Goal: Task Accomplishment & Management: Use online tool/utility

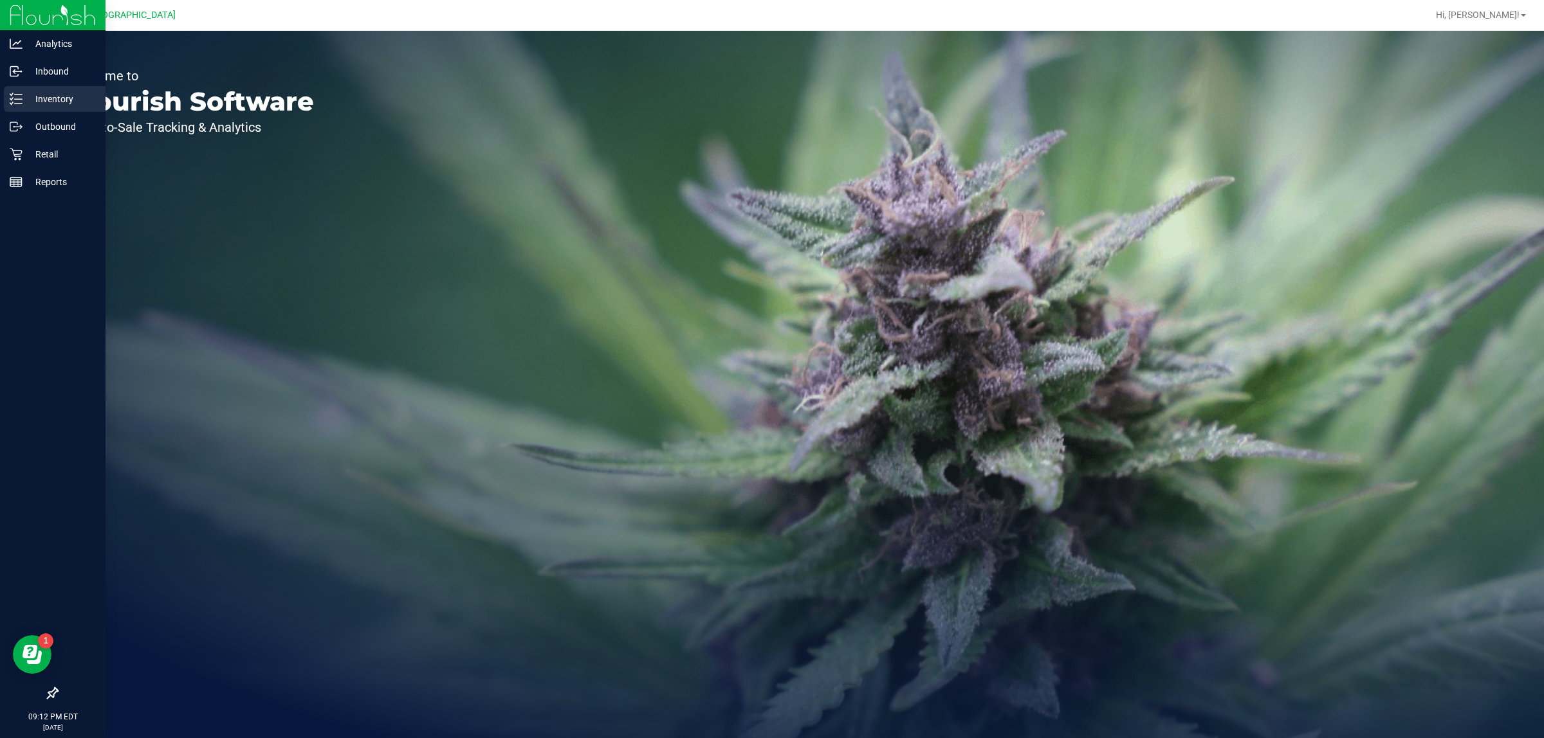
click at [37, 96] on p "Inventory" at bounding box center [61, 98] width 77 height 15
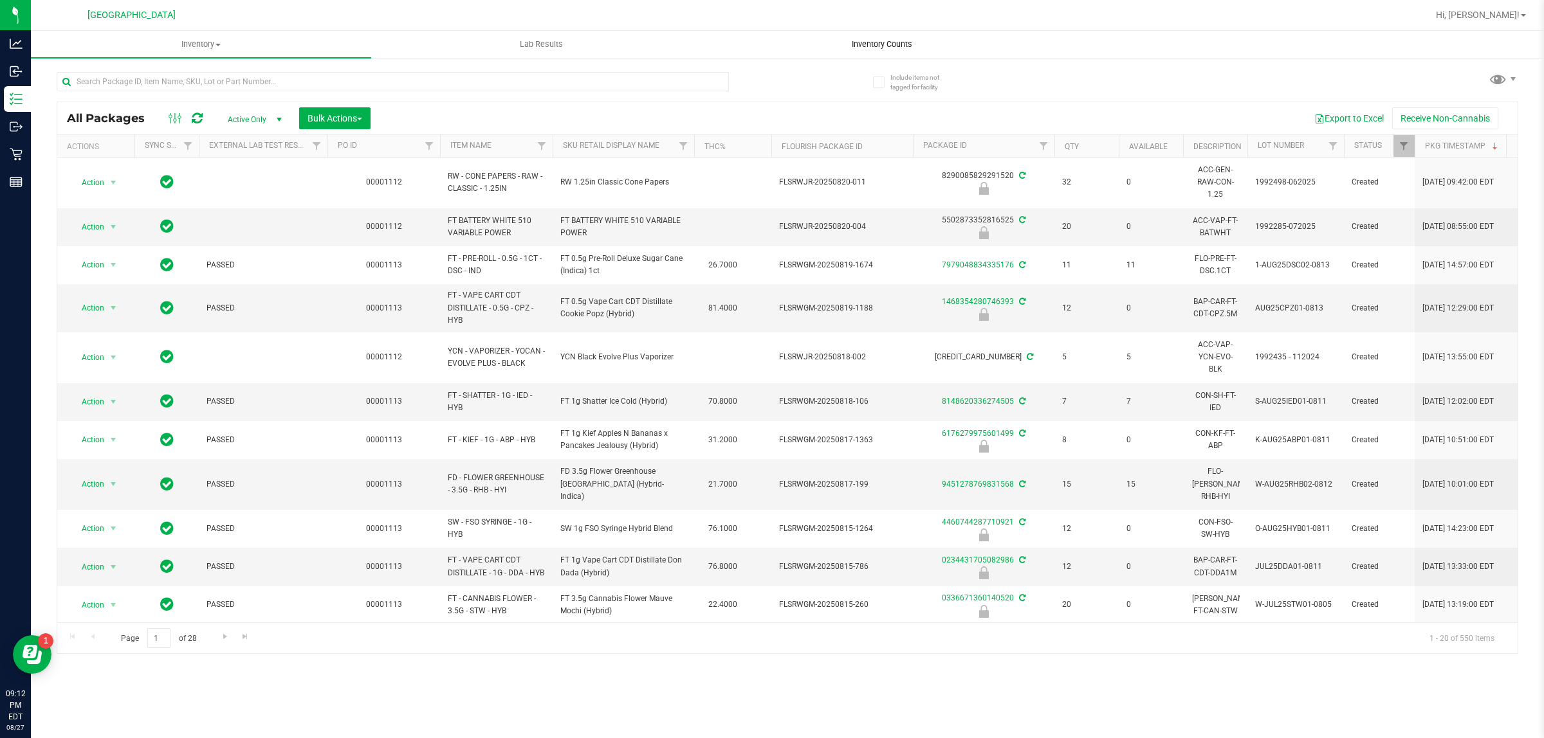
click at [864, 39] on span "Inventory Counts" at bounding box center [881, 45] width 95 height 12
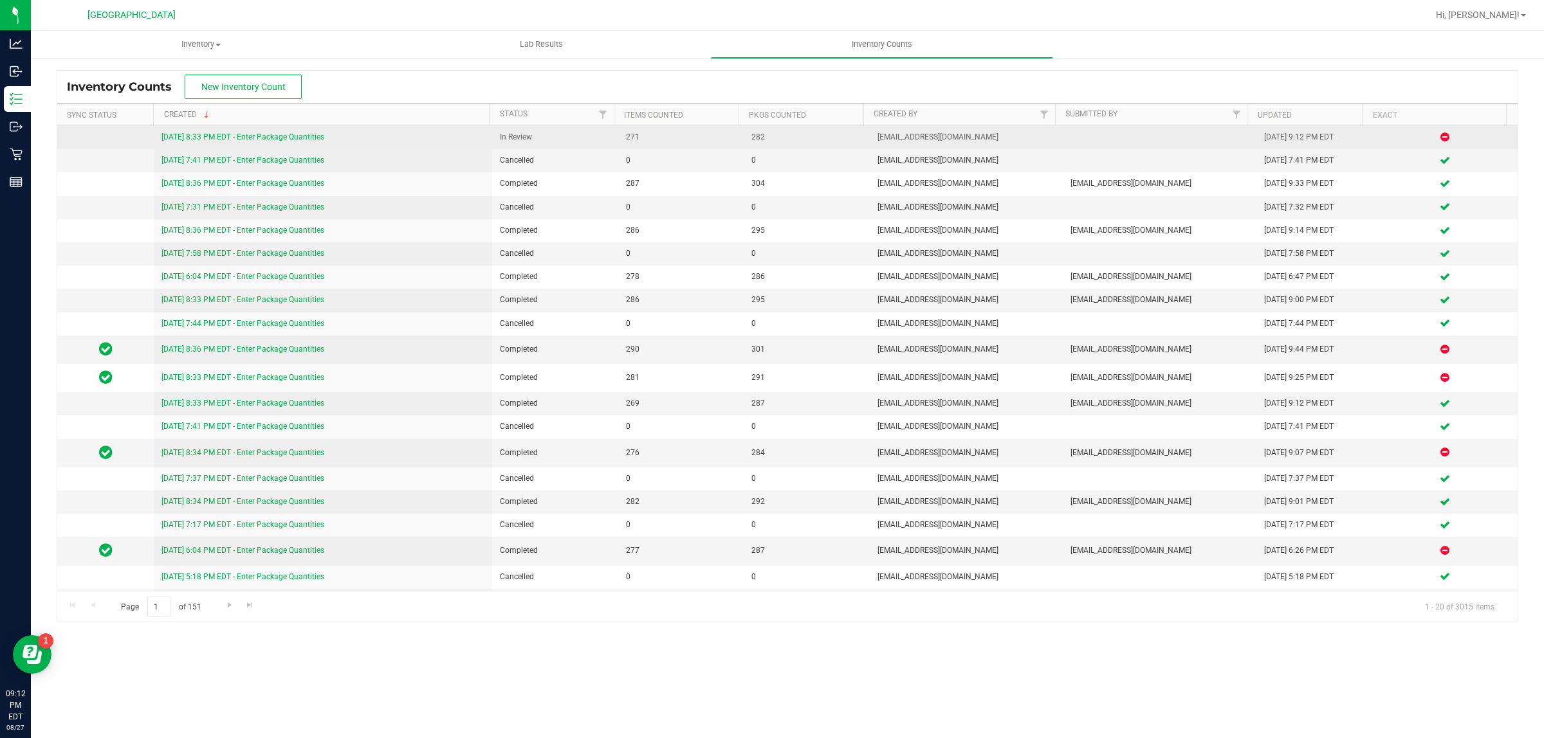
click at [245, 132] on div "[DATE] 8:33 PM EDT - Enter Package Quantities" at bounding box center [322, 137] width 323 height 12
click at [245, 136] on link "[DATE] 8:33 PM EDT - Enter Package Quantities" at bounding box center [242, 136] width 163 height 9
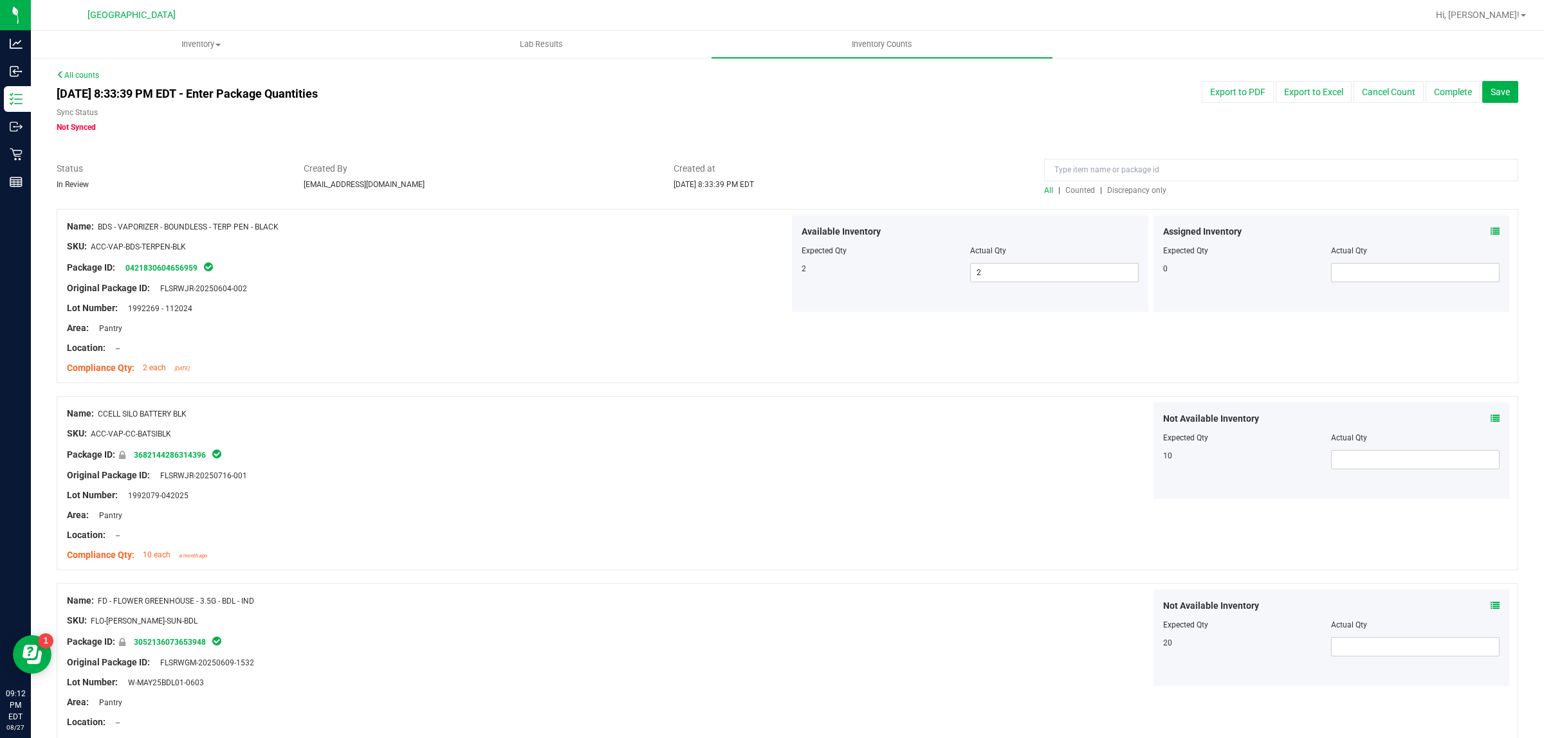
click at [1118, 183] on div at bounding box center [1281, 173] width 474 height 23
click at [1118, 186] on span "Discrepancy only" at bounding box center [1136, 190] width 59 height 9
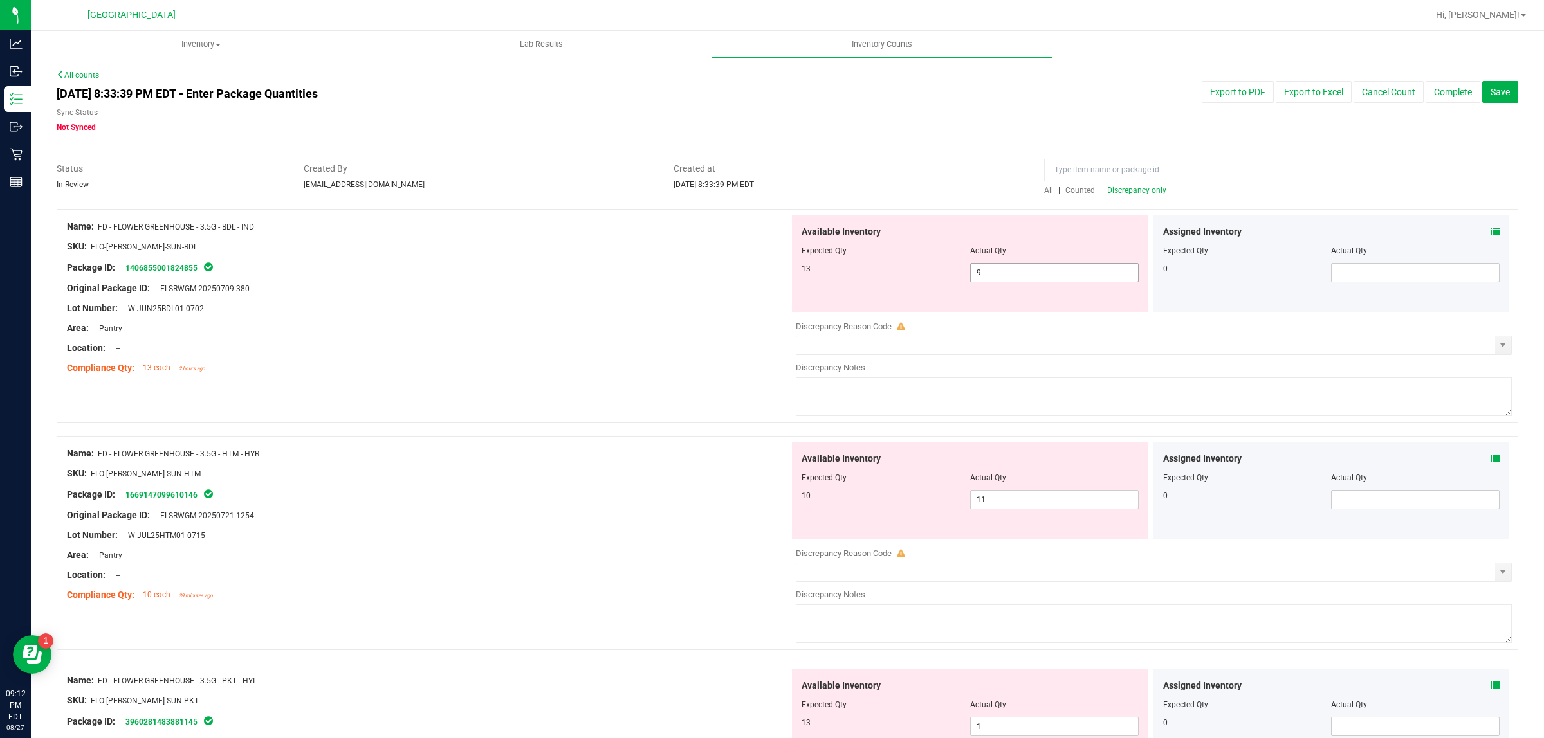
click at [1044, 270] on span "9 9" at bounding box center [1054, 272] width 169 height 19
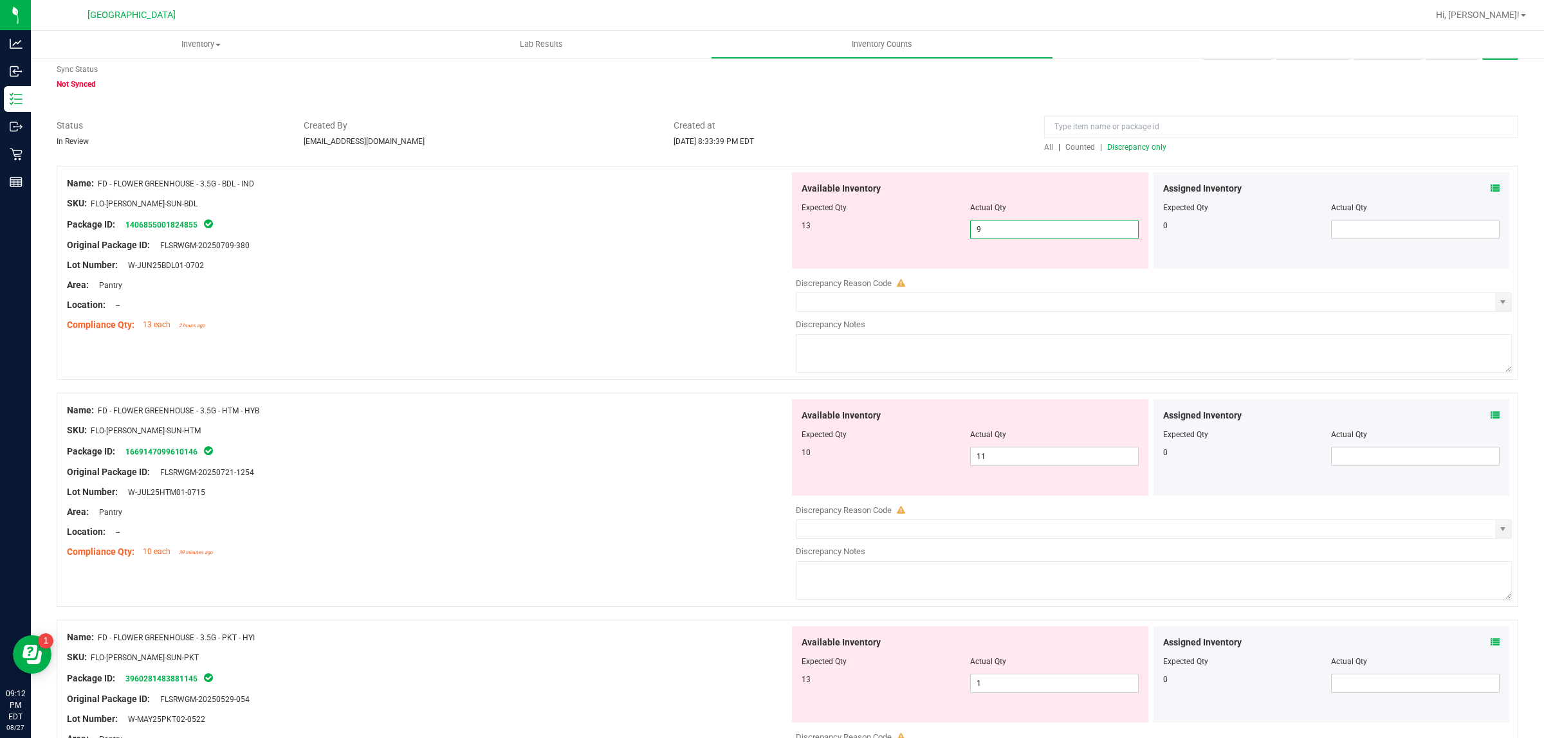
scroll to position [80, 0]
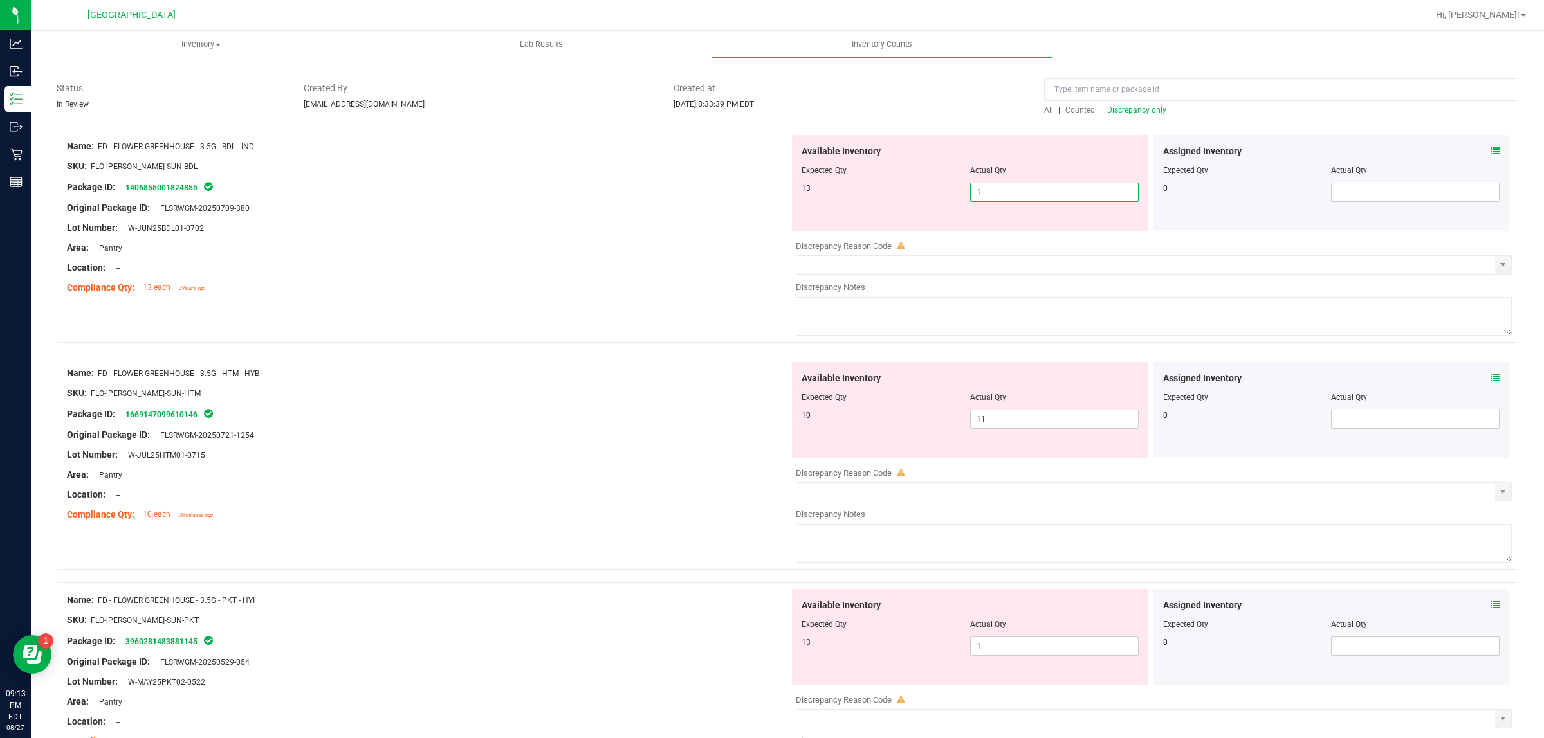
type input "13"
click at [545, 437] on div "Name: FD - FLOWER GREENHOUSE - 3.5G - HTM - HYB SKU: FLO-[PERSON_NAME]-SUN-HTM …" at bounding box center [428, 444] width 722 height 164
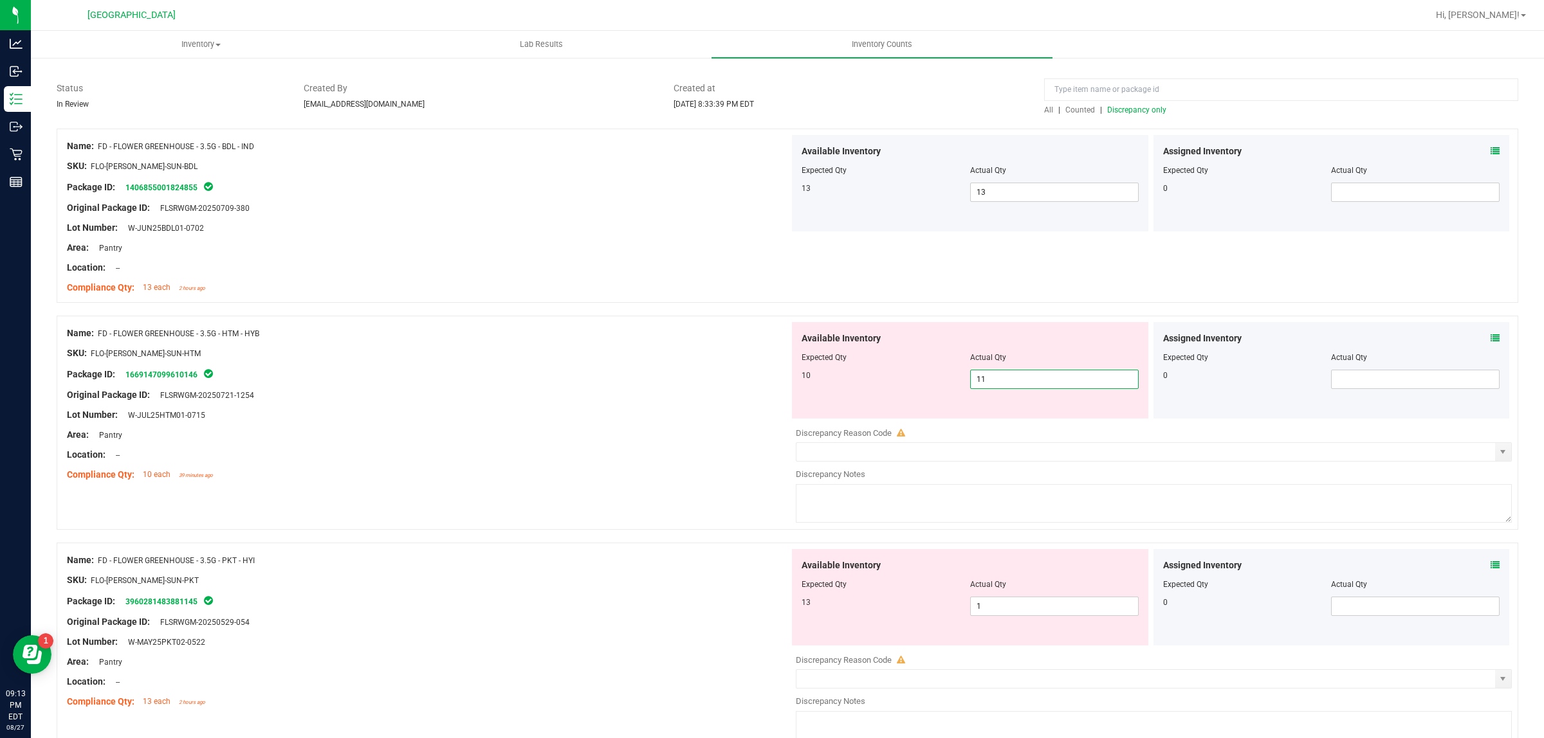
click at [1007, 377] on span "11 11" at bounding box center [1054, 379] width 169 height 19
type input "10"
click at [724, 371] on div "Package ID: 1669147099610146" at bounding box center [428, 374] width 722 height 15
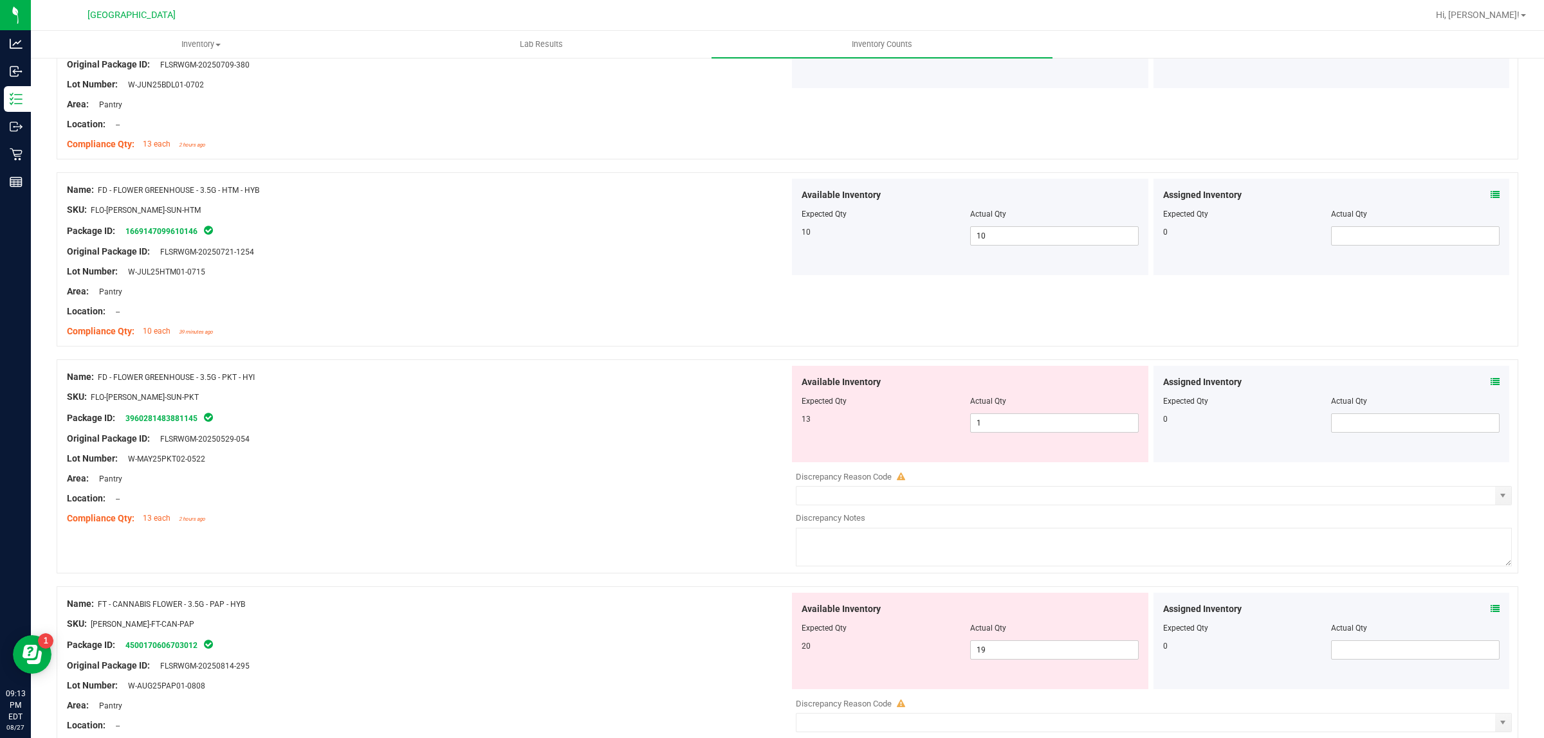
scroll to position [402, 0]
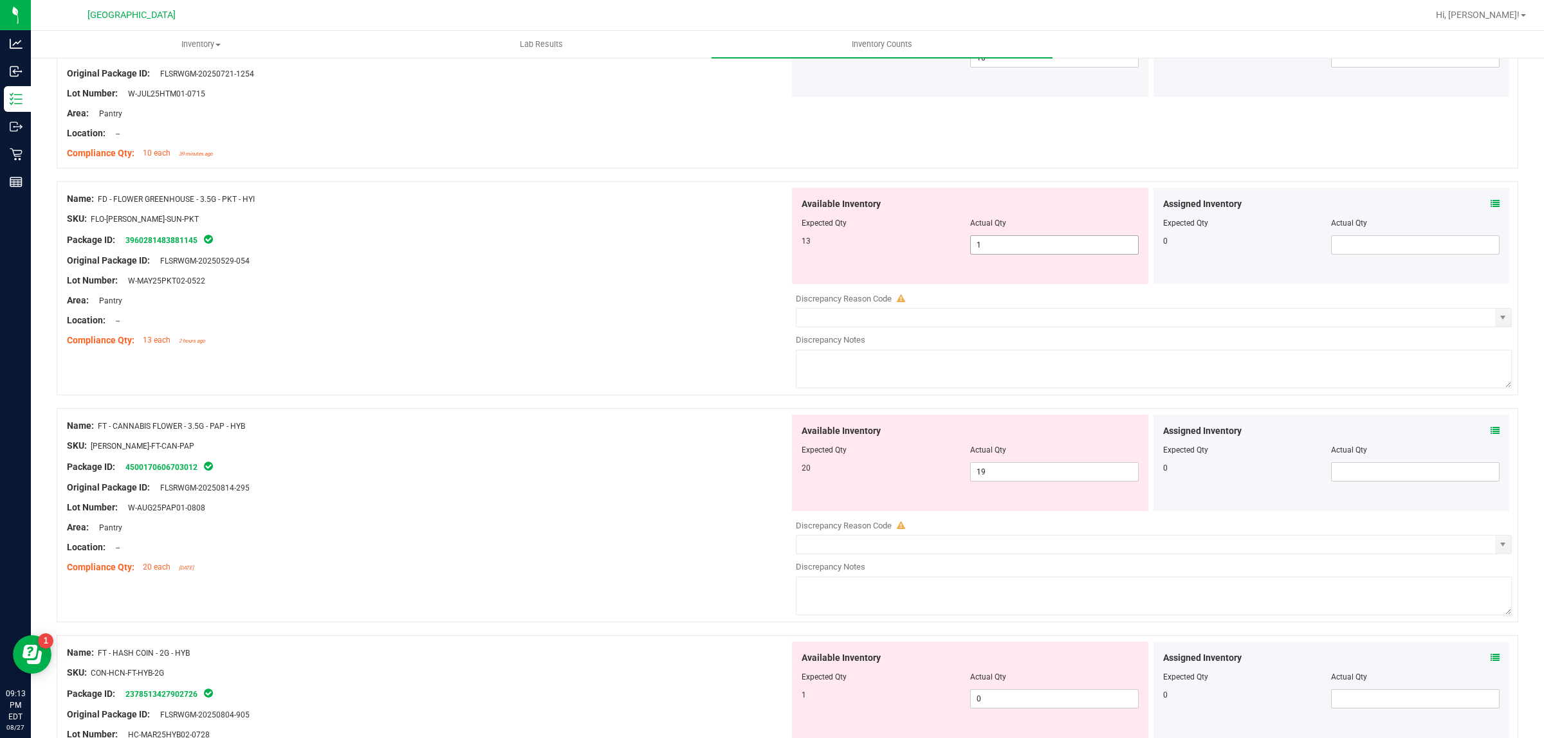
click at [1004, 241] on span "1 1" at bounding box center [1054, 244] width 169 height 19
click at [1073, 474] on span "19 19" at bounding box center [1054, 471] width 169 height 19
type input "1"
type input "20"
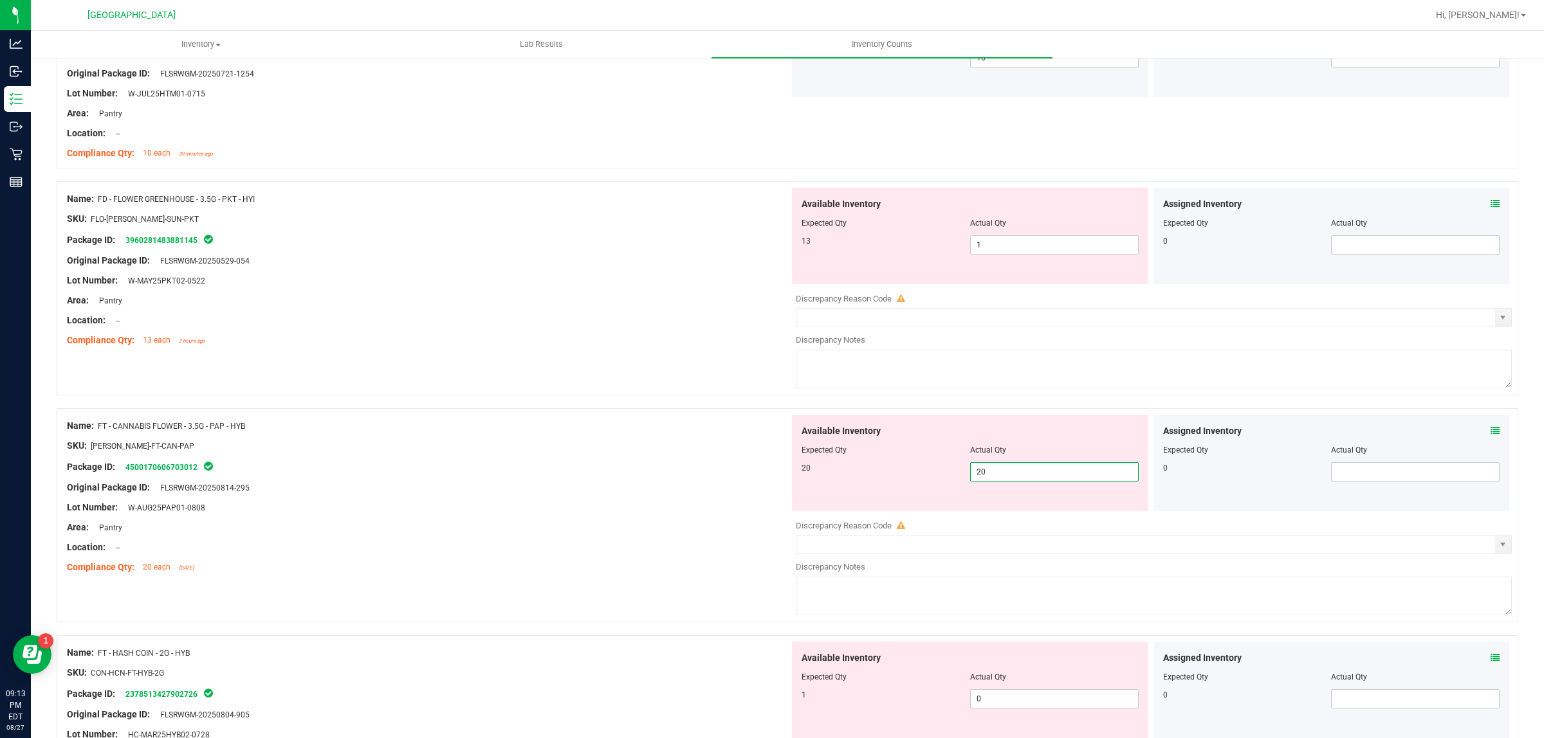
click at [599, 342] on div "Compliance Qty: 13 each 2 hours ago" at bounding box center [428, 341] width 722 height 14
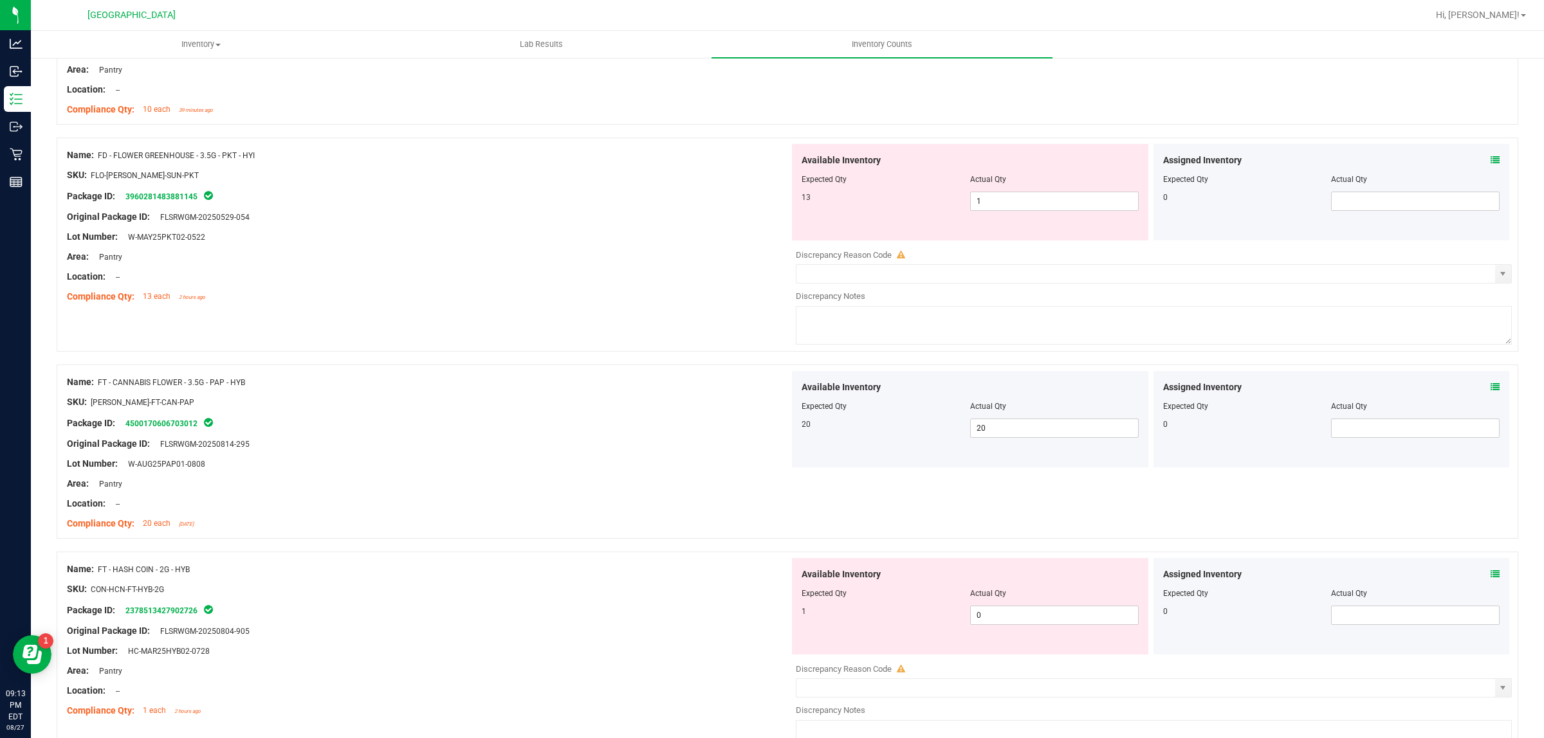
scroll to position [482, 0]
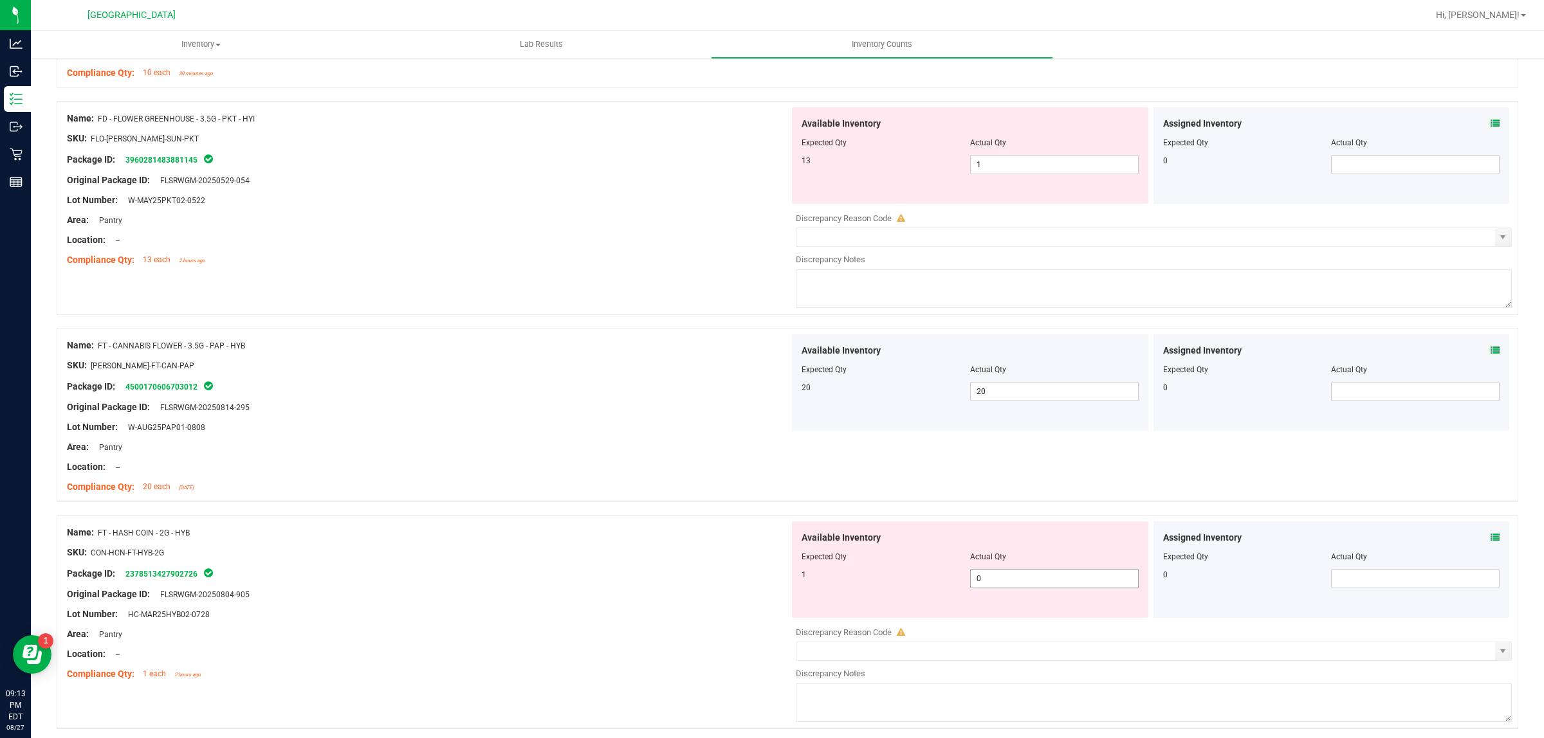
click at [1000, 576] on span "0 0" at bounding box center [1054, 578] width 169 height 19
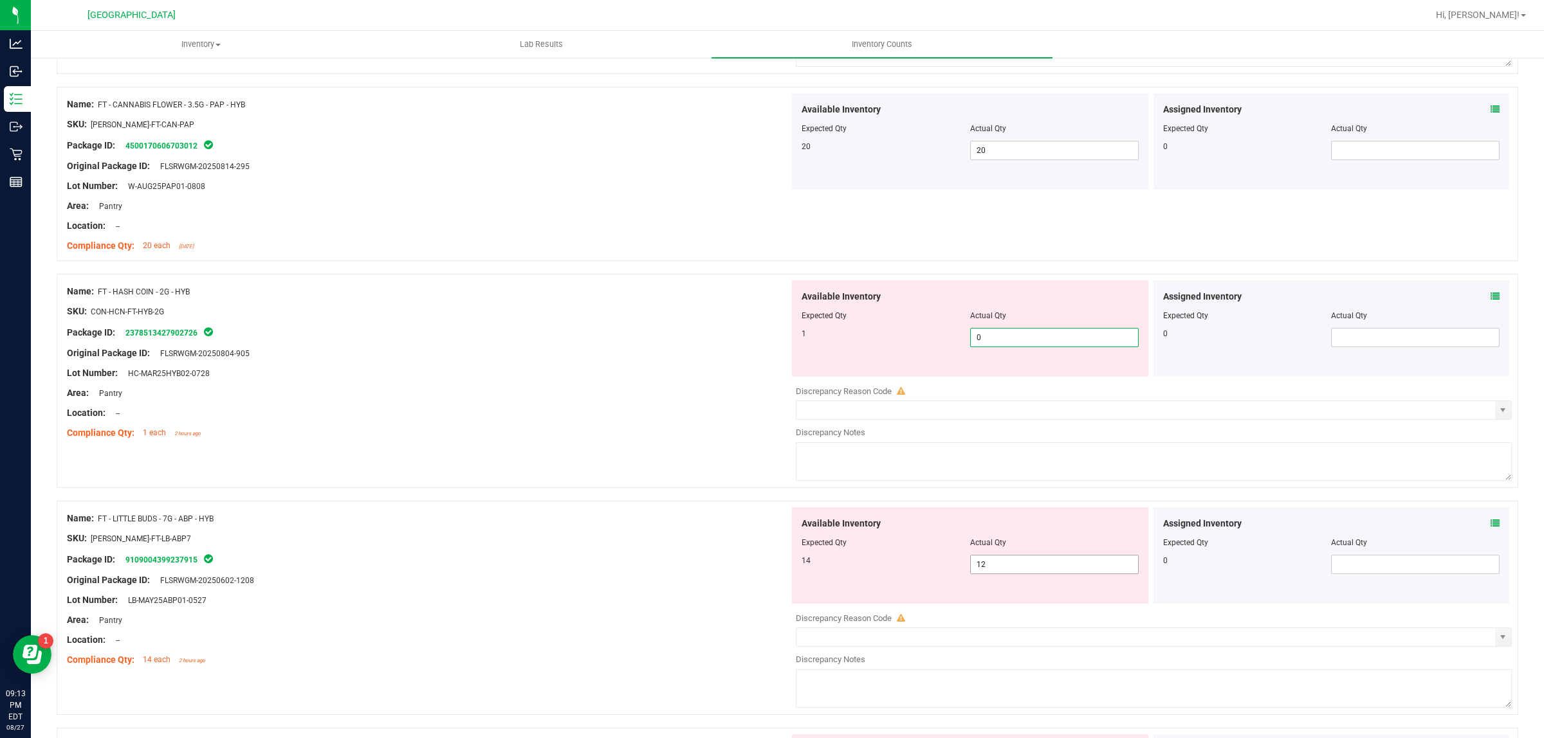
click at [999, 570] on span "12 12" at bounding box center [1054, 564] width 169 height 19
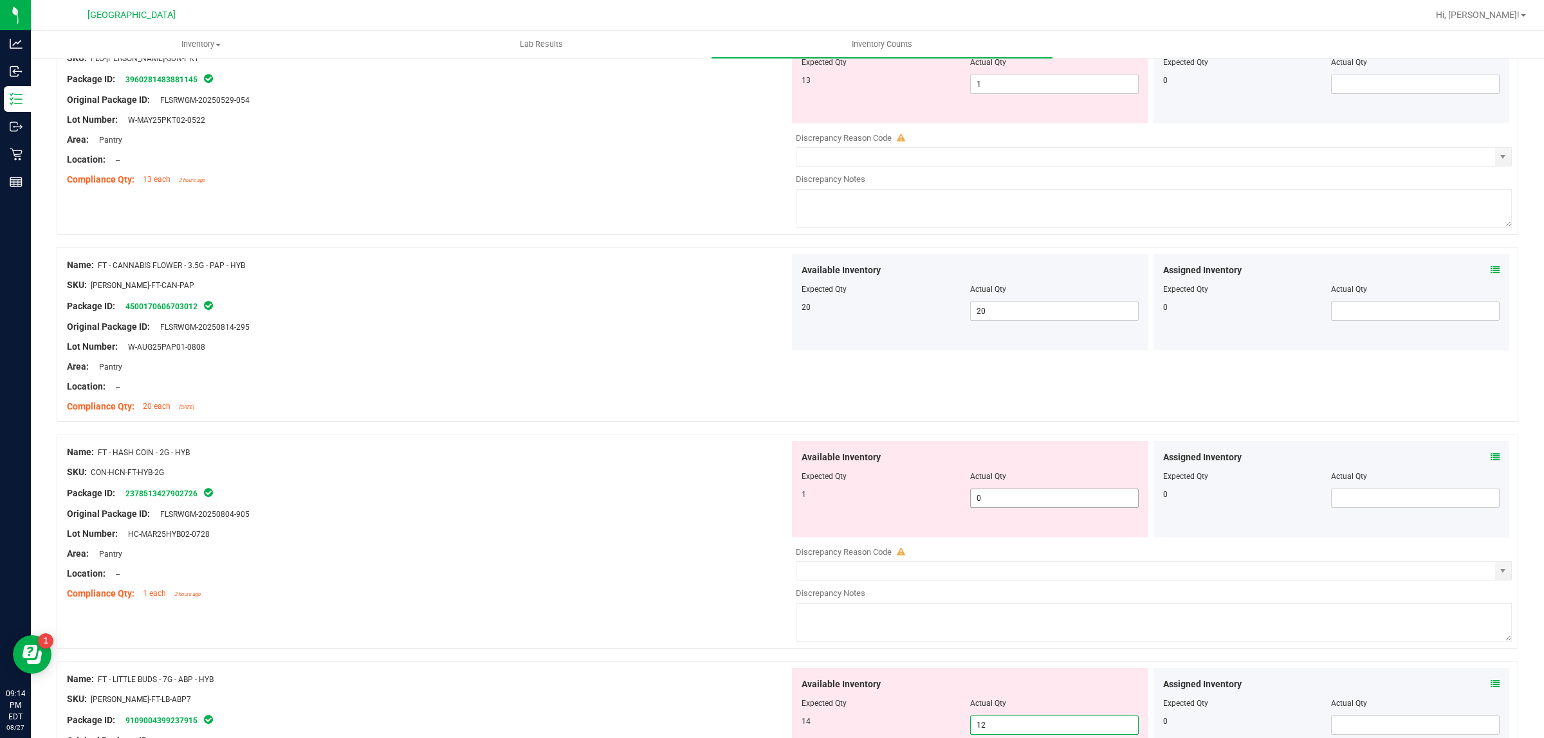
click at [1045, 504] on span "0 0" at bounding box center [1054, 498] width 169 height 19
drag, startPoint x: 233, startPoint y: 455, endPoint x: 100, endPoint y: 452, distance: 133.8
click at [100, 452] on div "Name: FT - HASH COIN - 2G - HYB" at bounding box center [428, 453] width 722 height 14
copy span "FT - HASH COIN - 2G - HYB"
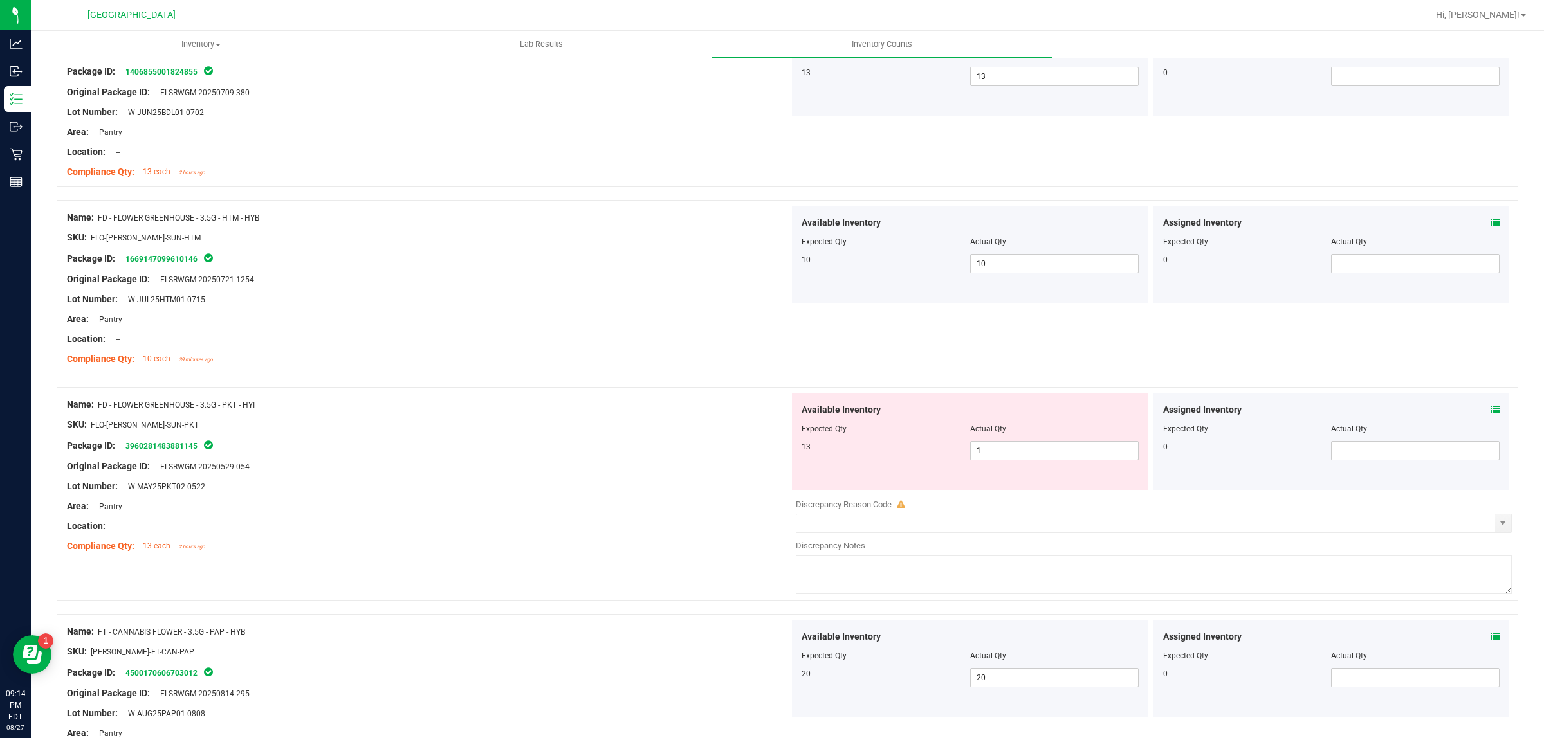
scroll to position [0, 0]
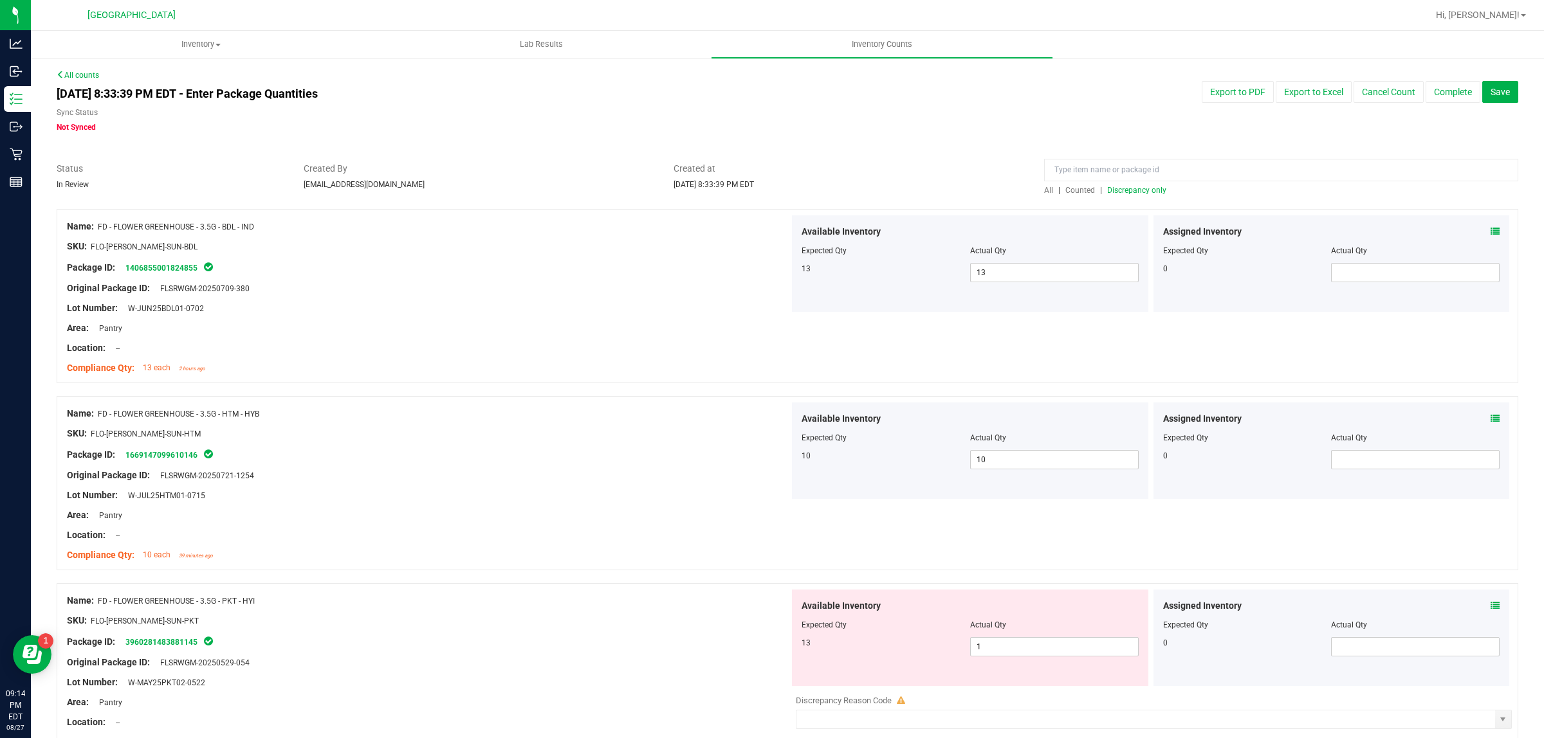
click at [1074, 188] on span "Counted" at bounding box center [1080, 190] width 30 height 9
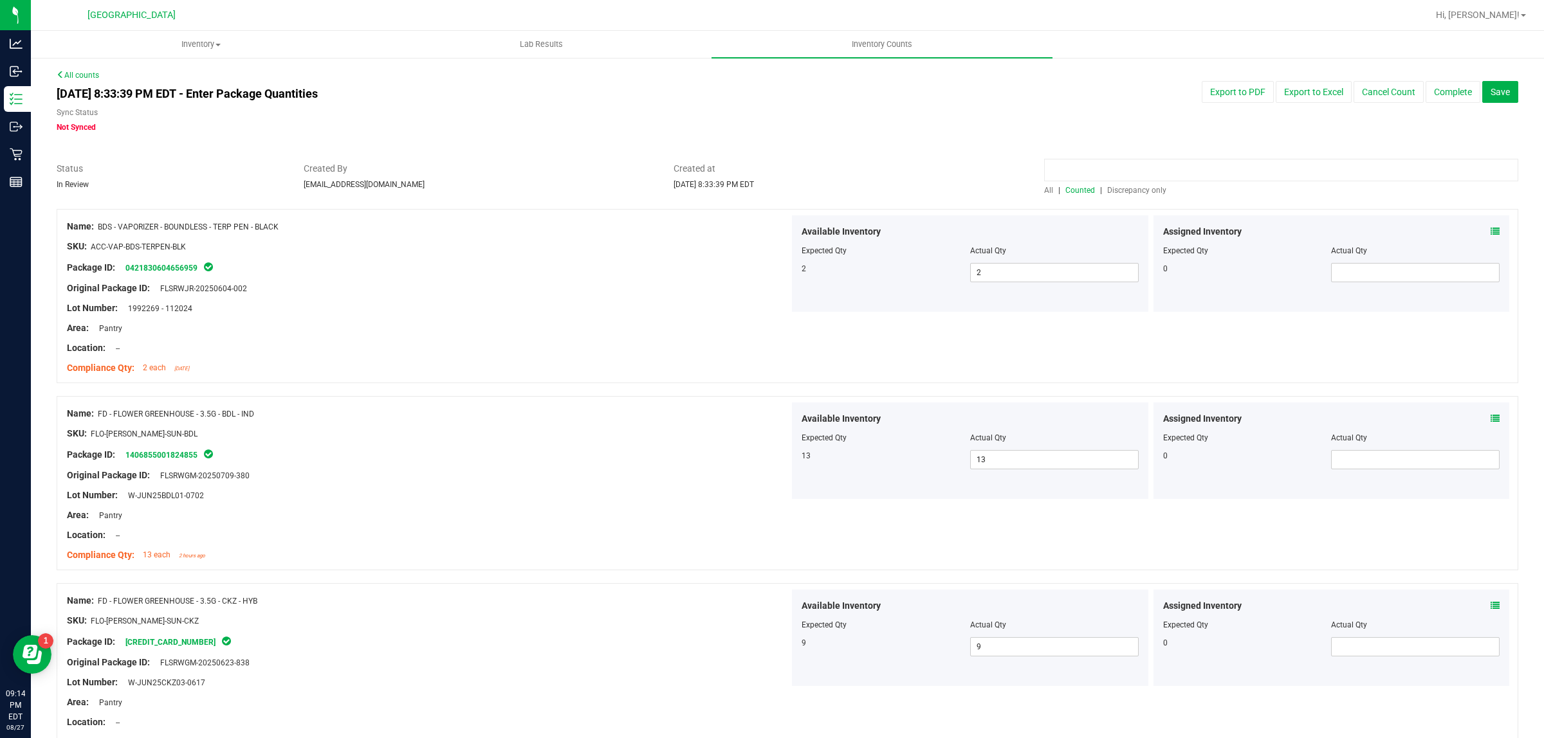
click at [1075, 174] on input at bounding box center [1281, 170] width 474 height 23
paste input "FT - HASH COIN - 2G - HYB"
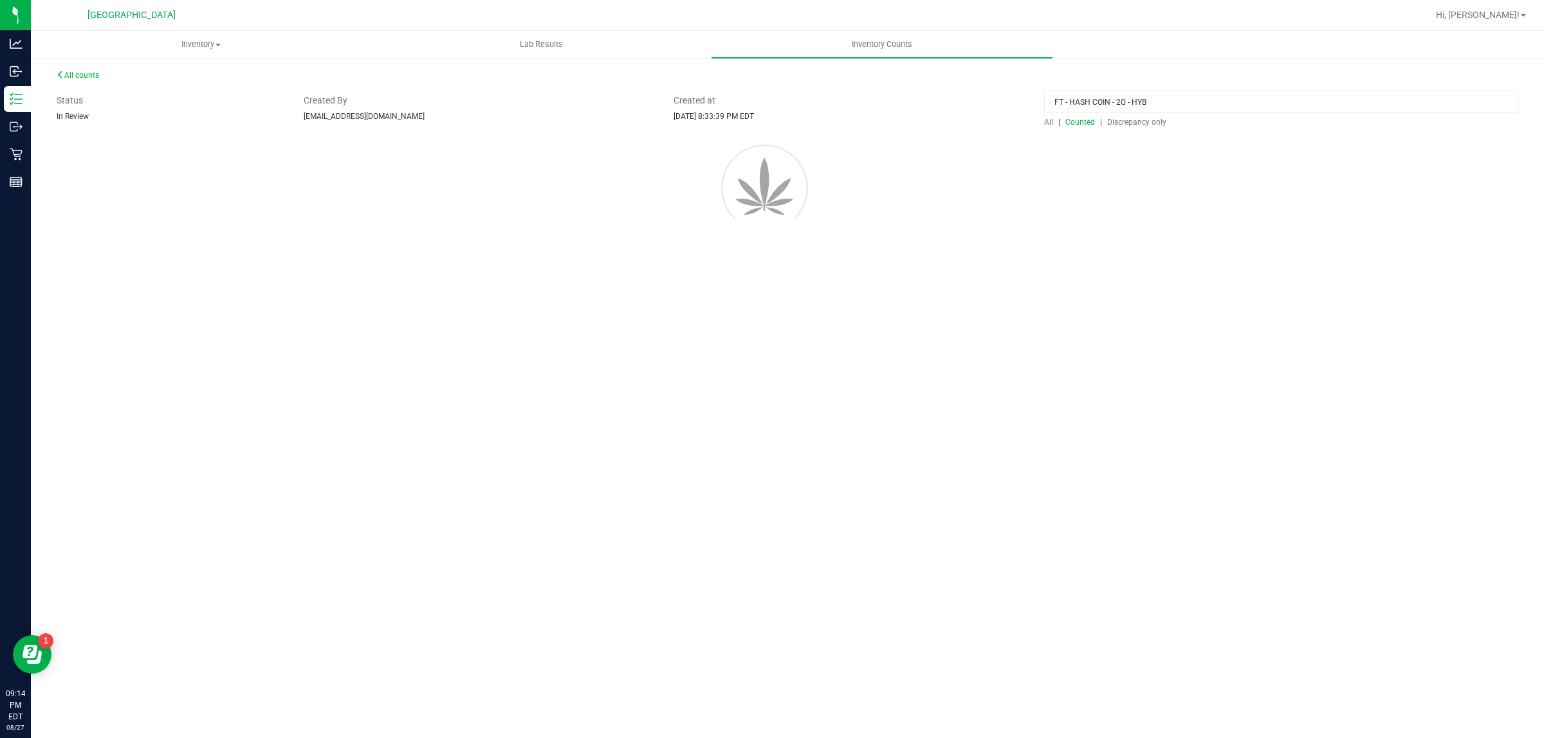
type input "FT - HASH COIN - 2G - HYB"
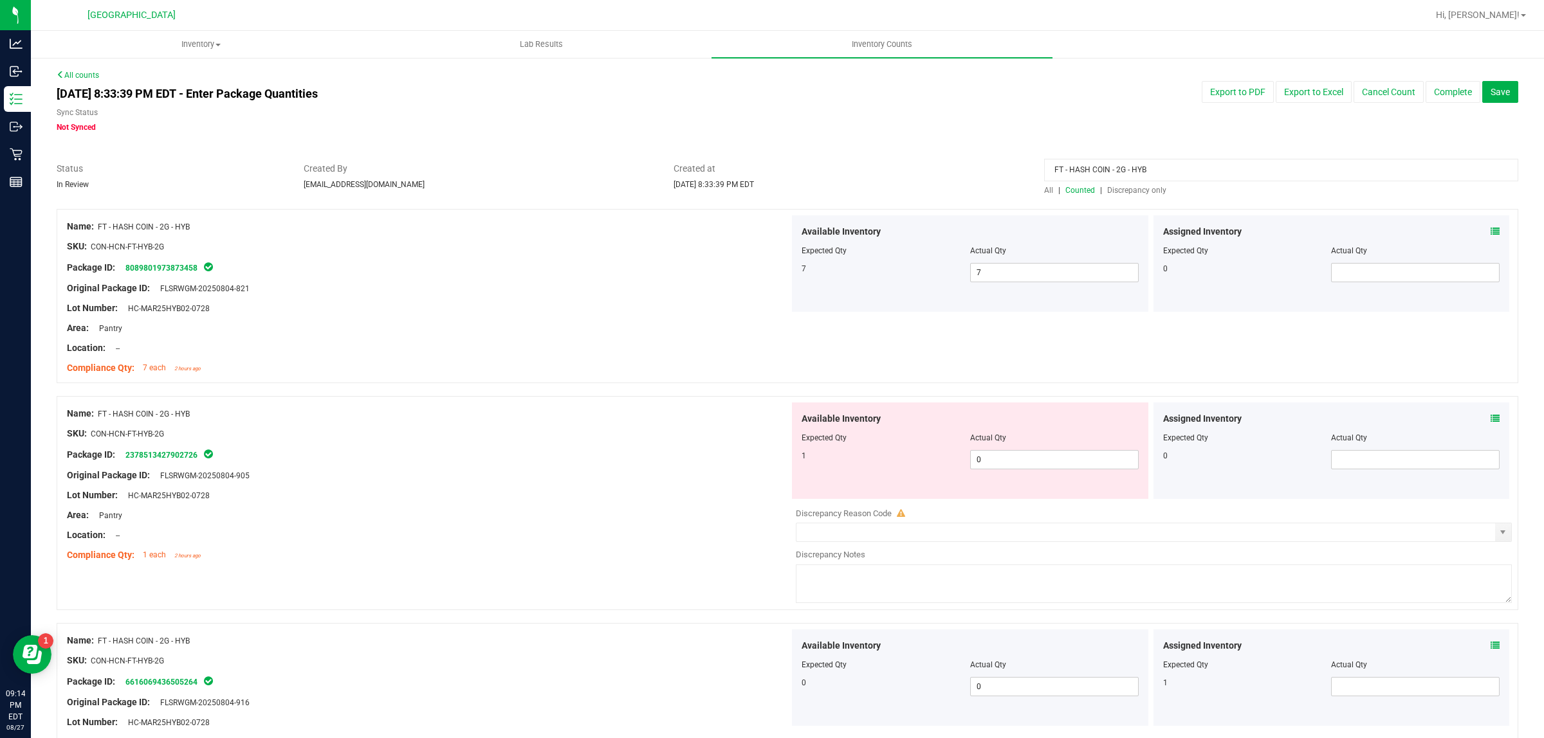
click at [1044, 188] on span "All" at bounding box center [1048, 190] width 9 height 9
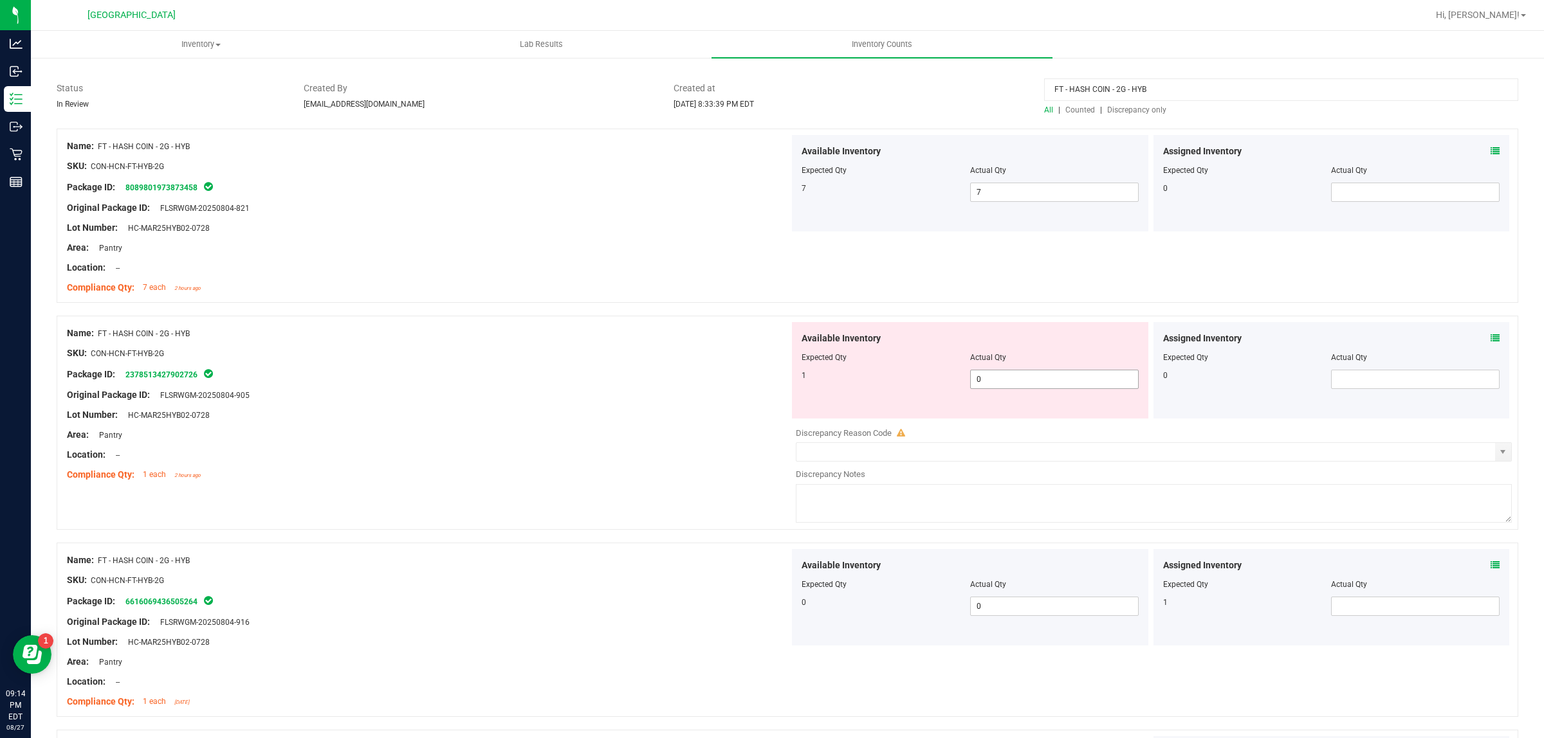
click at [1005, 378] on span "0 0" at bounding box center [1054, 379] width 169 height 19
type input "01"
type input "1"
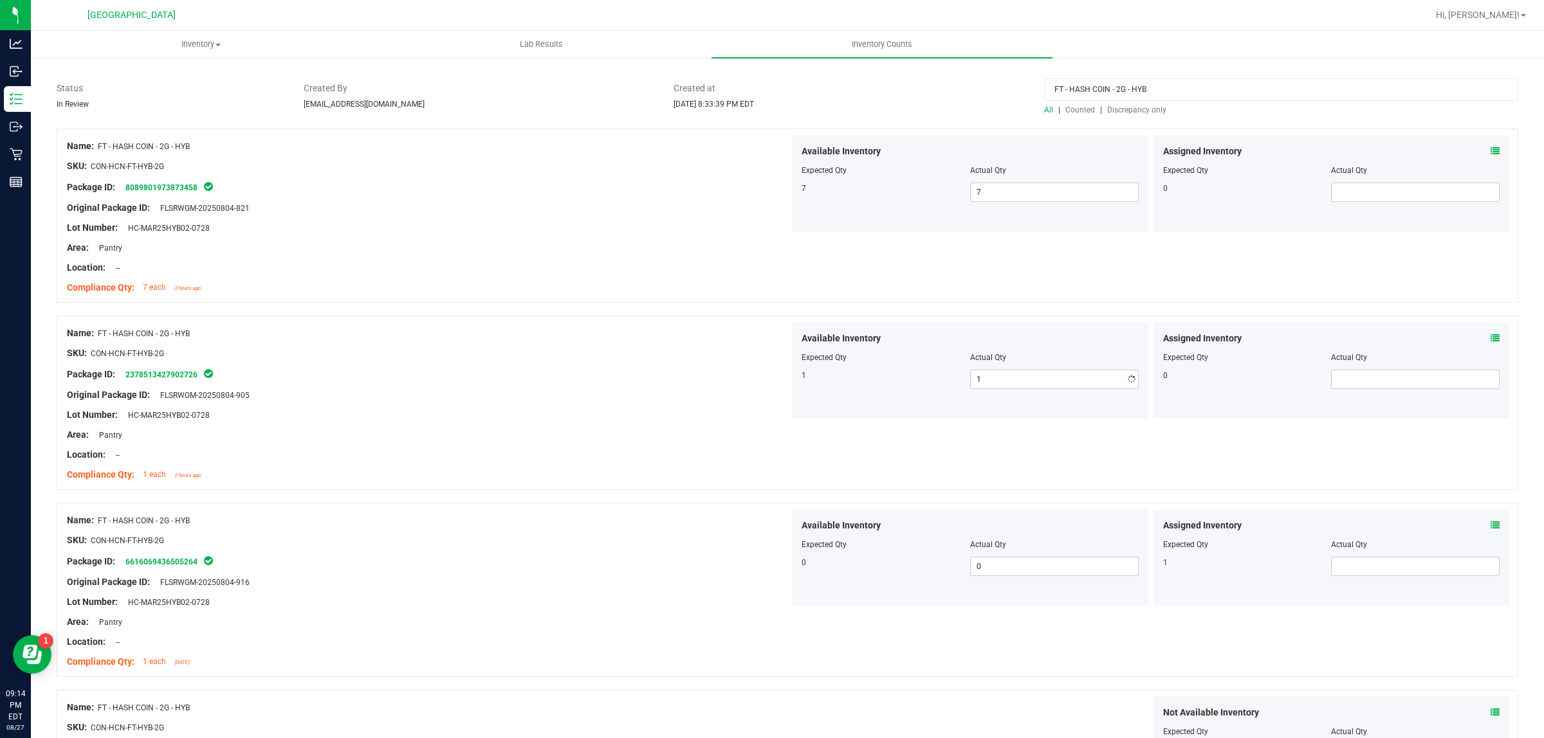
click at [753, 379] on div "Package ID: 2378513427902726" at bounding box center [428, 374] width 722 height 15
drag, startPoint x: 1086, startPoint y: 85, endPoint x: 772, endPoint y: 86, distance: 313.2
click at [772, 86] on div "Status In Review Created By [EMAIL_ADDRESS][DOMAIN_NAME] Created at [DATE] 8:33…" at bounding box center [787, 99] width 1481 height 34
click at [1140, 104] on div "All | Counted | Discrepancy only" at bounding box center [1281, 110] width 474 height 12
click at [1137, 108] on span "Discrepancy only" at bounding box center [1136, 109] width 59 height 9
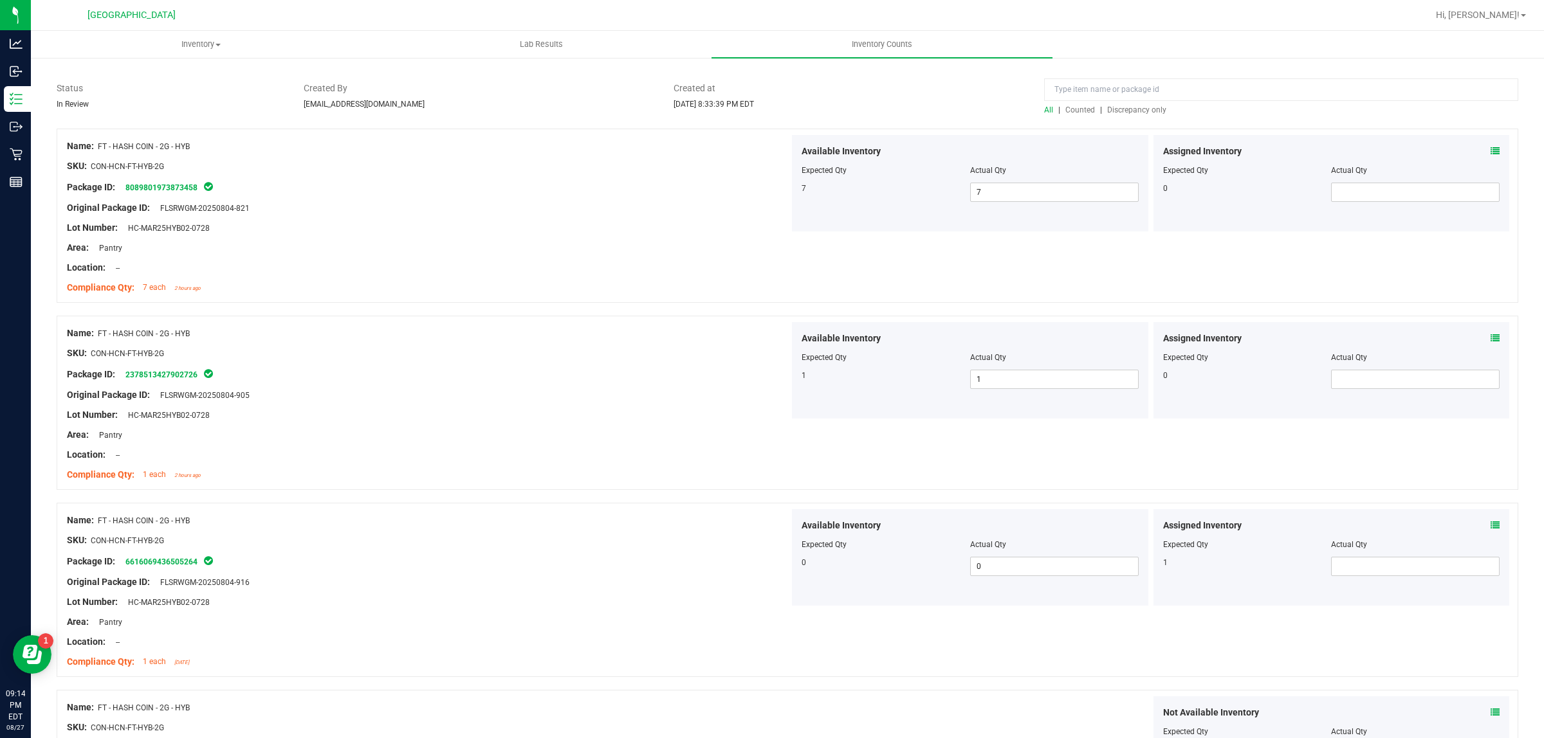
scroll to position [0, 0]
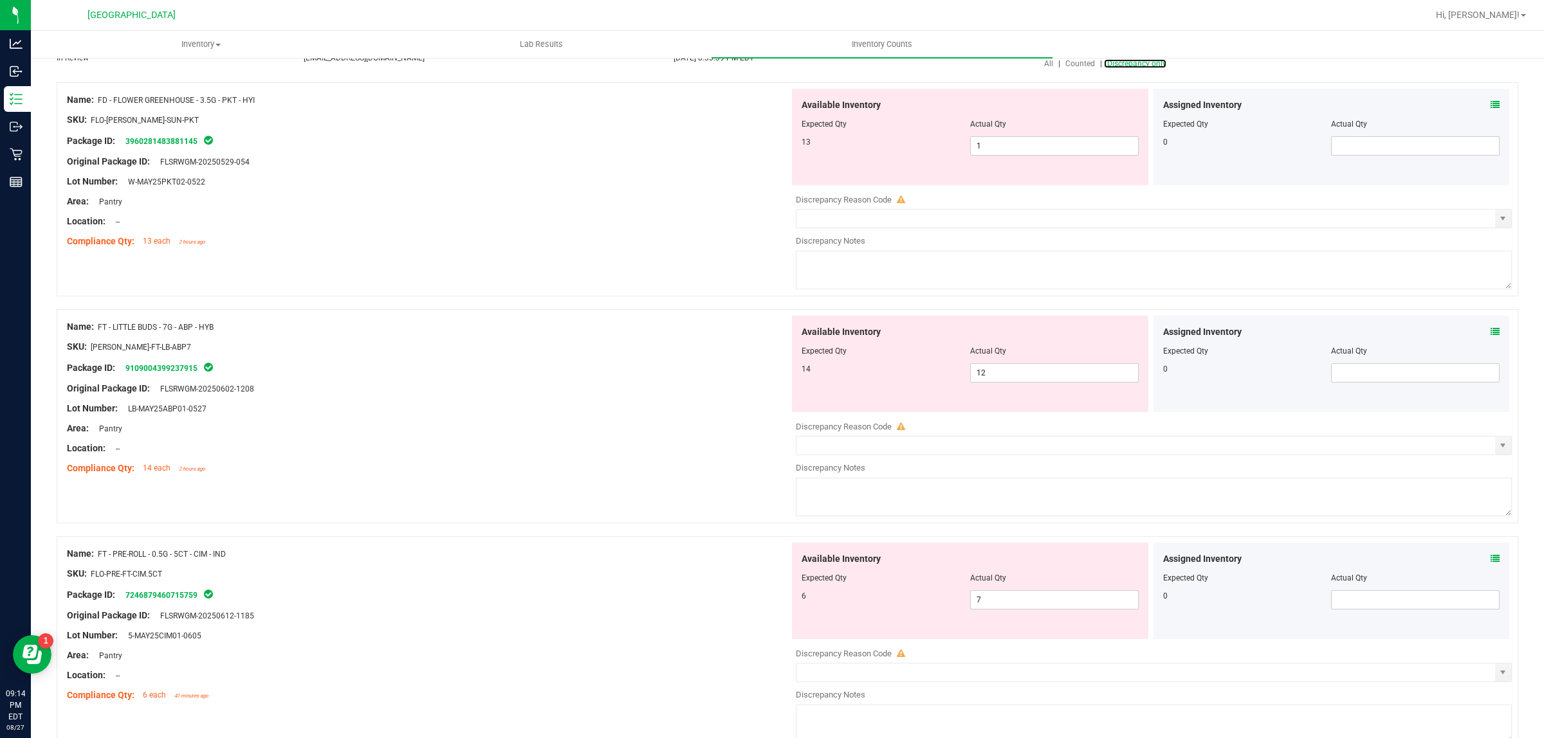
scroll to position [161, 0]
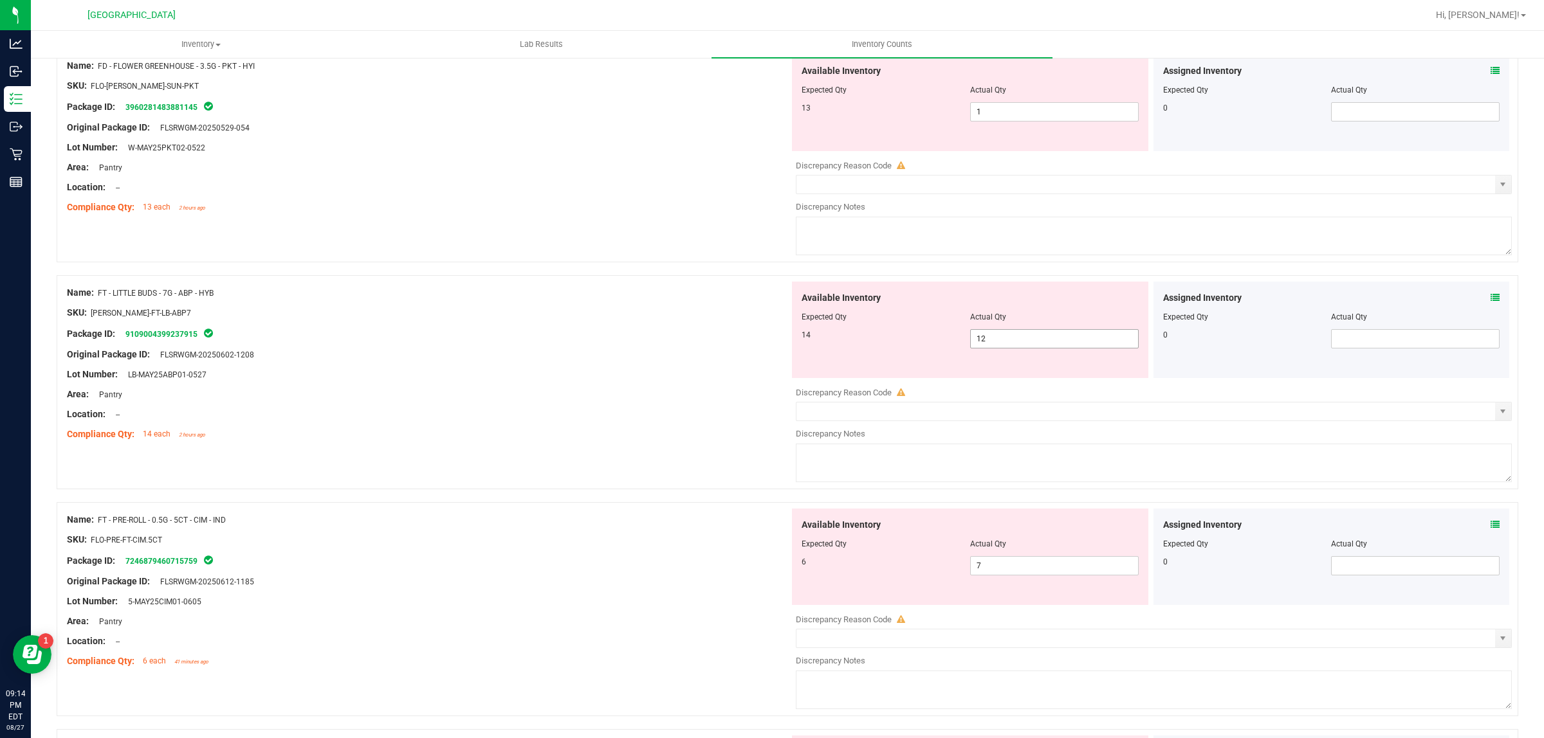
click at [989, 336] on span "12 12" at bounding box center [1054, 338] width 169 height 19
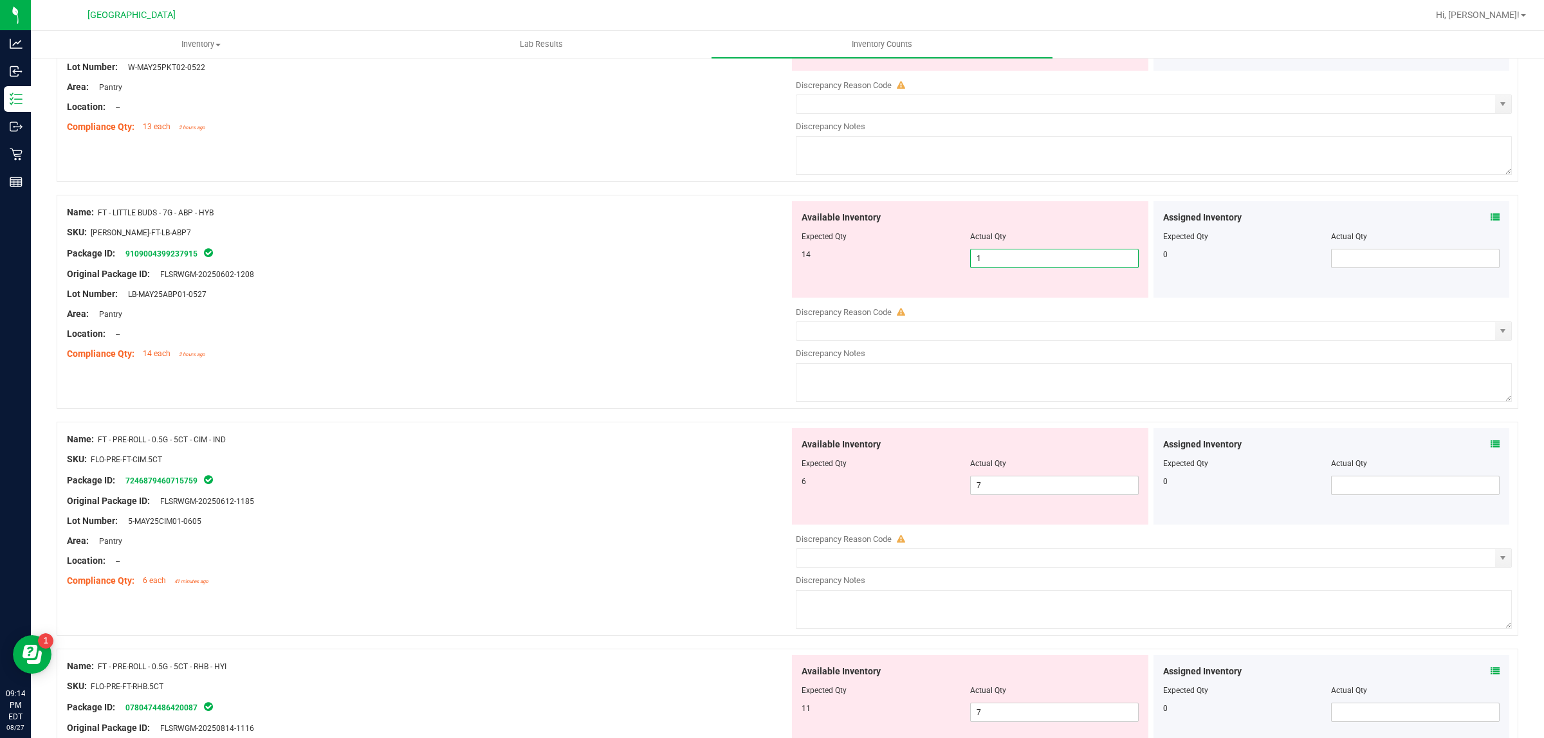
type input "14"
click at [644, 288] on div "Lot Number: LB-MAY25ABP01-0527" at bounding box center [428, 294] width 722 height 14
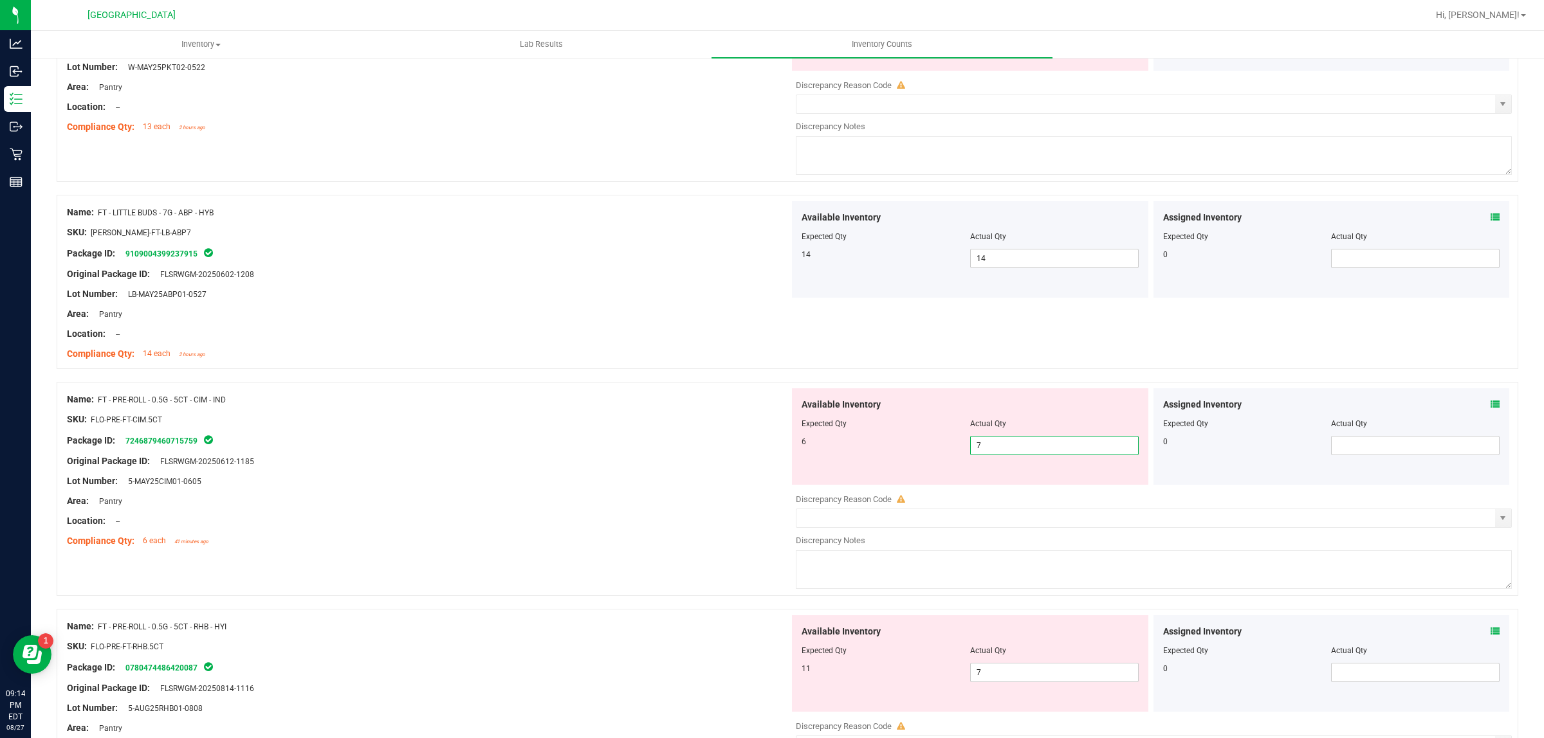
click at [998, 448] on span "7 7" at bounding box center [1054, 445] width 169 height 19
type input "6"
click at [662, 460] on div "Original Package ID: FLSRWGM-20250612-1185" at bounding box center [428, 462] width 722 height 14
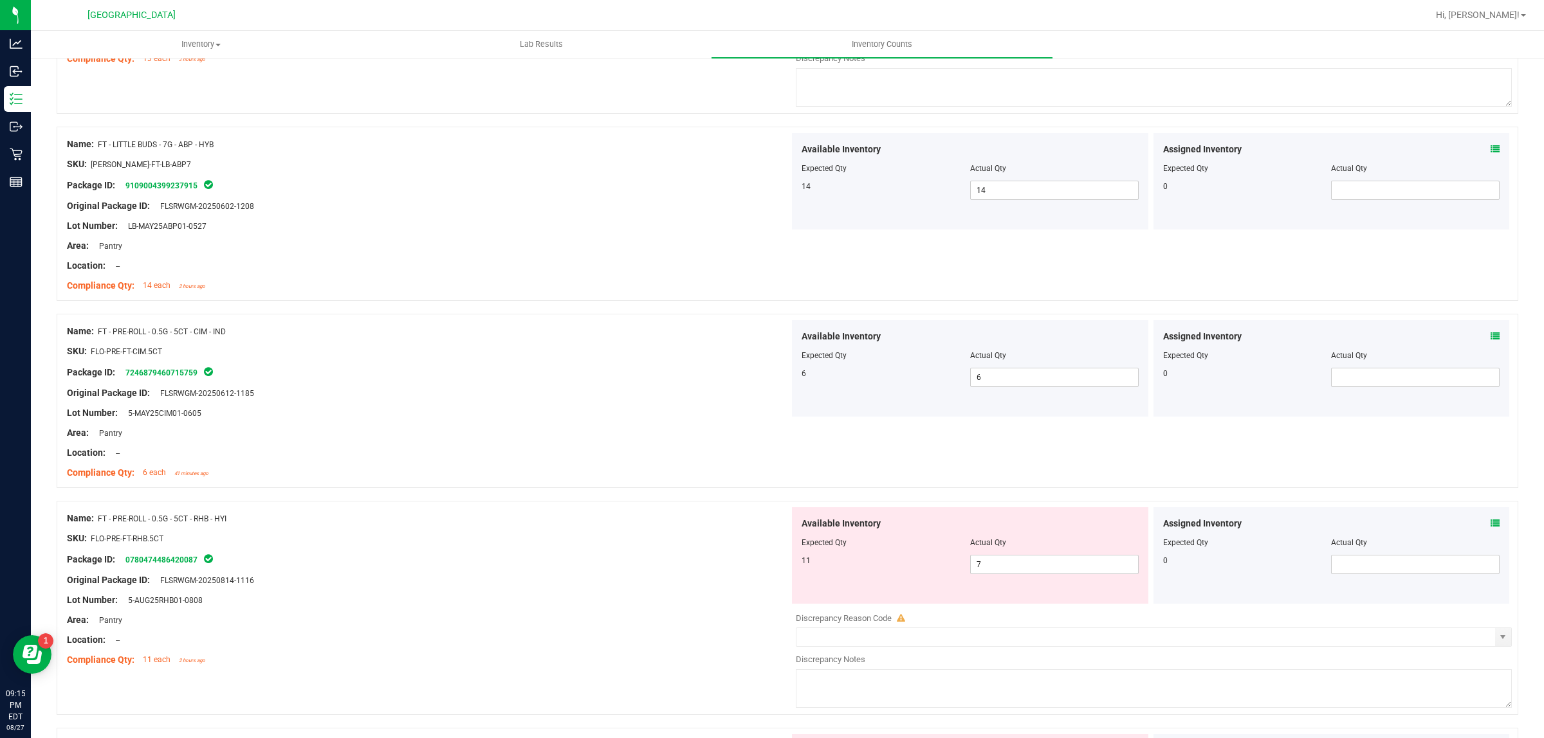
scroll to position [402, 0]
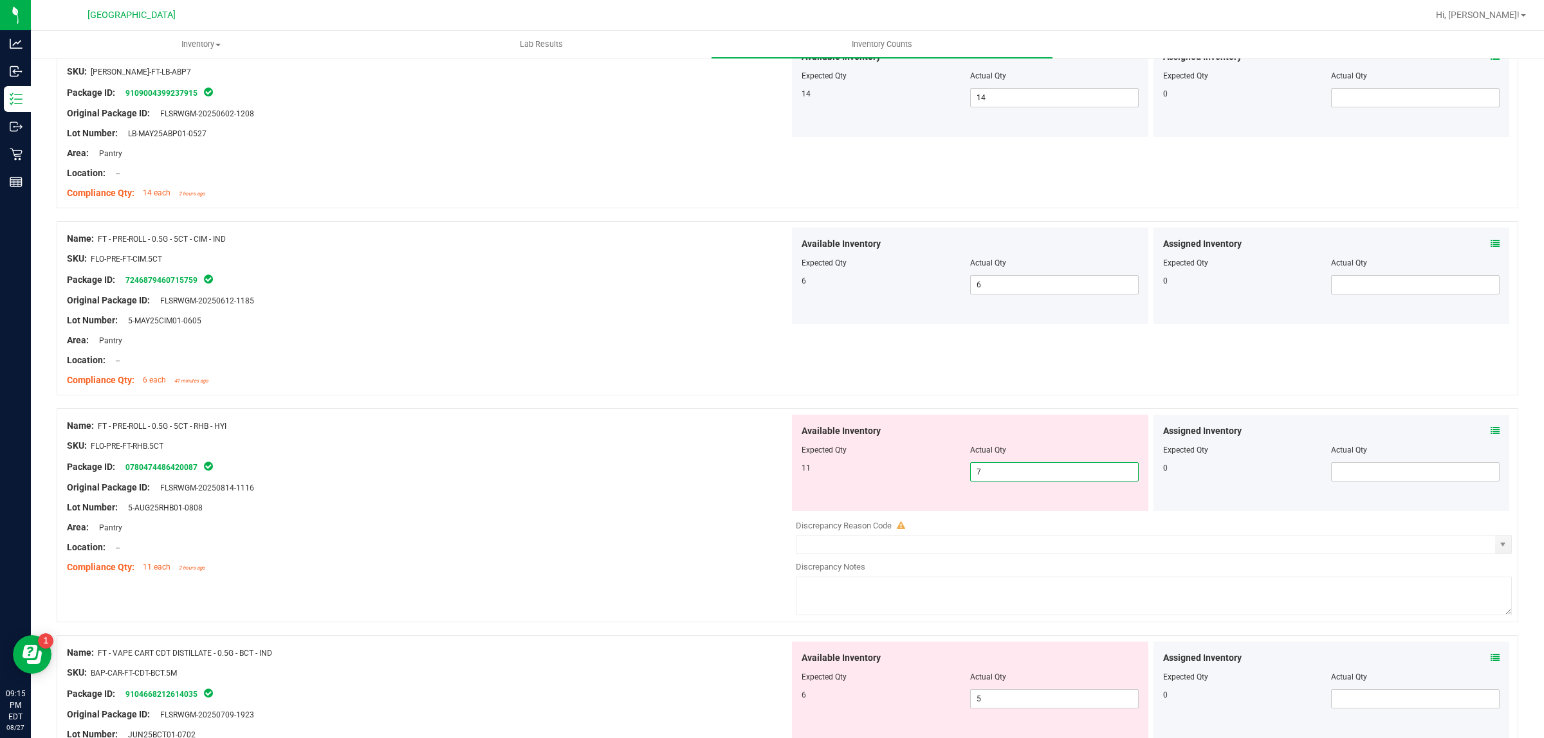
click at [1017, 473] on span "7 7" at bounding box center [1054, 471] width 169 height 19
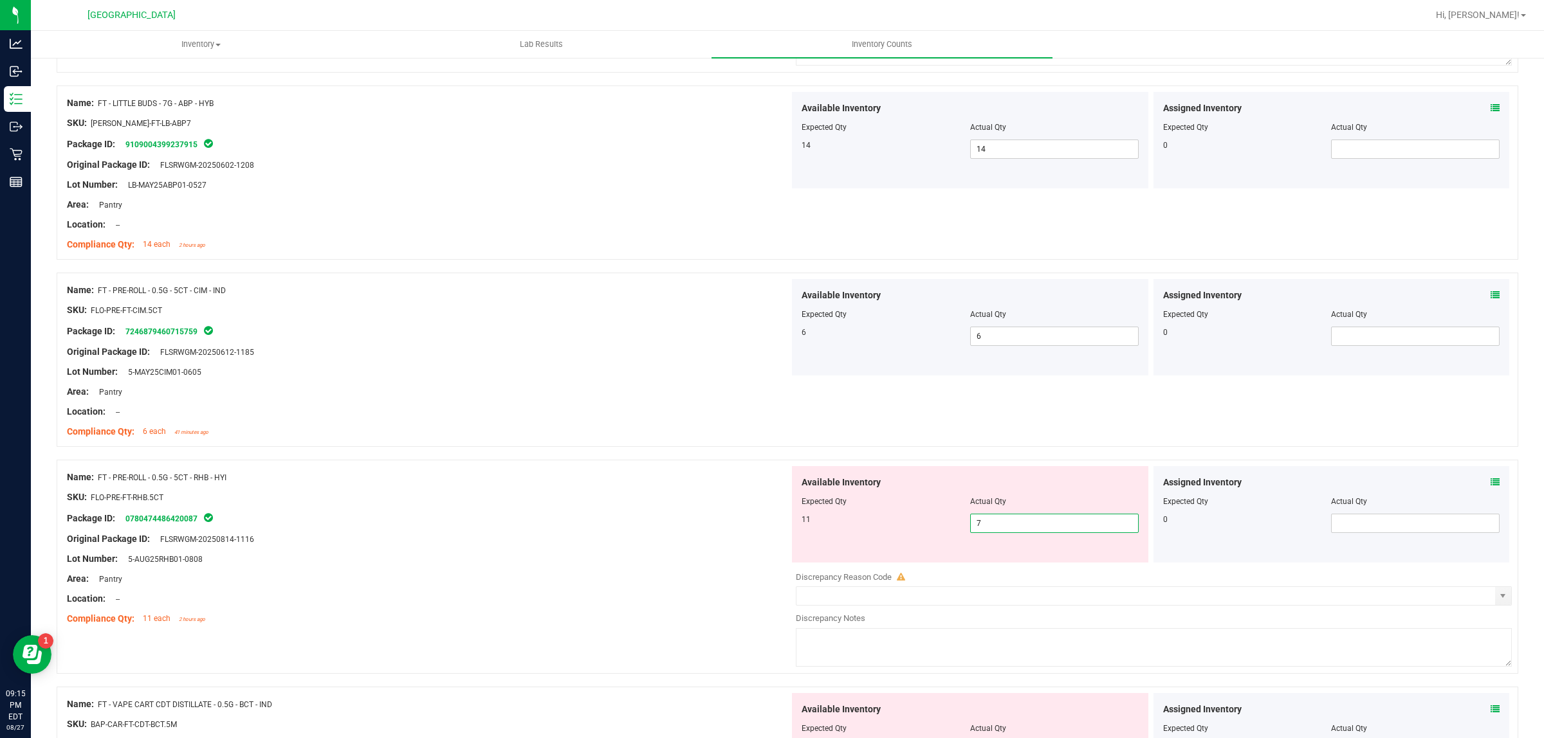
scroll to position [322, 0]
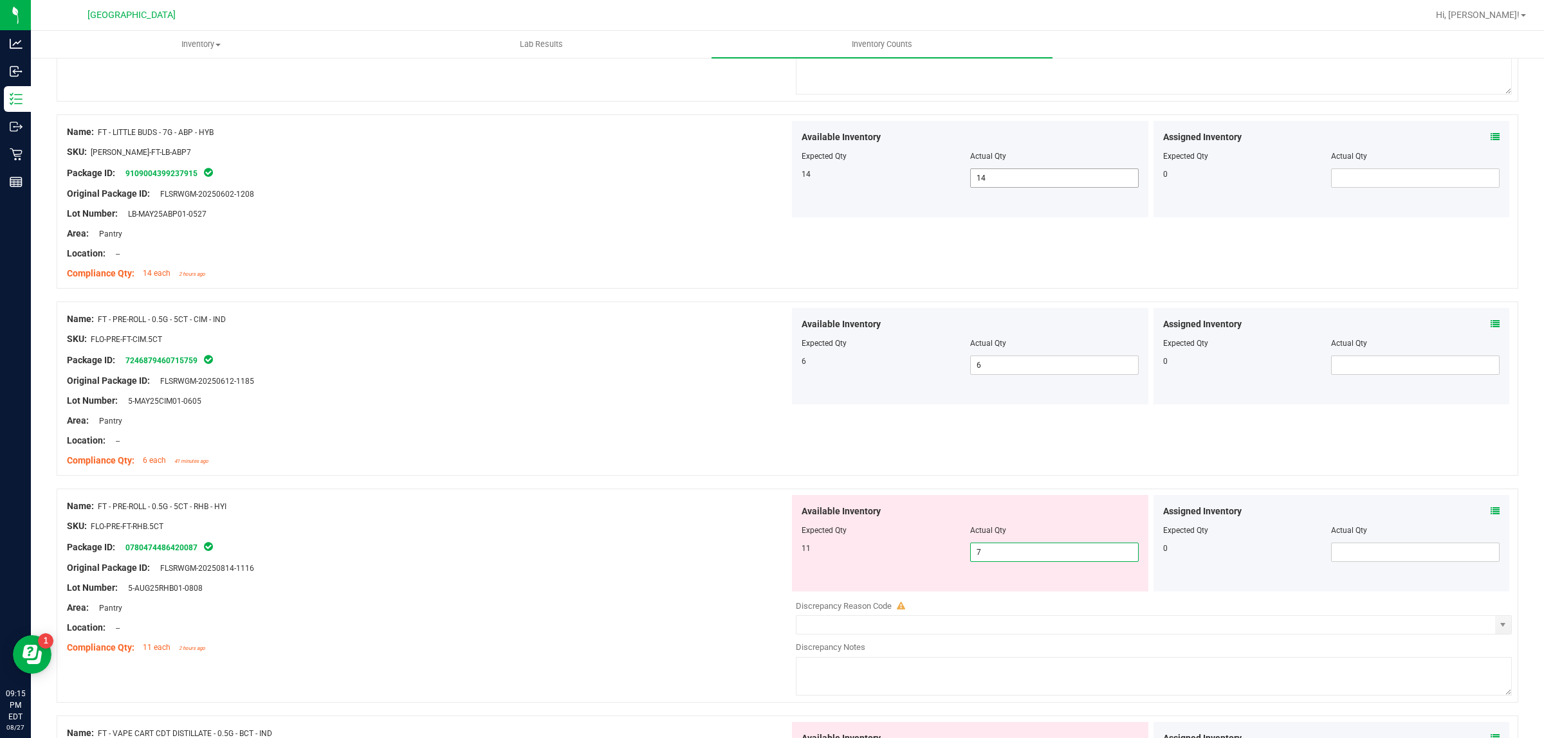
click at [1045, 185] on span "14 14" at bounding box center [1054, 178] width 169 height 19
type input "16"
click at [623, 190] on div "Original Package ID: FLSRWGM-20250602-1208" at bounding box center [428, 194] width 722 height 14
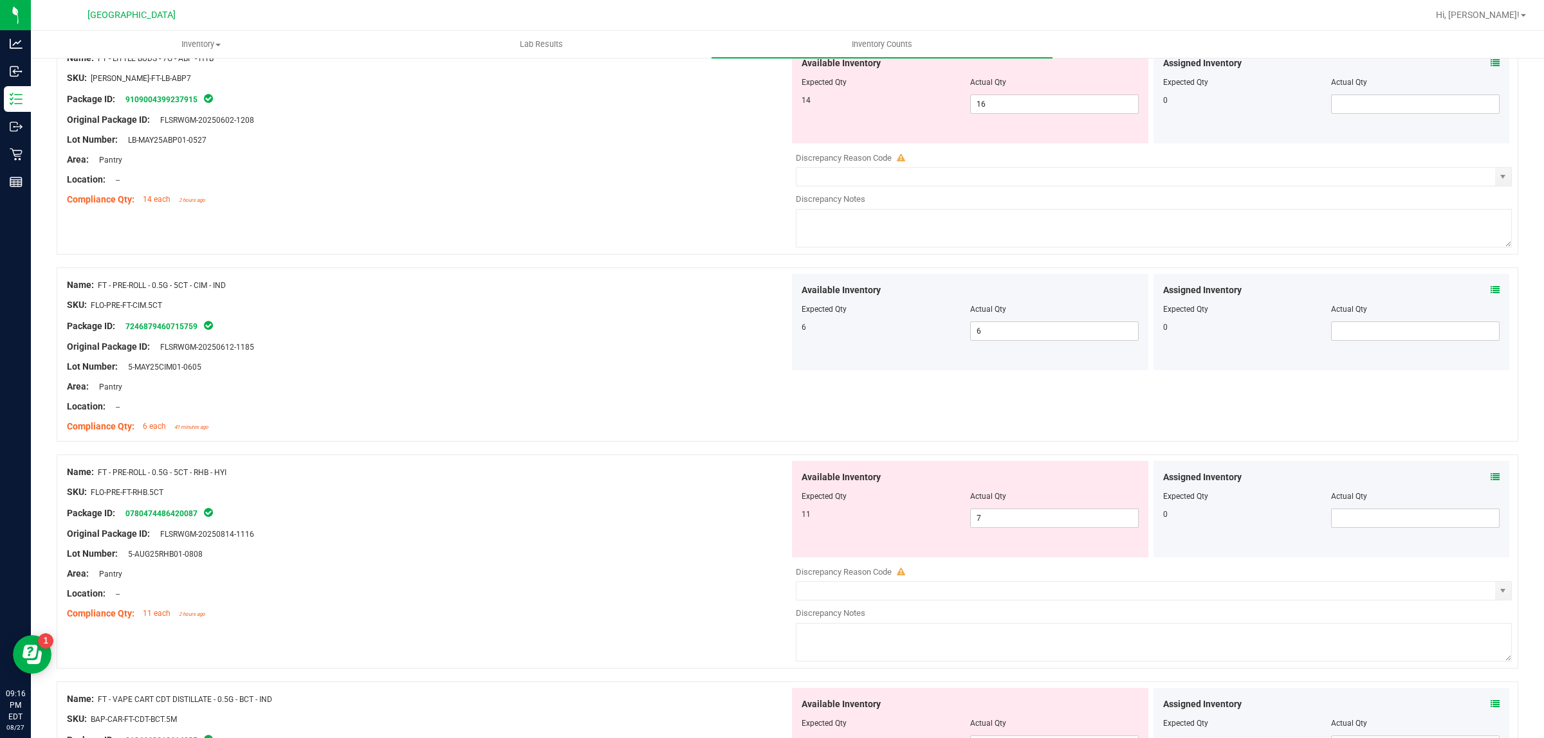
scroll to position [482, 0]
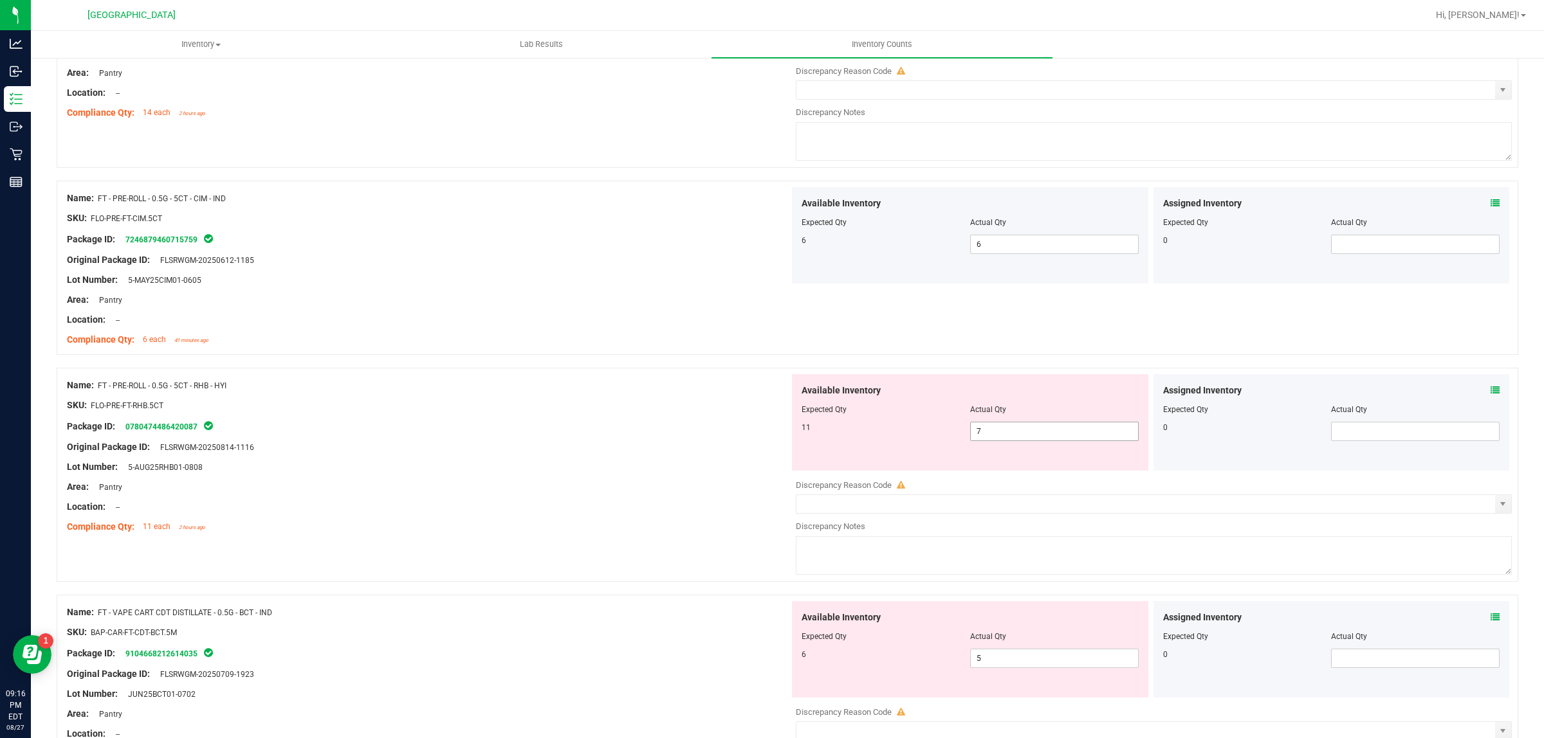
click at [1017, 429] on span "7 7" at bounding box center [1054, 431] width 169 height 19
type input "11"
click at [629, 464] on div "Lot Number: 5-AUG25RHB01-0808" at bounding box center [428, 468] width 722 height 14
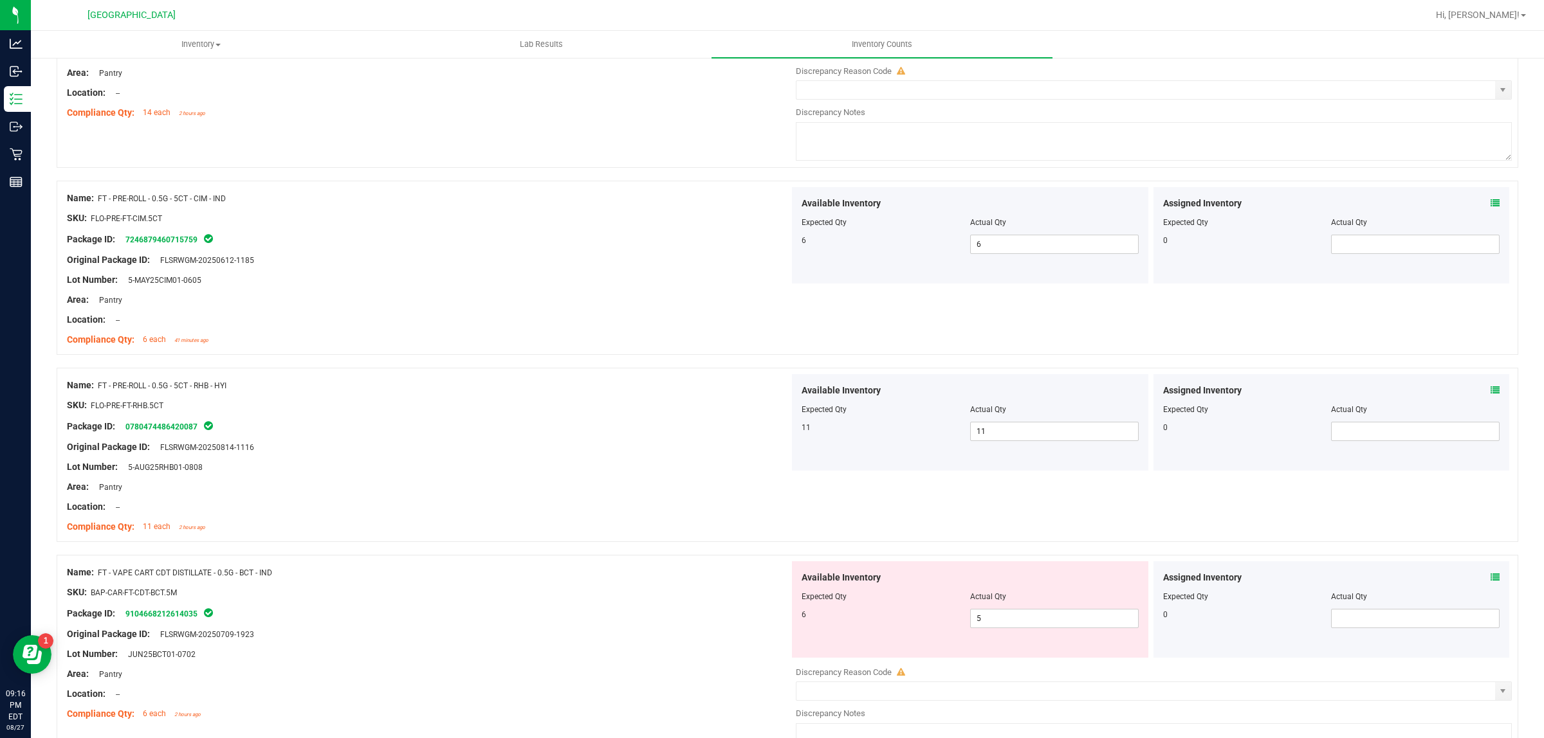
scroll to position [643, 0]
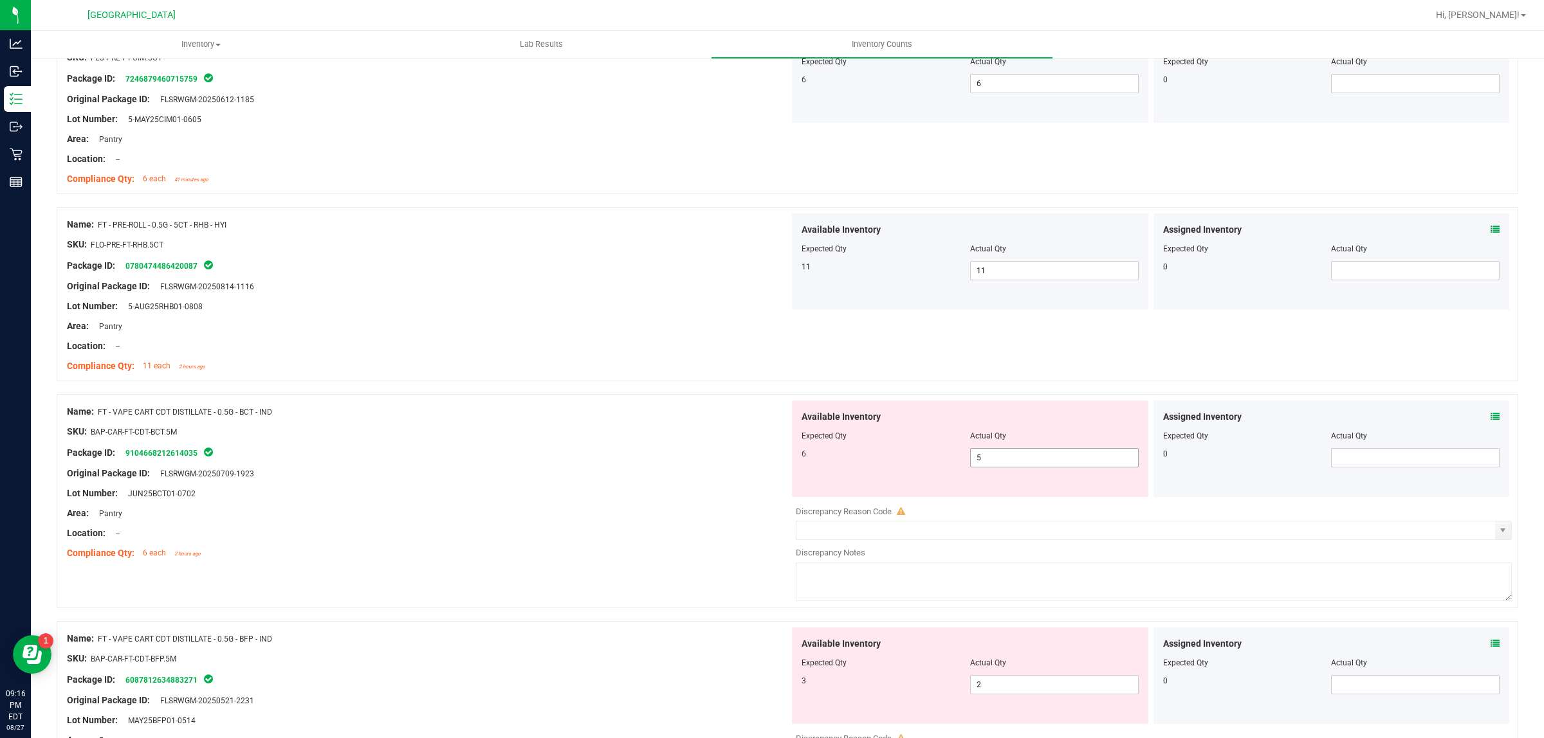
click at [1030, 464] on span "5 5" at bounding box center [1054, 457] width 169 height 19
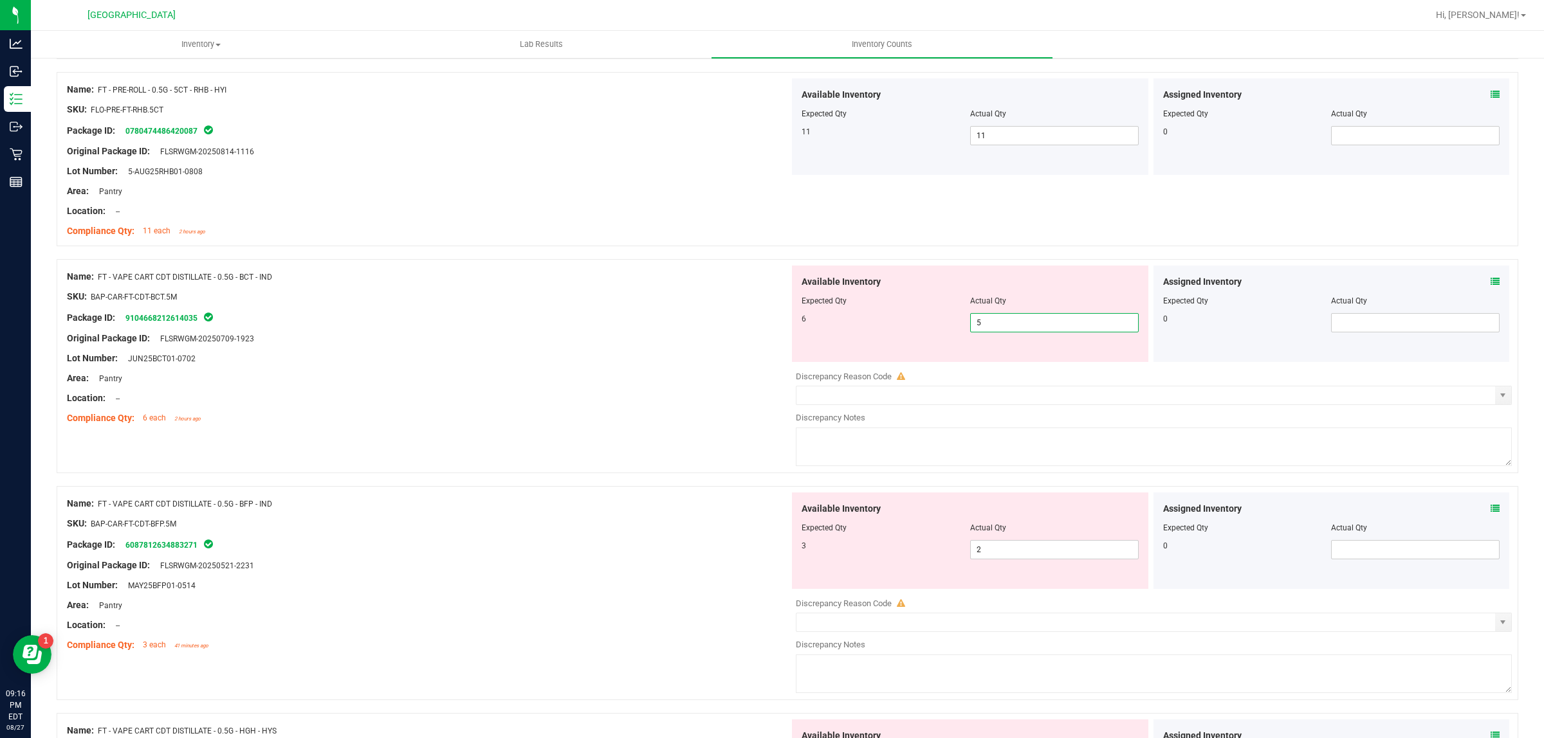
scroll to position [804, 0]
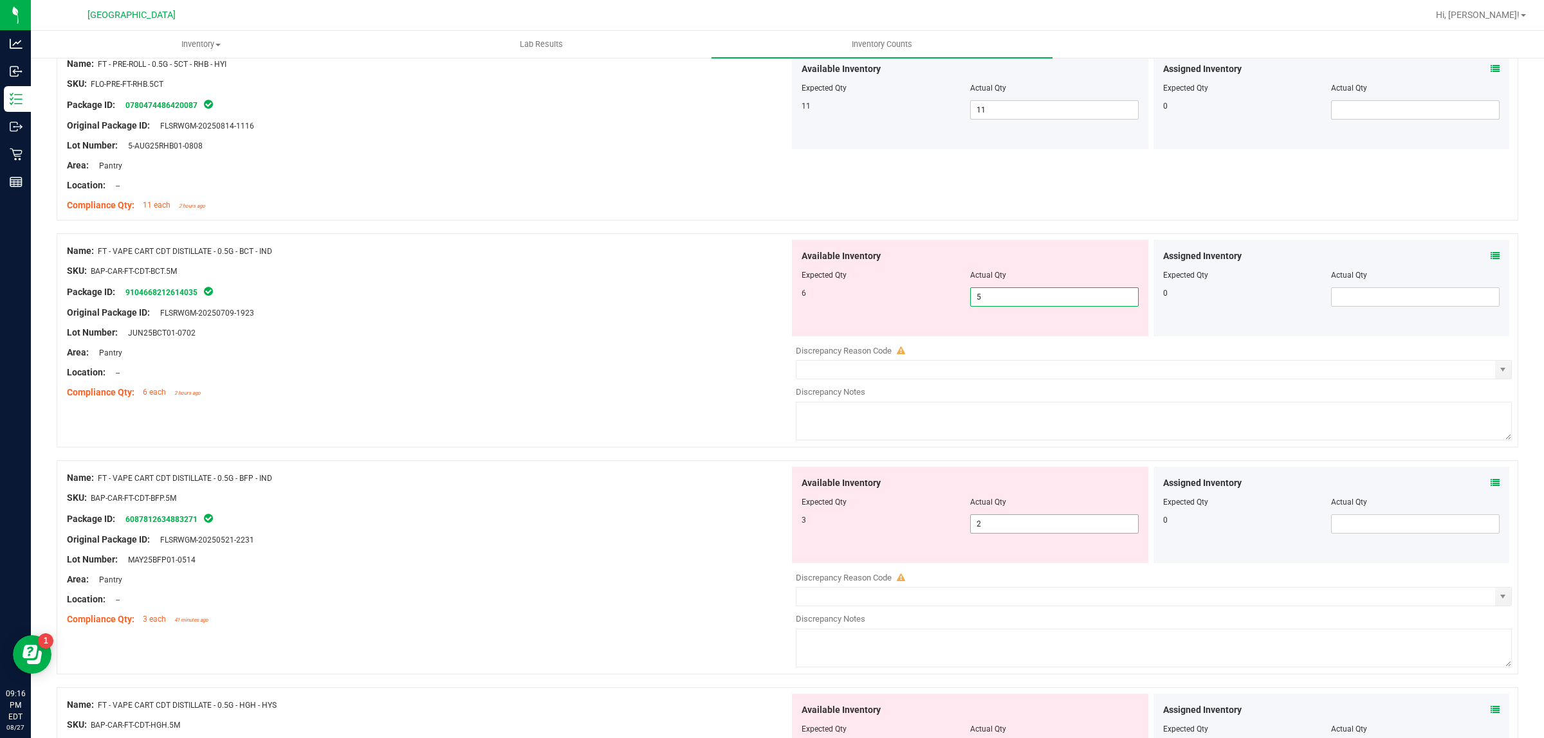
click at [1005, 523] on span "2 2" at bounding box center [1054, 524] width 169 height 19
type input "3"
click at [680, 368] on div "Location: --" at bounding box center [428, 373] width 722 height 14
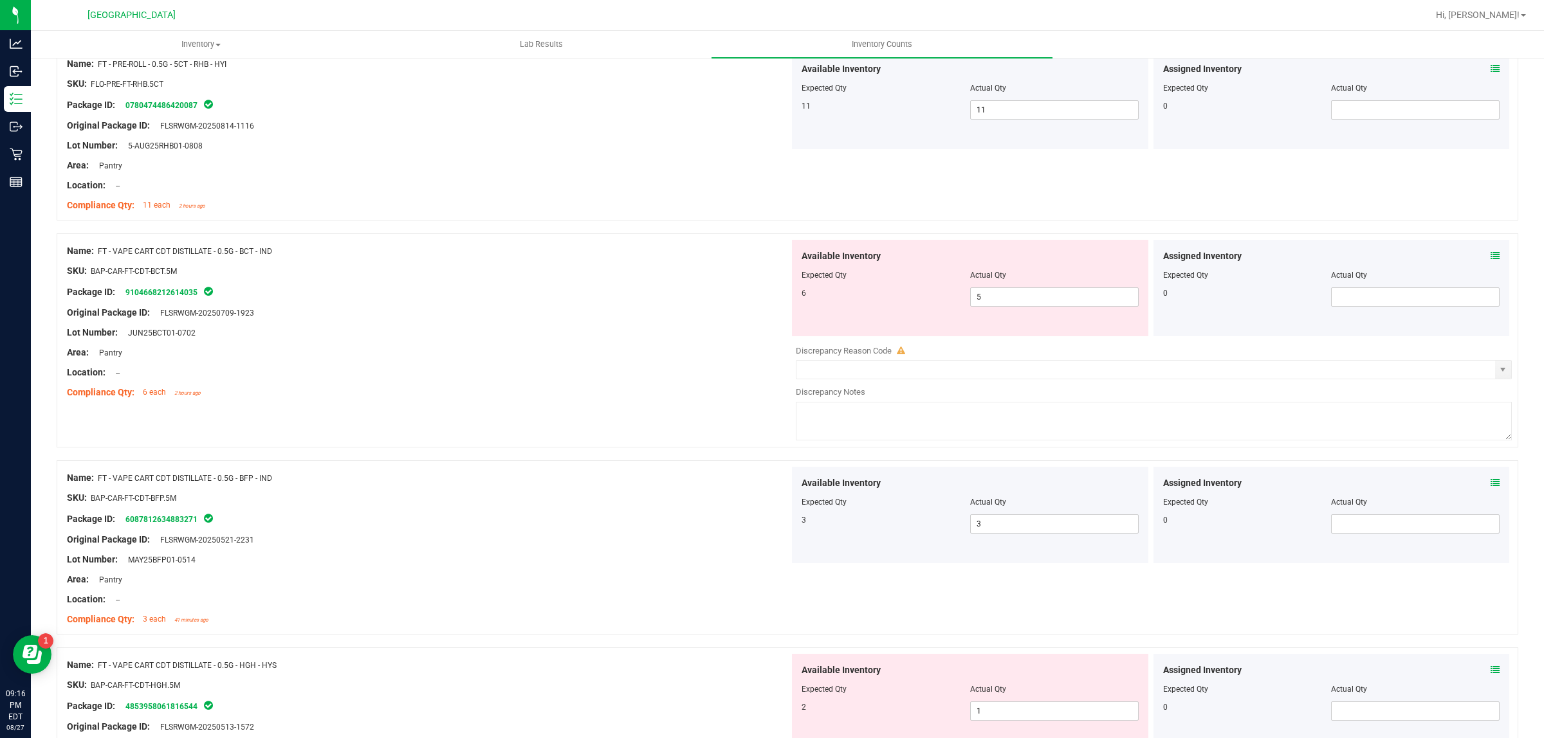
scroll to position [884, 0]
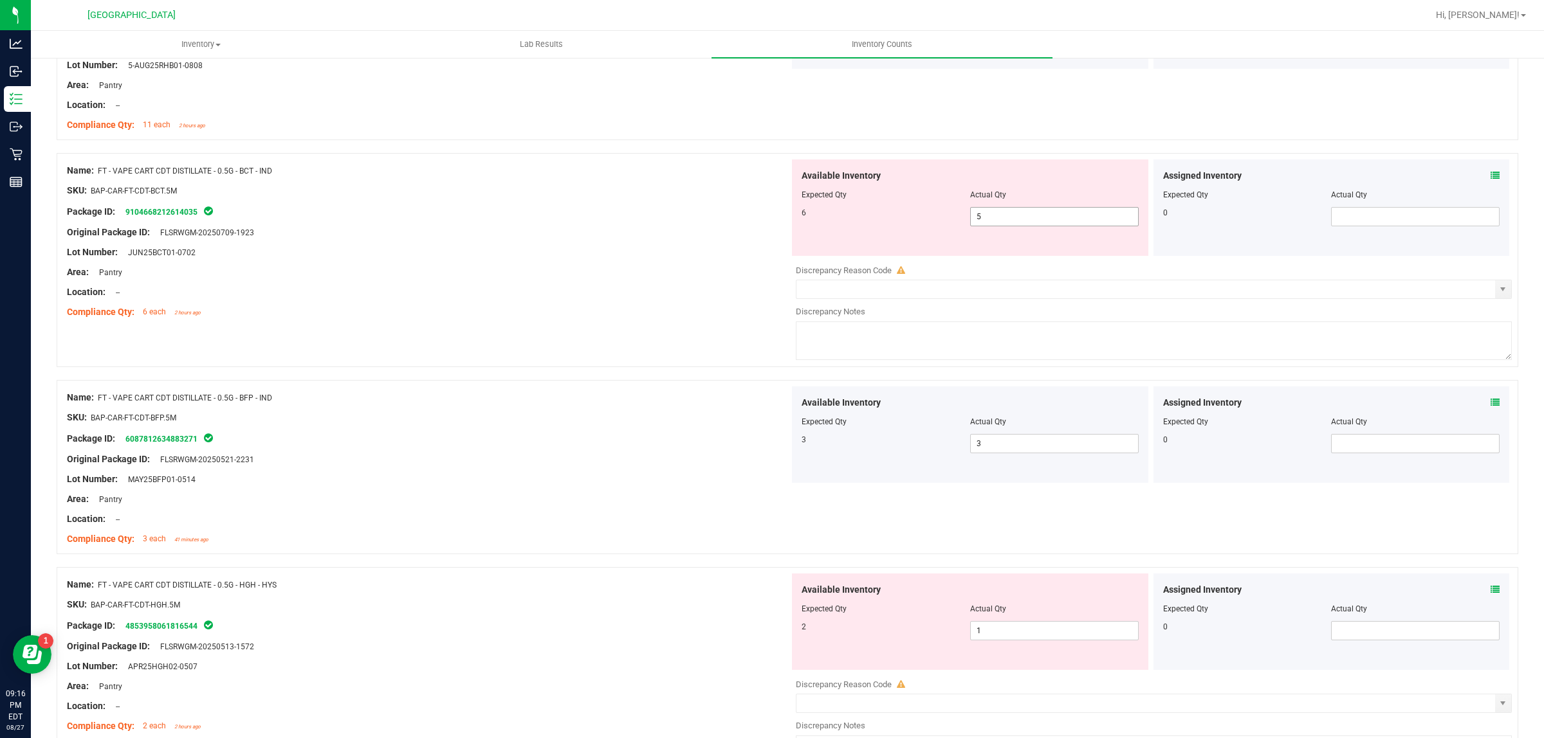
click at [1016, 212] on span "5 5" at bounding box center [1054, 216] width 169 height 19
type input "6"
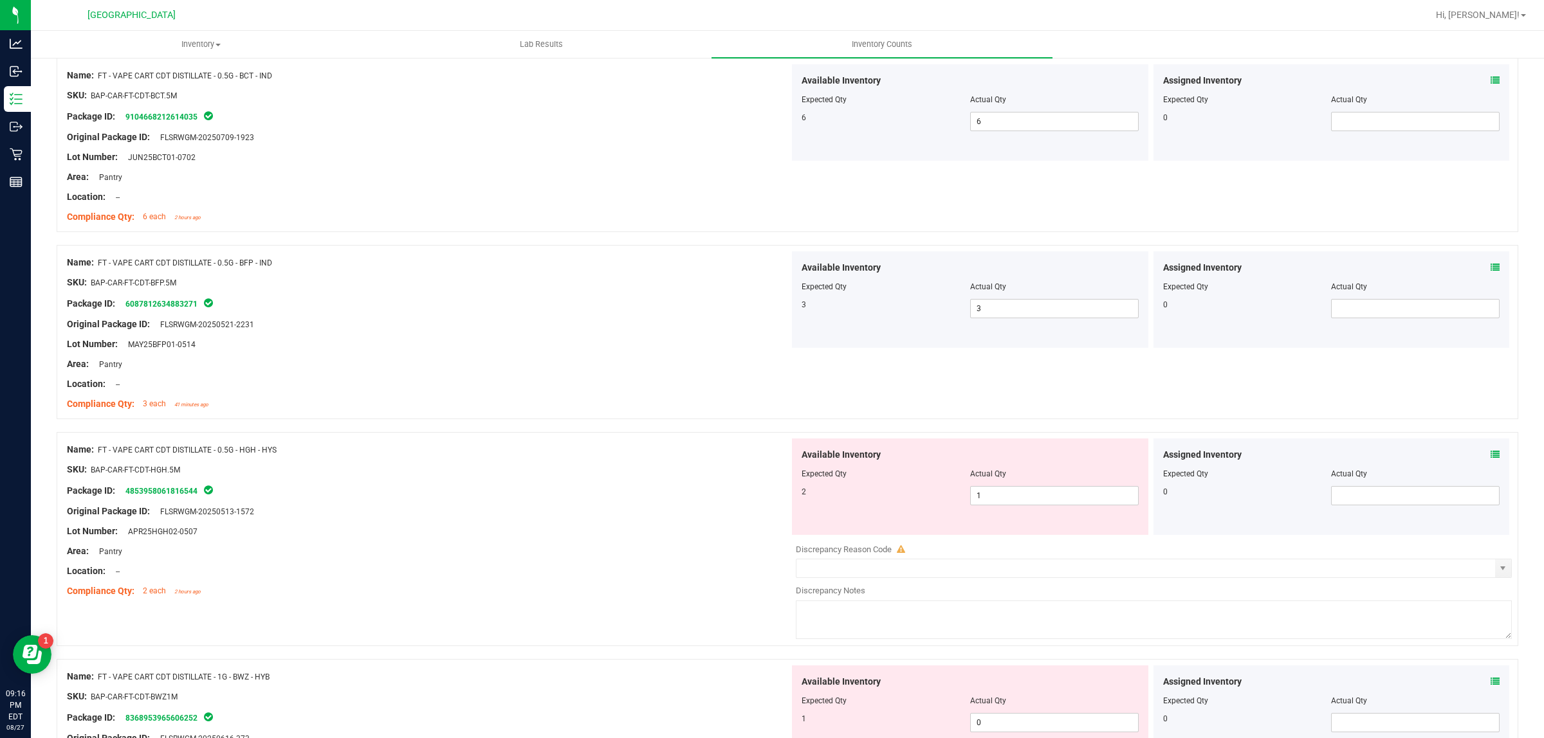
scroll to position [1126, 0]
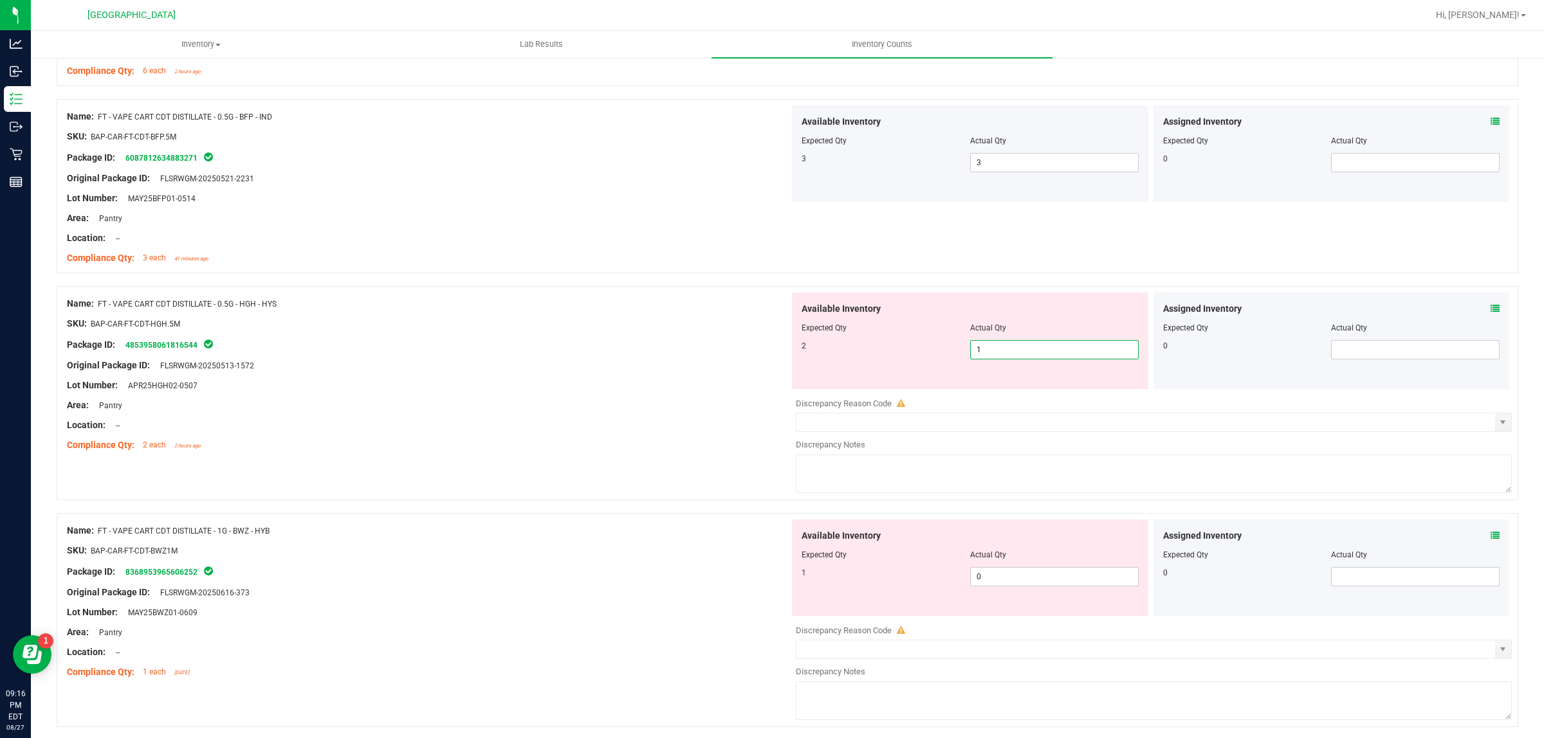
click at [1031, 349] on span "1 1" at bounding box center [1054, 349] width 169 height 19
type input "2"
click at [596, 452] on div "Compliance Qty: 2 each 2 hours ago" at bounding box center [428, 446] width 722 height 14
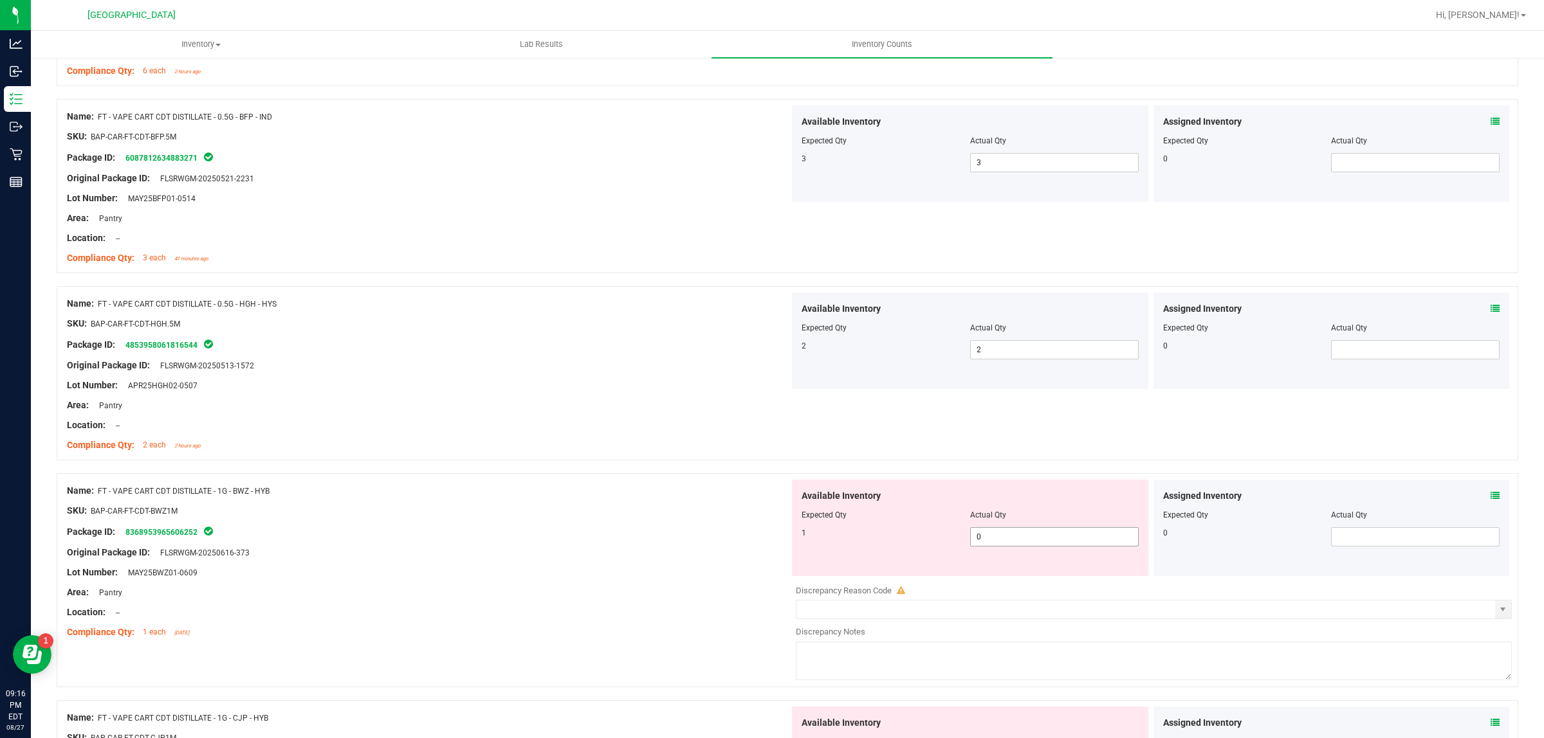
click at [981, 539] on span "0 0" at bounding box center [1054, 536] width 169 height 19
type input "01"
type input "1"
click at [613, 556] on div "Original Package ID: FLSRWGM-20250616-373" at bounding box center [428, 553] width 722 height 14
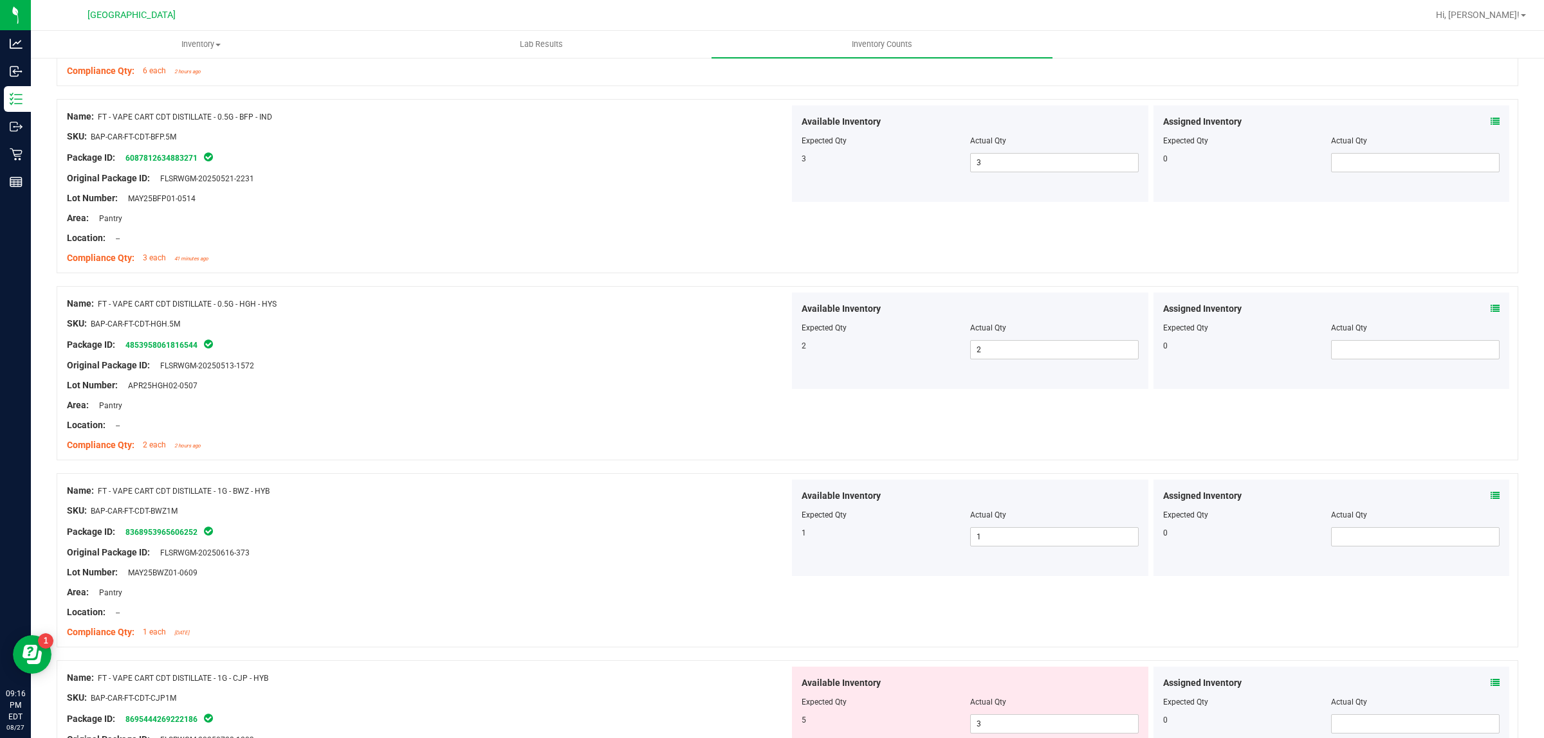
scroll to position [1367, 0]
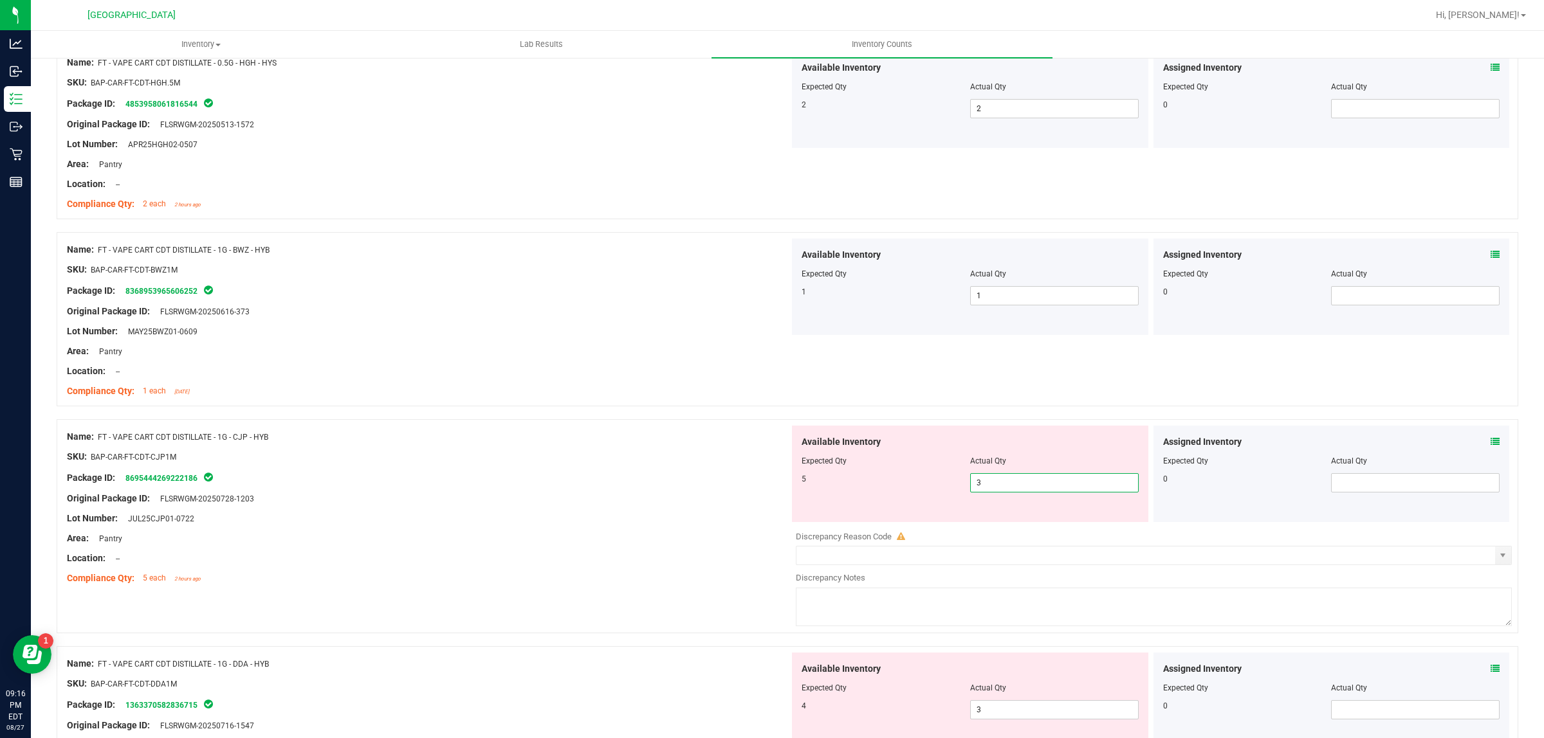
click at [1026, 482] on span "3 3" at bounding box center [1054, 482] width 169 height 19
type input "5"
click at [477, 492] on div at bounding box center [428, 489] width 722 height 6
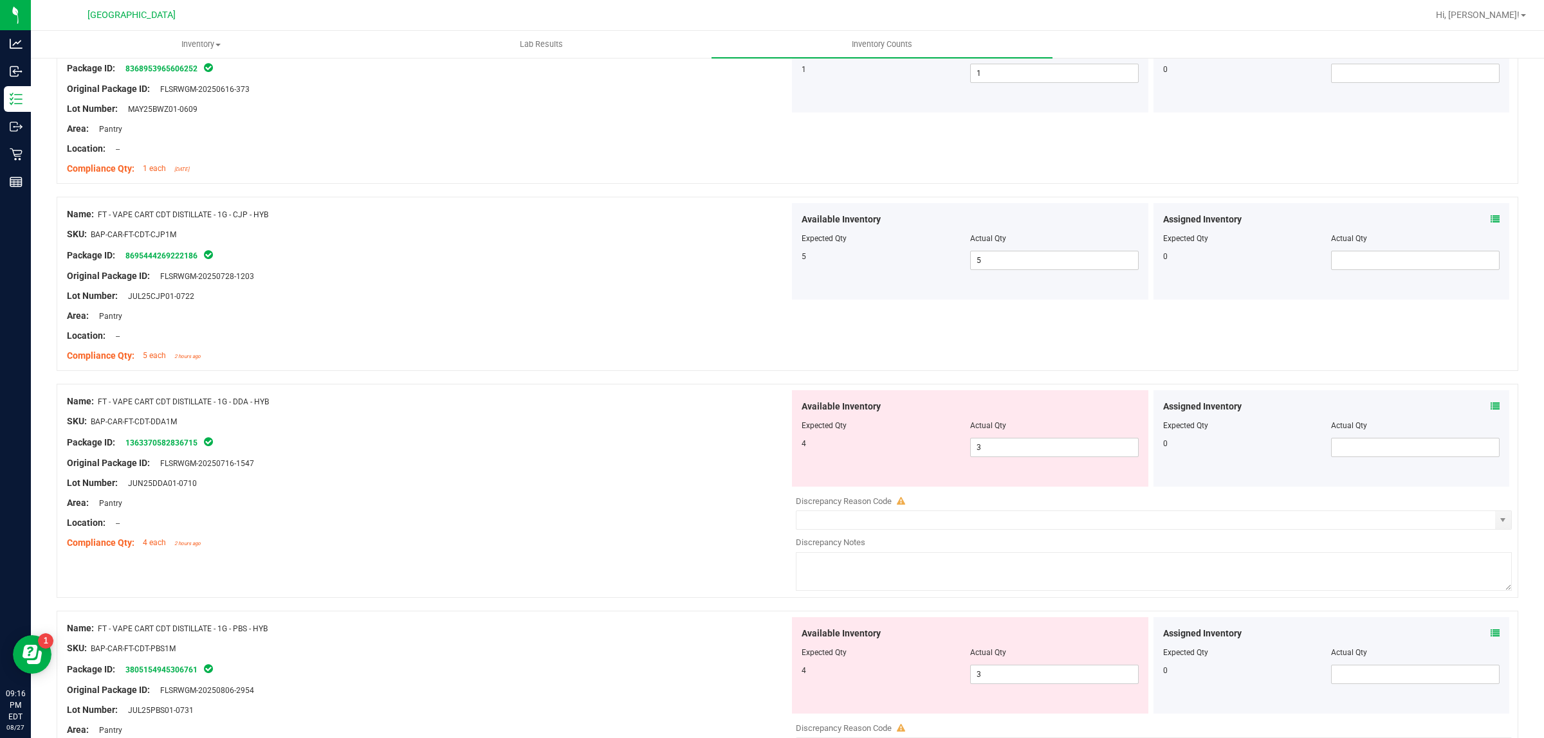
scroll to position [1608, 0]
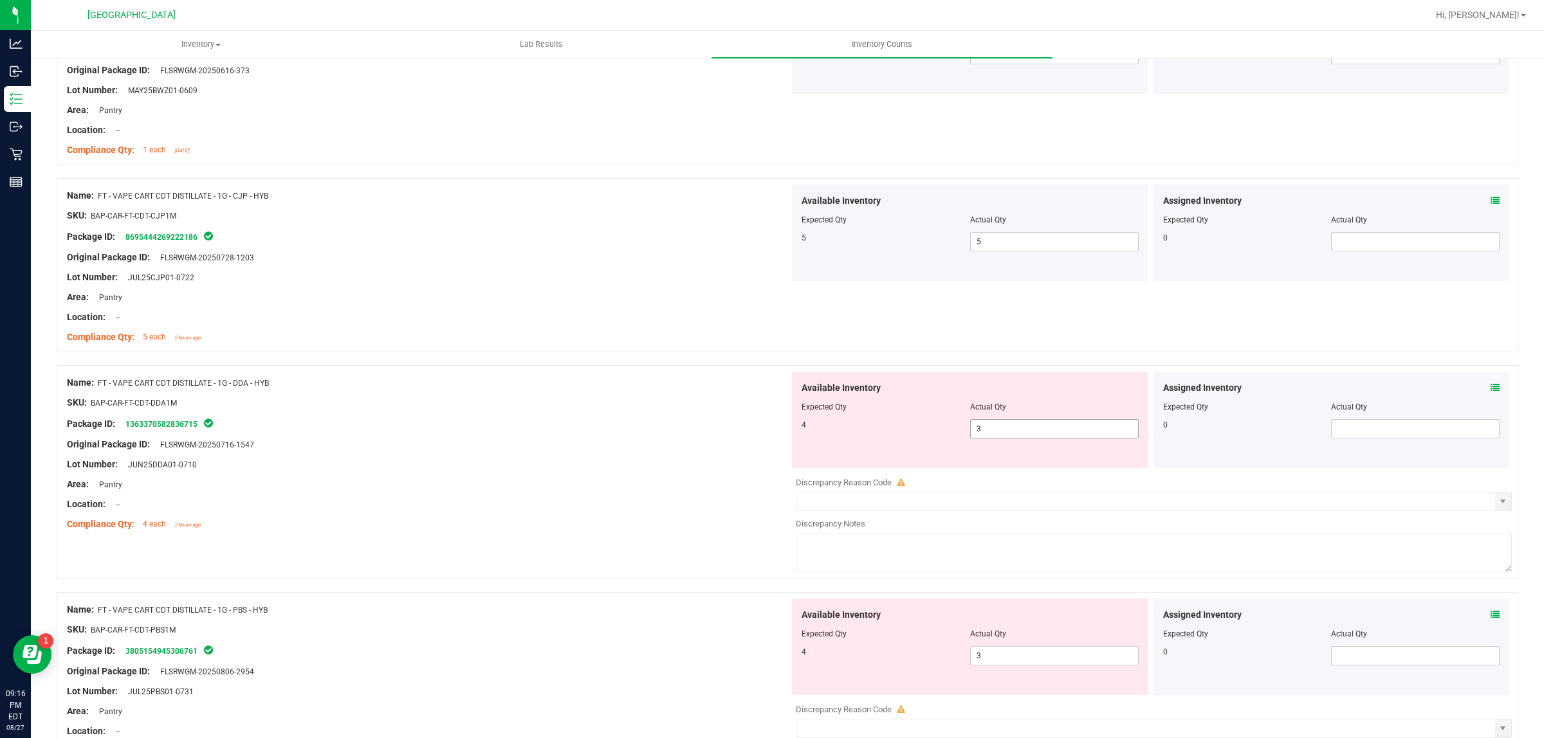
click at [1002, 434] on span "3 3" at bounding box center [1054, 428] width 169 height 19
type input "4"
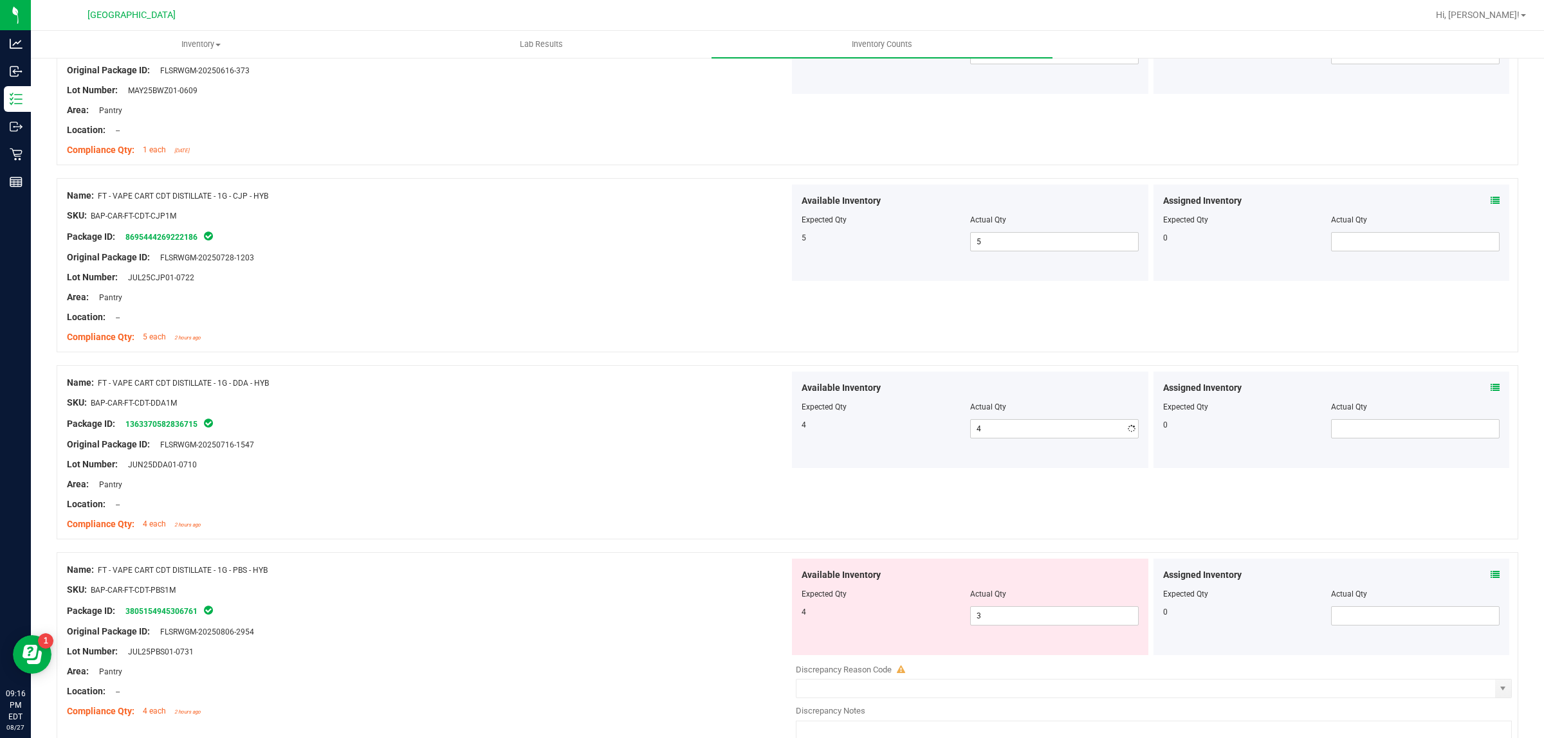
click at [707, 452] on div "Original Package ID: FLSRWGM-20250716-1547" at bounding box center [428, 445] width 722 height 14
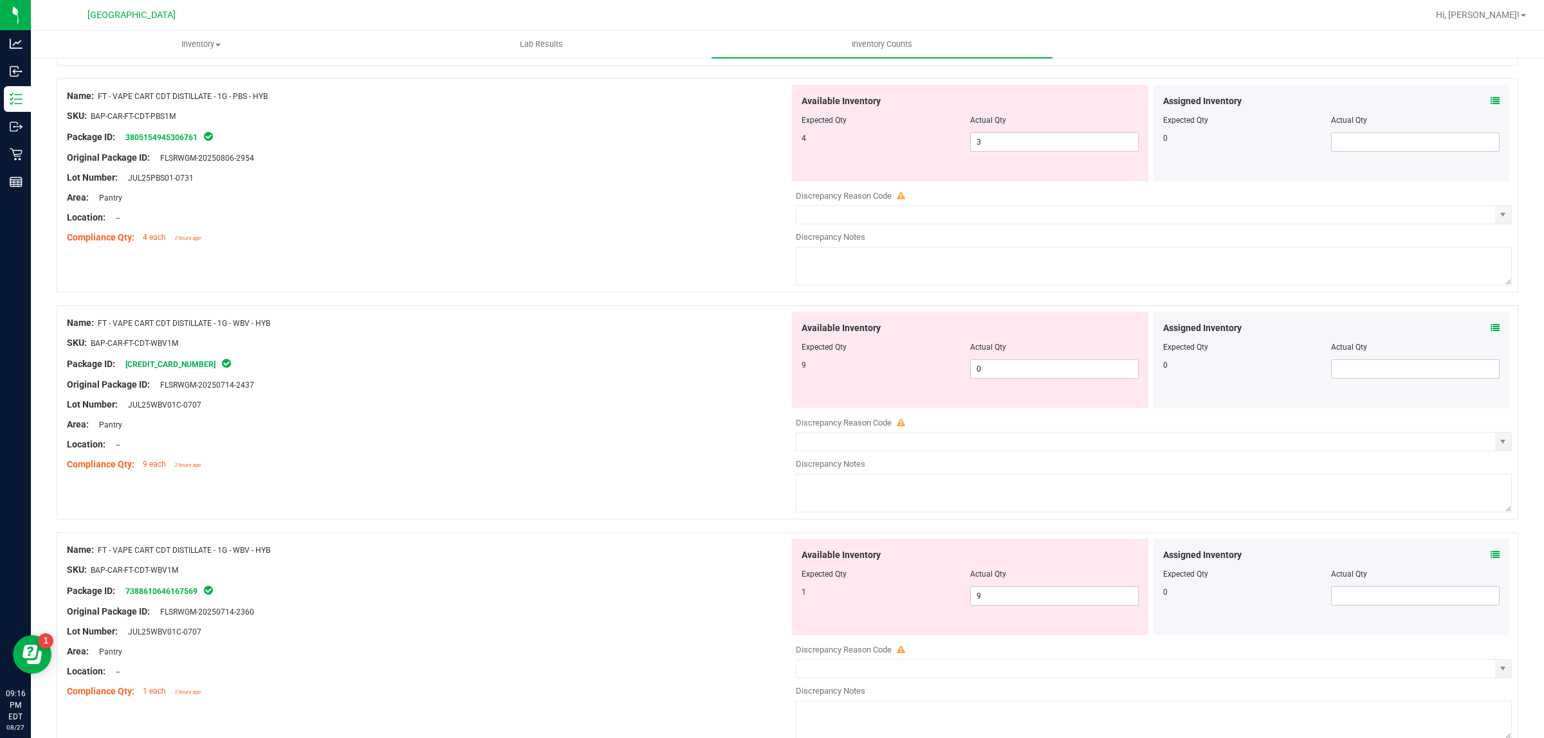
scroll to position [2090, 0]
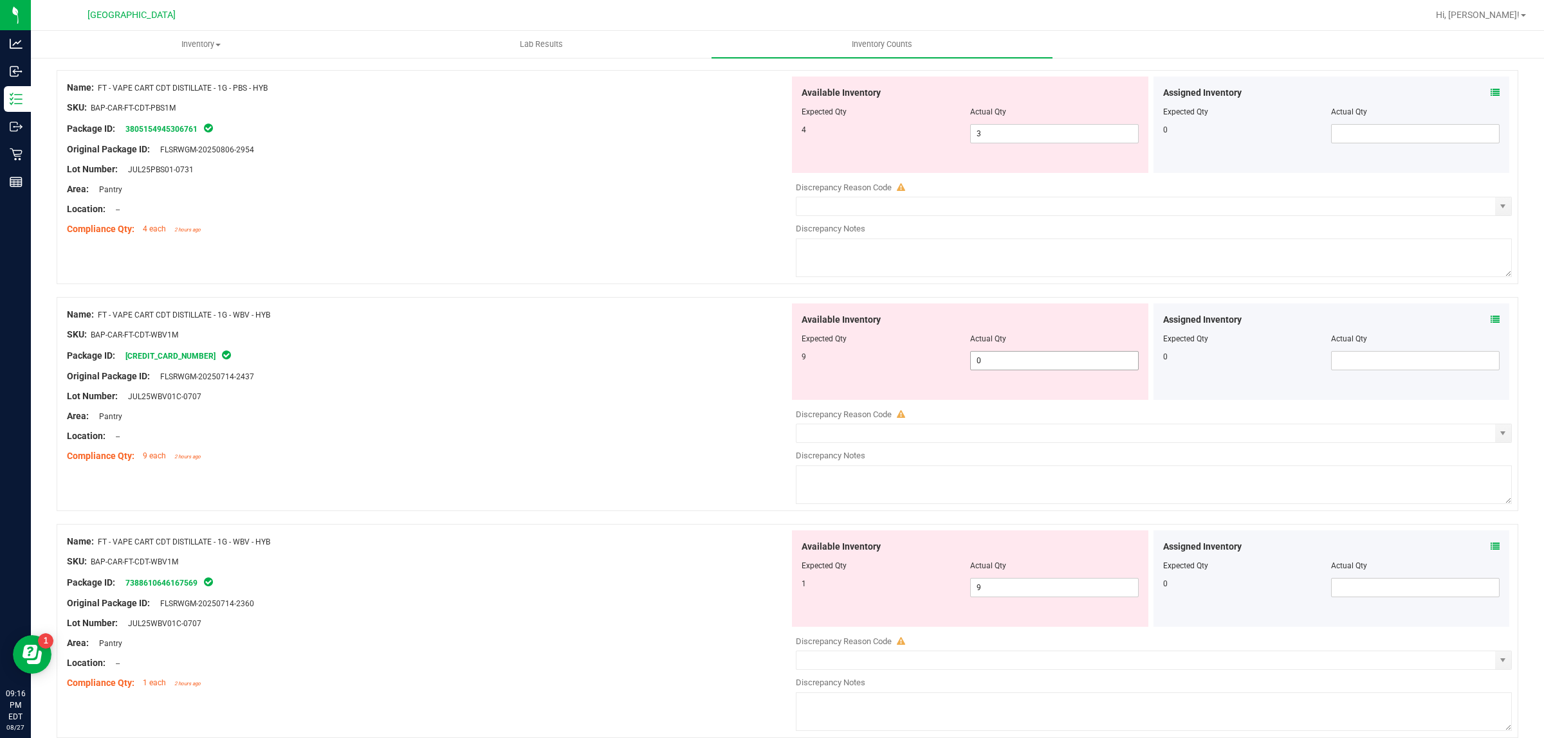
click at [1010, 361] on span "0 0" at bounding box center [1054, 360] width 169 height 19
type input "9"
click at [673, 439] on div "Location: --" at bounding box center [428, 437] width 722 height 14
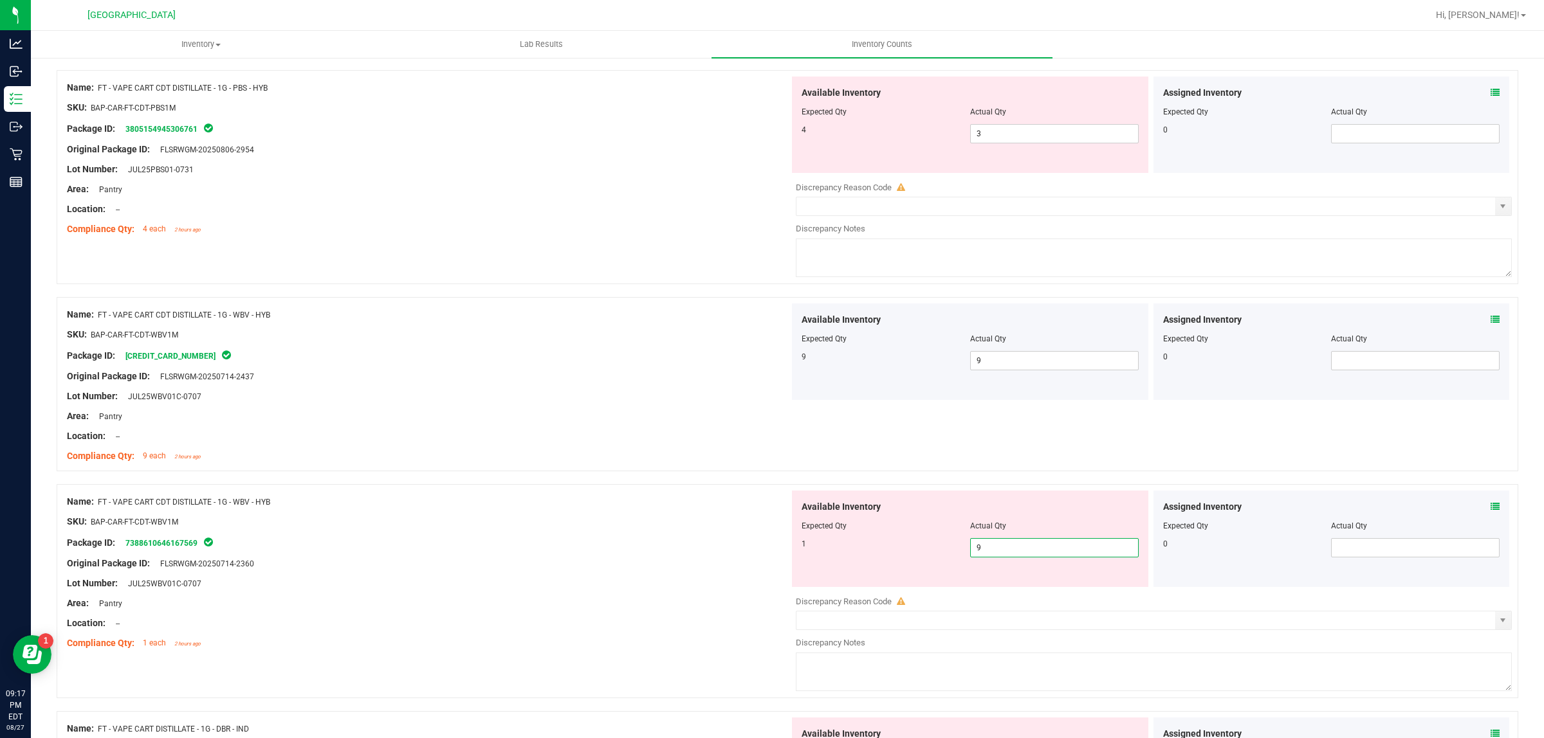
click at [1021, 551] on span "9 9" at bounding box center [1054, 547] width 169 height 19
type input "1"
click at [637, 236] on div "Compliance Qty: 4 each 2 hours ago" at bounding box center [428, 230] width 722 height 14
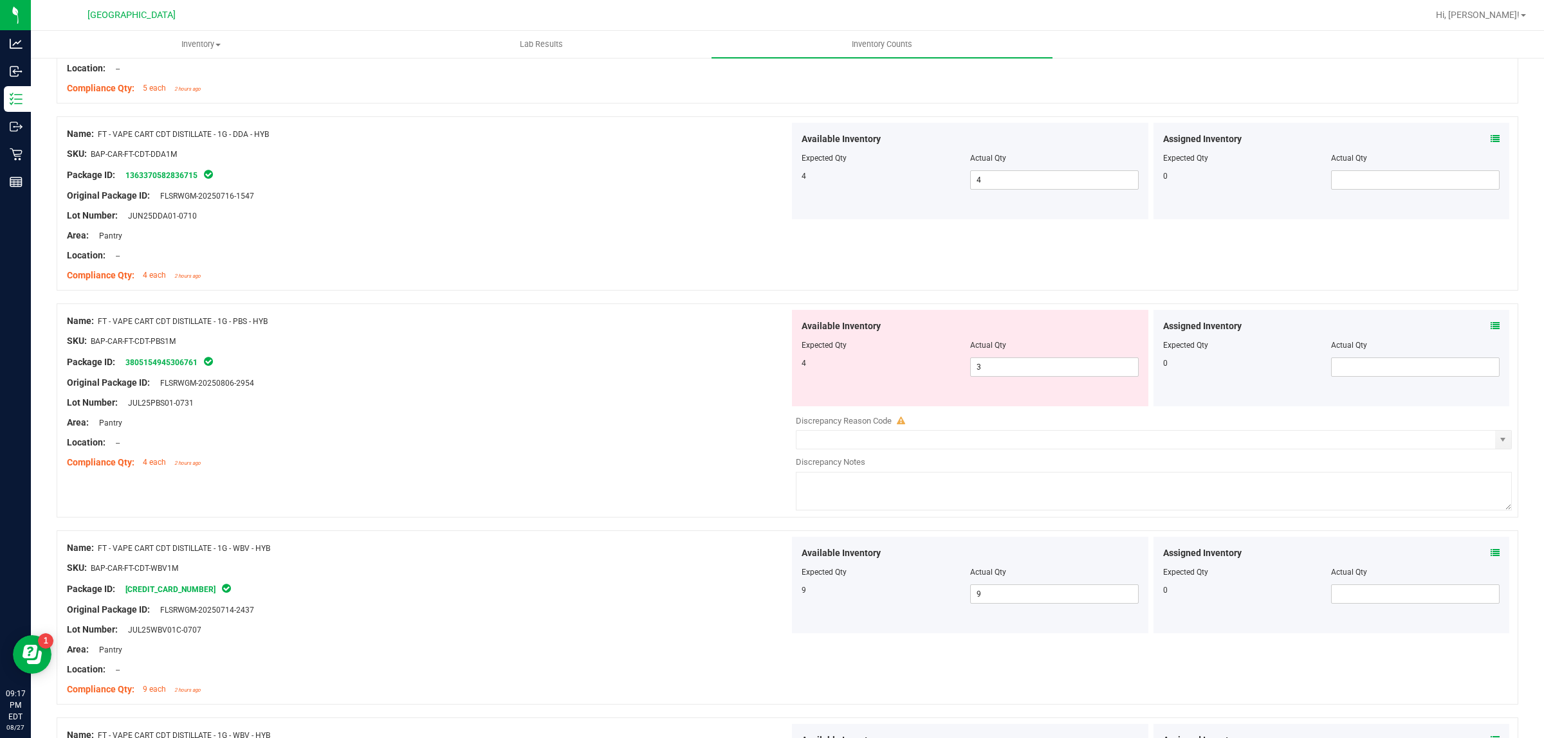
scroll to position [1769, 0]
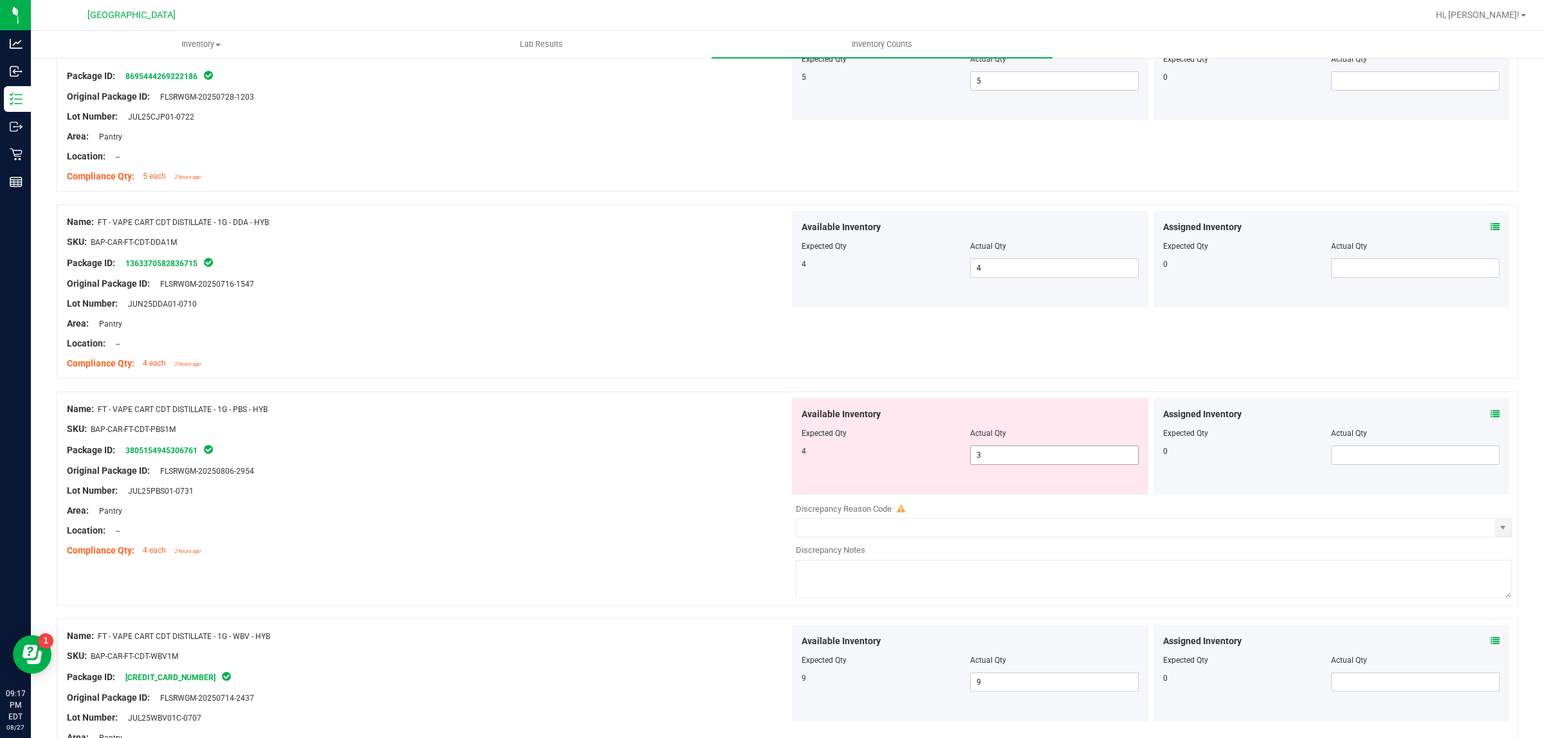
click at [1077, 455] on span "3 3" at bounding box center [1054, 455] width 169 height 19
type input "4"
click at [635, 524] on div at bounding box center [428, 521] width 722 height 6
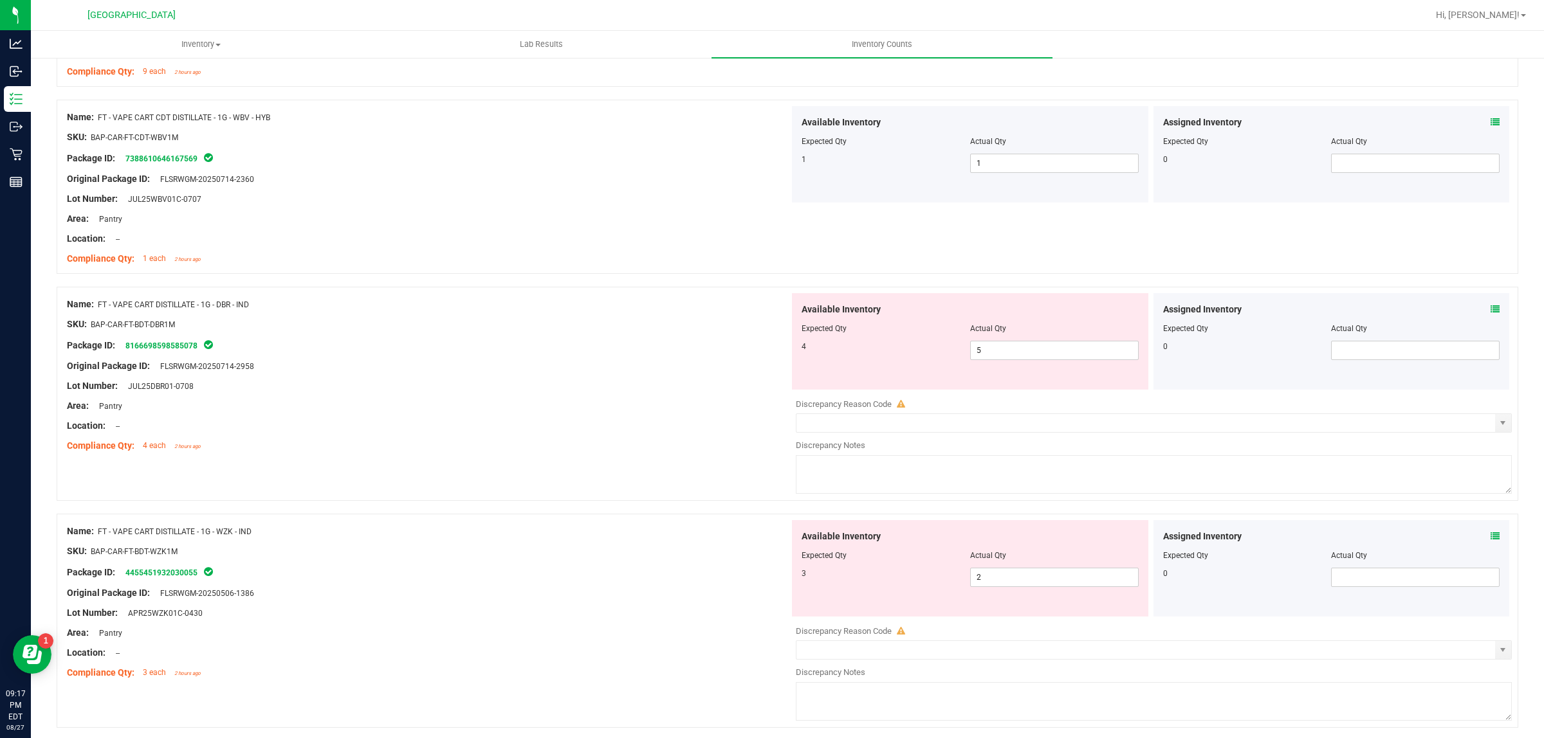
scroll to position [2412, 0]
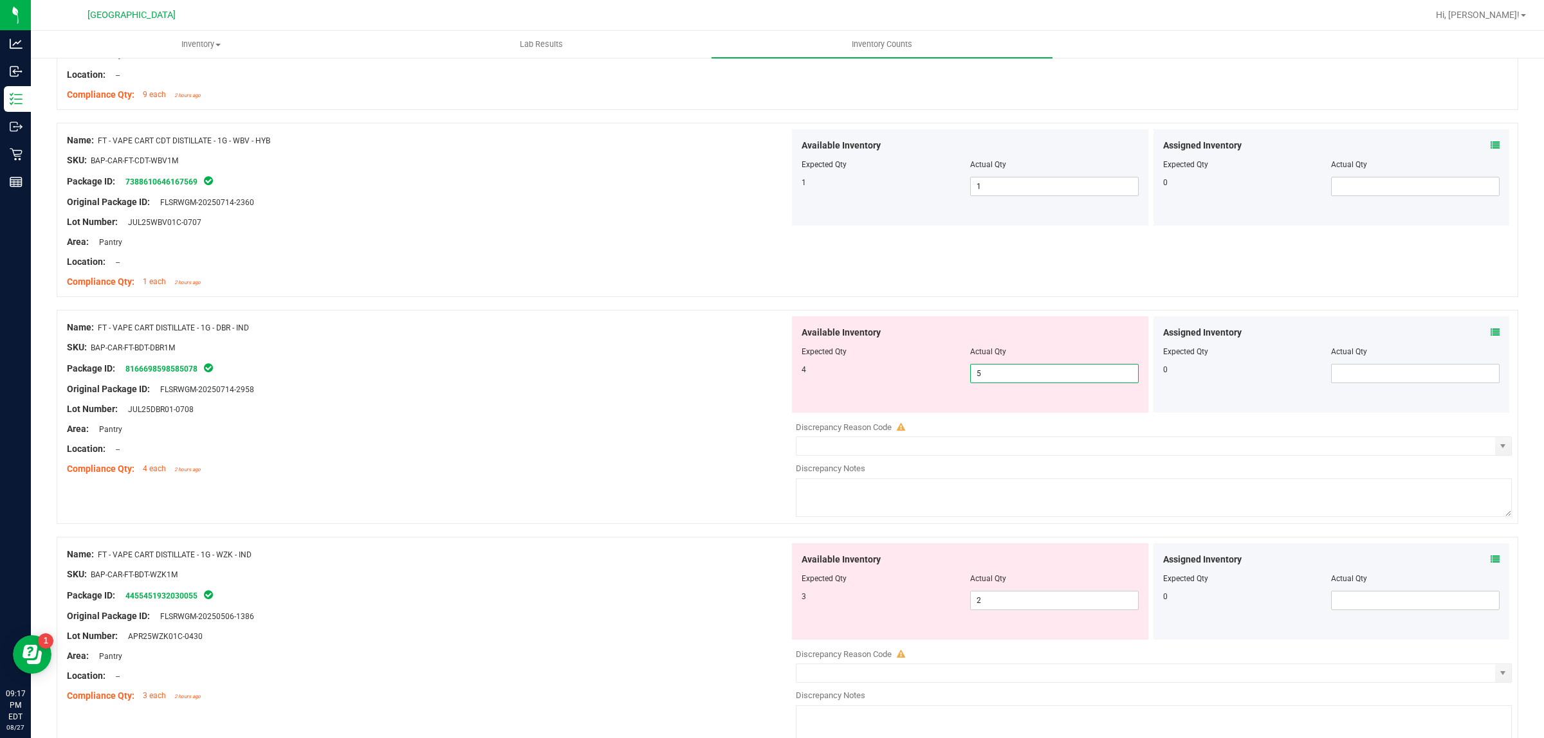
click at [1018, 383] on span "5 5" at bounding box center [1054, 373] width 169 height 19
drag, startPoint x: 217, startPoint y: 329, endPoint x: 253, endPoint y: 333, distance: 35.5
click at [253, 333] on div "Name: FT - VAPE CART DISTILLATE - 1G - DBR - IND" at bounding box center [428, 328] width 722 height 14
click at [484, 416] on div "Lot Number: JUL25DBR01-0708" at bounding box center [428, 410] width 722 height 14
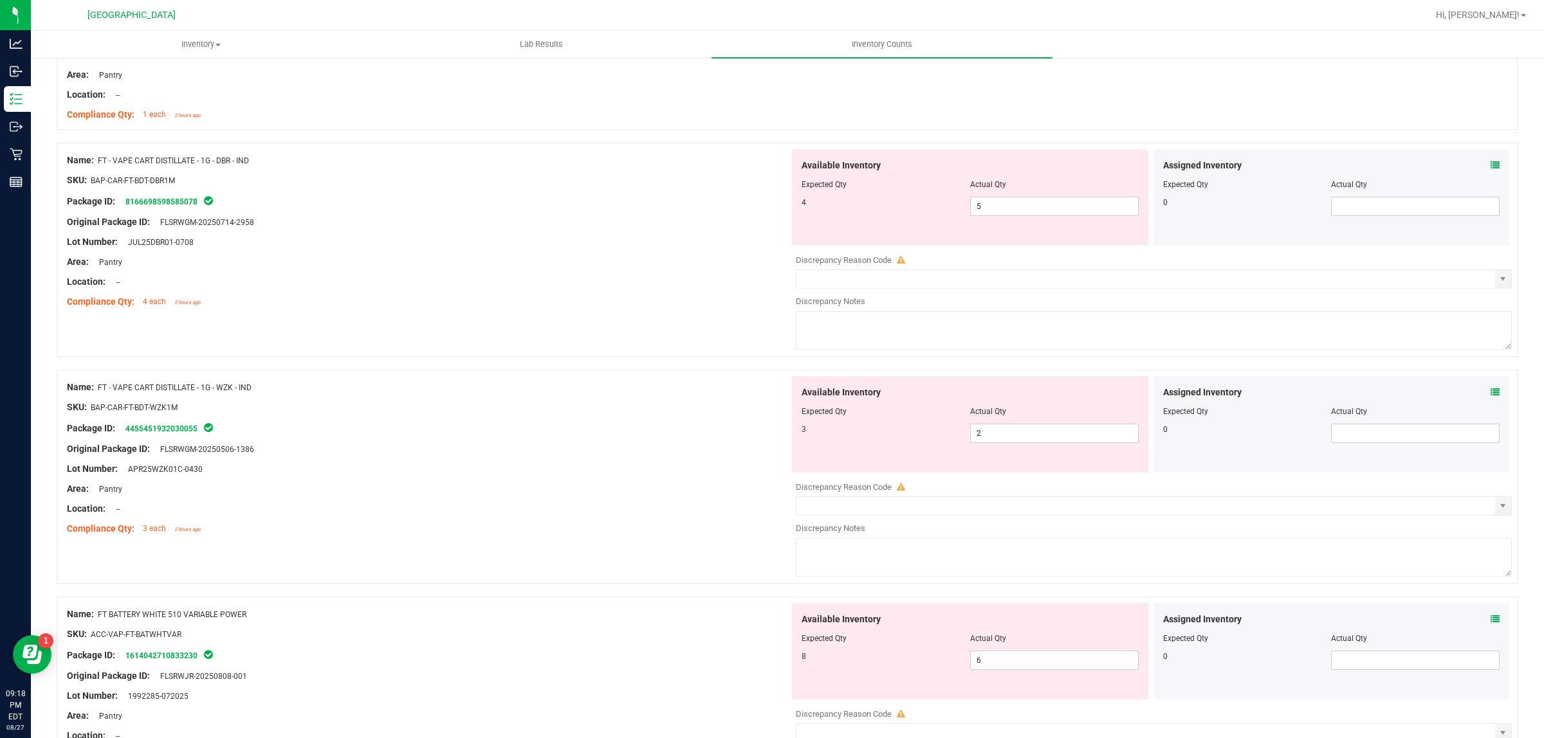
scroll to position [2573, 0]
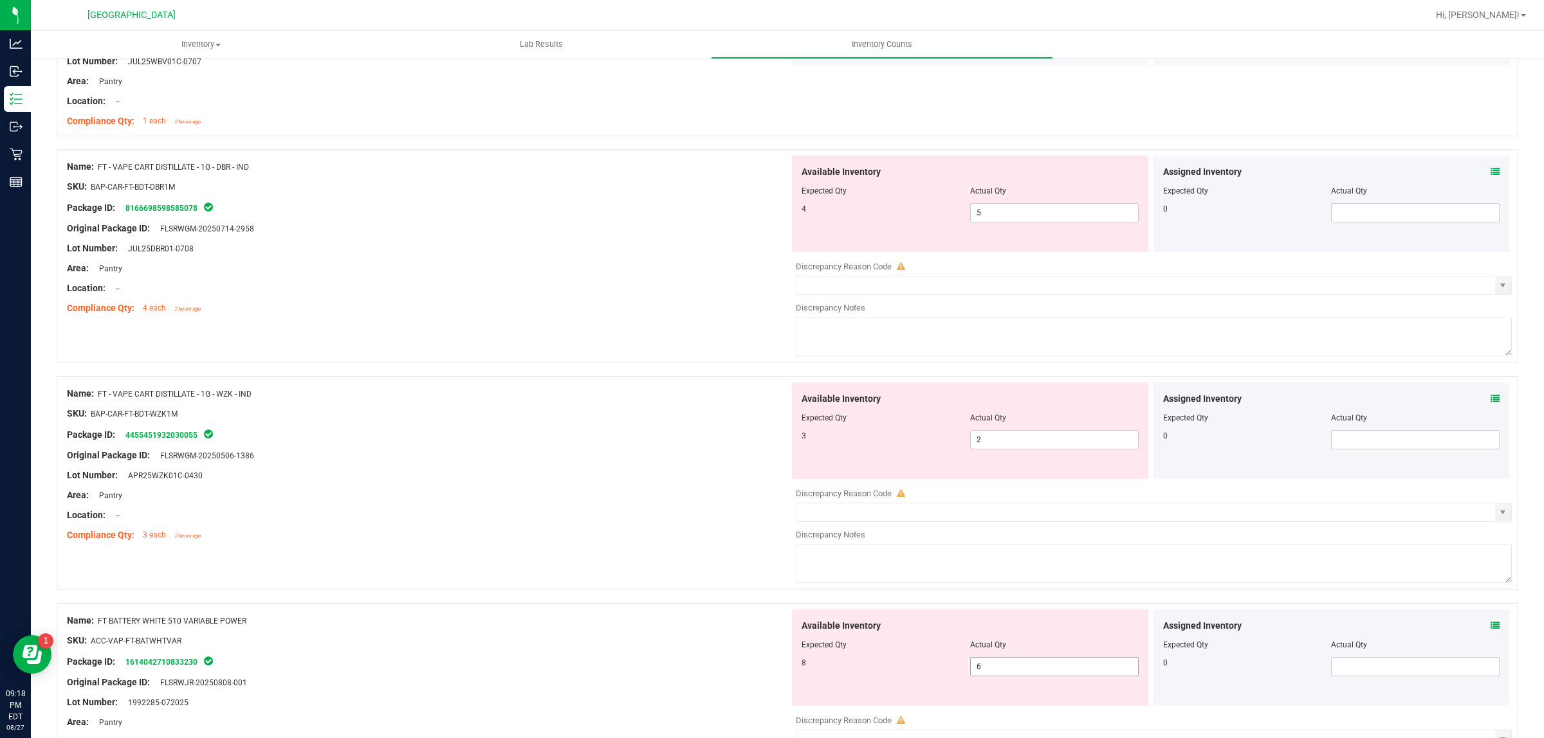
click at [1023, 672] on span "6 6" at bounding box center [1054, 666] width 169 height 19
type input "8"
click at [608, 494] on div "Area: Pantry" at bounding box center [428, 496] width 722 height 14
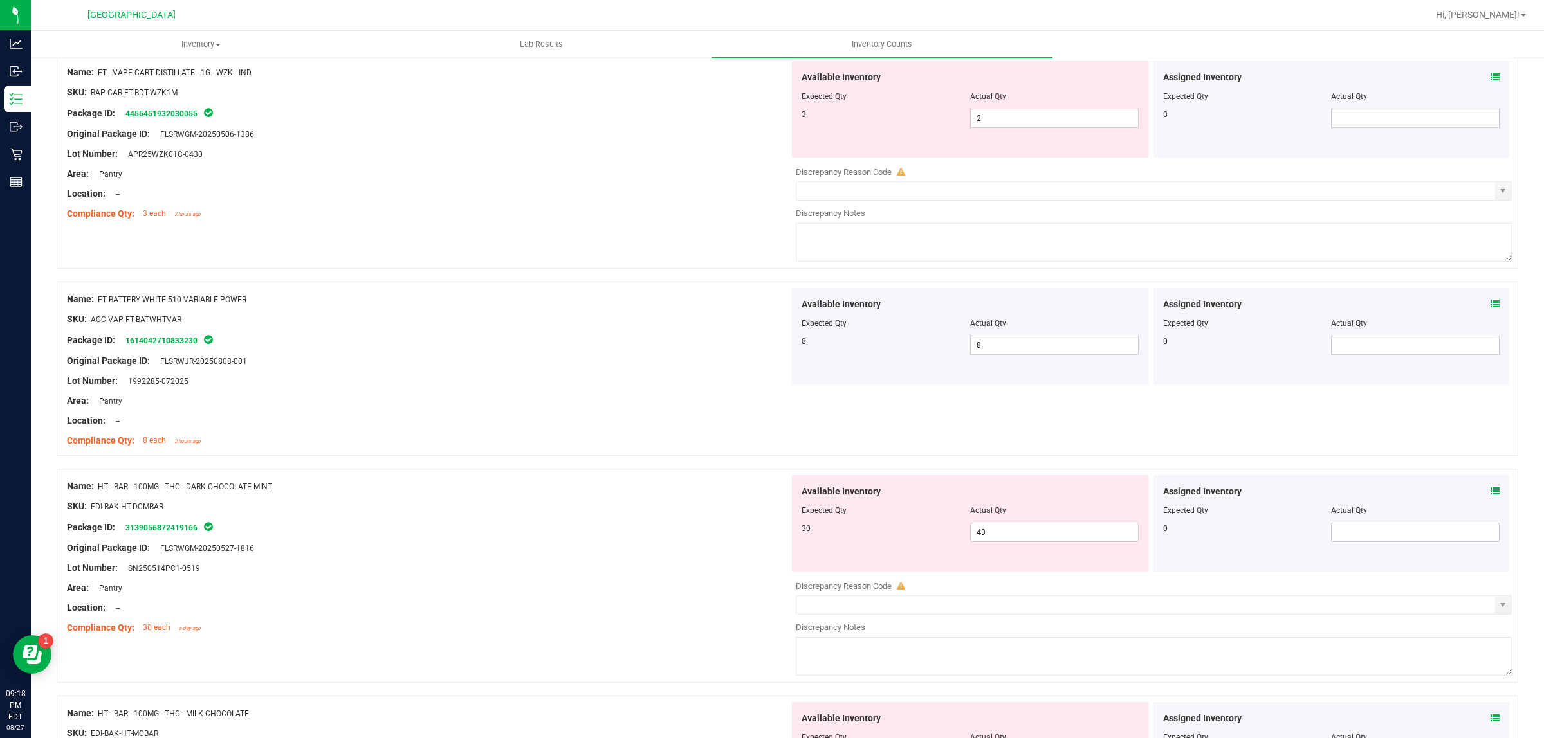
scroll to position [3055, 0]
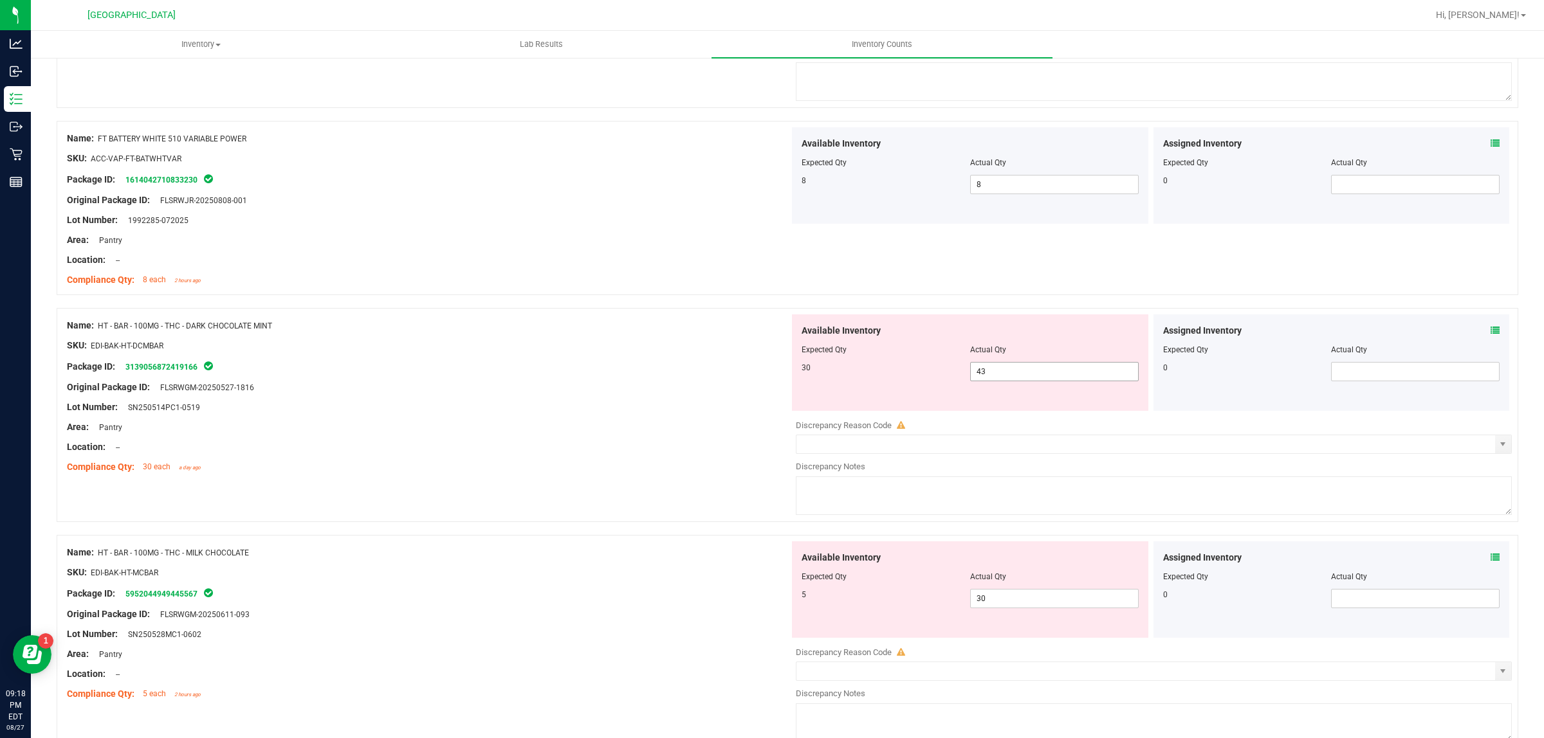
click at [1007, 380] on span "43 43" at bounding box center [1054, 371] width 169 height 19
type input "4"
type input "30"
click at [727, 474] on div "Compliance Qty: 30 each a day ago" at bounding box center [428, 468] width 722 height 14
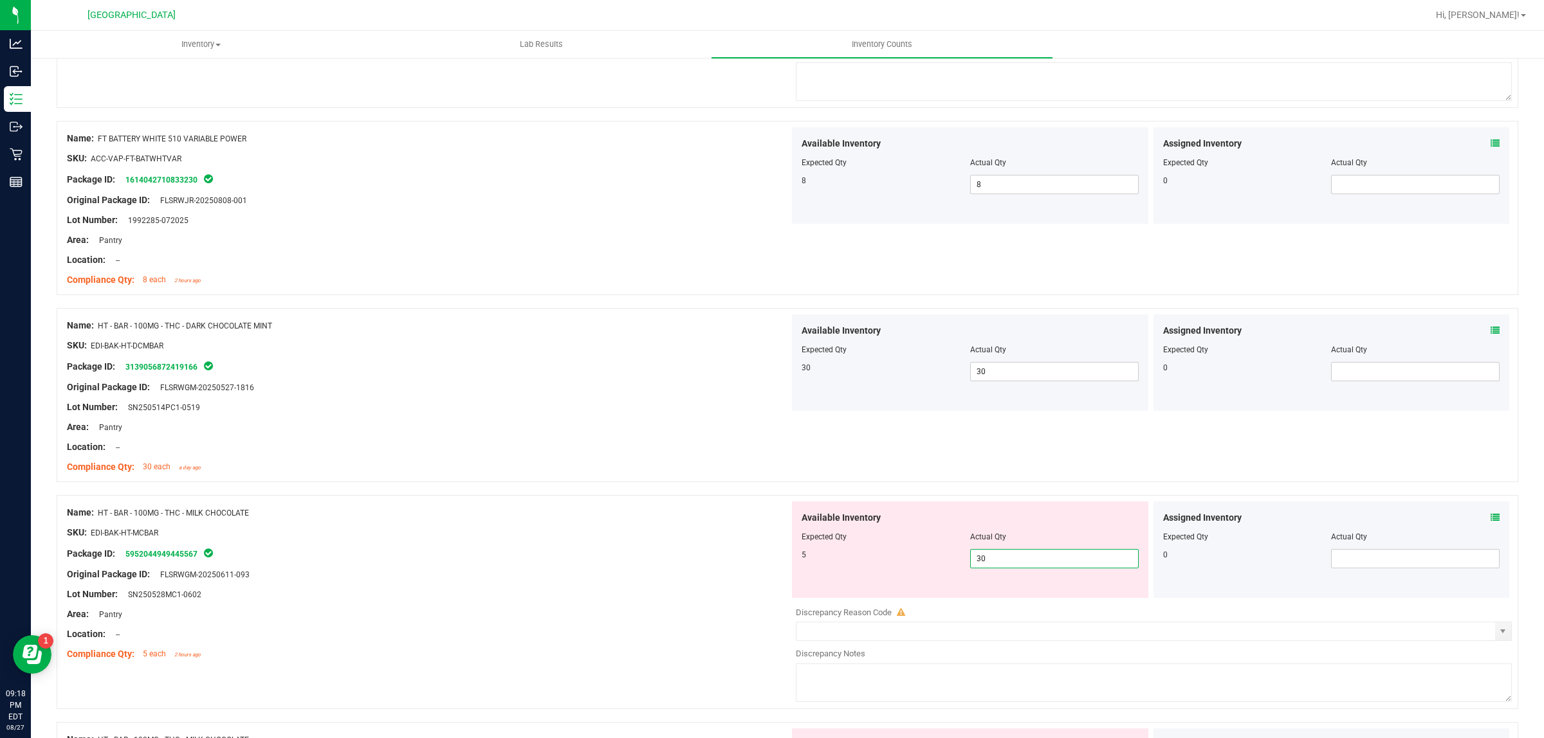
click at [1023, 566] on span "30 30" at bounding box center [1054, 558] width 169 height 19
type input "3"
type input "5"
click at [585, 512] on div "Name: HT - BAR - 100MG - THC - MILK CHOCOLATE SKU: EDI-BAK-HT-MCBAR Package ID:…" at bounding box center [428, 584] width 722 height 164
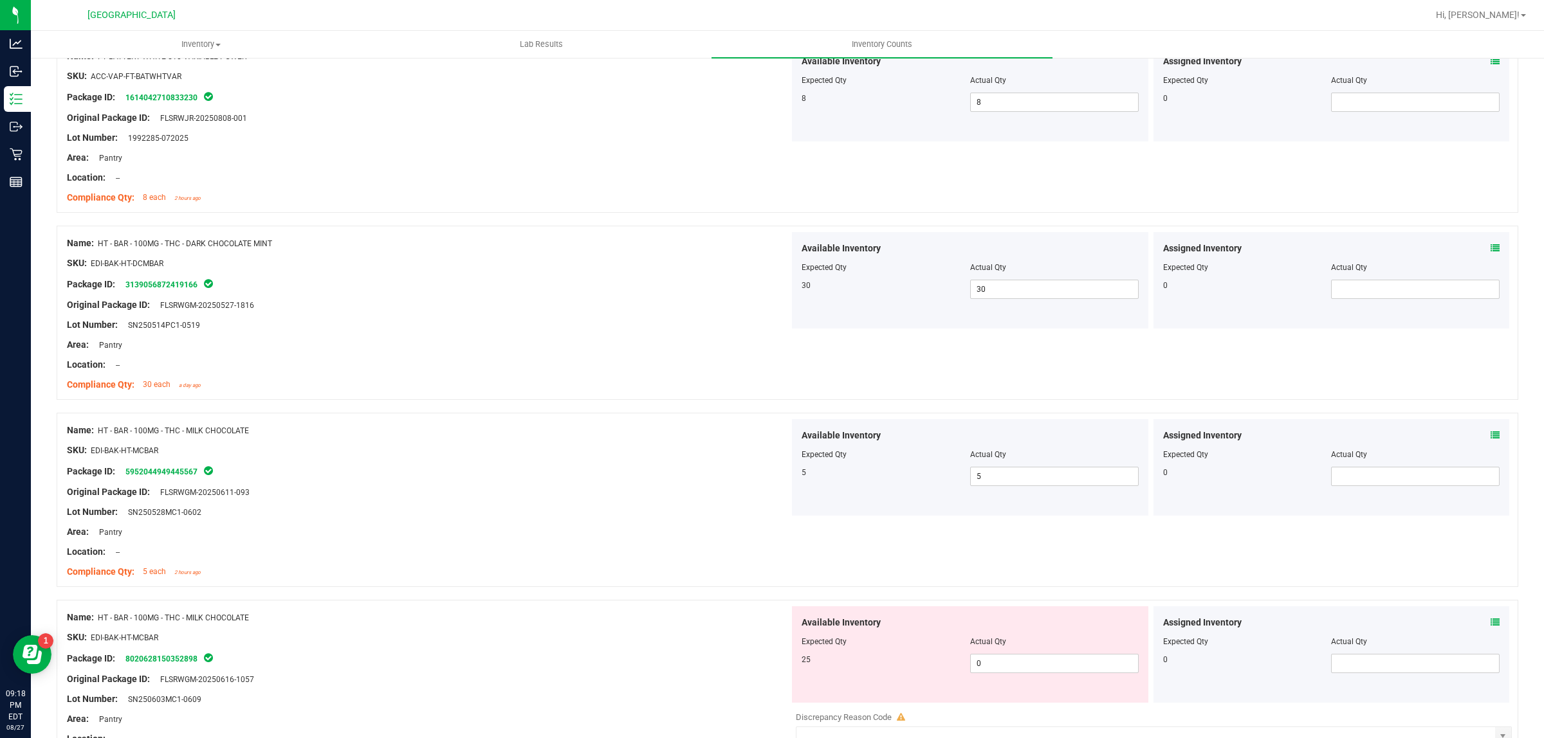
scroll to position [3296, 0]
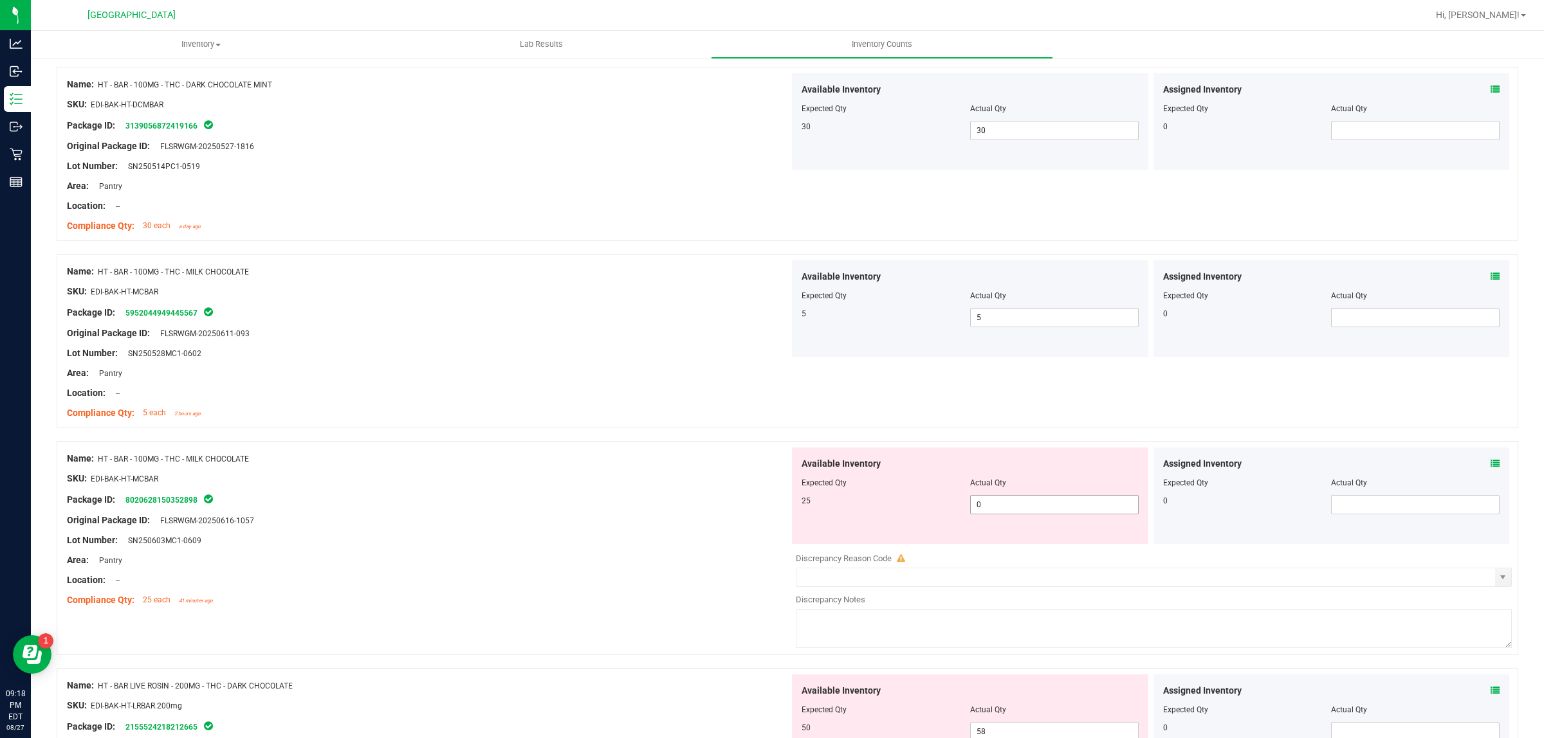
click at [1044, 515] on span "0 0" at bounding box center [1054, 504] width 169 height 19
type input "025"
type input "25"
click at [468, 547] on div "Lot Number: SN250603MC1-0609" at bounding box center [428, 541] width 722 height 14
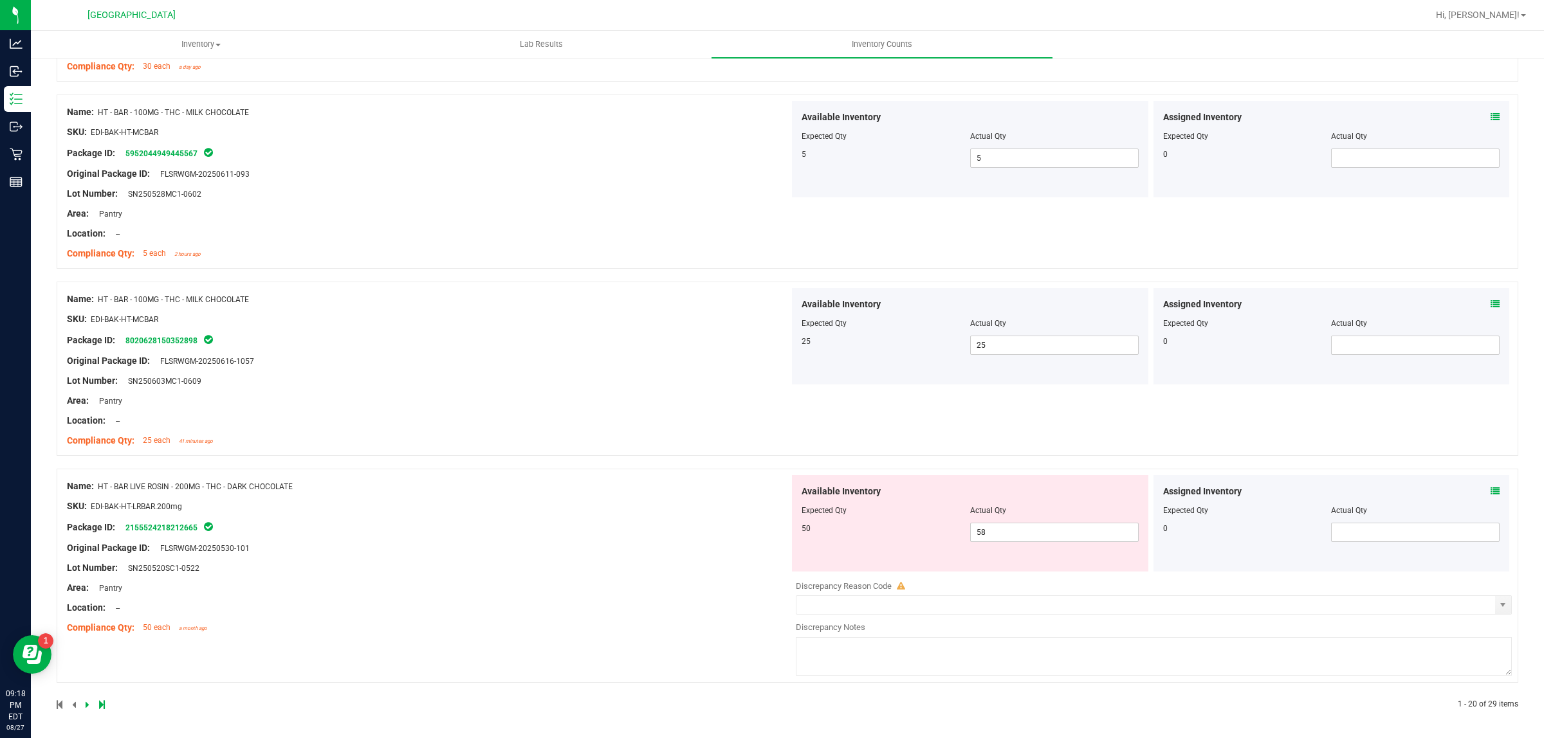
scroll to position [3457, 0]
click at [1029, 538] on span "58 58" at bounding box center [1054, 531] width 169 height 19
type input "5"
type input "50"
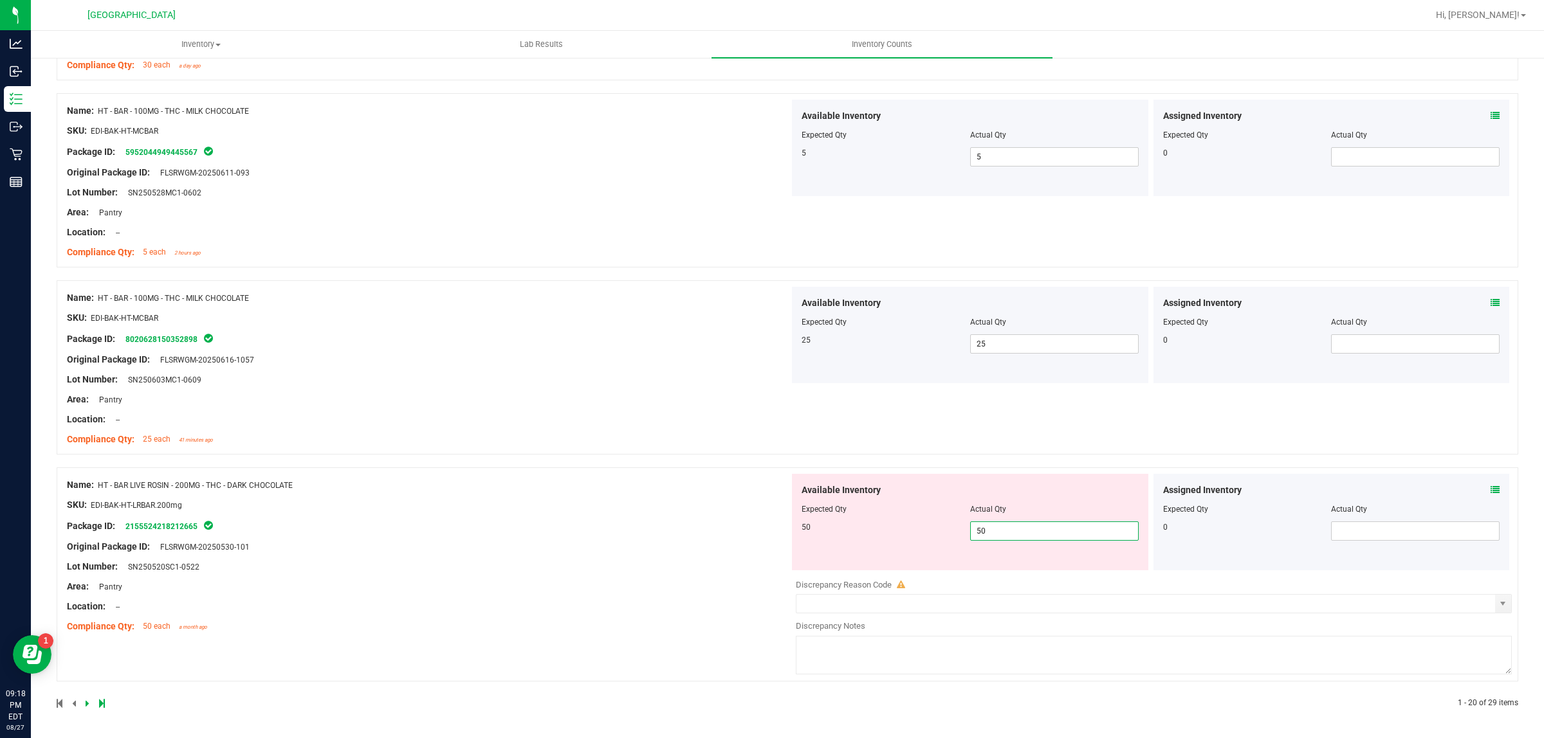
type input "50"
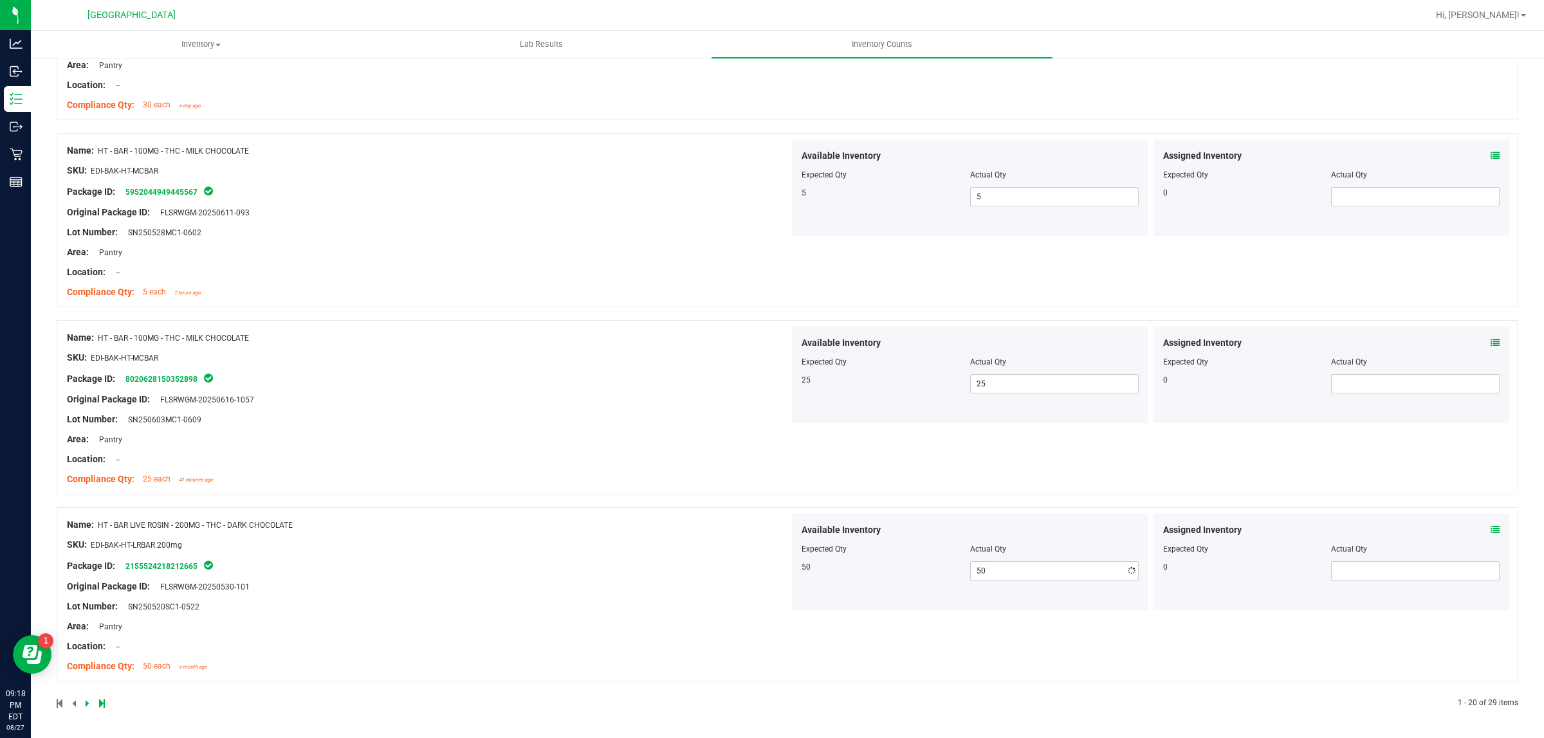
click at [663, 599] on div "Name: HT - BAR LIVE ROSIN - 200MG - THC - DARK CHOCOLATE SKU: EDI-BAK-HT-LRBAR.…" at bounding box center [428, 596] width 722 height 164
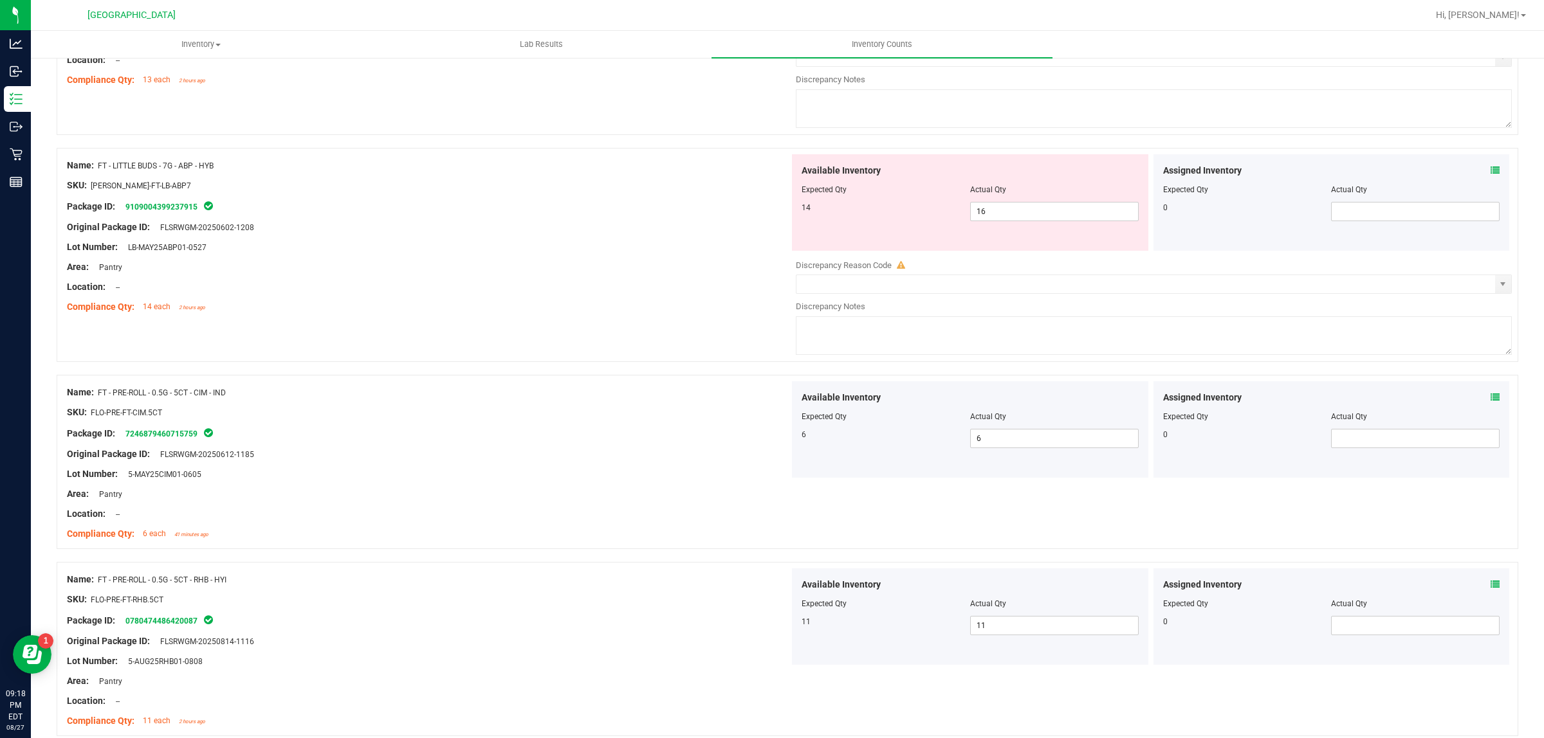
scroll to position [0, 0]
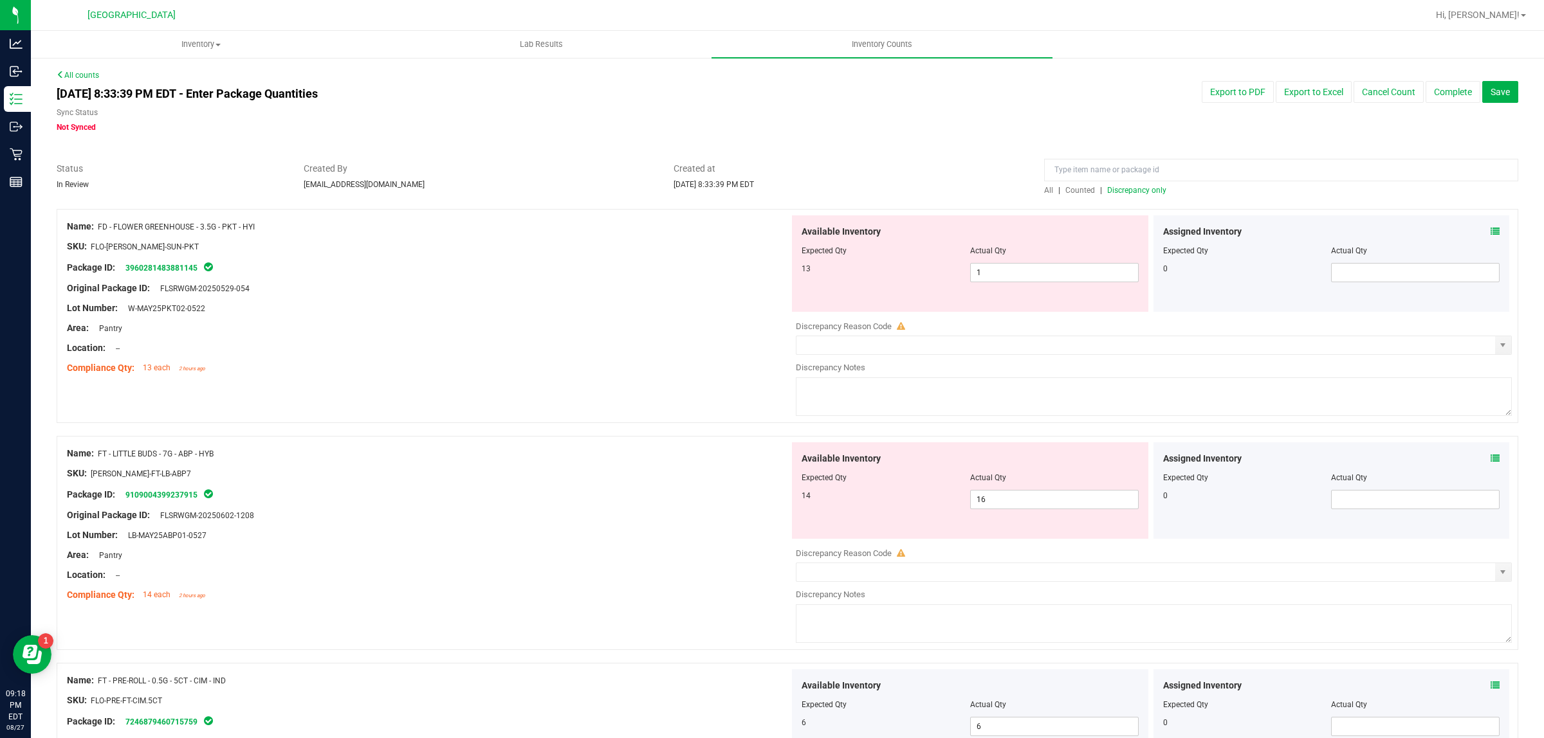
click at [1069, 187] on span "Counted" at bounding box center [1080, 190] width 30 height 9
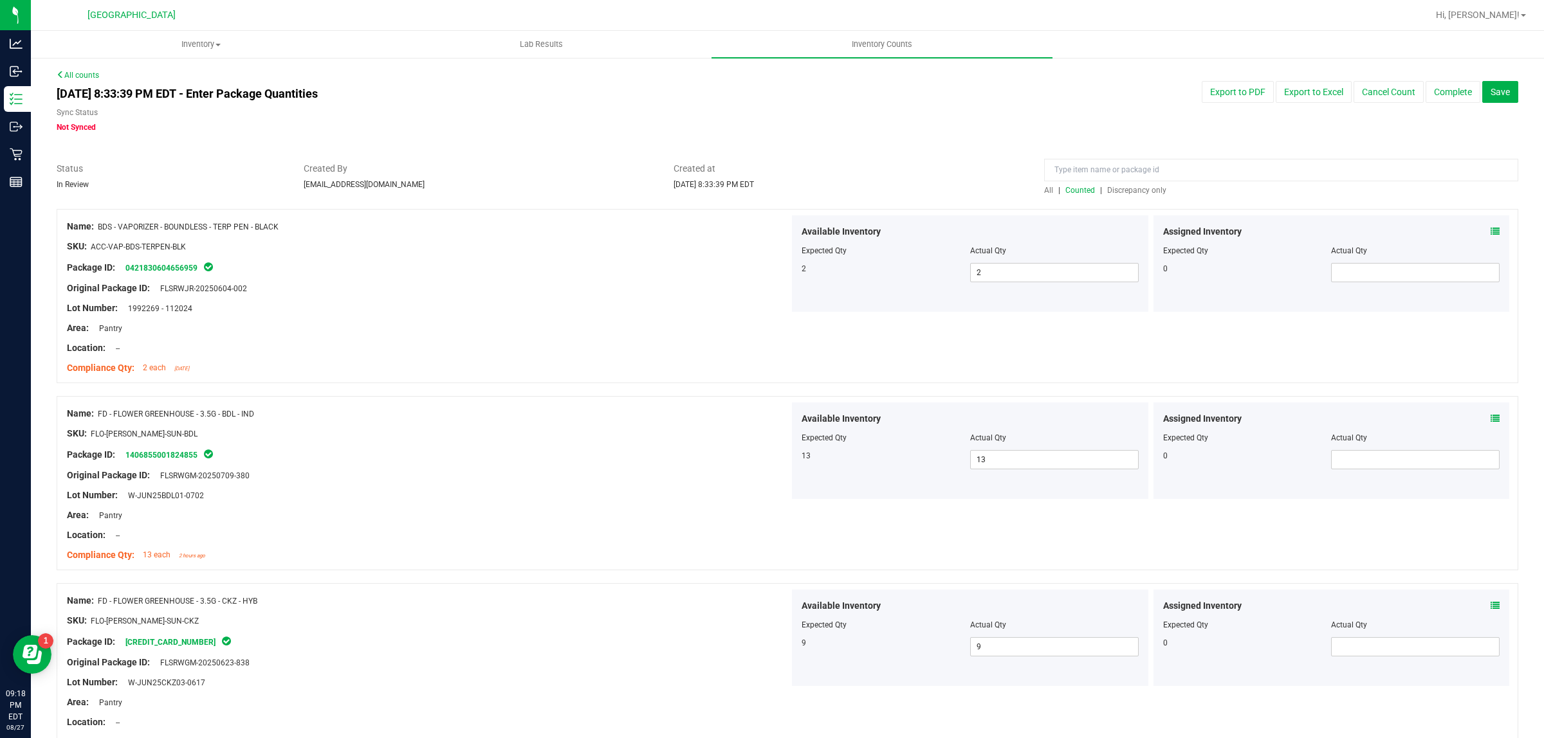
click at [1107, 192] on span "Discrepancy only" at bounding box center [1136, 190] width 59 height 9
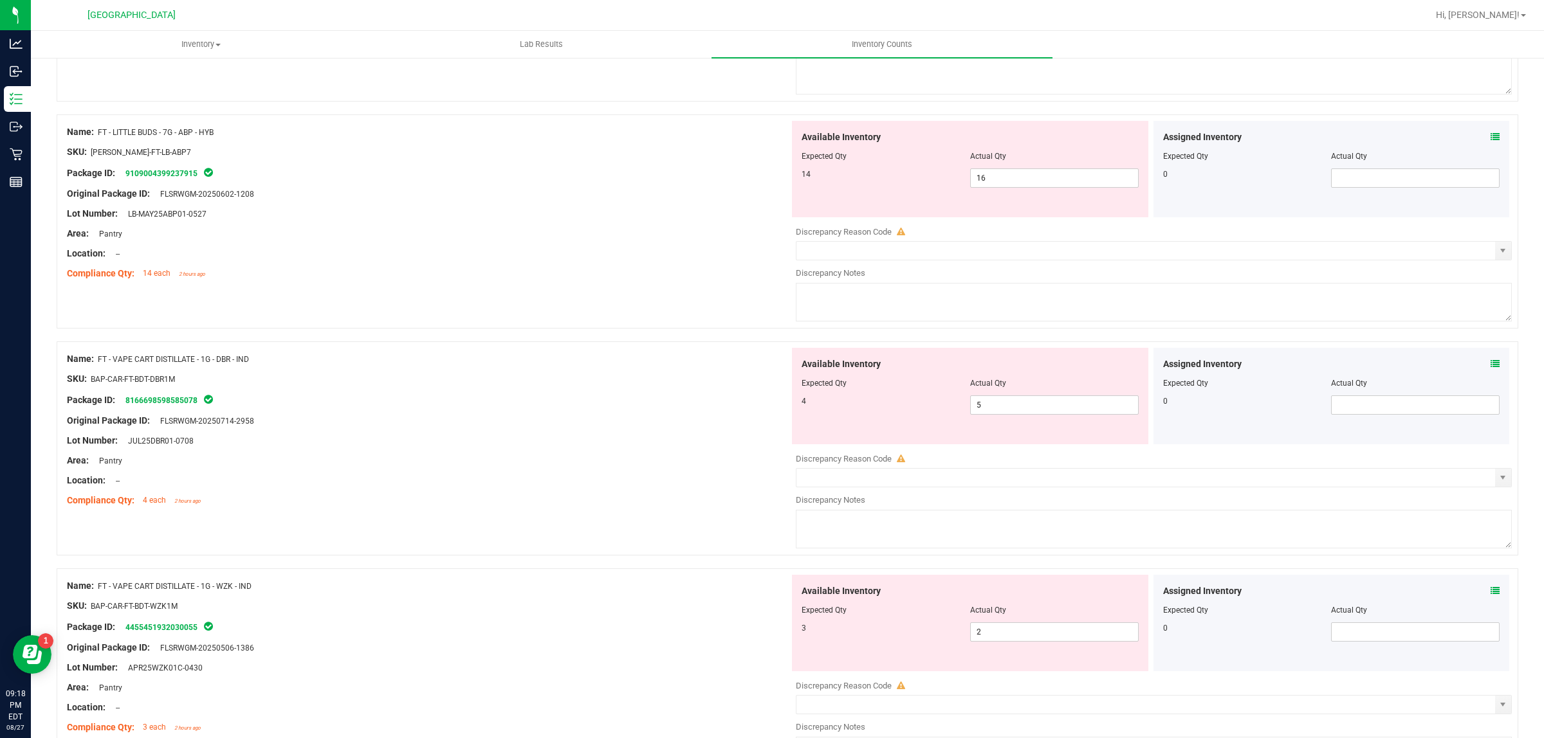
scroll to position [402, 0]
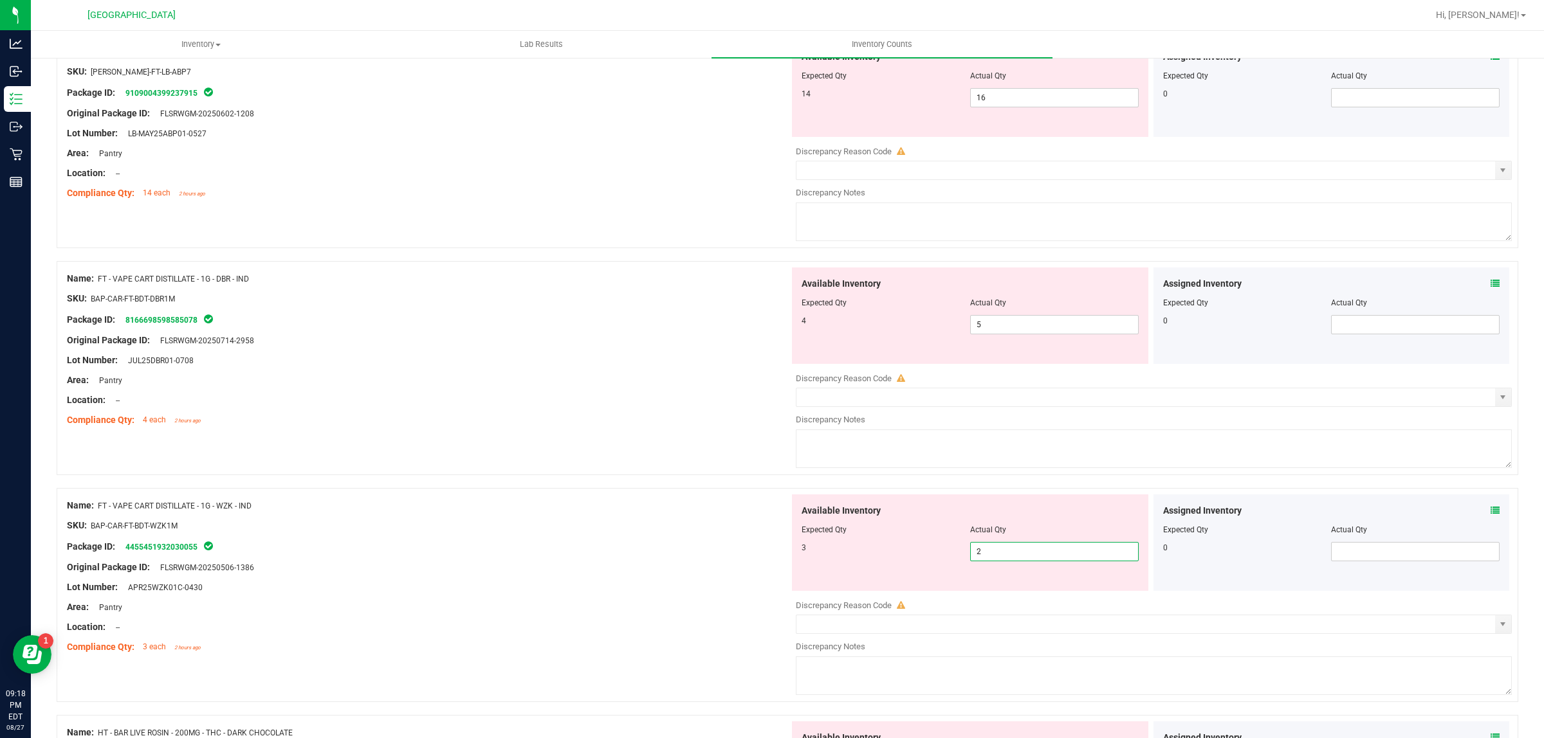
click at [1063, 548] on span "2 2" at bounding box center [1054, 551] width 169 height 19
type input "3"
click at [690, 552] on div "Package ID: 4455451932030055" at bounding box center [428, 546] width 722 height 15
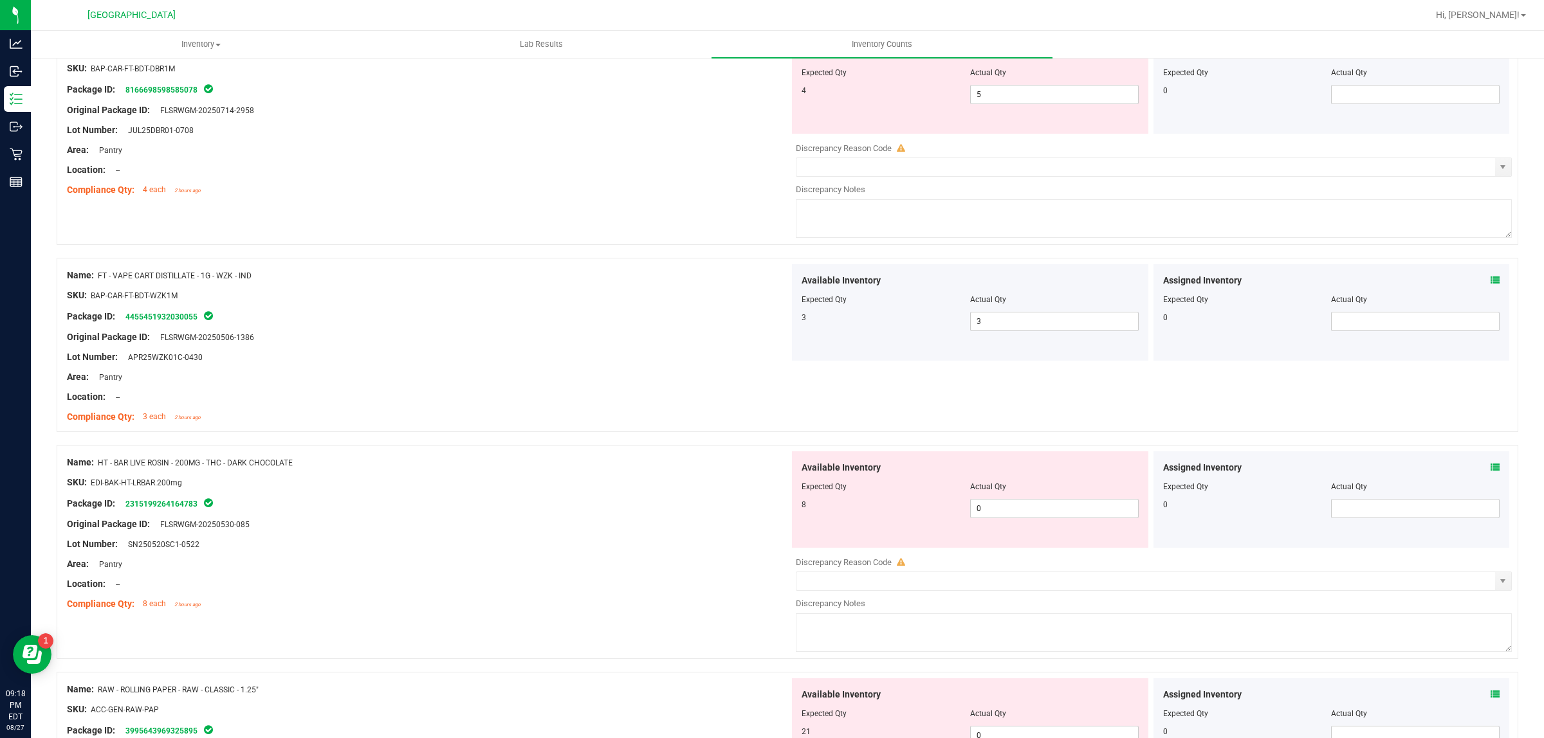
scroll to position [643, 0]
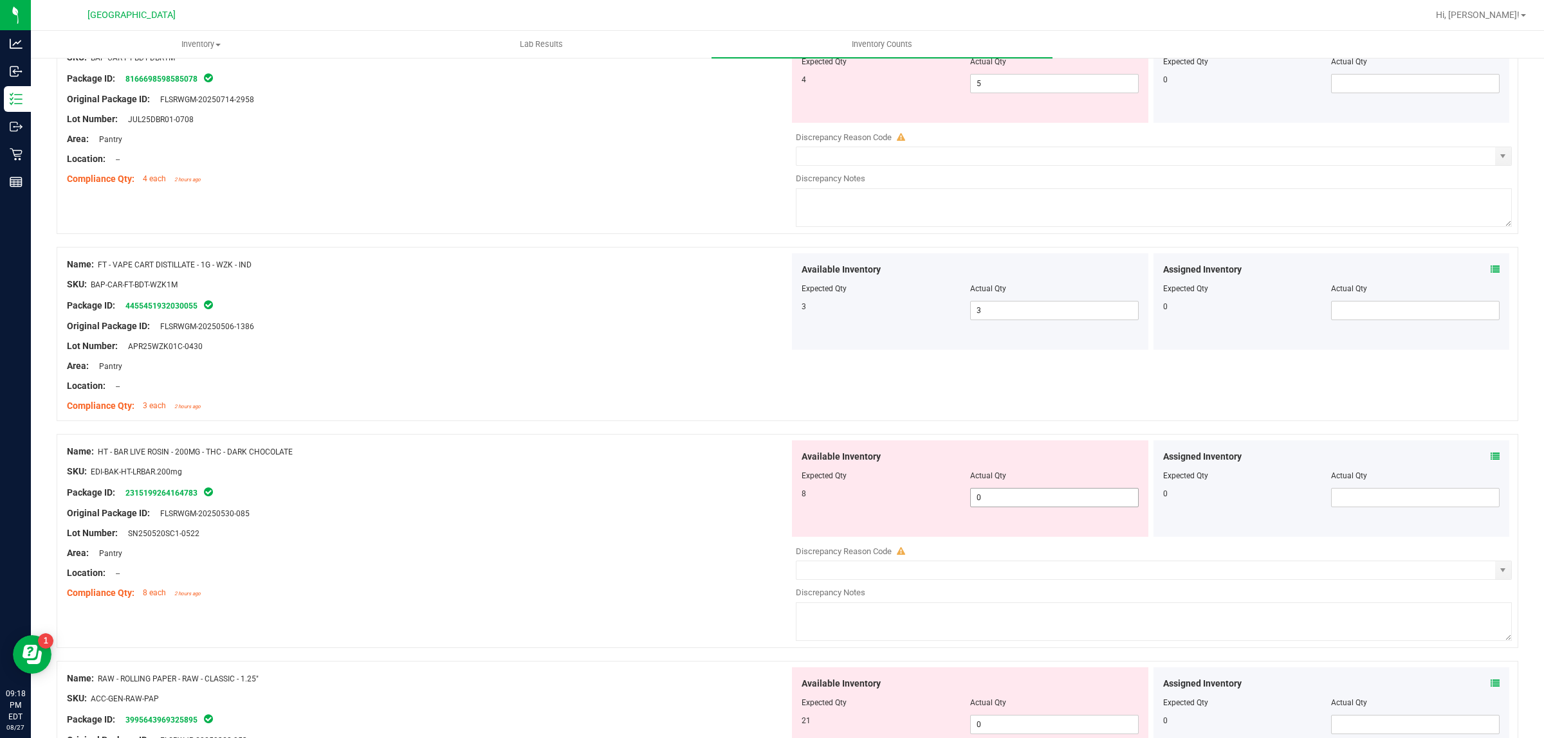
click at [1017, 493] on span "0 0" at bounding box center [1054, 497] width 169 height 19
type input "08"
type input "8"
click at [524, 547] on div at bounding box center [428, 543] width 722 height 6
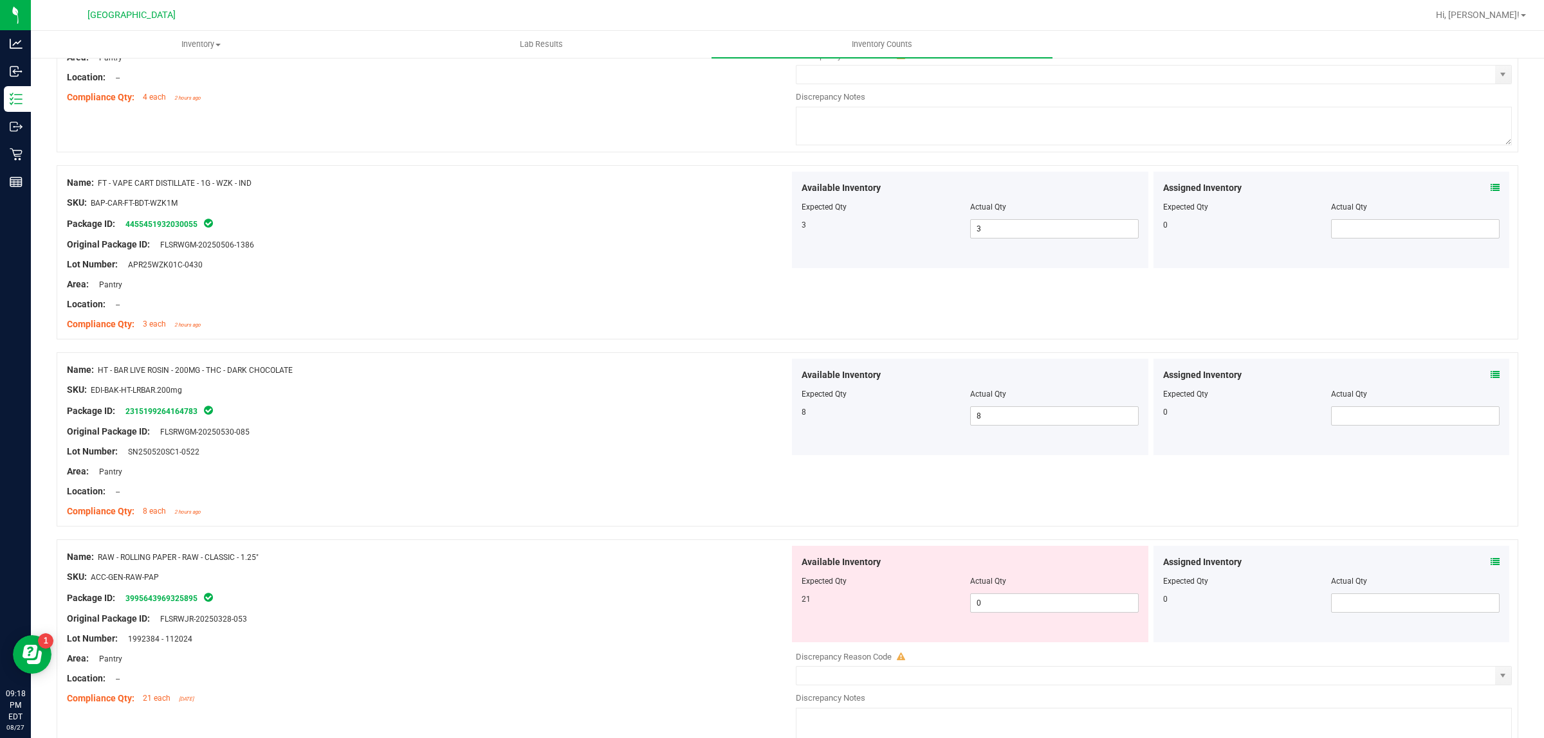
scroll to position [804, 0]
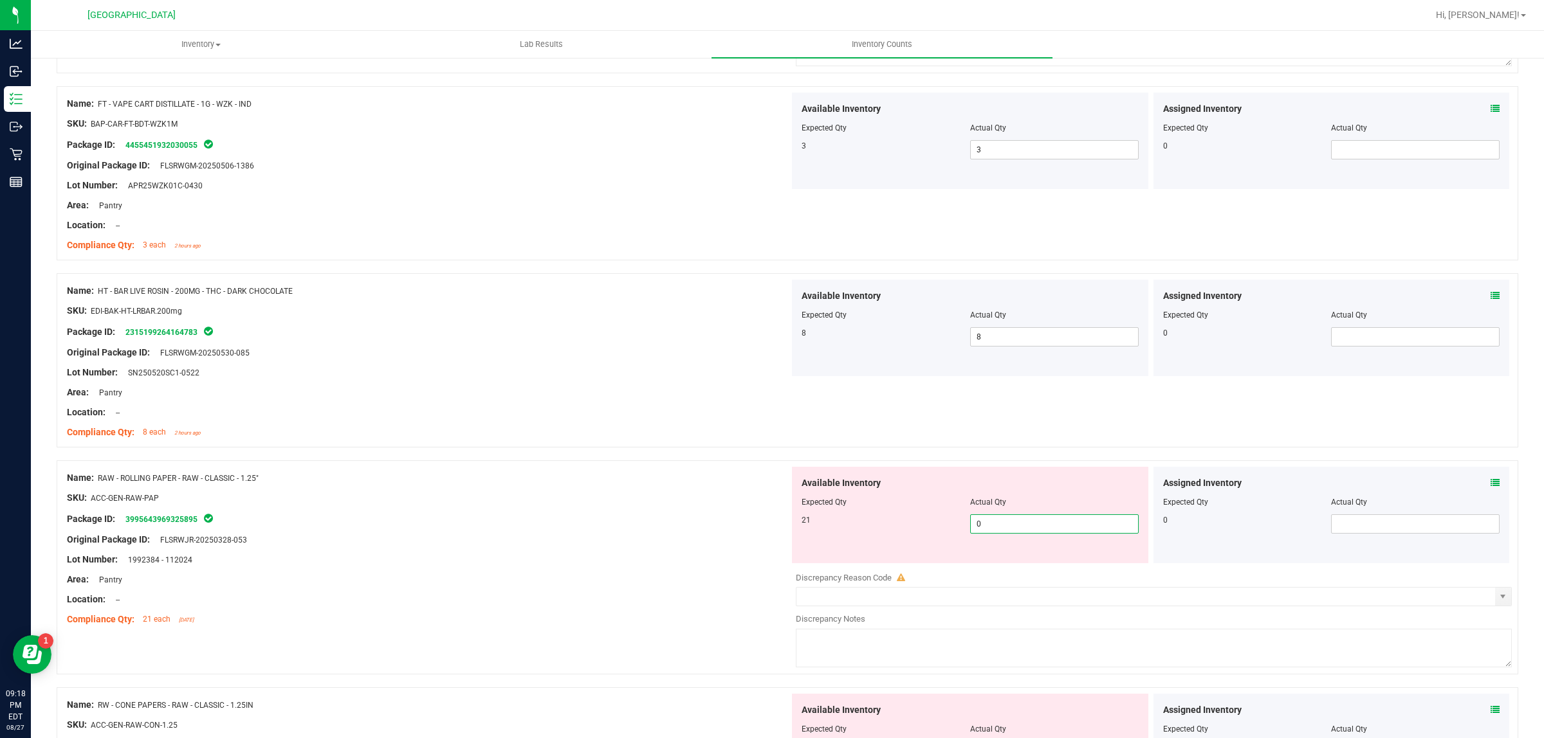
click at [1075, 534] on span "0 0" at bounding box center [1054, 524] width 169 height 19
type input "021"
type input "21"
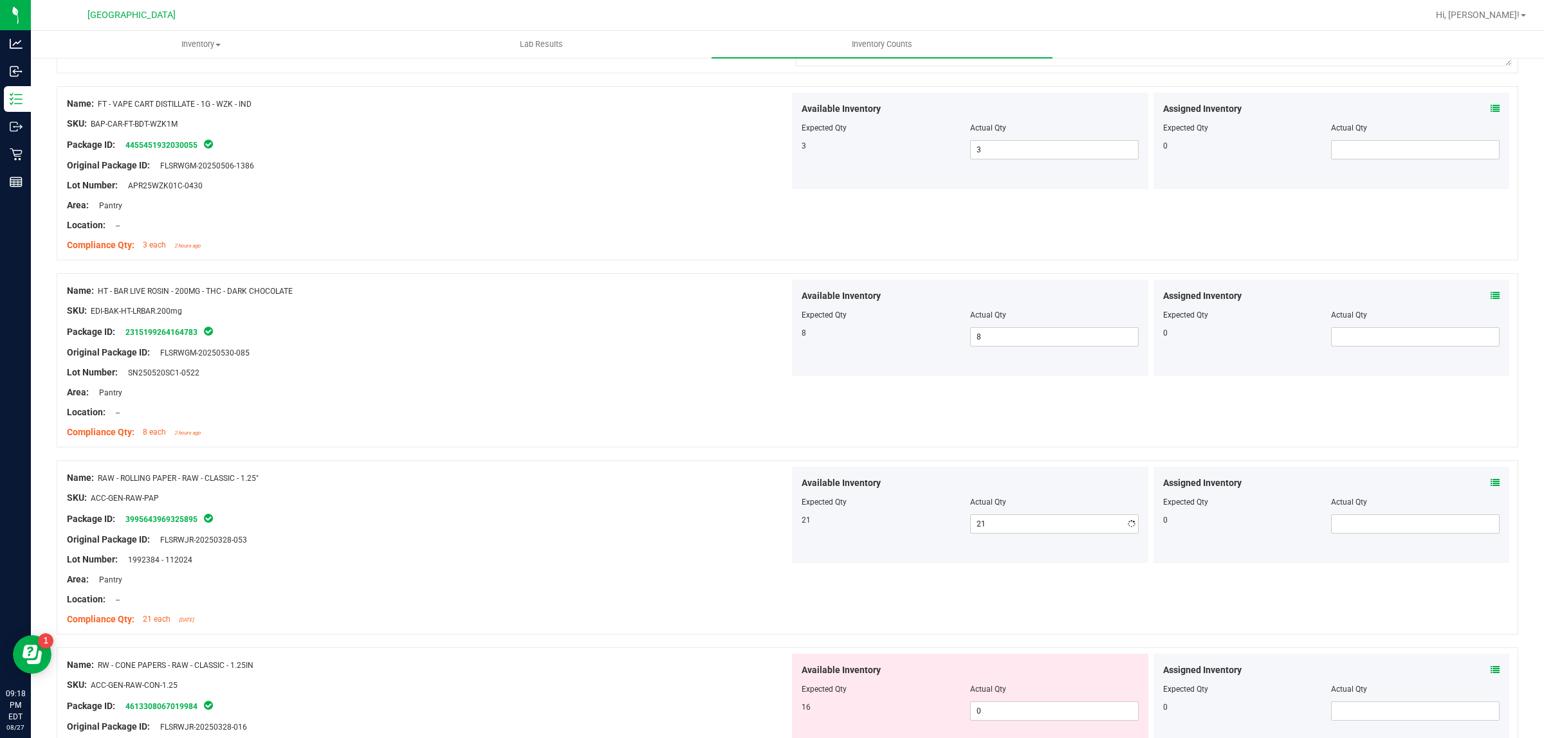
click at [574, 587] on div "Area: Pantry" at bounding box center [428, 580] width 722 height 14
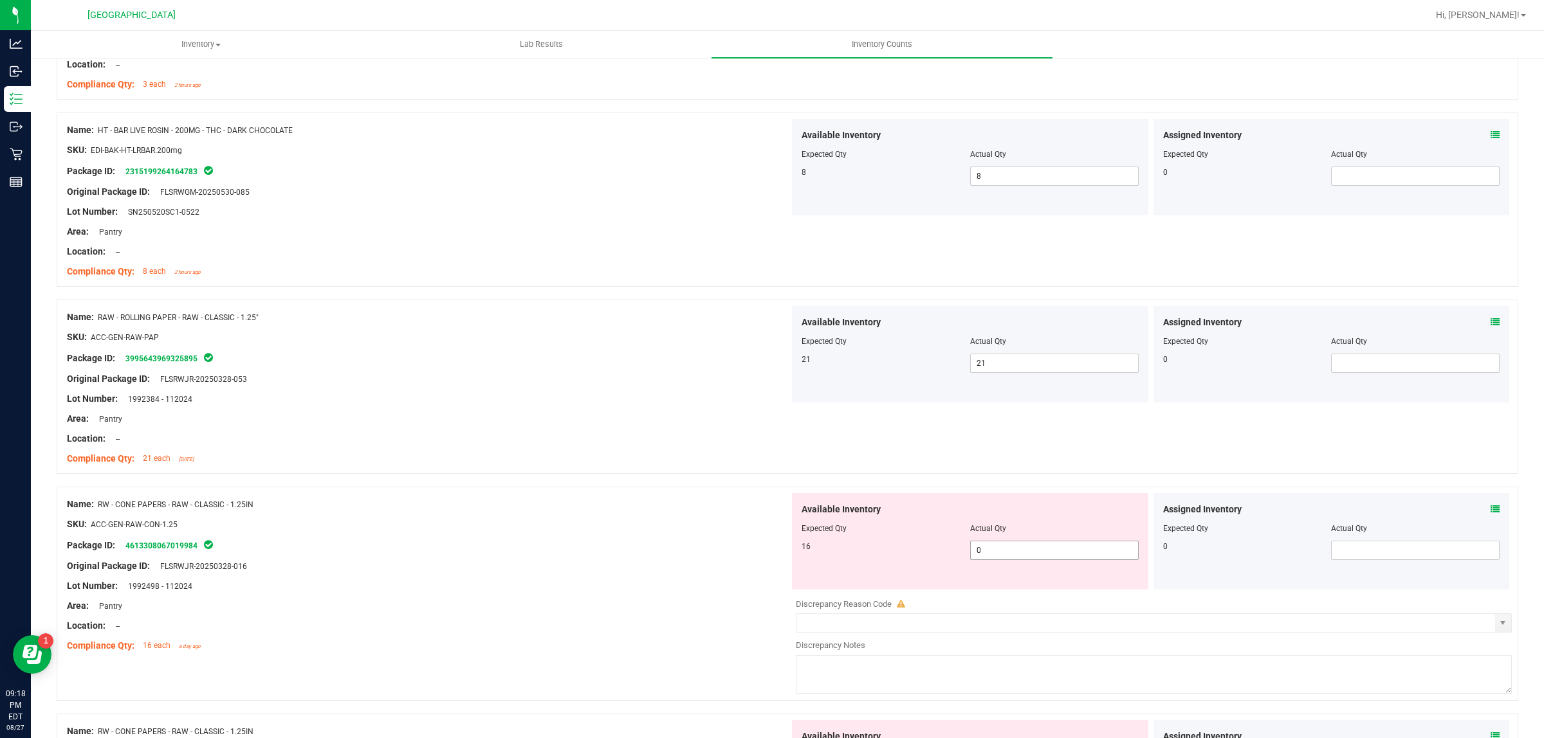
click at [1005, 548] on span "0 0" at bounding box center [1054, 550] width 169 height 19
type input "016"
type input "16"
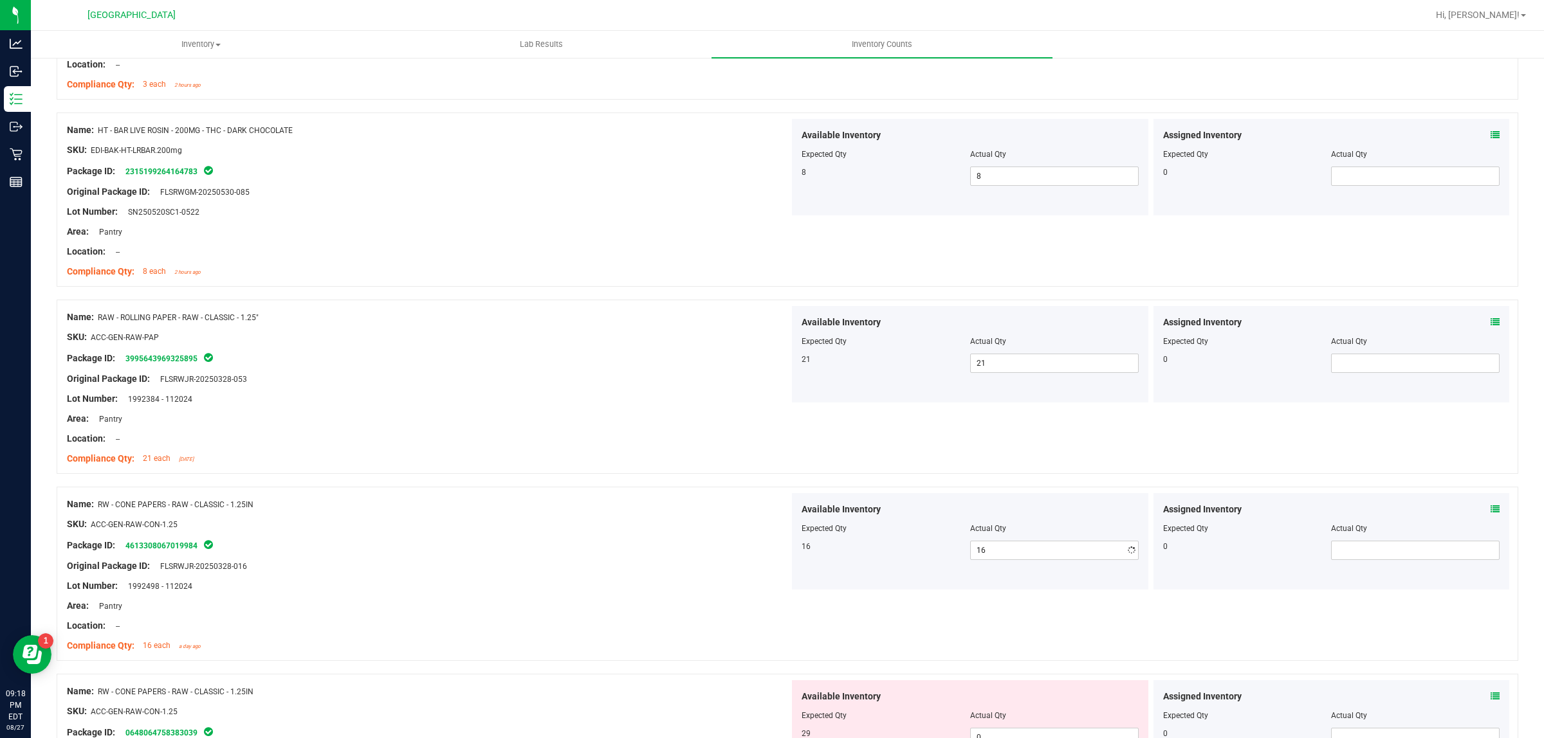
click at [423, 538] on div at bounding box center [428, 534] width 722 height 6
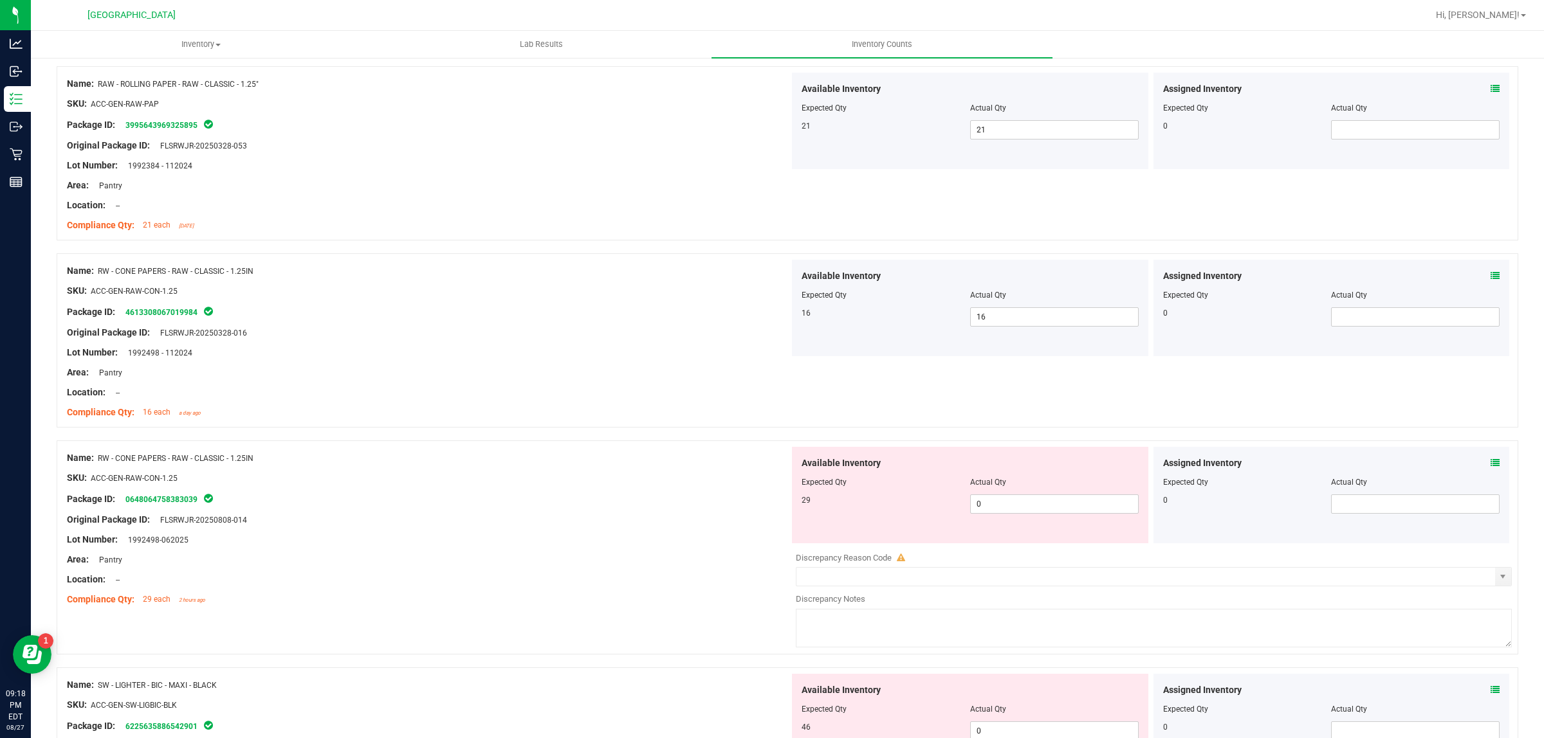
scroll to position [1206, 0]
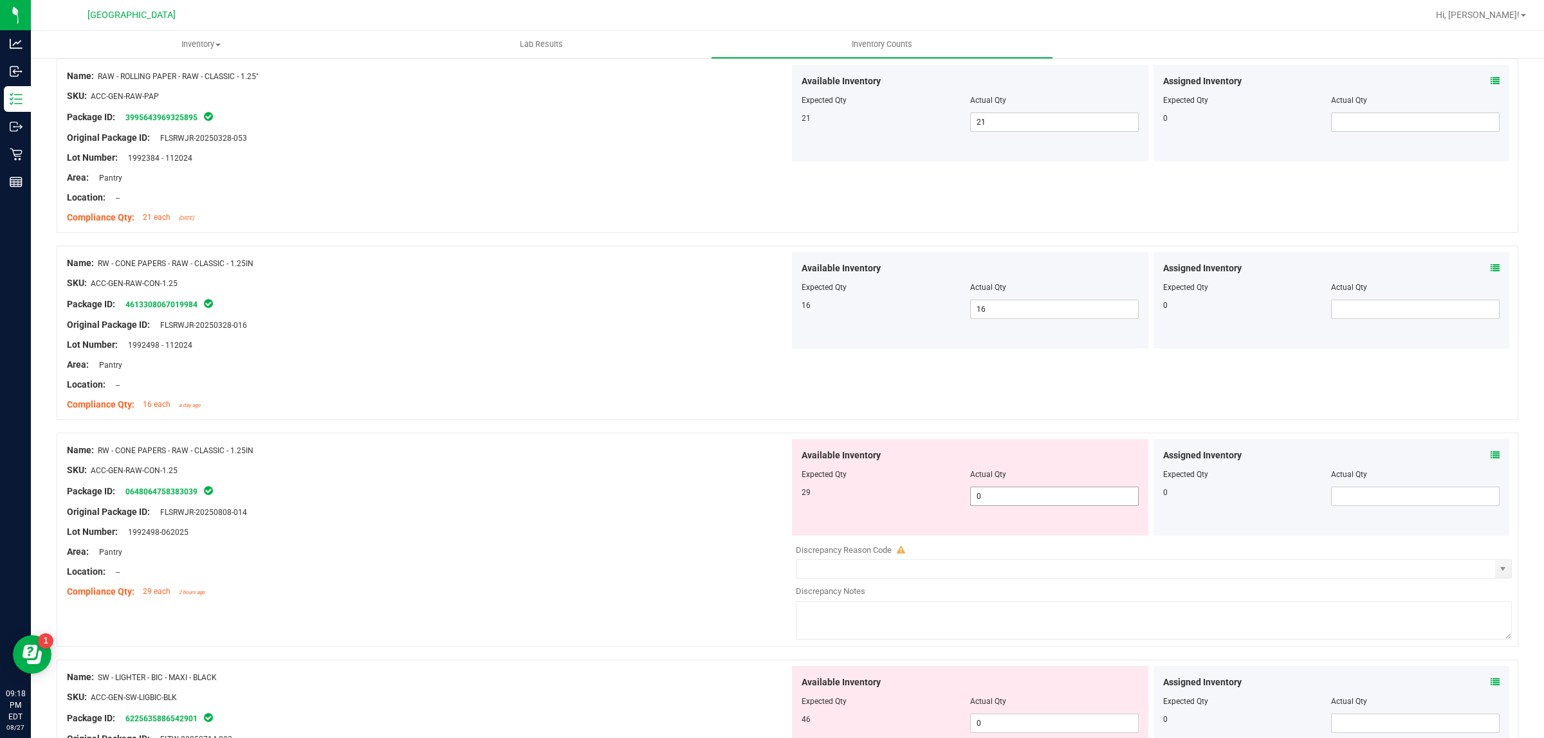
click at [1023, 496] on span "0 0" at bounding box center [1054, 496] width 169 height 19
type input "029"
type input "29"
click at [618, 537] on div "Lot Number: 1992498-062025" at bounding box center [428, 532] width 722 height 14
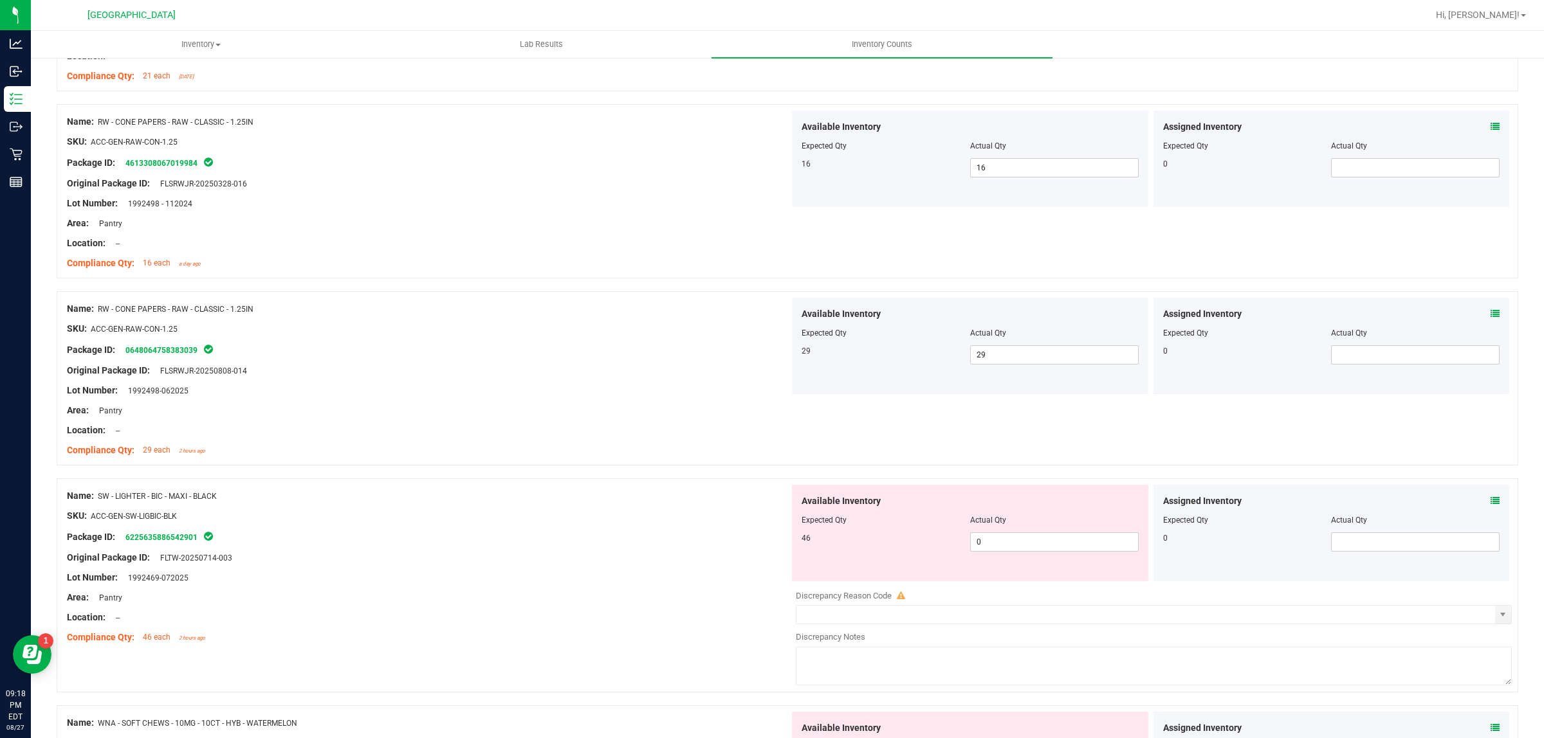
scroll to position [1367, 0]
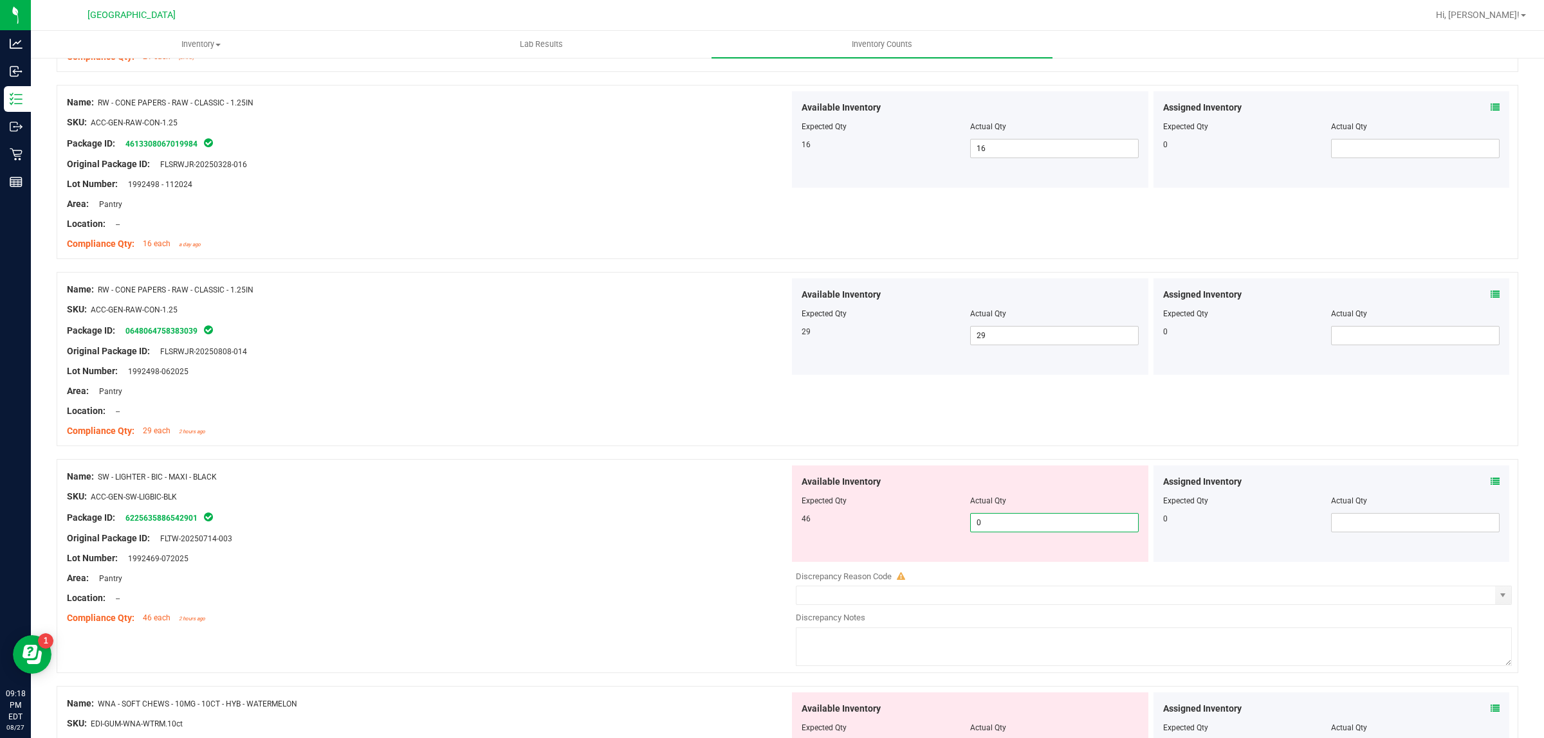
click at [1037, 529] on span "0 0" at bounding box center [1054, 522] width 169 height 19
type input "046"
type input "46"
click at [626, 545] on div "Original Package ID: FLTW-20250714-003" at bounding box center [428, 539] width 722 height 14
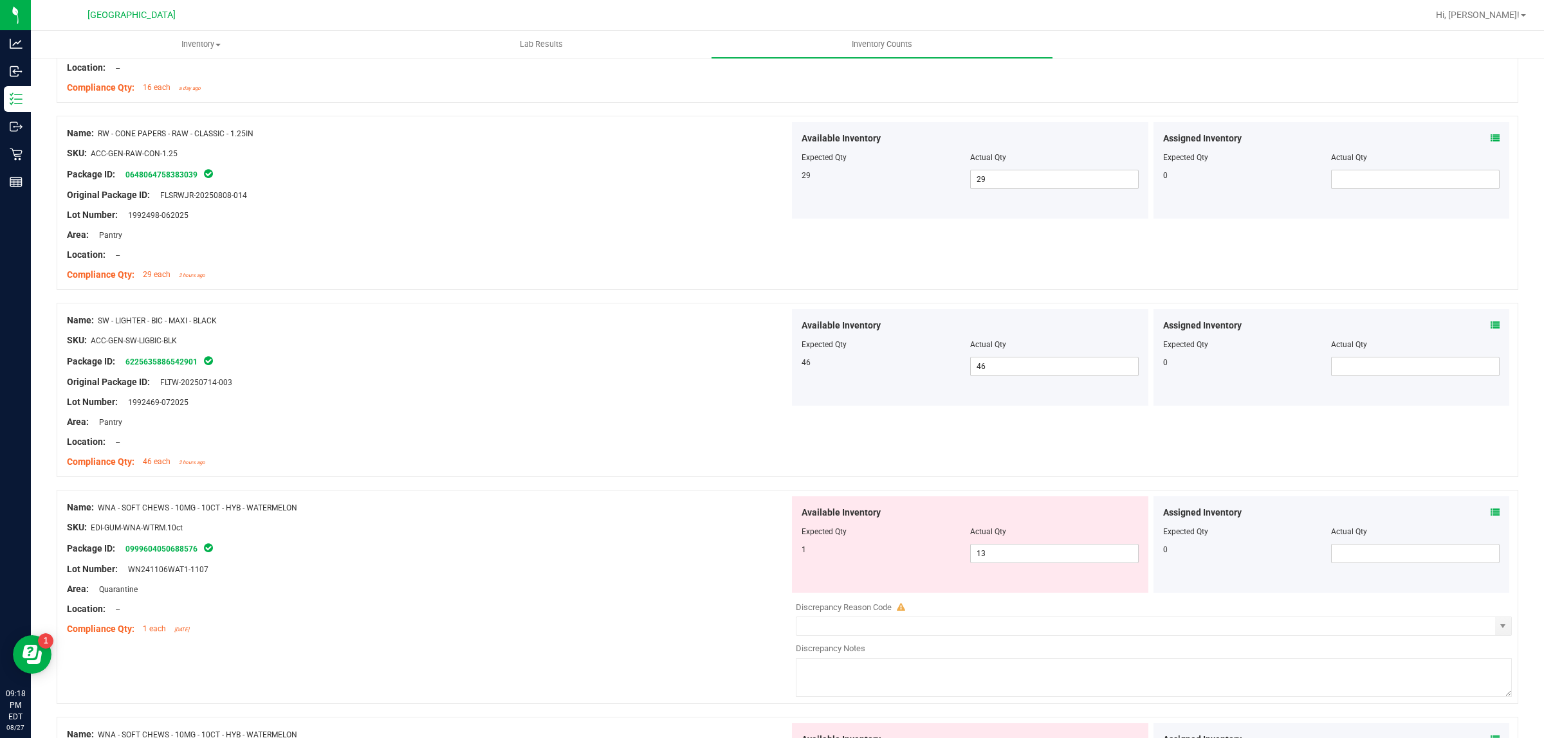
scroll to position [1608, 0]
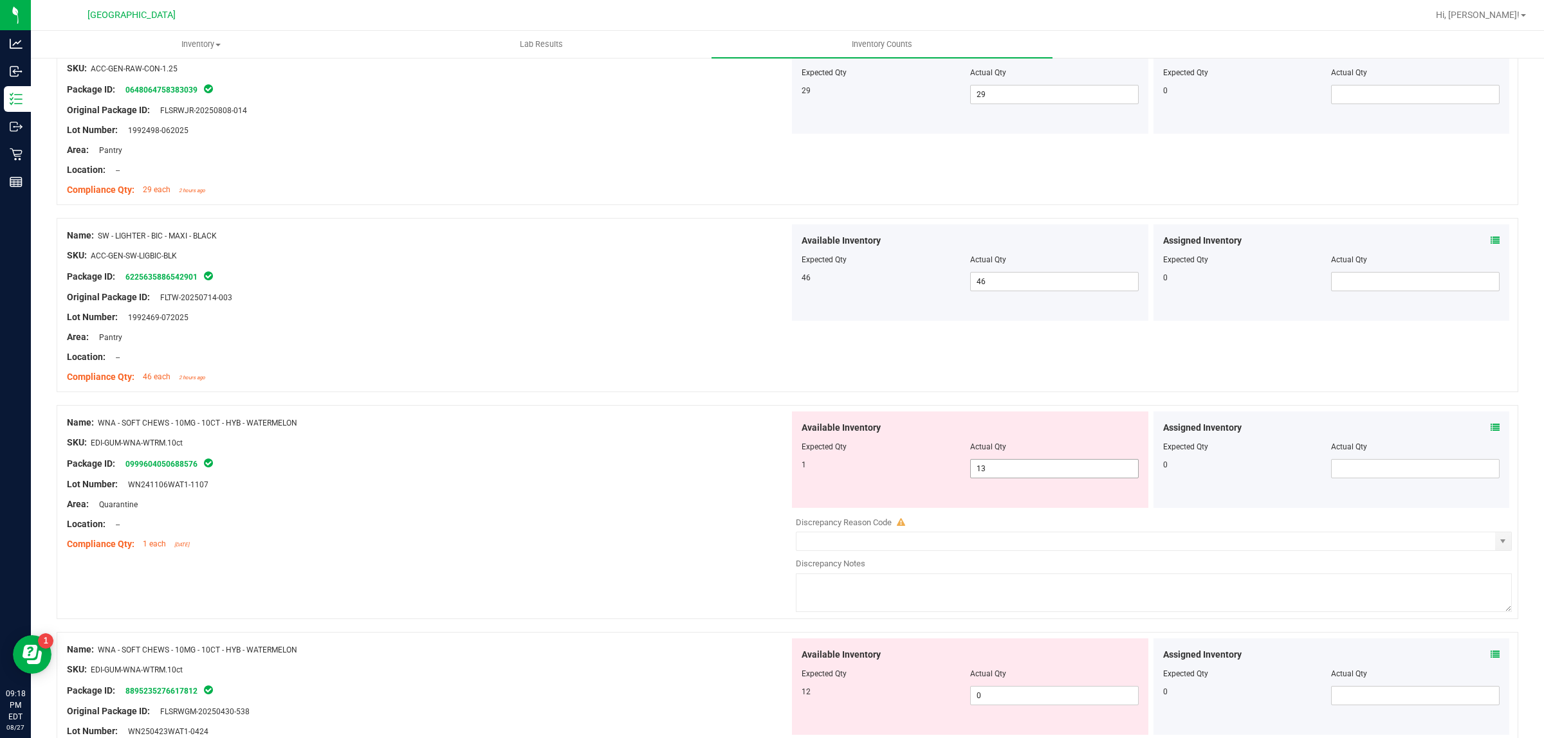
click at [1032, 477] on span "13 13" at bounding box center [1054, 468] width 169 height 19
type input "1"
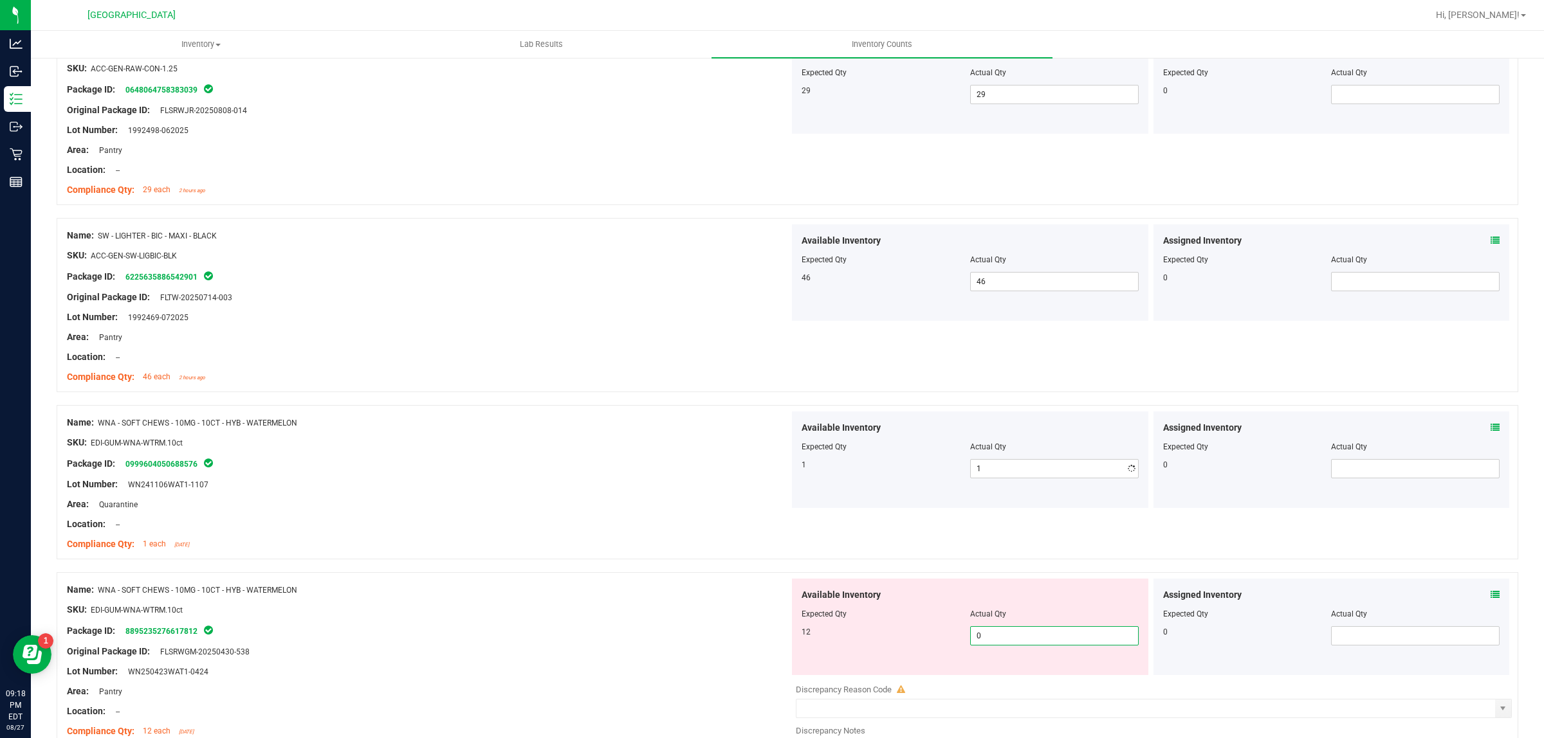
click at [1046, 700] on div "Available Inventory Expected Qty Actual Qty 12 0 0" at bounding box center [1150, 681] width 722 height 204
type input "012"
type input "12"
click at [616, 644] on div at bounding box center [428, 642] width 722 height 6
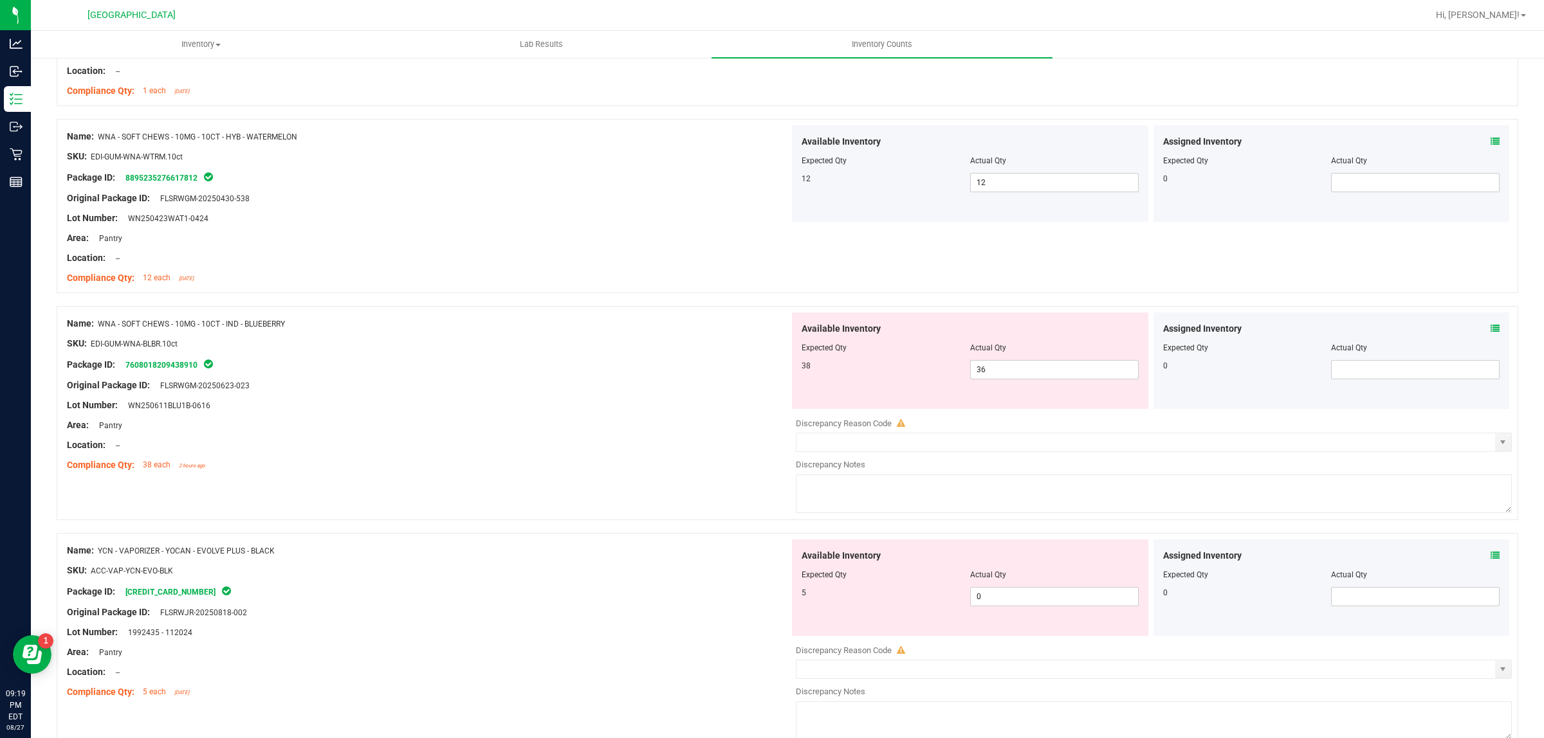
scroll to position [2090, 0]
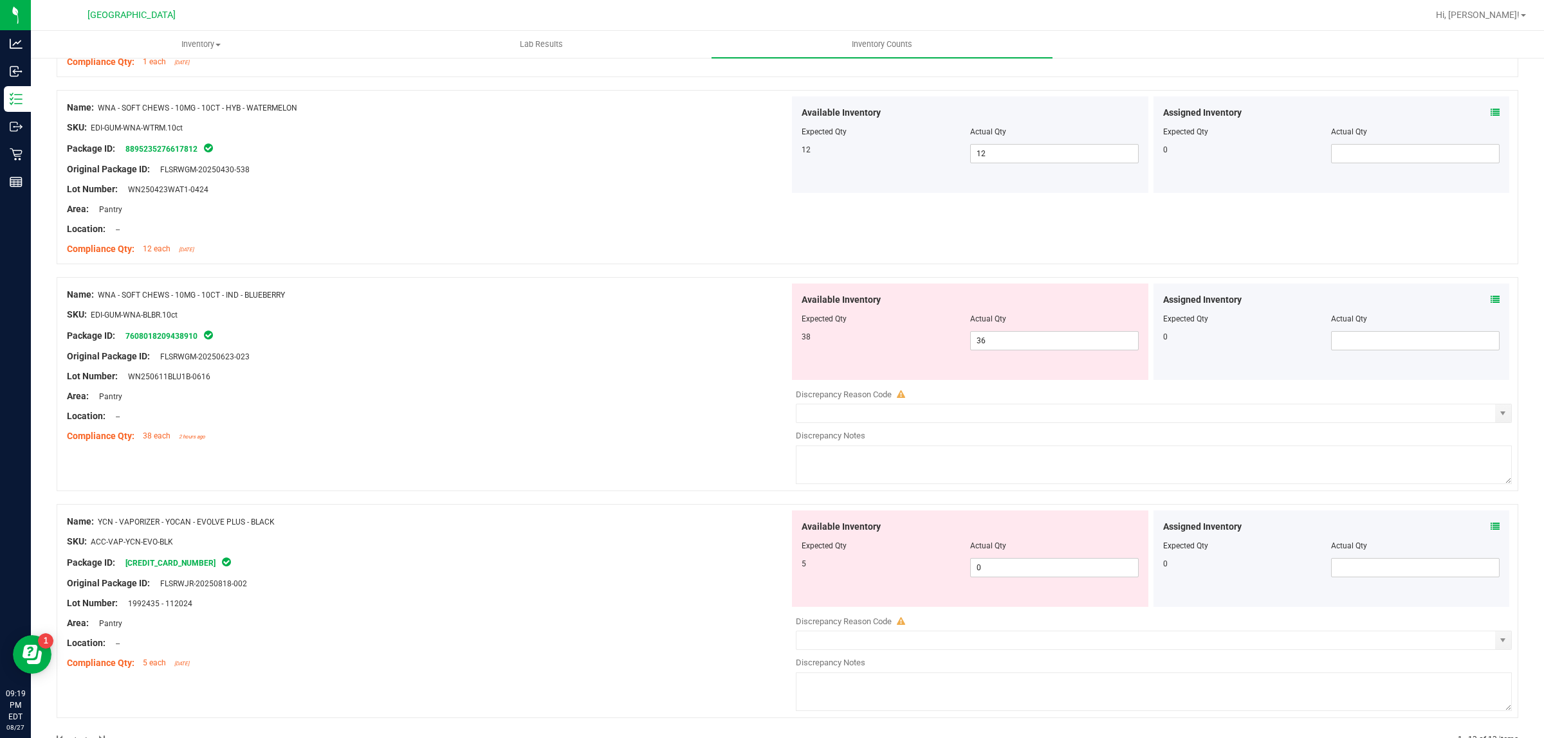
click at [1012, 558] on div at bounding box center [969, 555] width 337 height 6
click at [1010, 571] on span "0 0" at bounding box center [1054, 567] width 169 height 19
type input "05"
type input "5"
click at [614, 443] on div "Compliance Qty: 38 each 2 hours ago" at bounding box center [428, 437] width 722 height 14
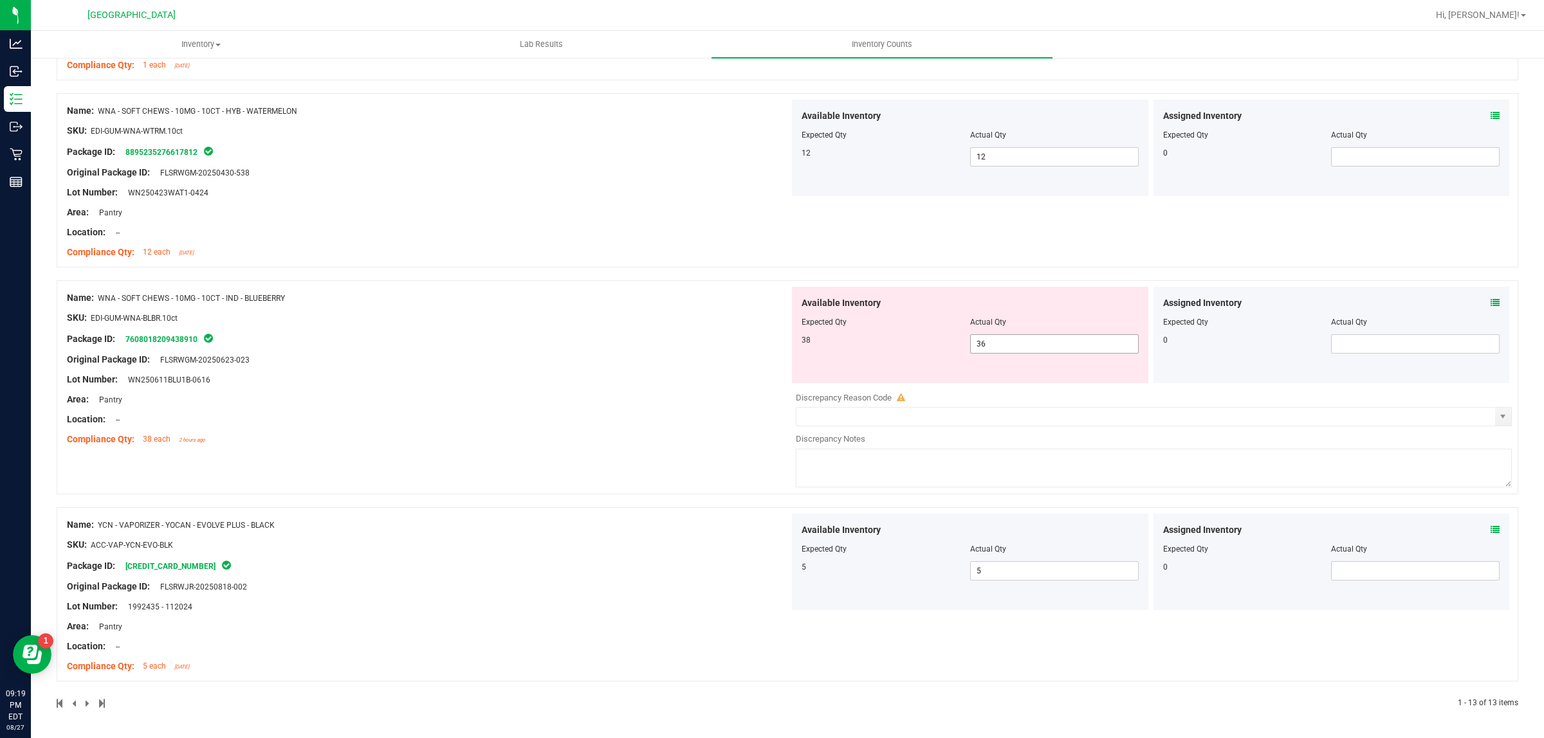
click at [1042, 351] on span "36 36" at bounding box center [1054, 343] width 169 height 19
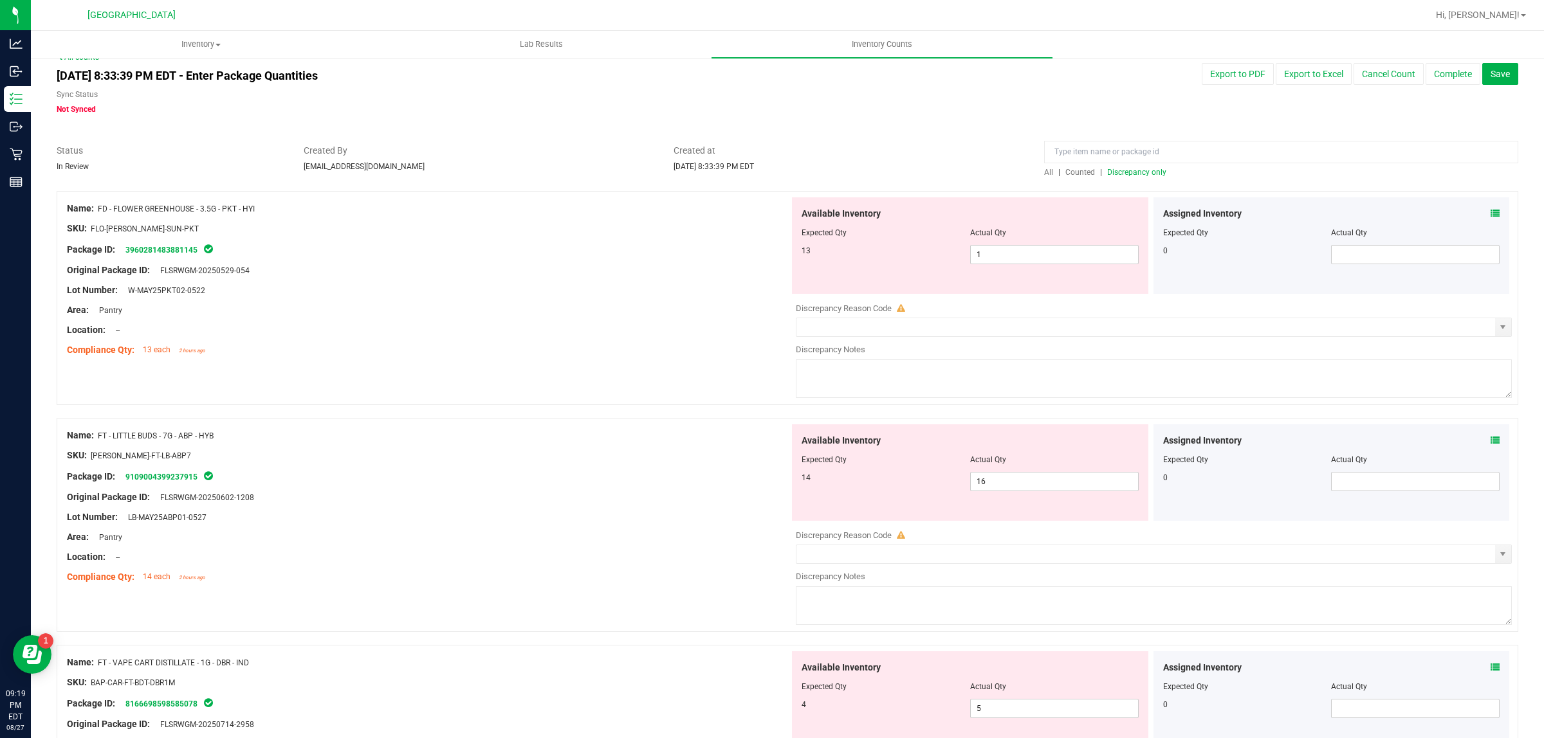
scroll to position [0, 0]
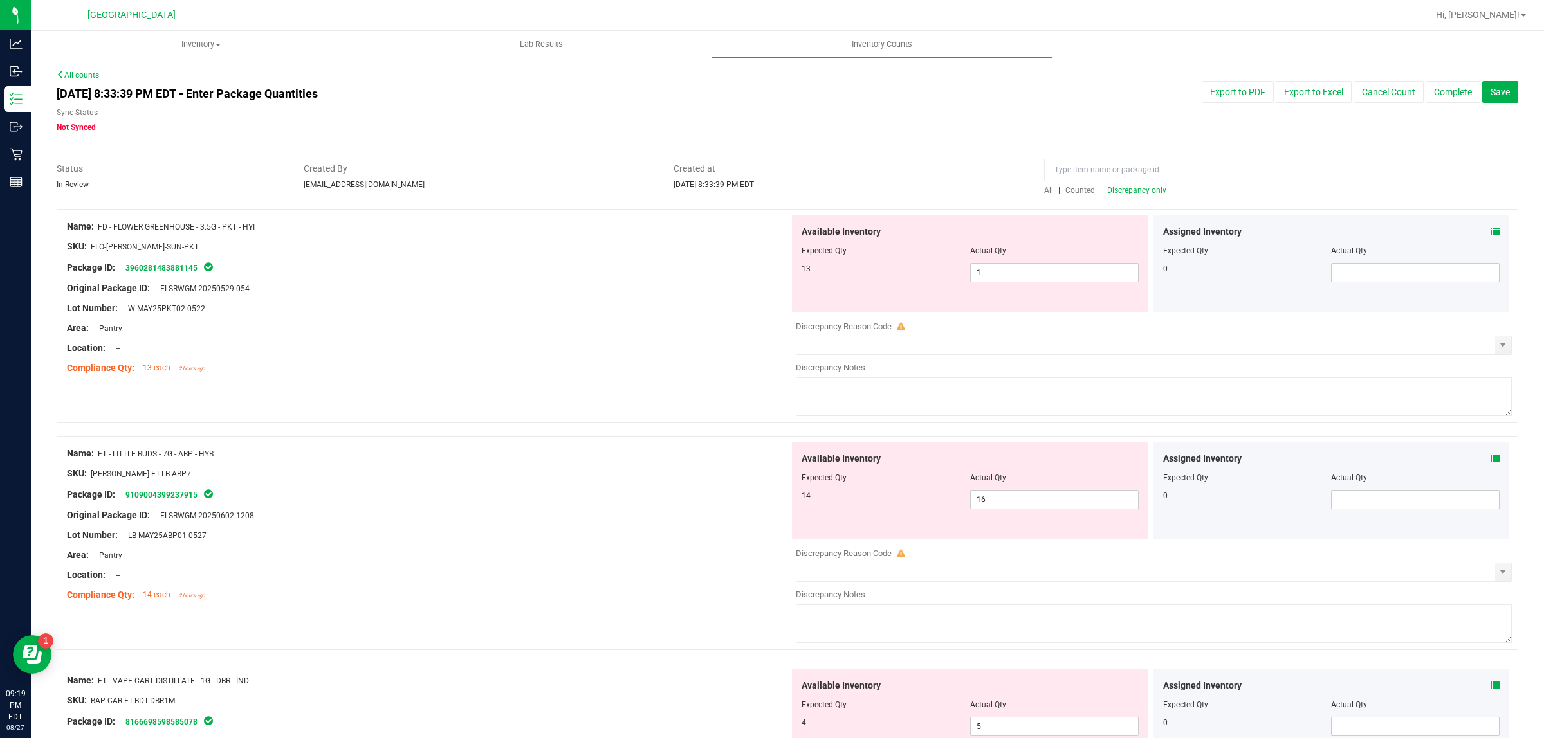
drag, startPoint x: 293, startPoint y: 217, endPoint x: 101, endPoint y: 223, distance: 192.4
click at [101, 223] on div "Name: FD - FLOWER GREENHOUSE - 3.5G - PKT - HYI SKU: FLO-[PERSON_NAME]-SUN-PKT …" at bounding box center [428, 297] width 722 height 164
copy span "FD - FLOWER GREENHOUSE - 3.5G - PKT - HYI"
click at [1172, 172] on input at bounding box center [1281, 170] width 474 height 23
paste input "FD - FLOWER GREENHOUSE - 3.5G - PKT - HYI"
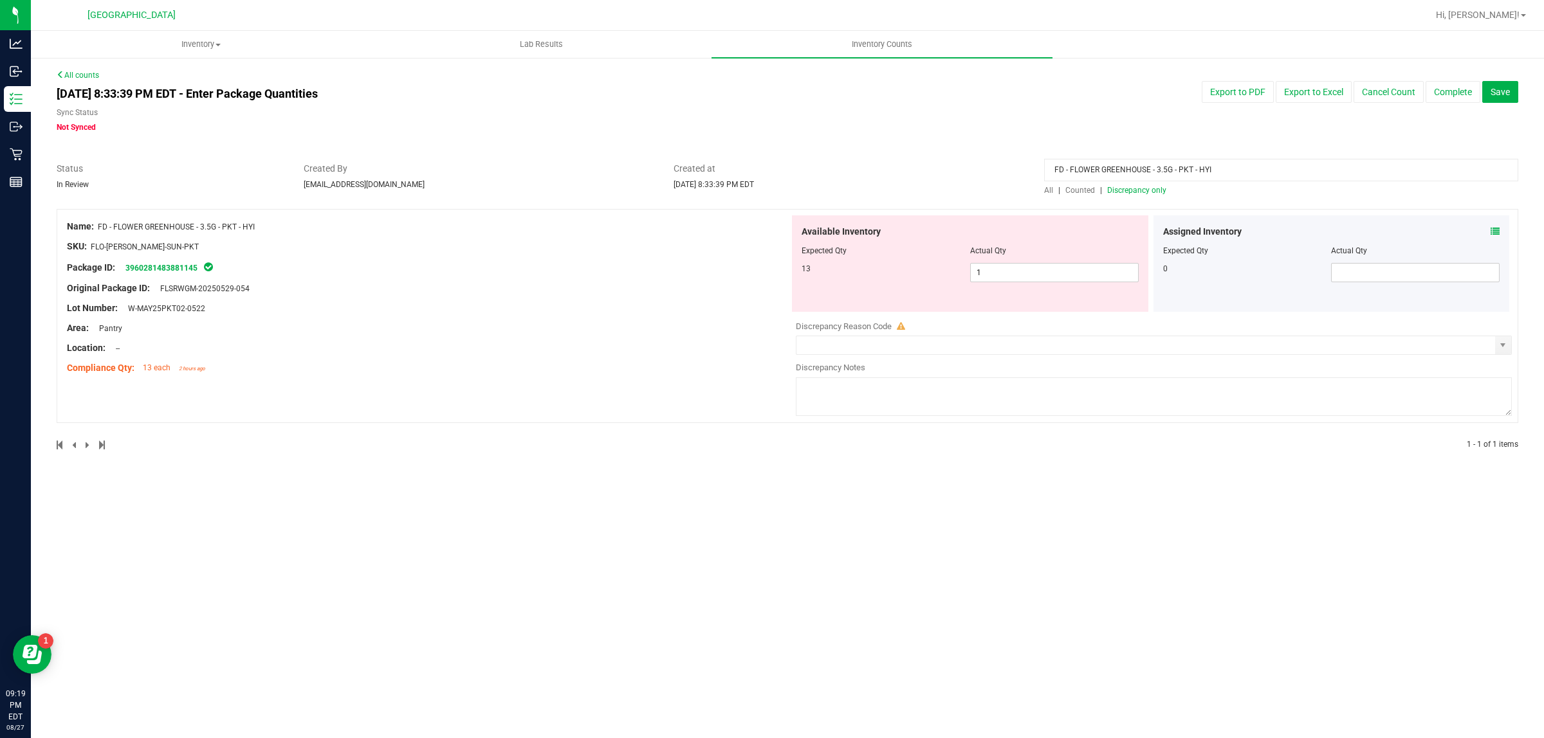
type input "FD - FLOWER GREENHOUSE - 3.5G - PKT - HYI"
click at [1059, 181] on div "FD - FLOWER GREENHOUSE - 3.5G - PKT - HYI" at bounding box center [1281, 173] width 474 height 23
click at [1046, 190] on span "All" at bounding box center [1048, 190] width 9 height 9
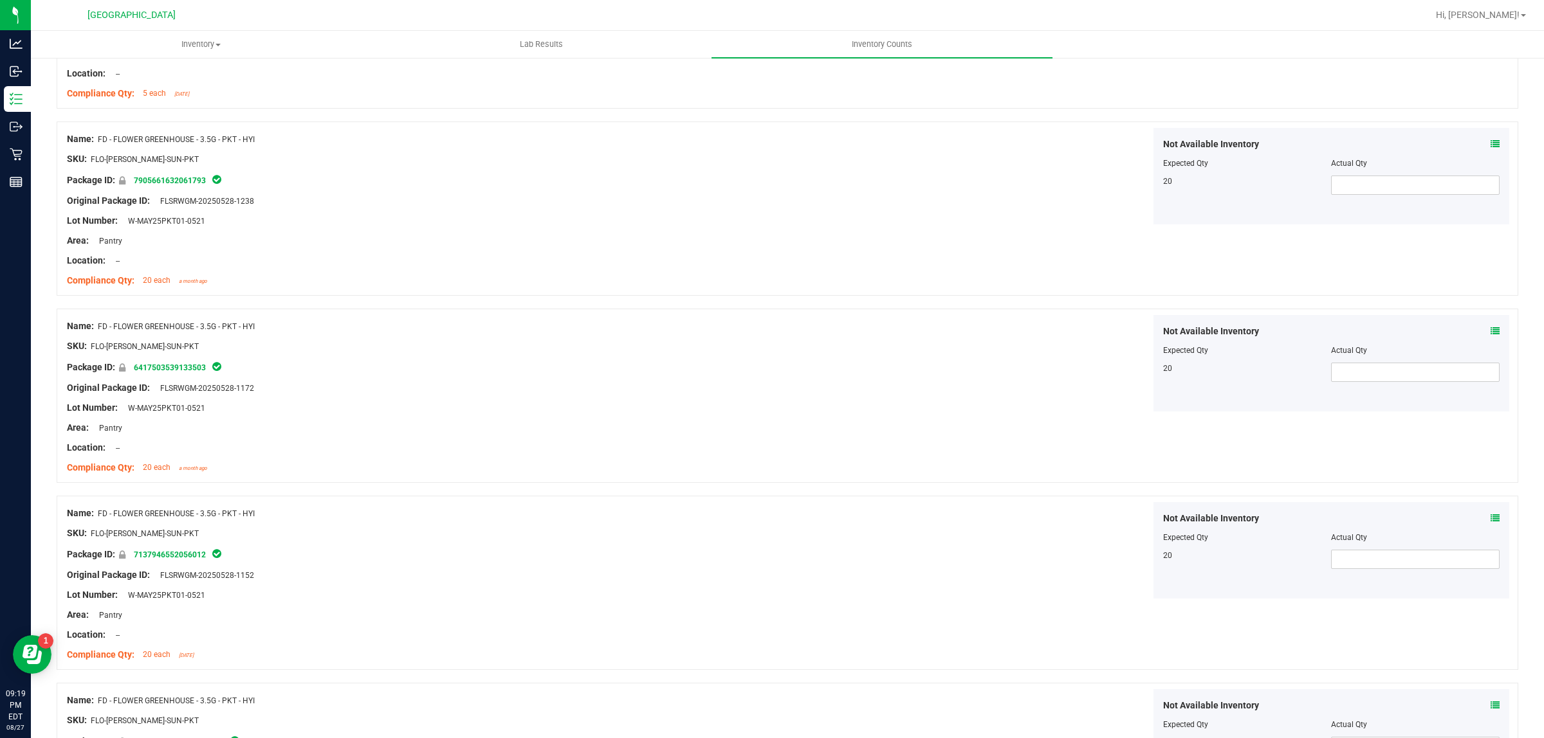
scroll to position [643, 0]
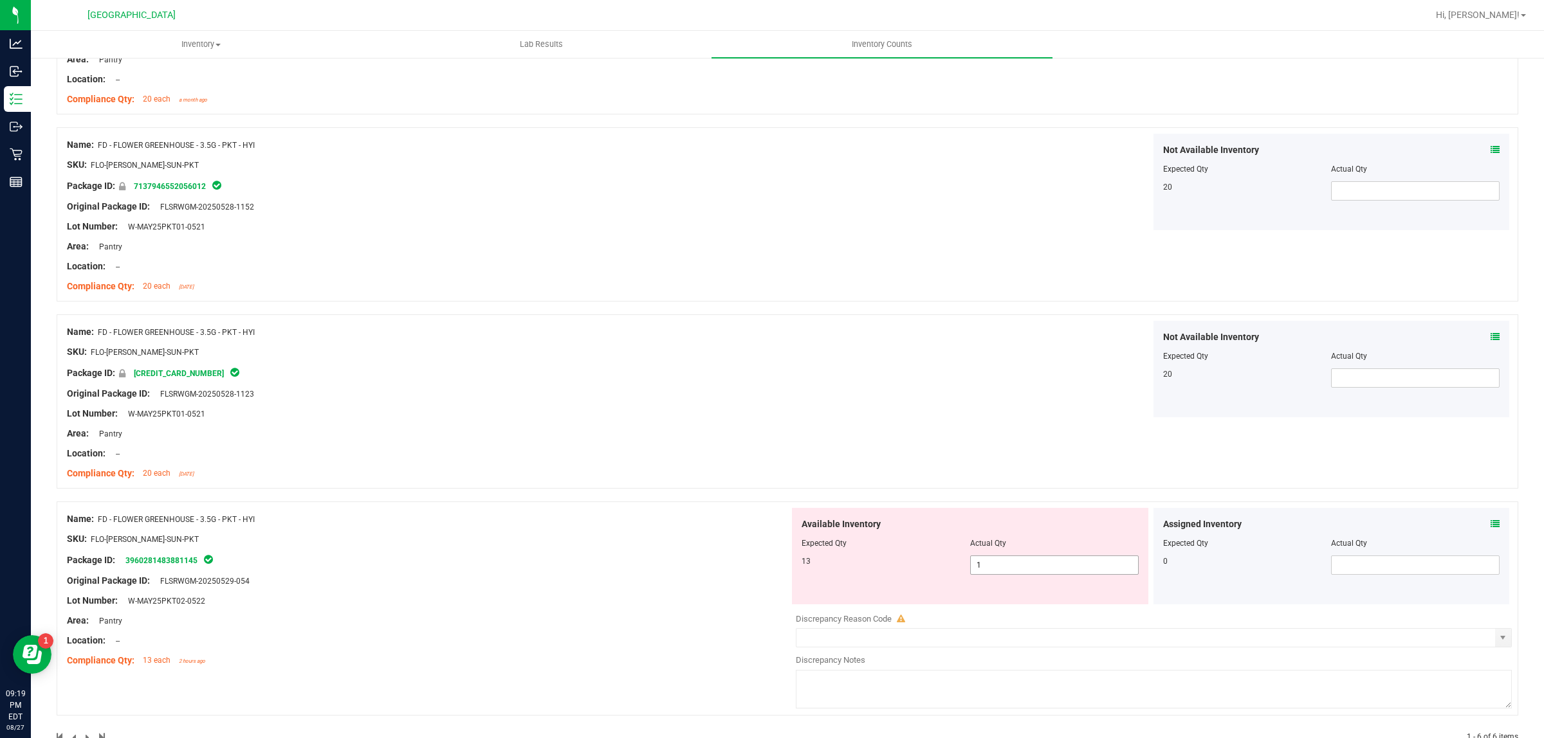
click at [994, 567] on span "1 1" at bounding box center [1054, 565] width 169 height 19
type input "13"
click at [615, 560] on div "Package ID: 3960281483881145" at bounding box center [428, 559] width 722 height 15
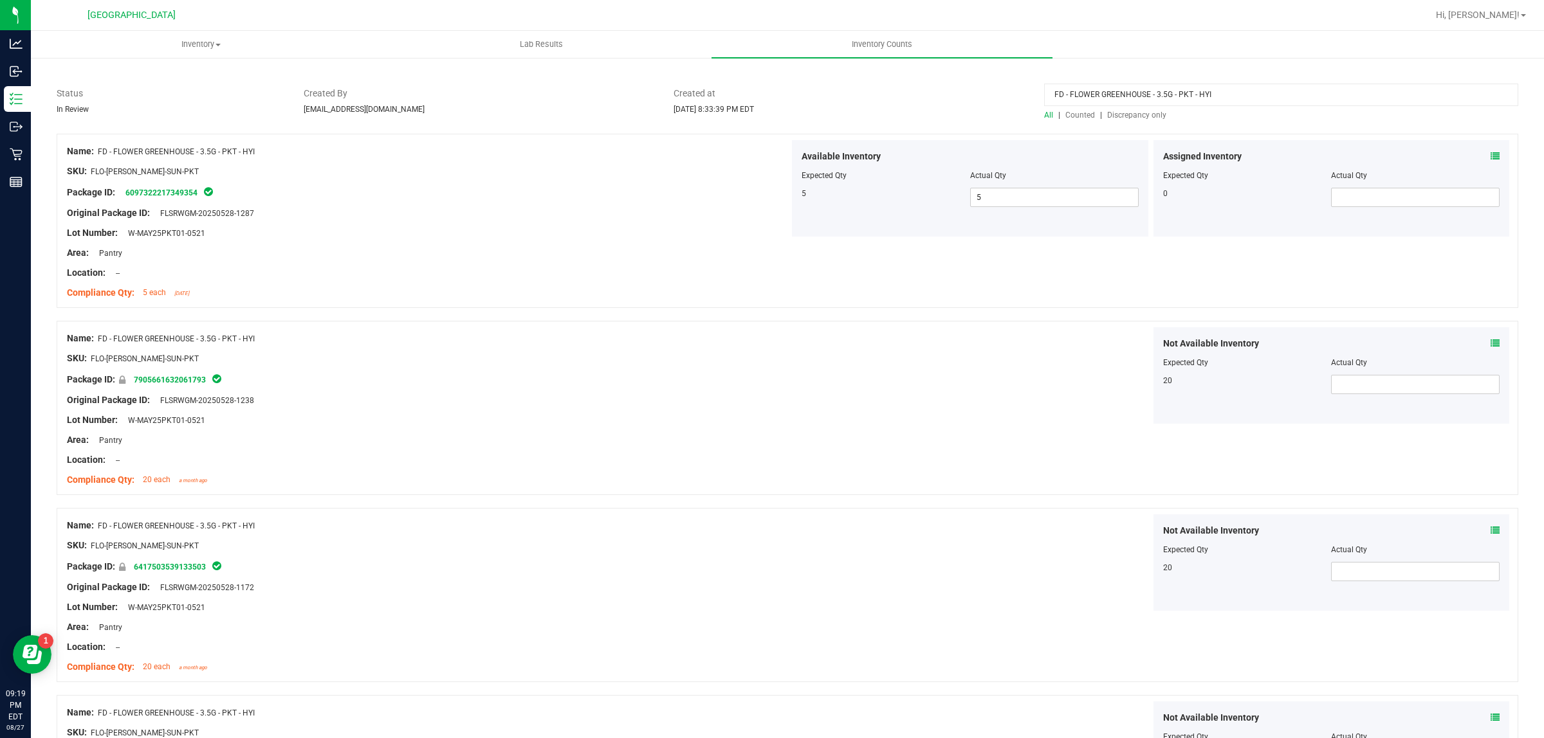
scroll to position [0, 0]
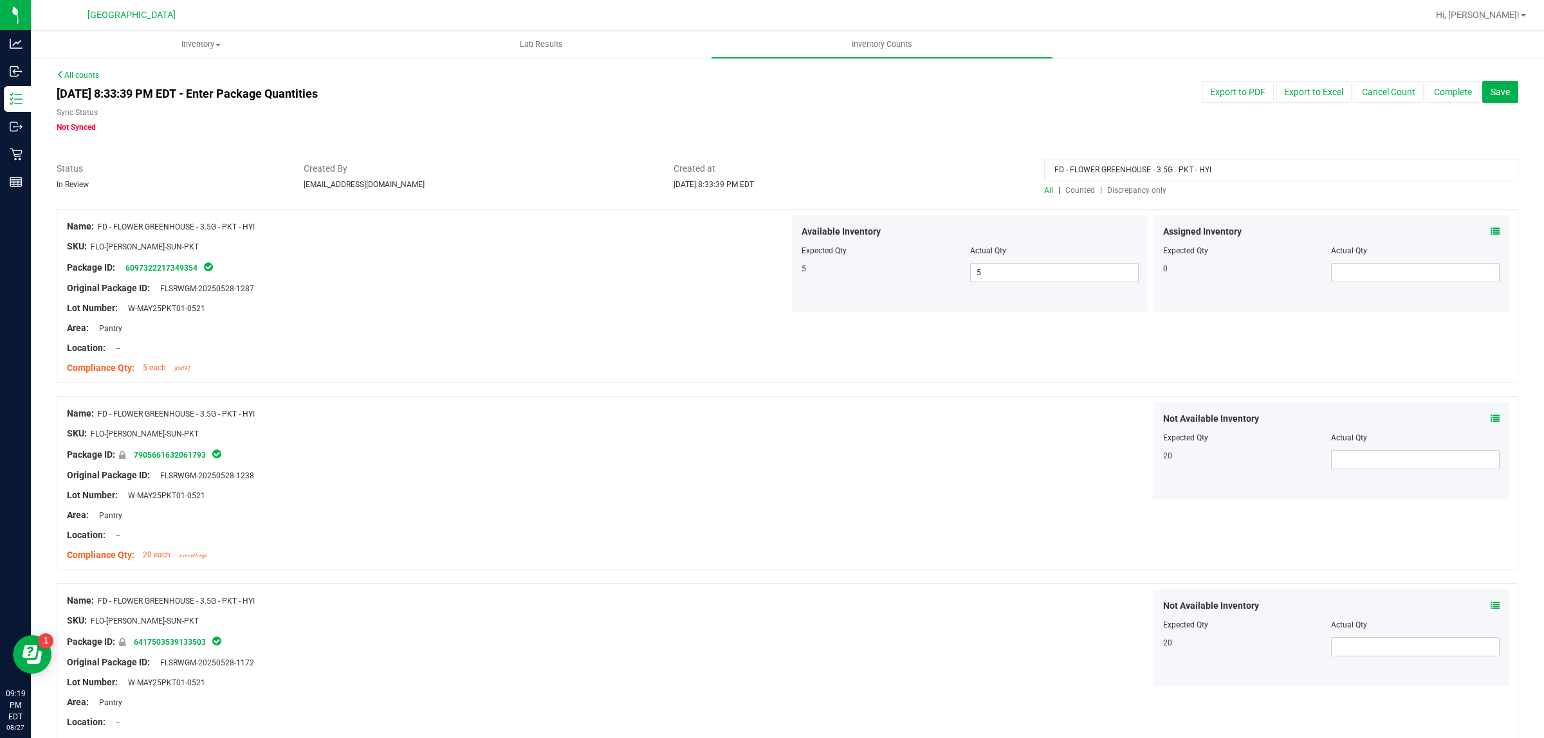
click at [1107, 192] on span "Discrepancy only" at bounding box center [1136, 190] width 59 height 9
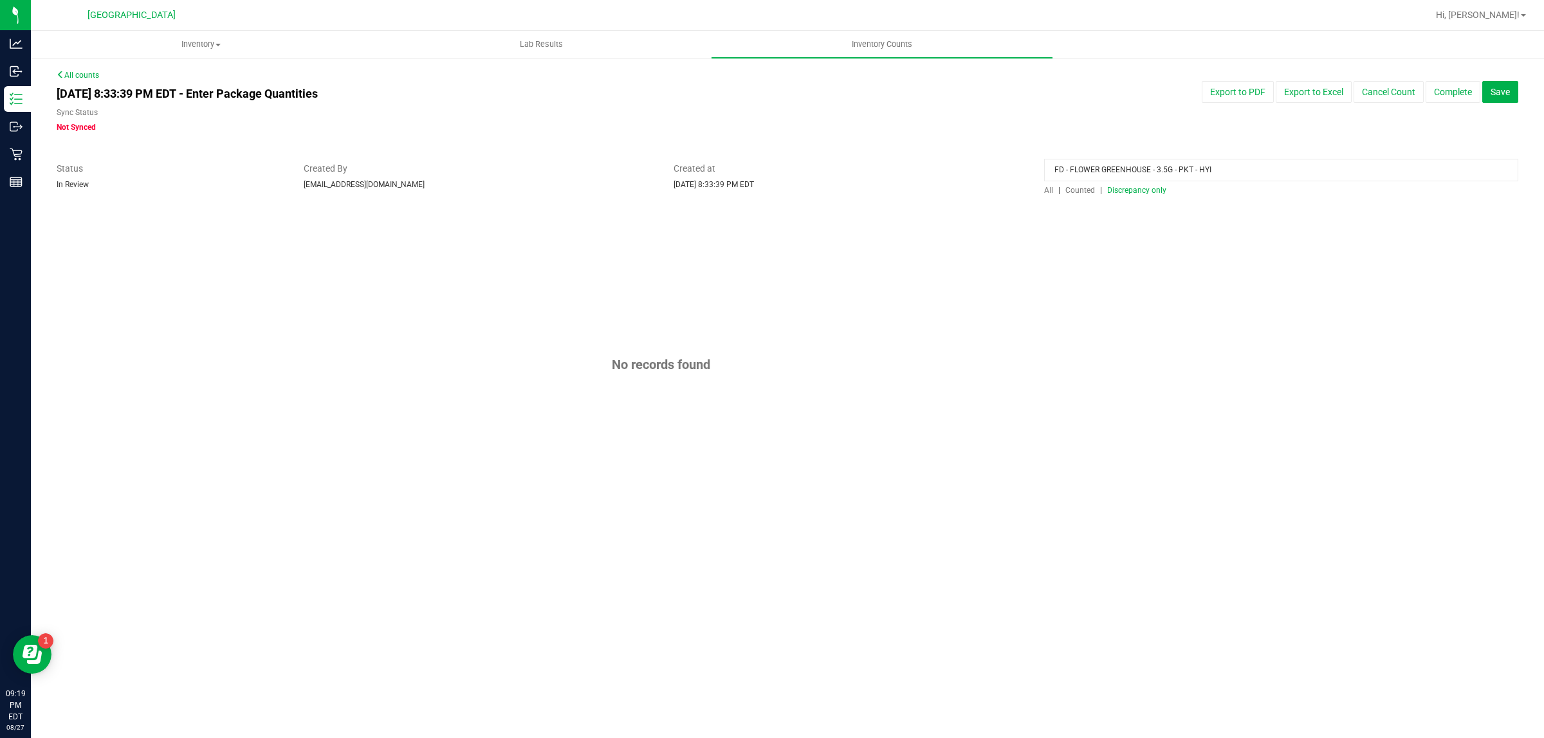
click at [1050, 187] on span "All" at bounding box center [1048, 190] width 9 height 9
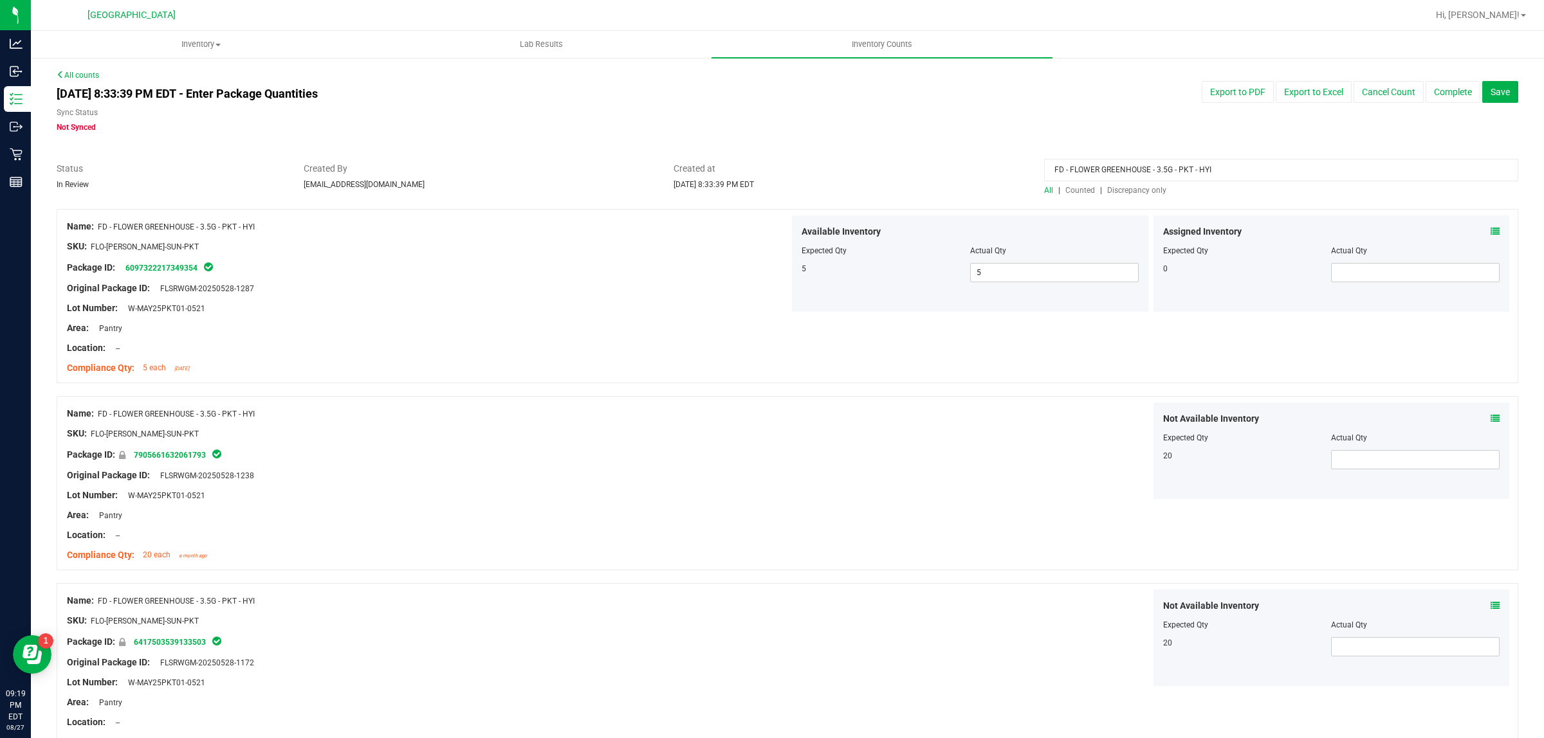
click at [1075, 192] on span "Counted" at bounding box center [1080, 190] width 30 height 9
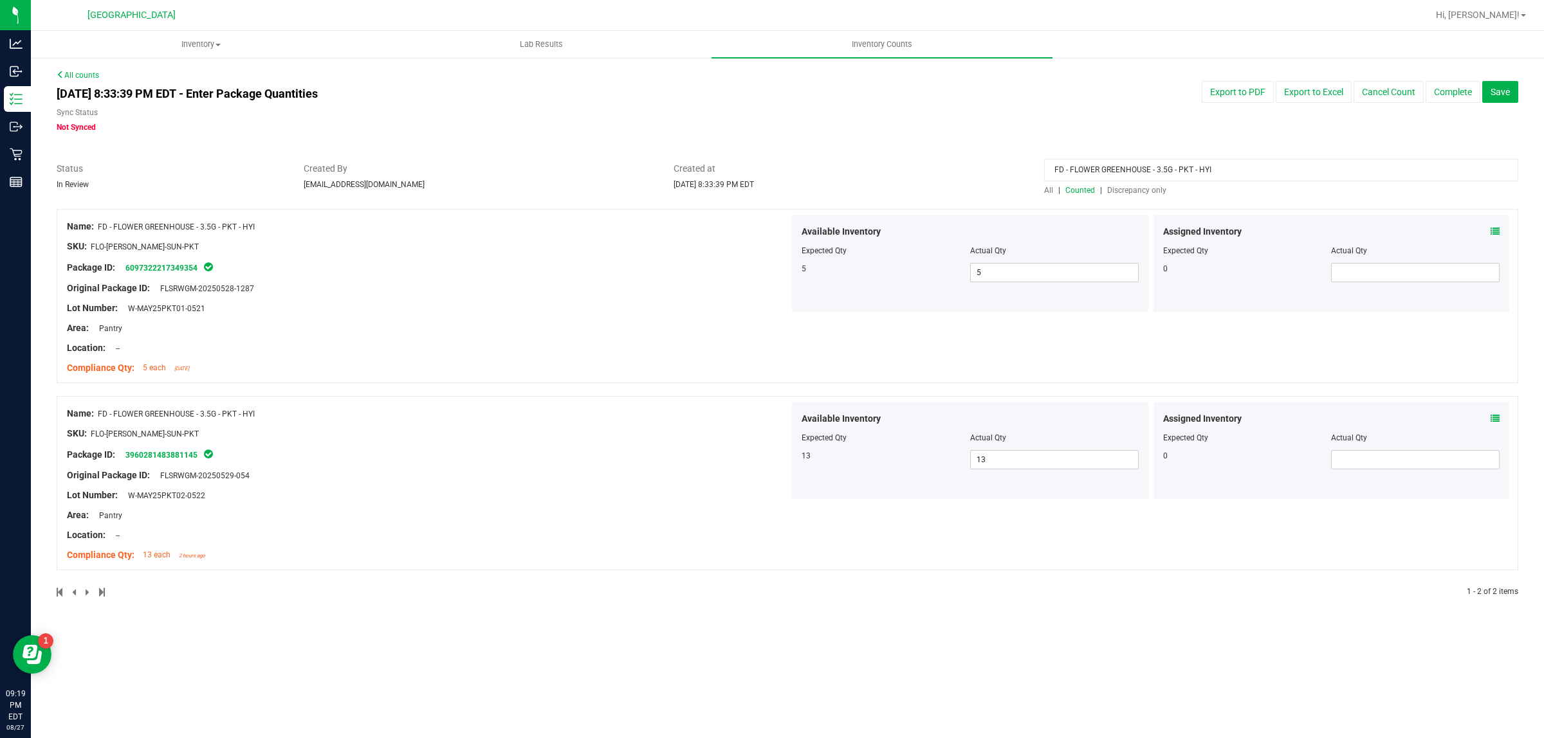
click at [1140, 191] on span "Discrepancy only" at bounding box center [1136, 190] width 59 height 9
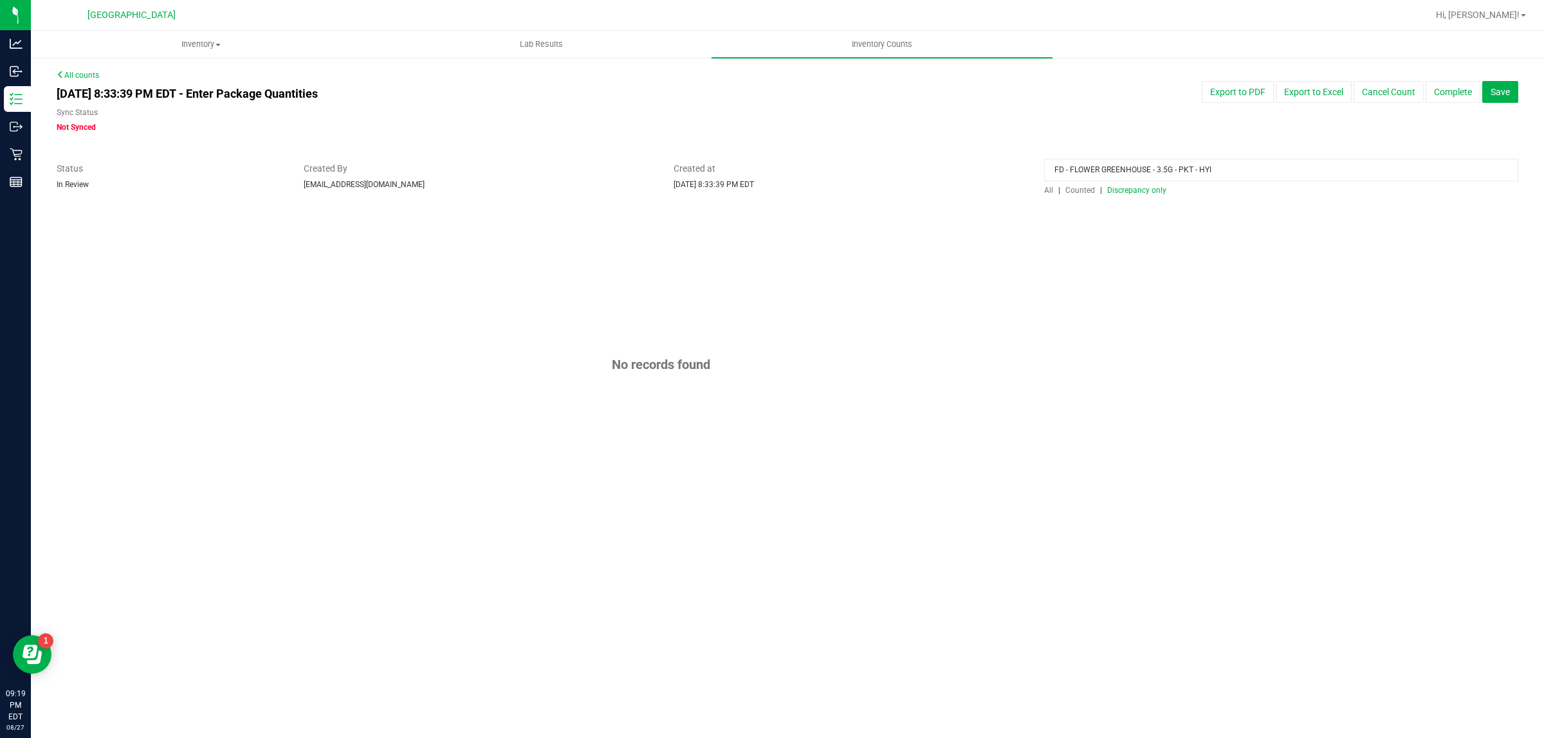
drag, startPoint x: 1220, startPoint y: 170, endPoint x: 778, endPoint y: 172, distance: 441.9
click at [778, 172] on div "Status In Review Created By [EMAIL_ADDRESS][DOMAIN_NAME] Created at [DATE] 8:33…" at bounding box center [787, 179] width 1481 height 34
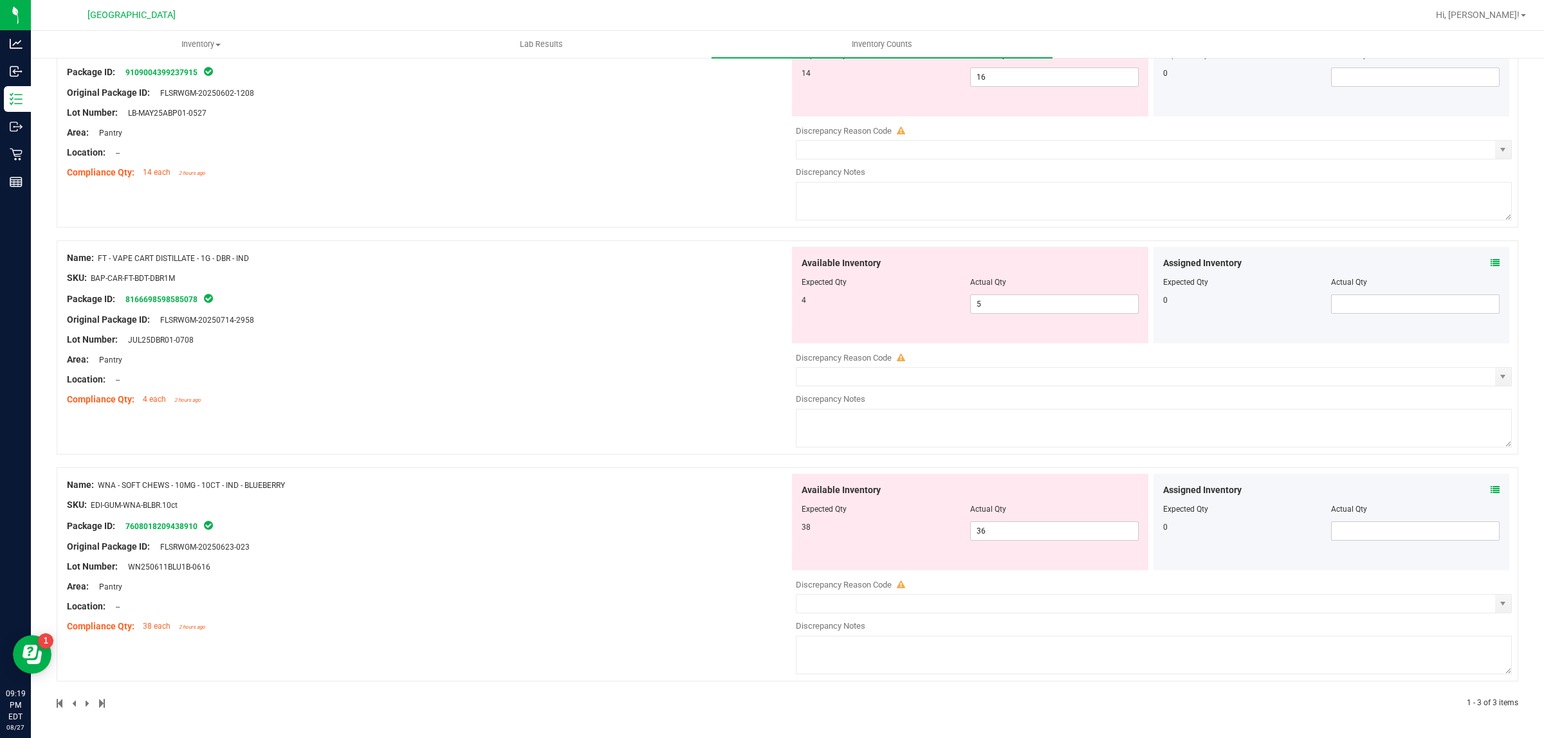
scroll to position [117, 0]
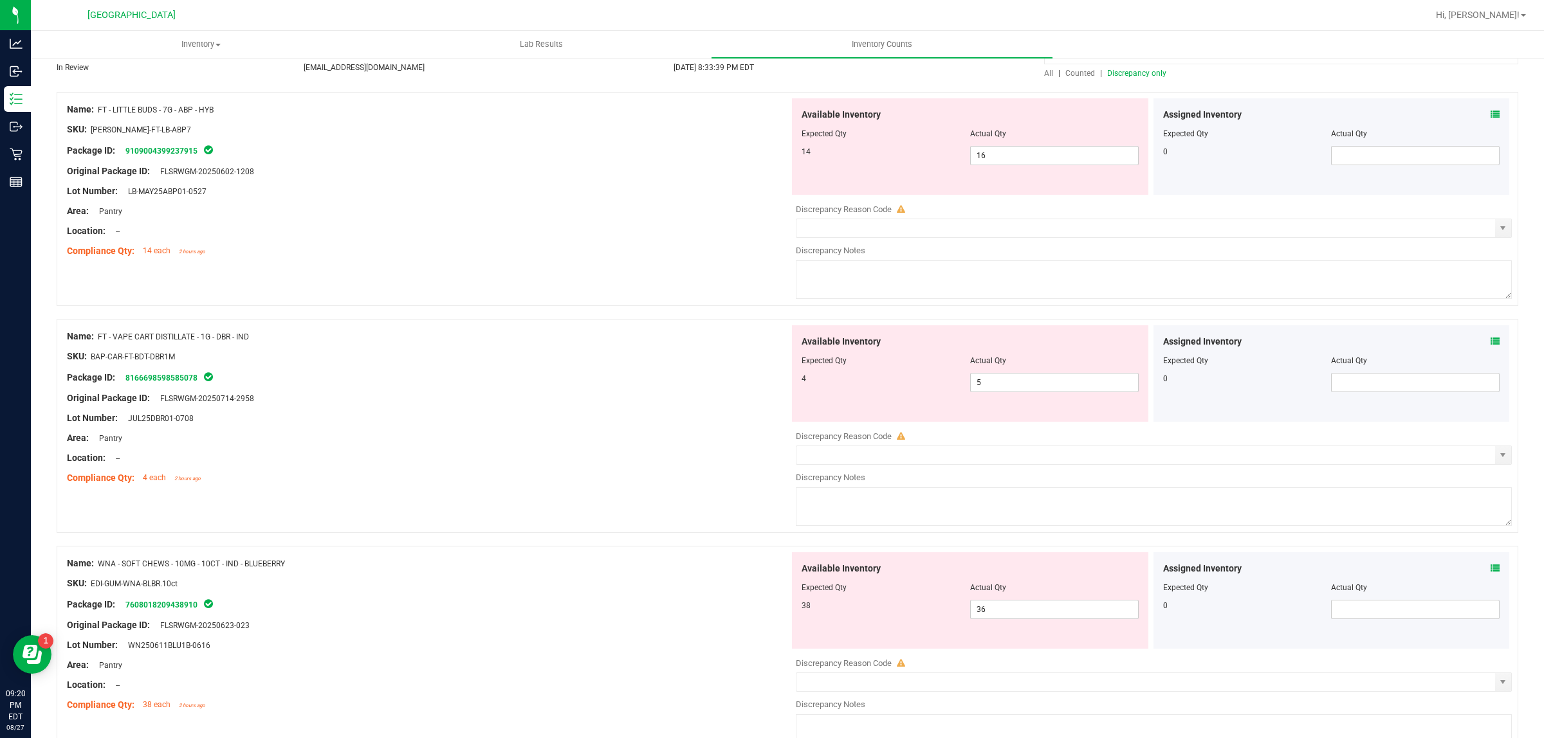
drag, startPoint x: 215, startPoint y: 336, endPoint x: 264, endPoint y: 334, distance: 48.9
click at [264, 334] on div "Name: FT - VAPE CART DISTILLATE - 1G - DBR - IND" at bounding box center [428, 337] width 722 height 14
copy span "DBR - IND"
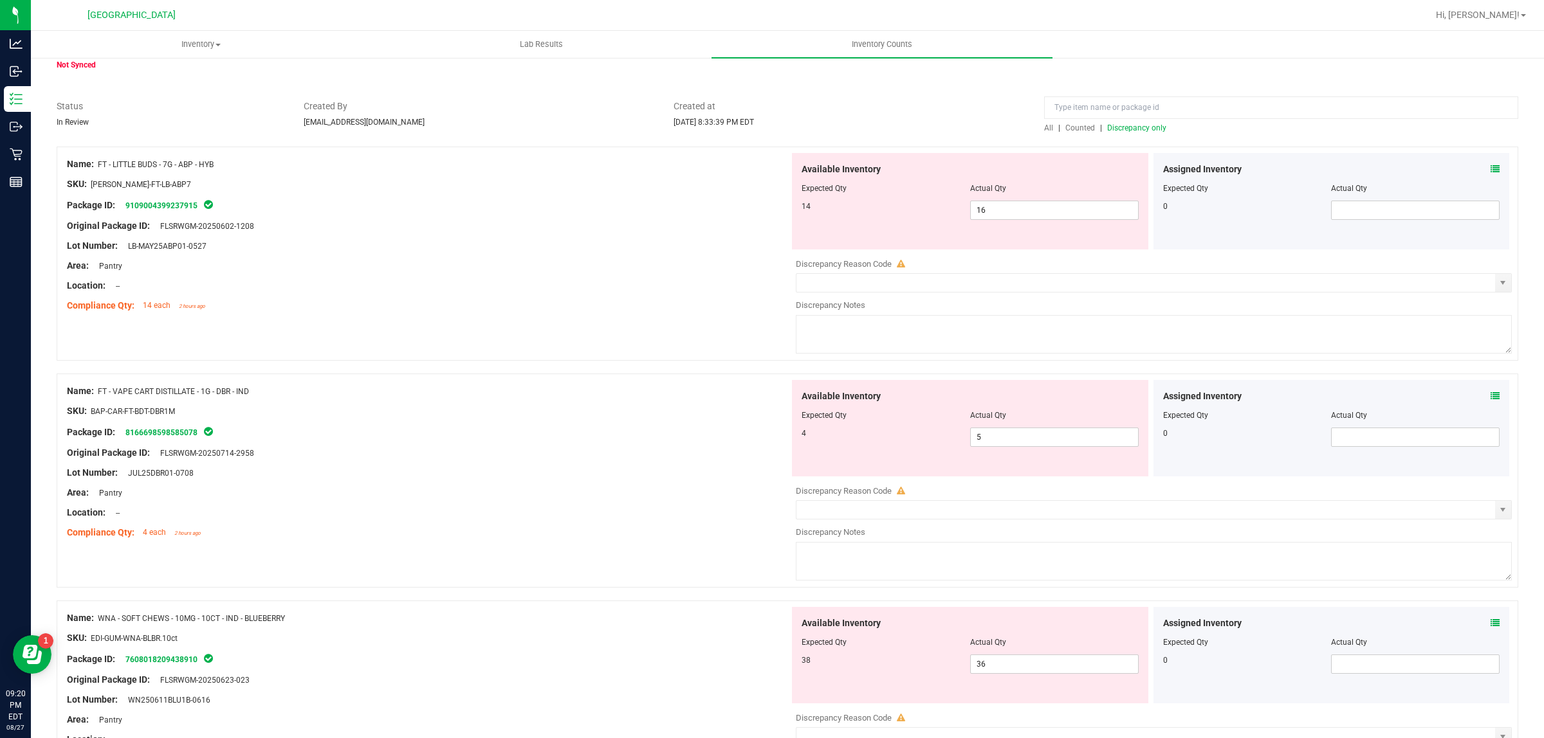
scroll to position [0, 0]
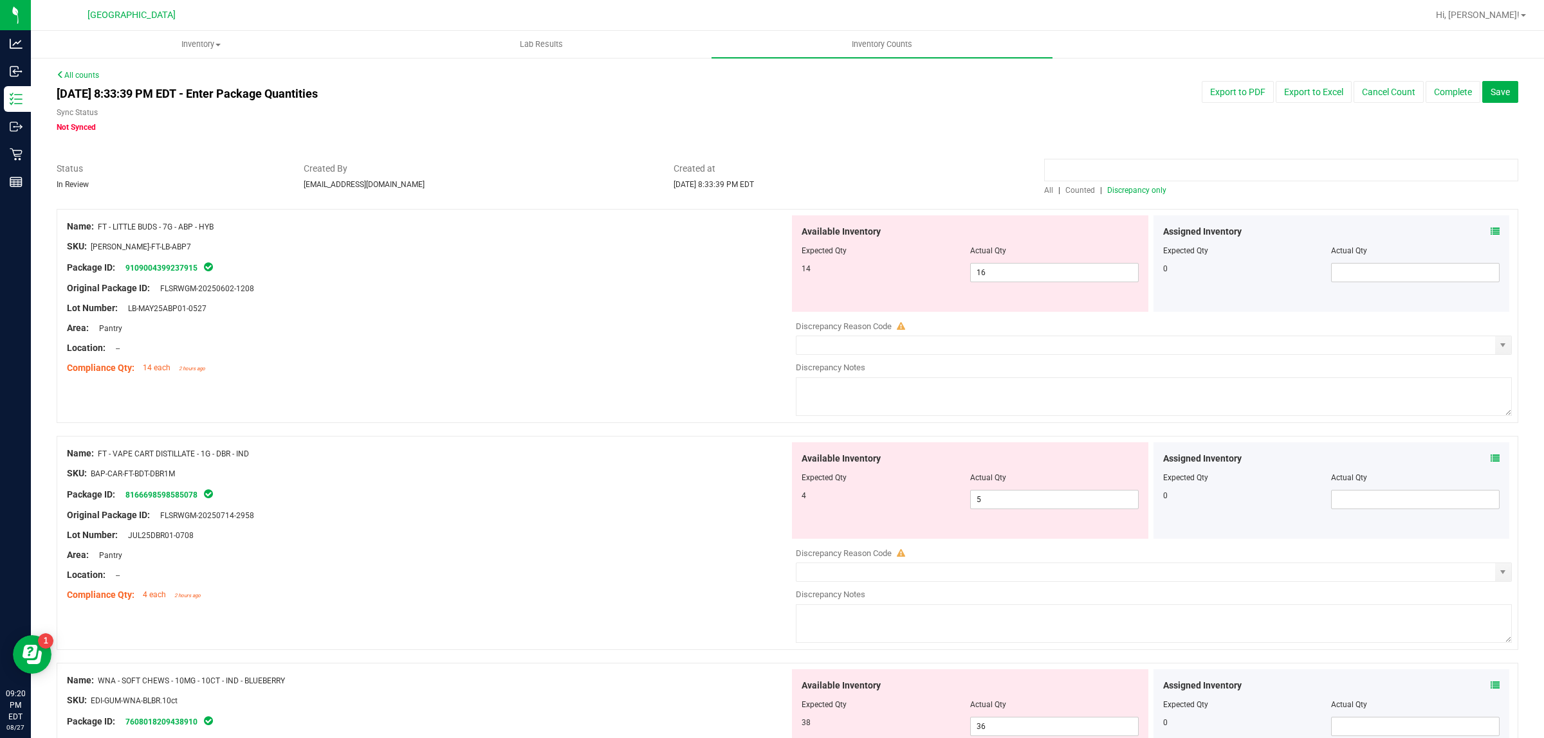
click at [1120, 163] on input at bounding box center [1281, 170] width 474 height 23
paste input "DBR - IND"
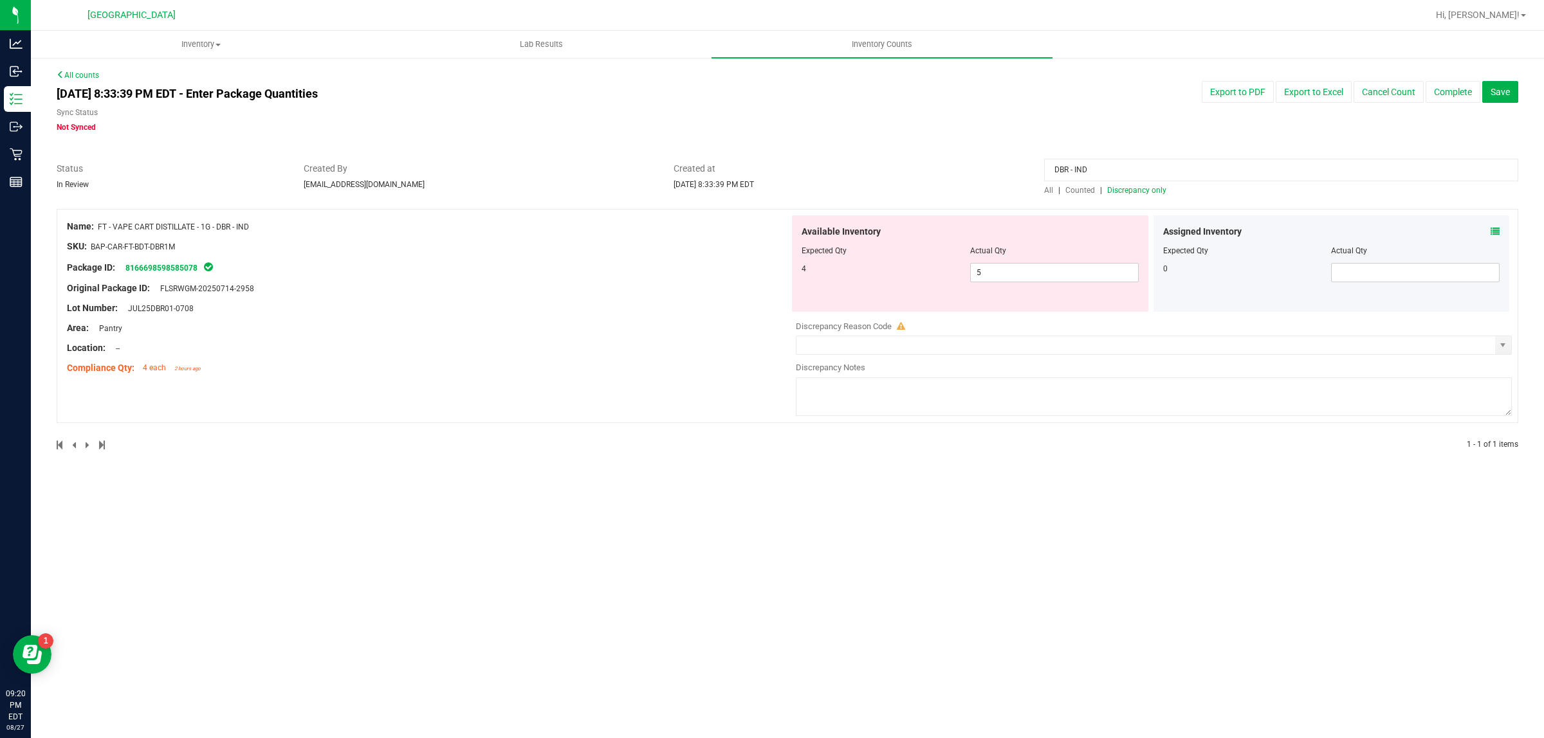
type input "DBR - IND"
click at [1050, 188] on span "All" at bounding box center [1048, 190] width 9 height 9
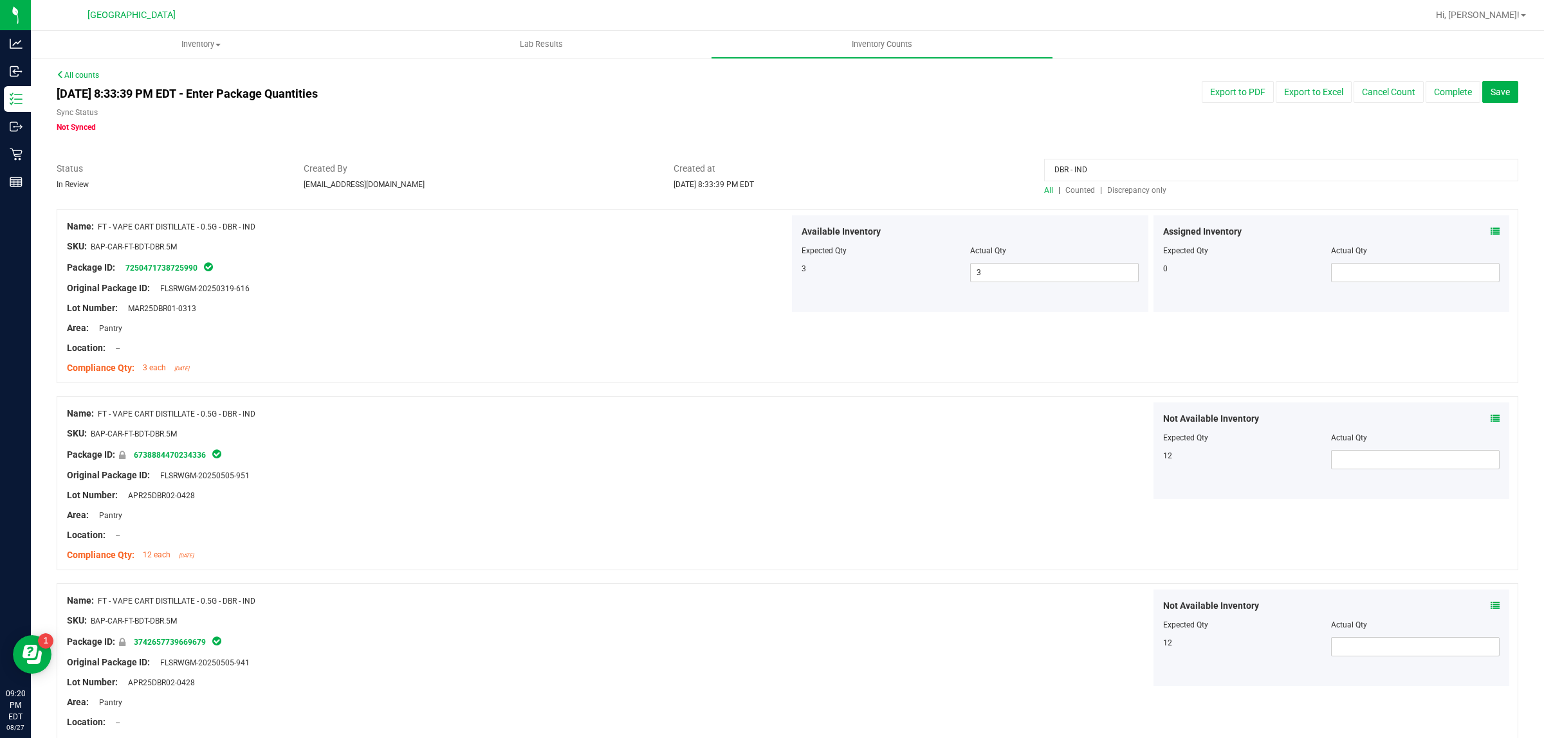
click at [1127, 182] on div "DBR - IND" at bounding box center [1281, 173] width 474 height 23
click at [1124, 191] on span "Discrepancy only" at bounding box center [1136, 190] width 59 height 9
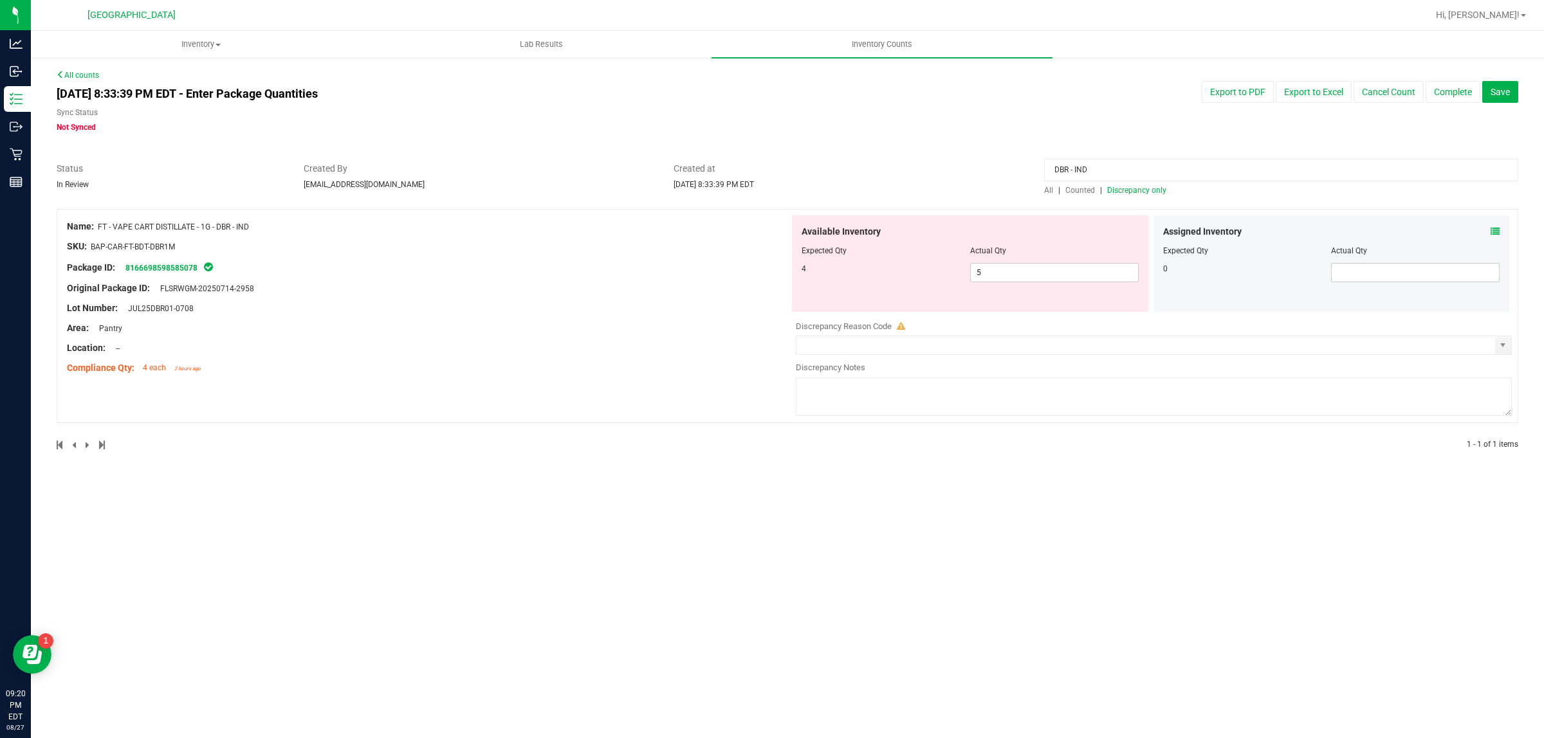
drag, startPoint x: 1097, startPoint y: 176, endPoint x: 600, endPoint y: 169, distance: 497.2
click at [600, 169] on div "Status In Review Created By [EMAIL_ADDRESS][DOMAIN_NAME] Created at [DATE] 8:33…" at bounding box center [787, 179] width 1481 height 34
click at [876, 149] on div at bounding box center [787, 155] width 1461 height 13
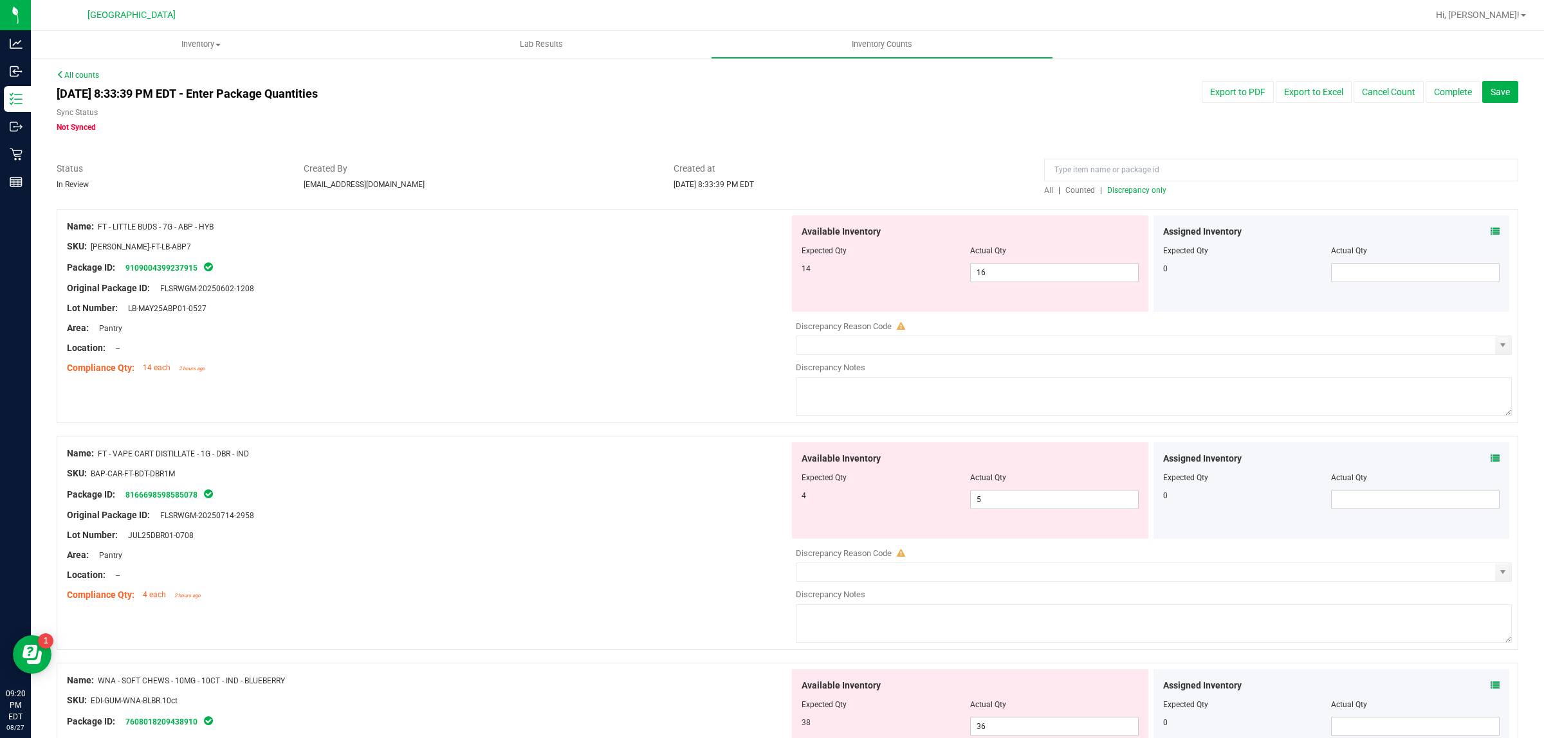
drag, startPoint x: 243, startPoint y: 239, endPoint x: 230, endPoint y: 232, distance: 15.2
click at [230, 232] on div "Name: FT - LITTLE BUDS - 7G - ABP - HYB SKU: [PERSON_NAME]-FT-LB-ABP7 Package I…" at bounding box center [428, 297] width 722 height 164
drag, startPoint x: 181, startPoint y: 227, endPoint x: 252, endPoint y: 226, distance: 71.4
click at [252, 226] on div "Name: FT - LITTLE BUDS - 7G - ABP - HYB" at bounding box center [428, 227] width 722 height 14
copy span "ABP - HYB"
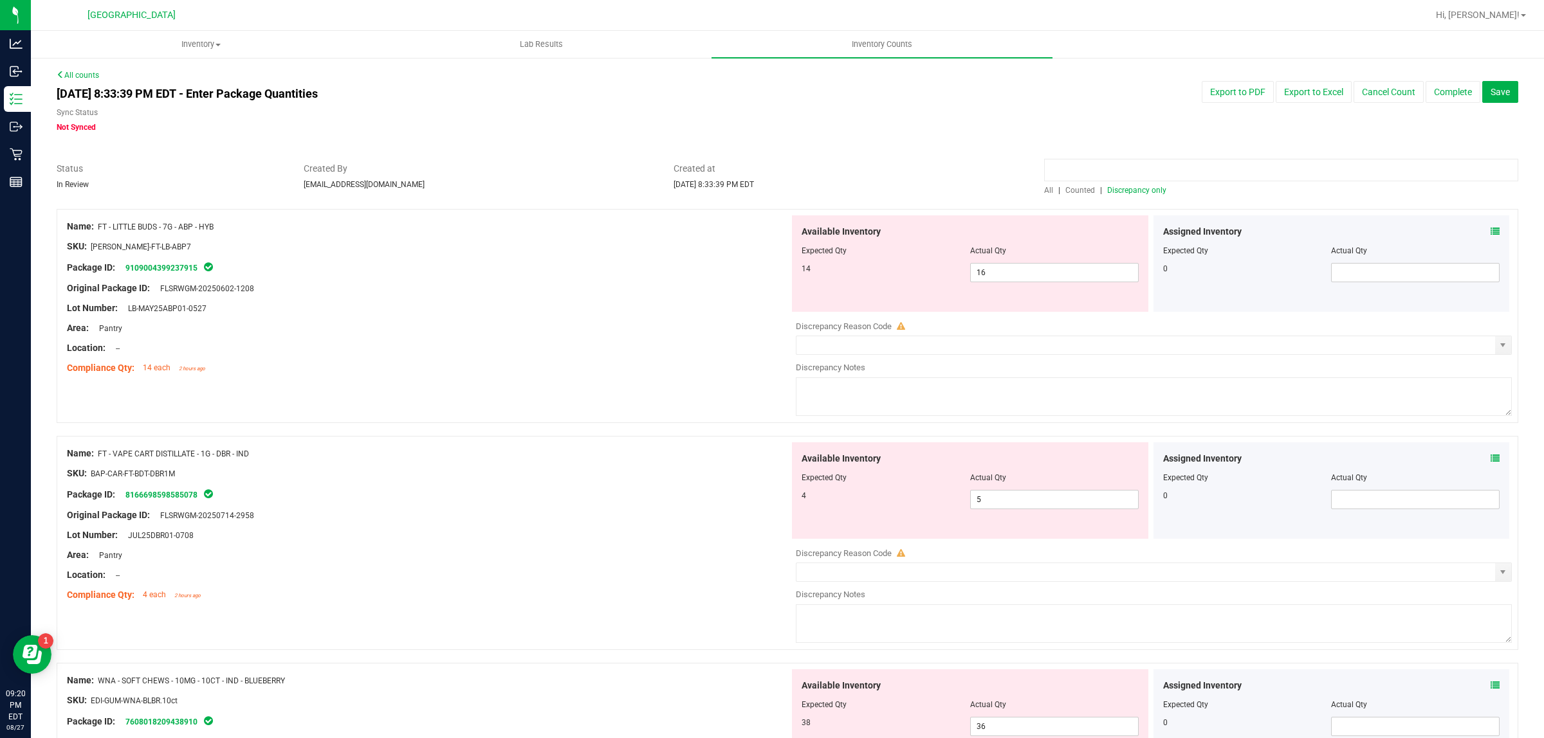
click at [1069, 165] on input at bounding box center [1281, 170] width 474 height 23
paste input "ABP - HYB"
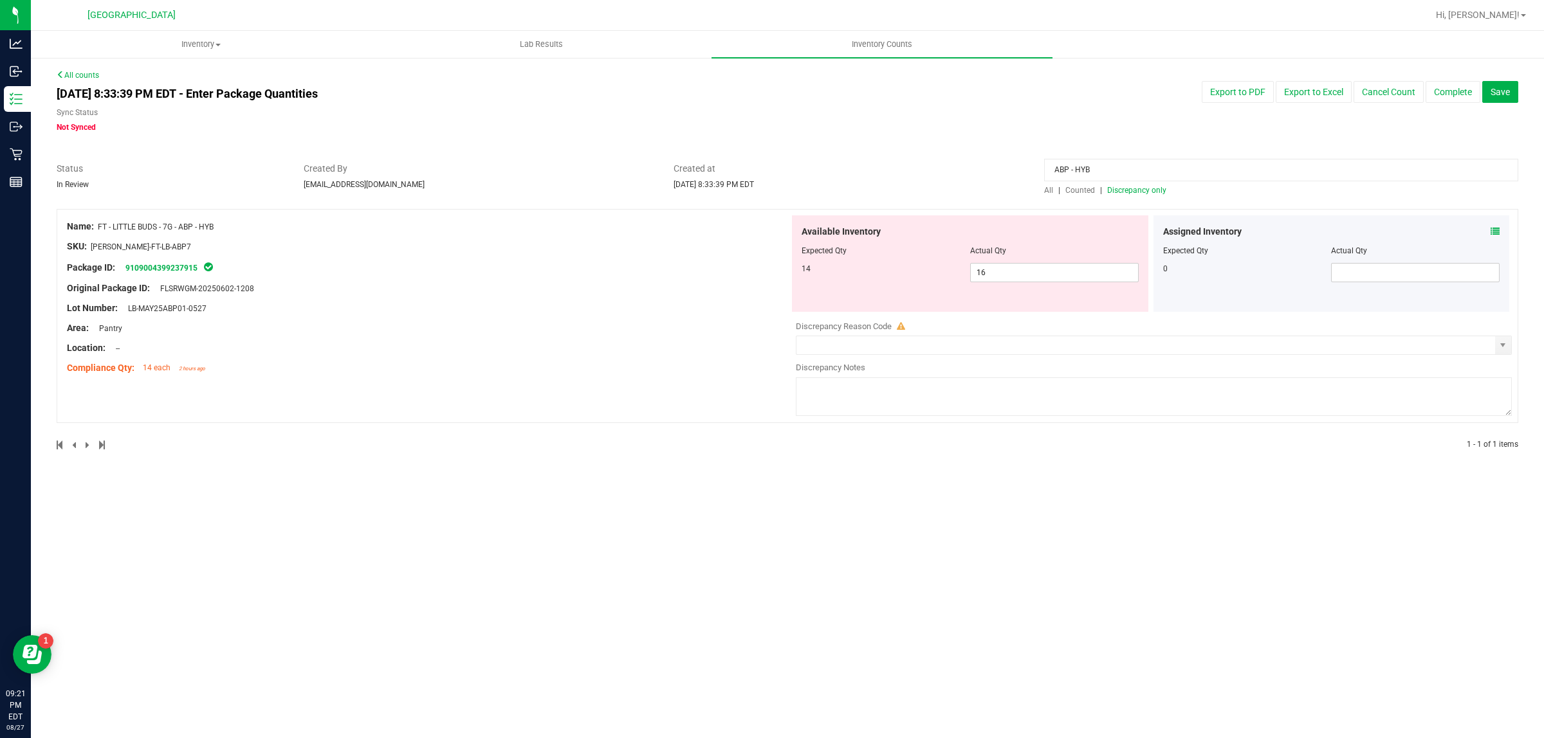
type input "ABP - HYB"
click at [1049, 182] on div "ABP - HYB" at bounding box center [1281, 173] width 474 height 23
click at [1044, 187] on span "All" at bounding box center [1048, 190] width 9 height 9
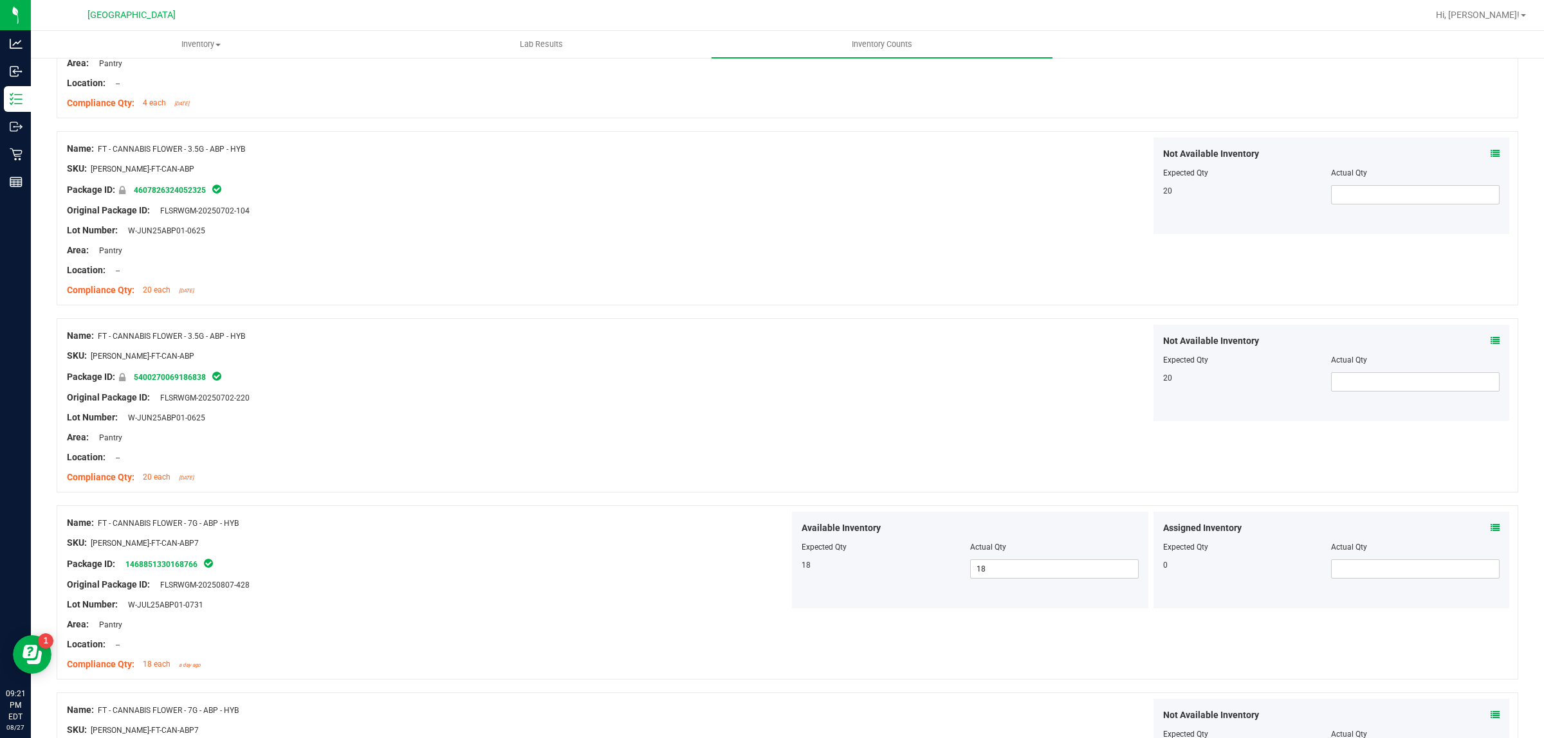
scroll to position [80, 0]
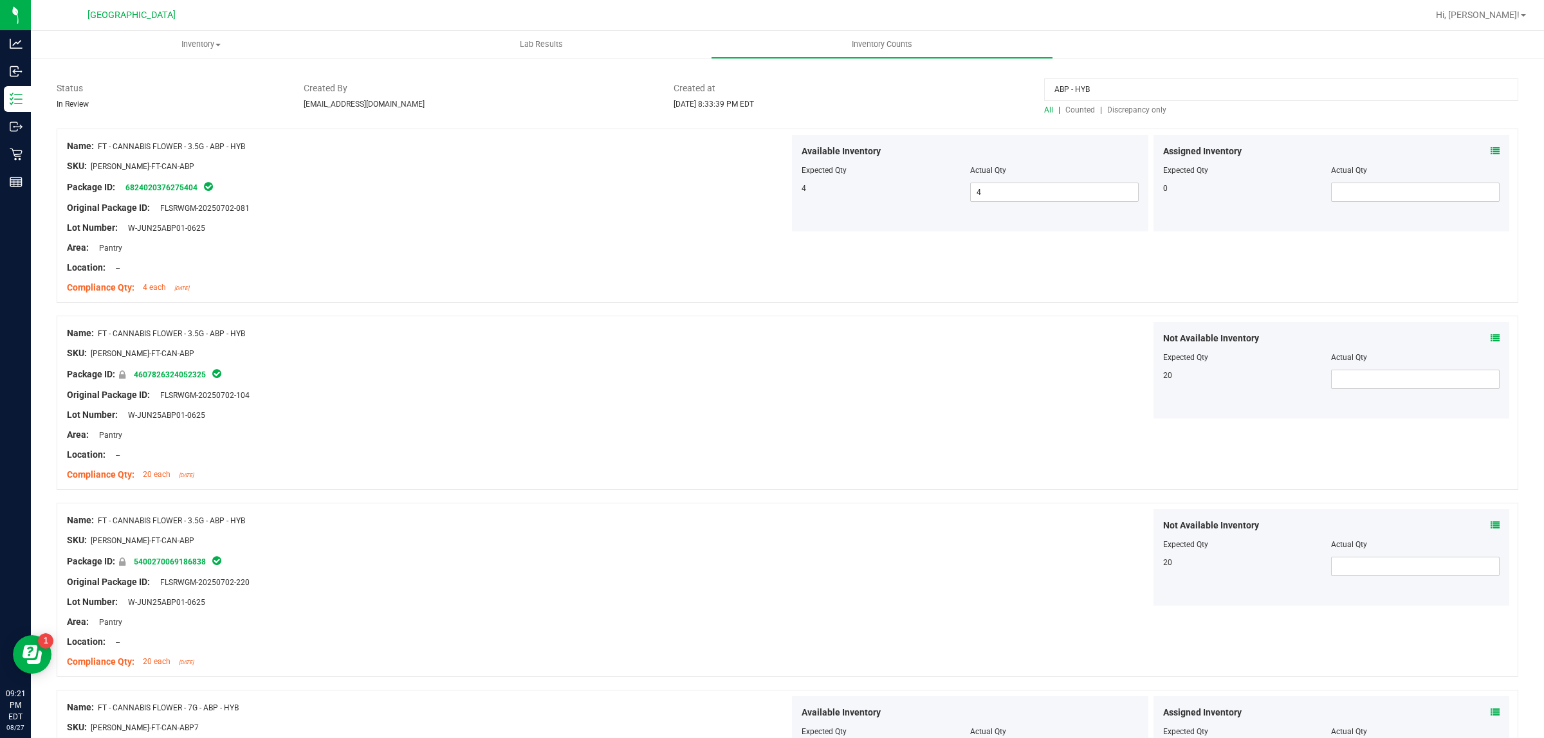
click at [1107, 108] on span "Discrepancy only" at bounding box center [1136, 109] width 59 height 9
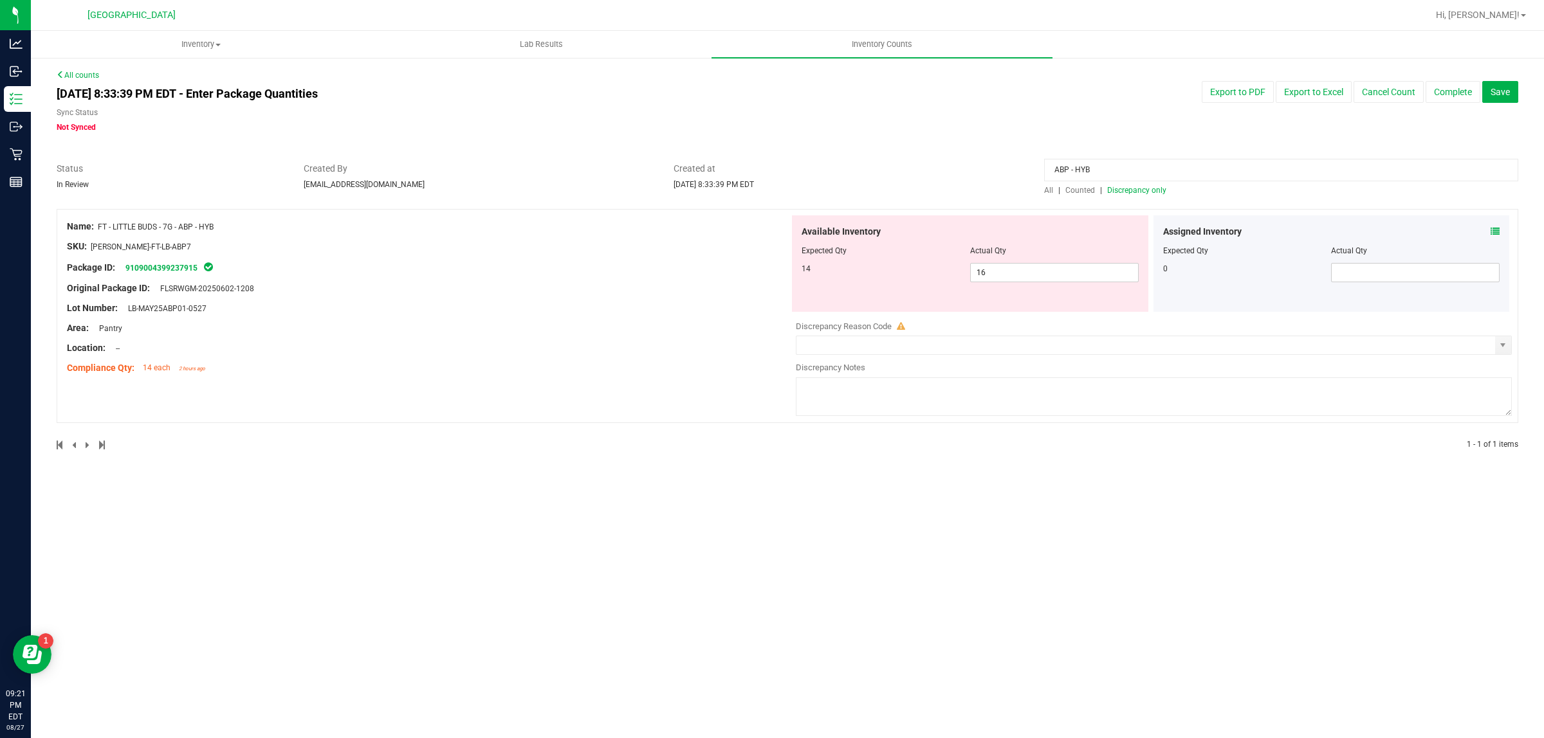
click at [1048, 186] on span "All" at bounding box center [1048, 190] width 9 height 9
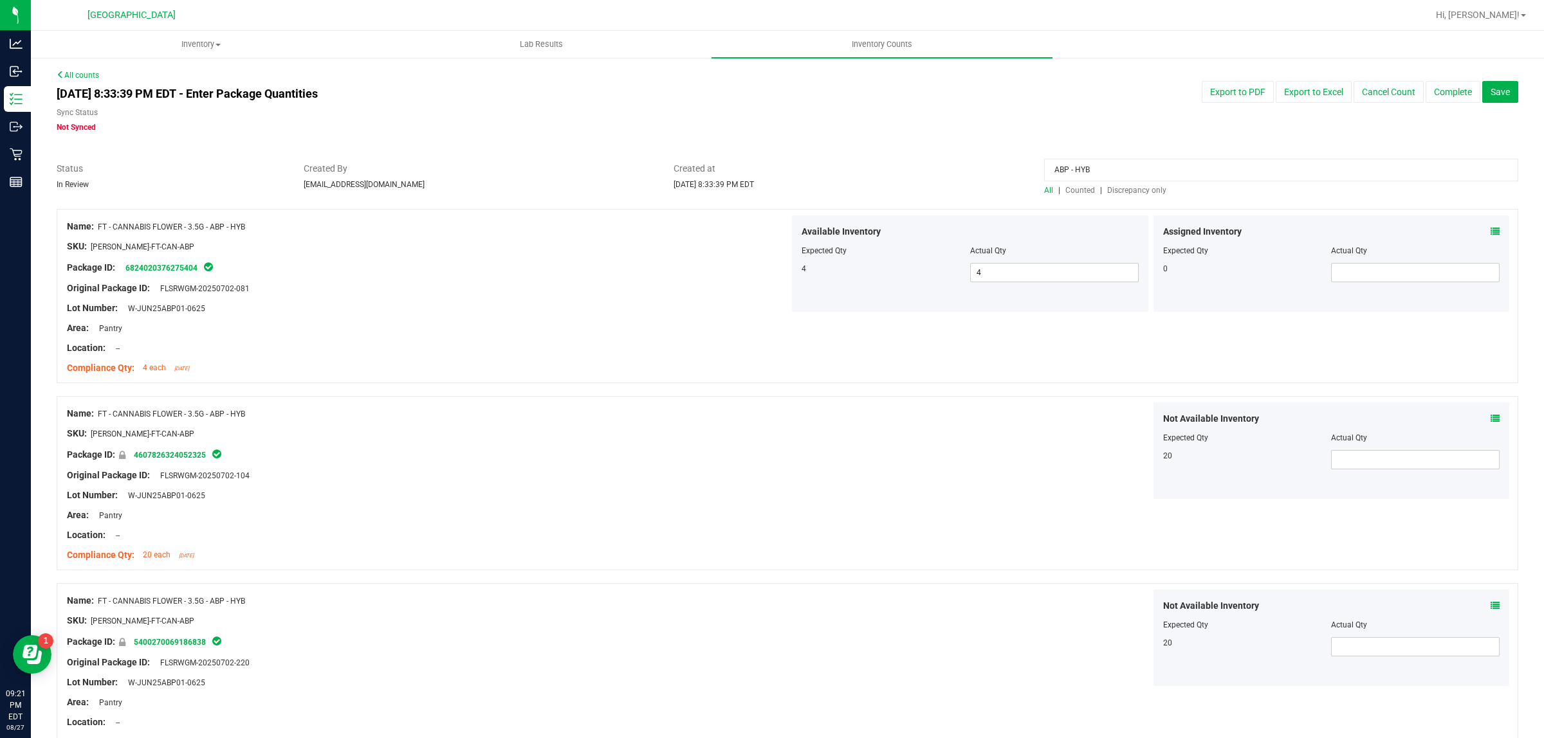
drag, startPoint x: 1093, startPoint y: 171, endPoint x: 730, endPoint y: 156, distance: 363.7
click at [1145, 191] on span "Discrepancy only" at bounding box center [1136, 190] width 59 height 9
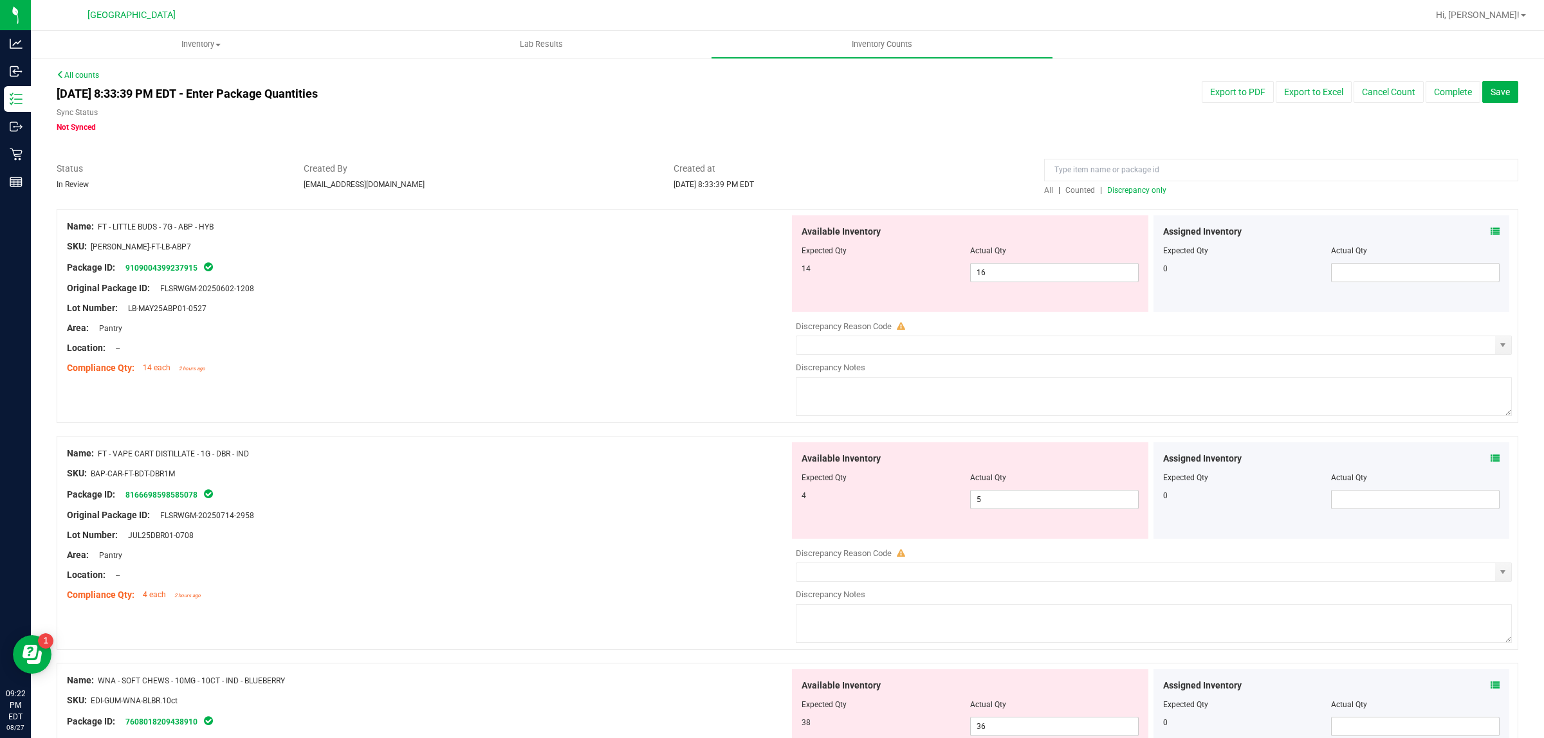
click at [504, 344] on div "Location: --" at bounding box center [428, 349] width 722 height 14
click at [1497, 343] on span "select" at bounding box center [1502, 345] width 10 height 10
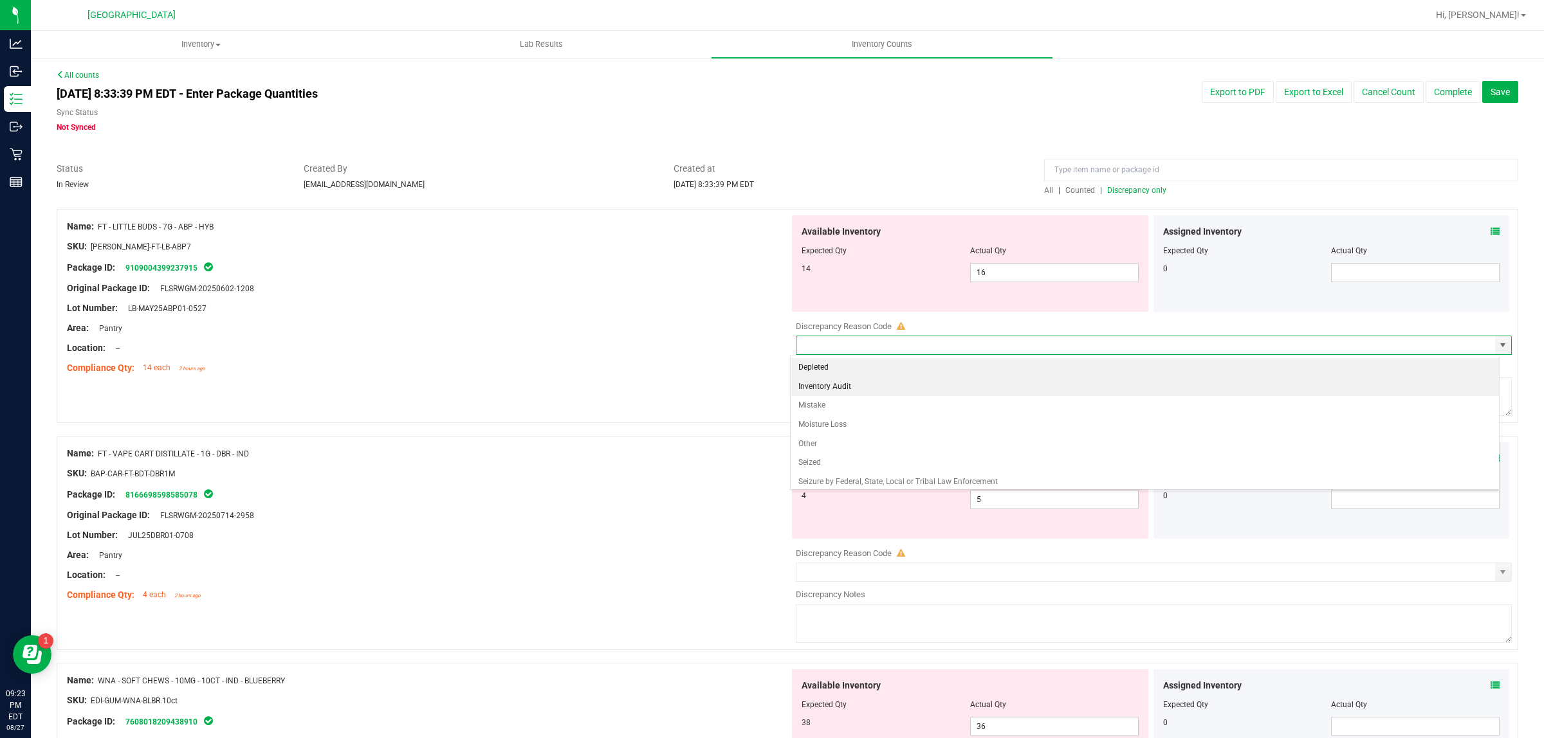
click at [895, 393] on li "Inventory Audit" at bounding box center [1144, 387] width 708 height 19
type input "Inventory Audit"
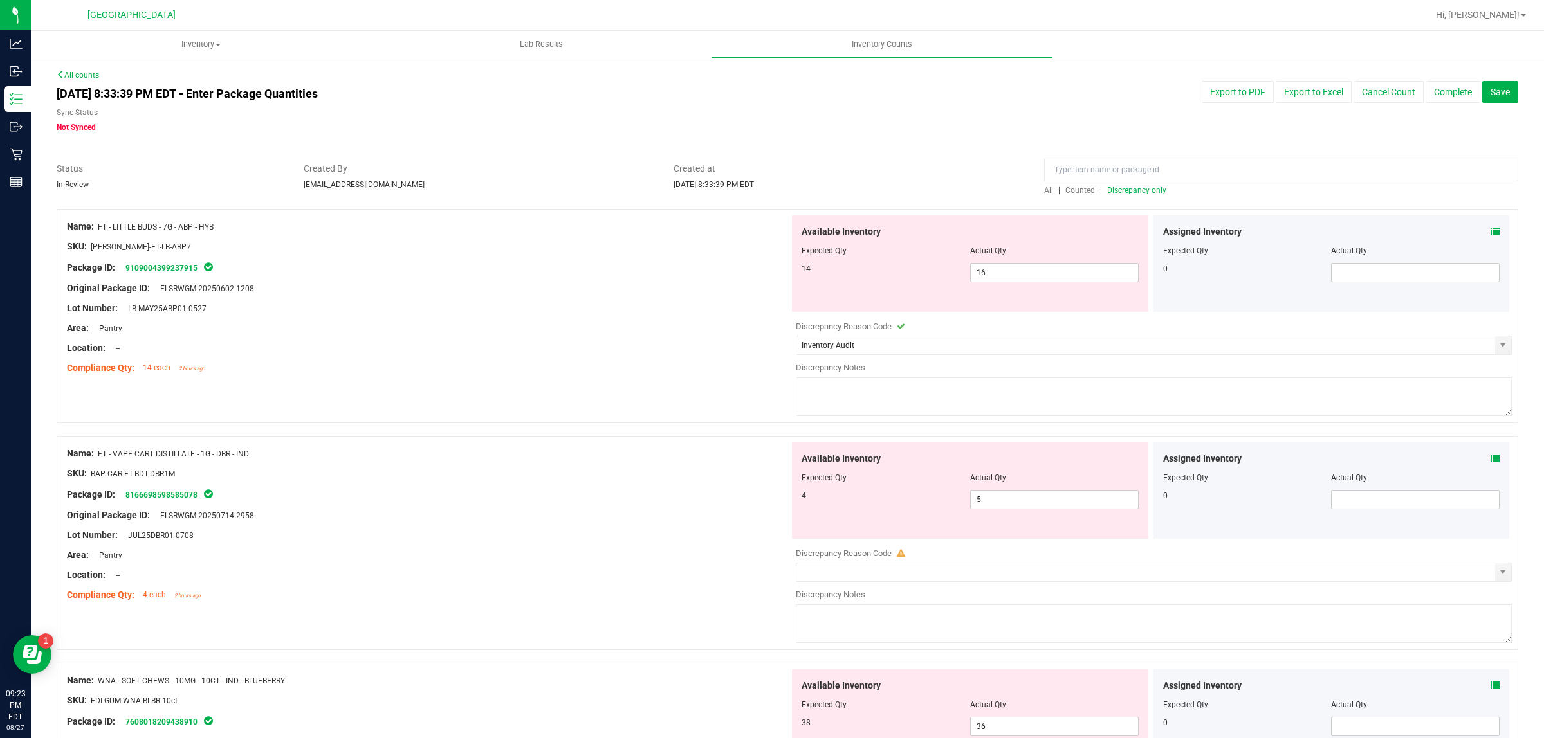
click at [886, 396] on textarea at bounding box center [1154, 397] width 716 height 39
drag, startPoint x: 914, startPoint y: 396, endPoint x: 766, endPoint y: 378, distance: 148.9
click at [766, 378] on div "Name: FT - LITTLE BUDS - 7G - ABP - HYB SKU: [PERSON_NAME]-FT-LB-ABP7 Package I…" at bounding box center [787, 316] width 1461 height 214
click at [1497, 568] on span "select" at bounding box center [1502, 572] width 10 height 10
type textarea "biotrack integration"
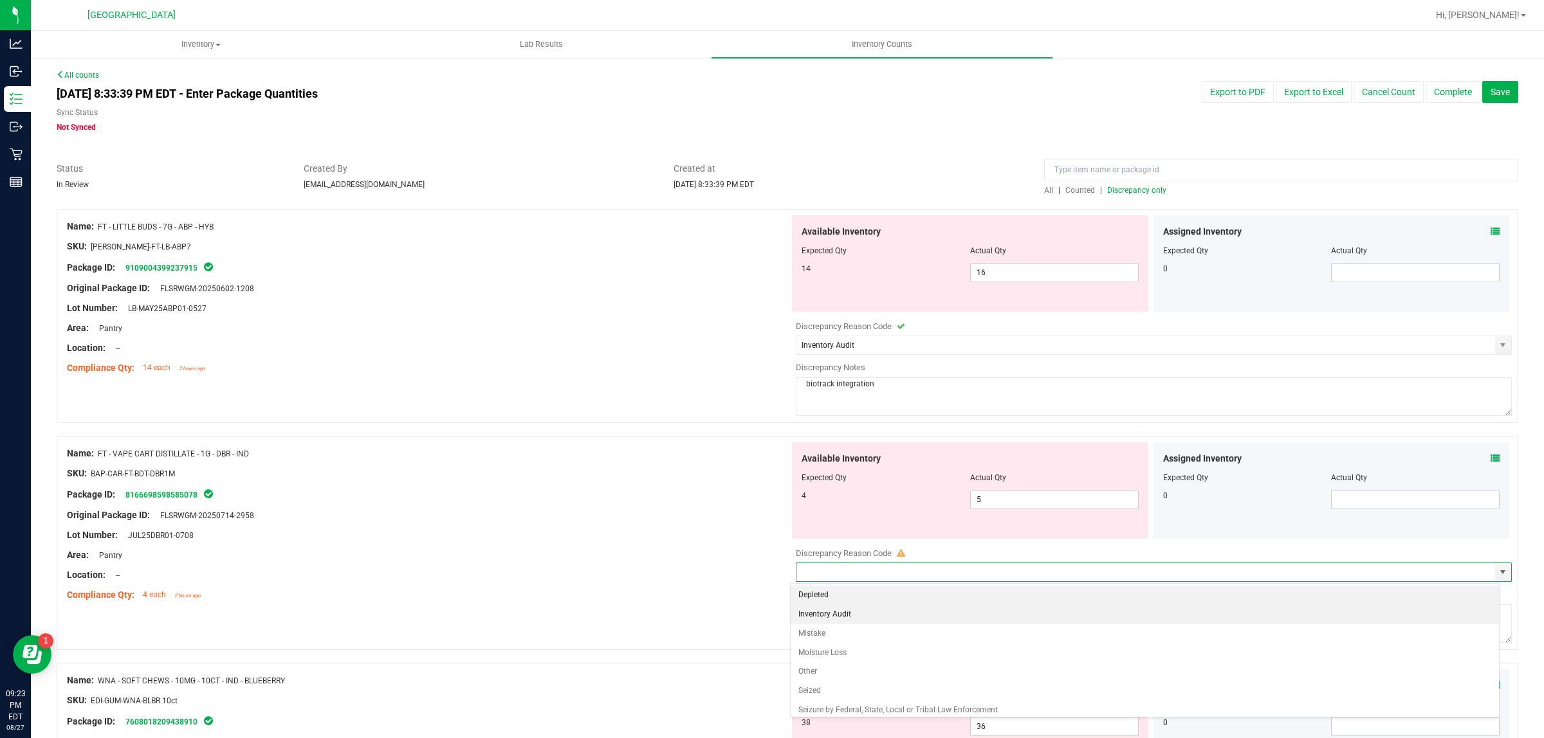
click at [905, 622] on li "Inventory Audit" at bounding box center [1144, 614] width 708 height 19
type input "Inventory Audit"
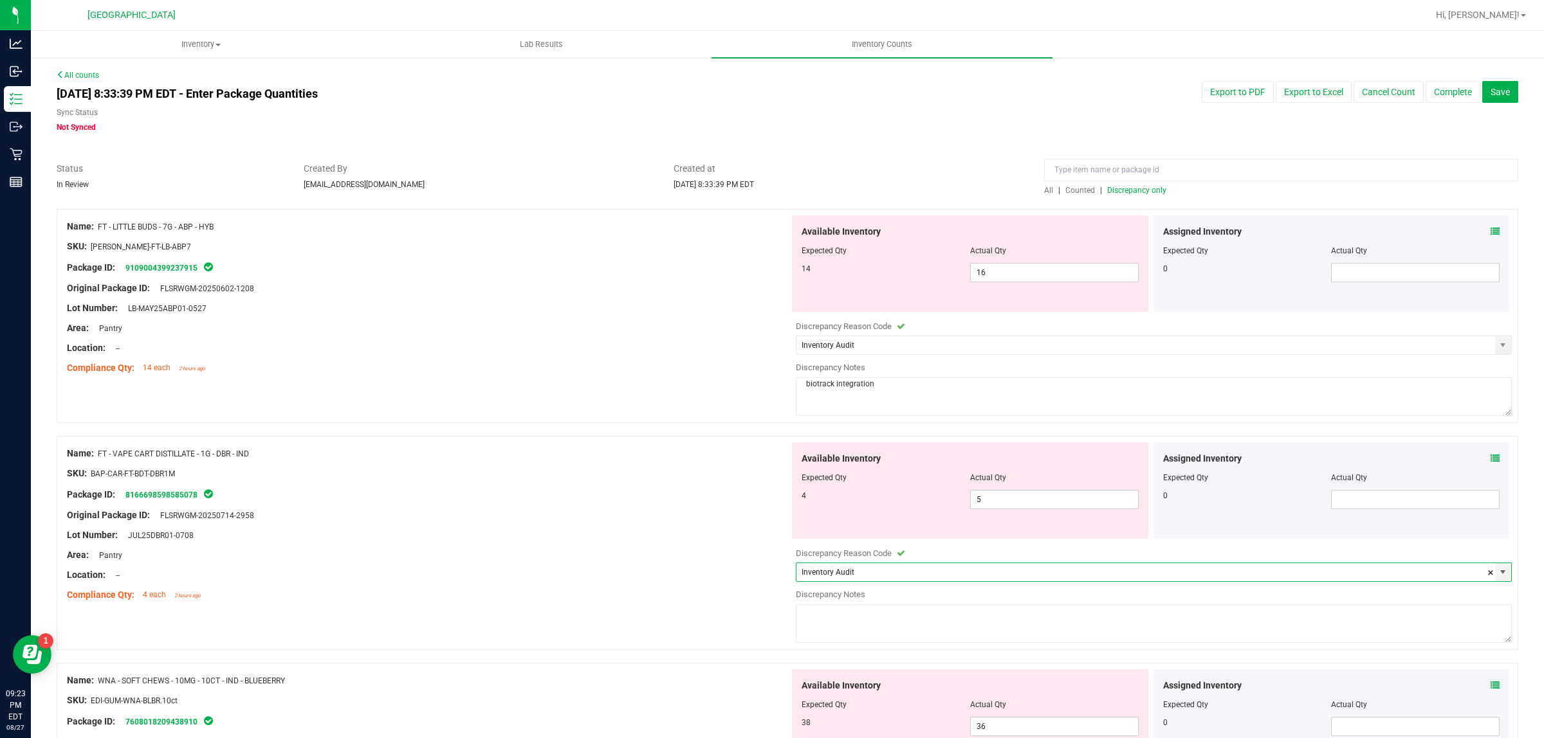
click at [897, 638] on textarea at bounding box center [1154, 624] width 716 height 39
paste textarea "biotrack integration"
type textarea "biotrack integration"
click at [693, 563] on div at bounding box center [428, 565] width 722 height 6
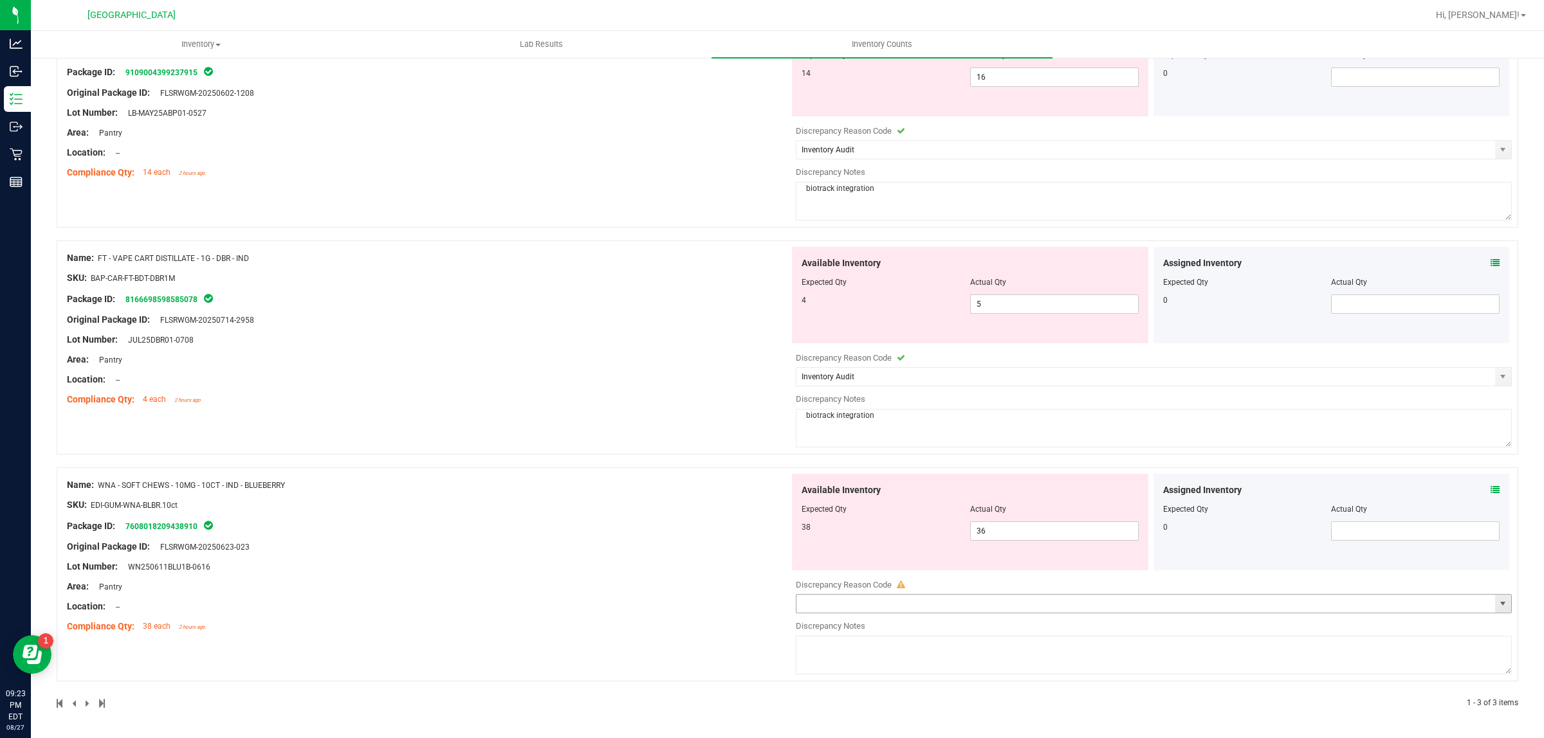
click at [1497, 606] on span "select" at bounding box center [1502, 604] width 10 height 10
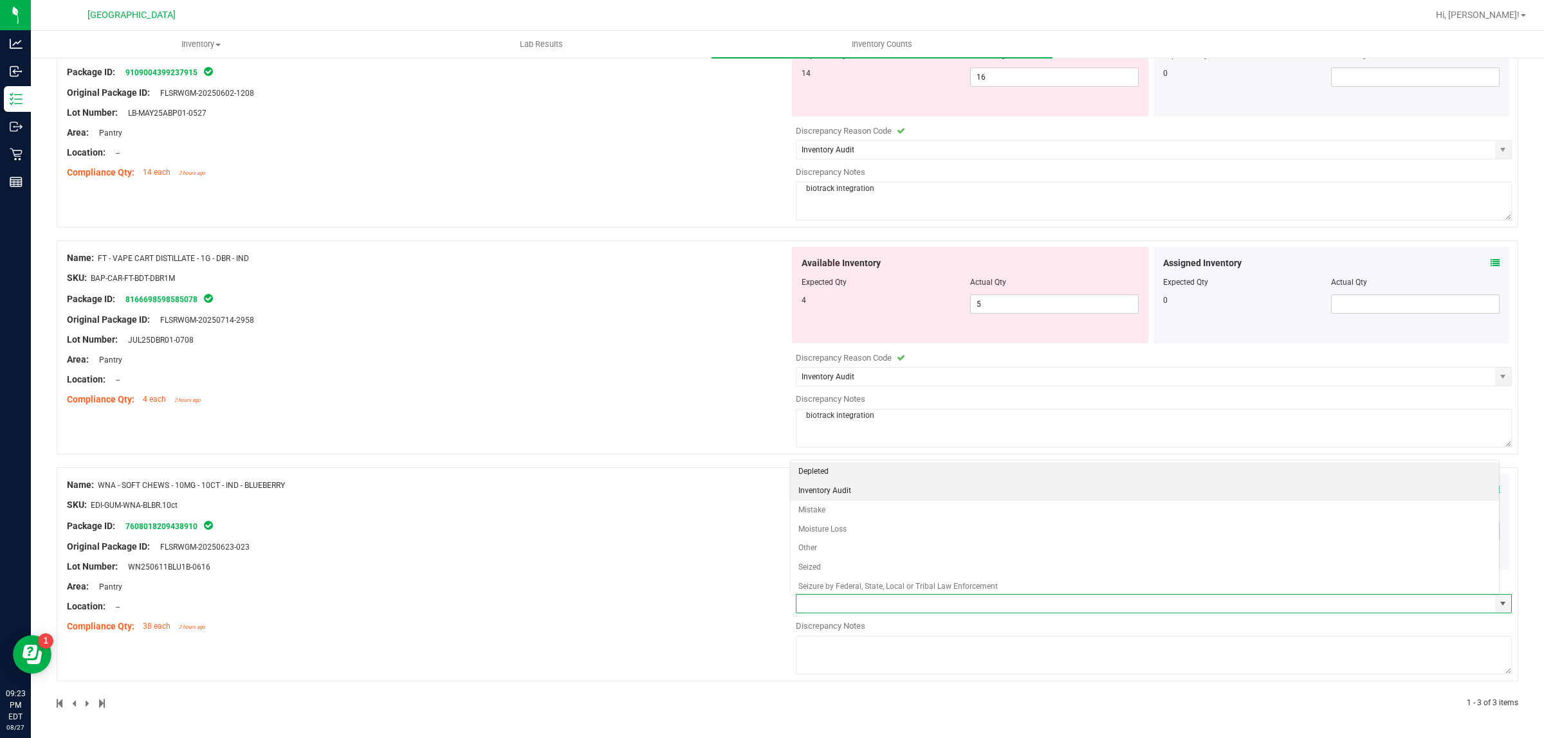
click at [844, 495] on li "Inventory Audit" at bounding box center [1144, 491] width 708 height 19
type input "Inventory Audit"
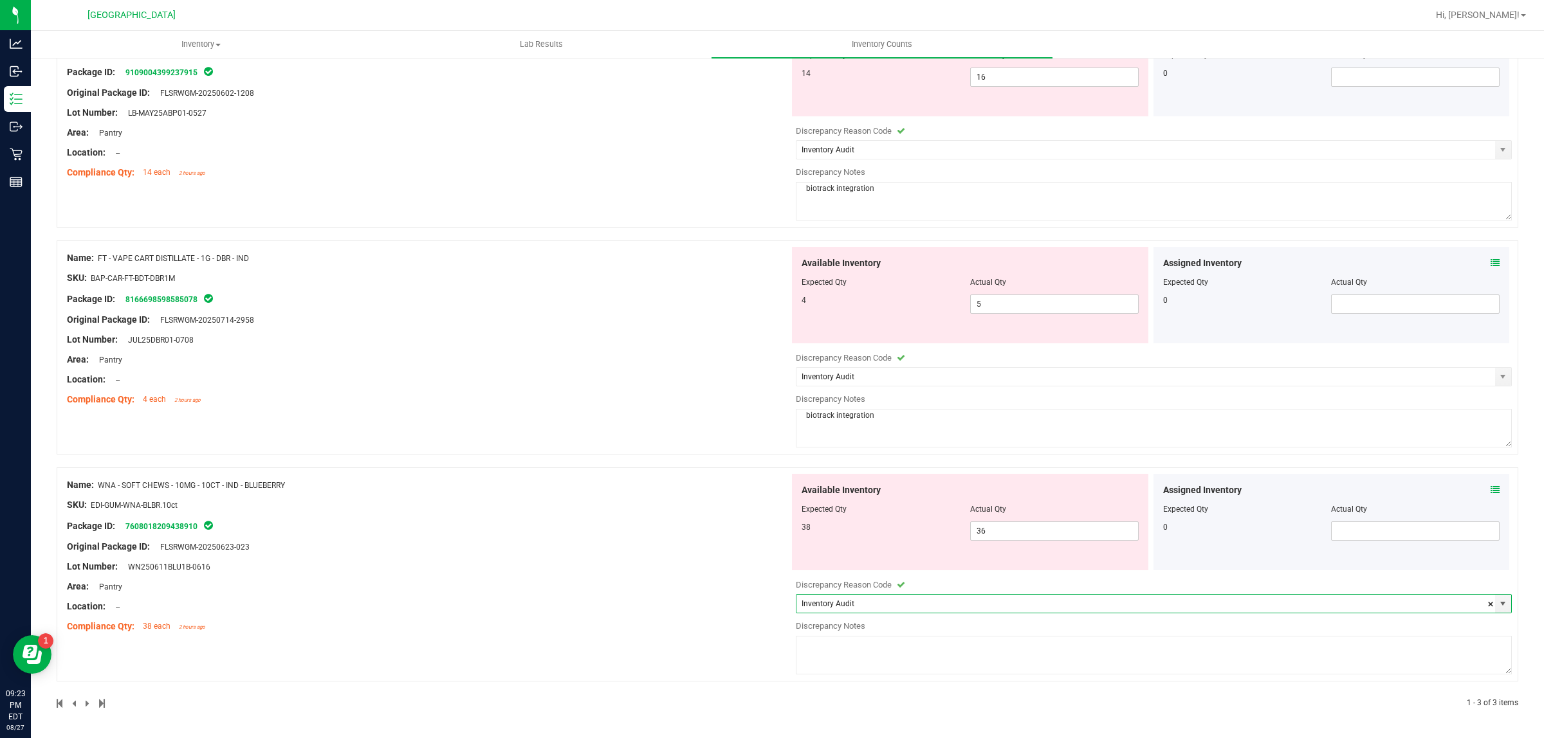
click at [849, 640] on textarea at bounding box center [1154, 655] width 716 height 39
paste textarea "biotrack integration"
type textarea "biotrack integration"
click at [706, 547] on div "Original Package ID: FLSRWGM-20250623-023" at bounding box center [428, 547] width 722 height 14
click at [1094, 534] on span "36 36" at bounding box center [1054, 531] width 169 height 19
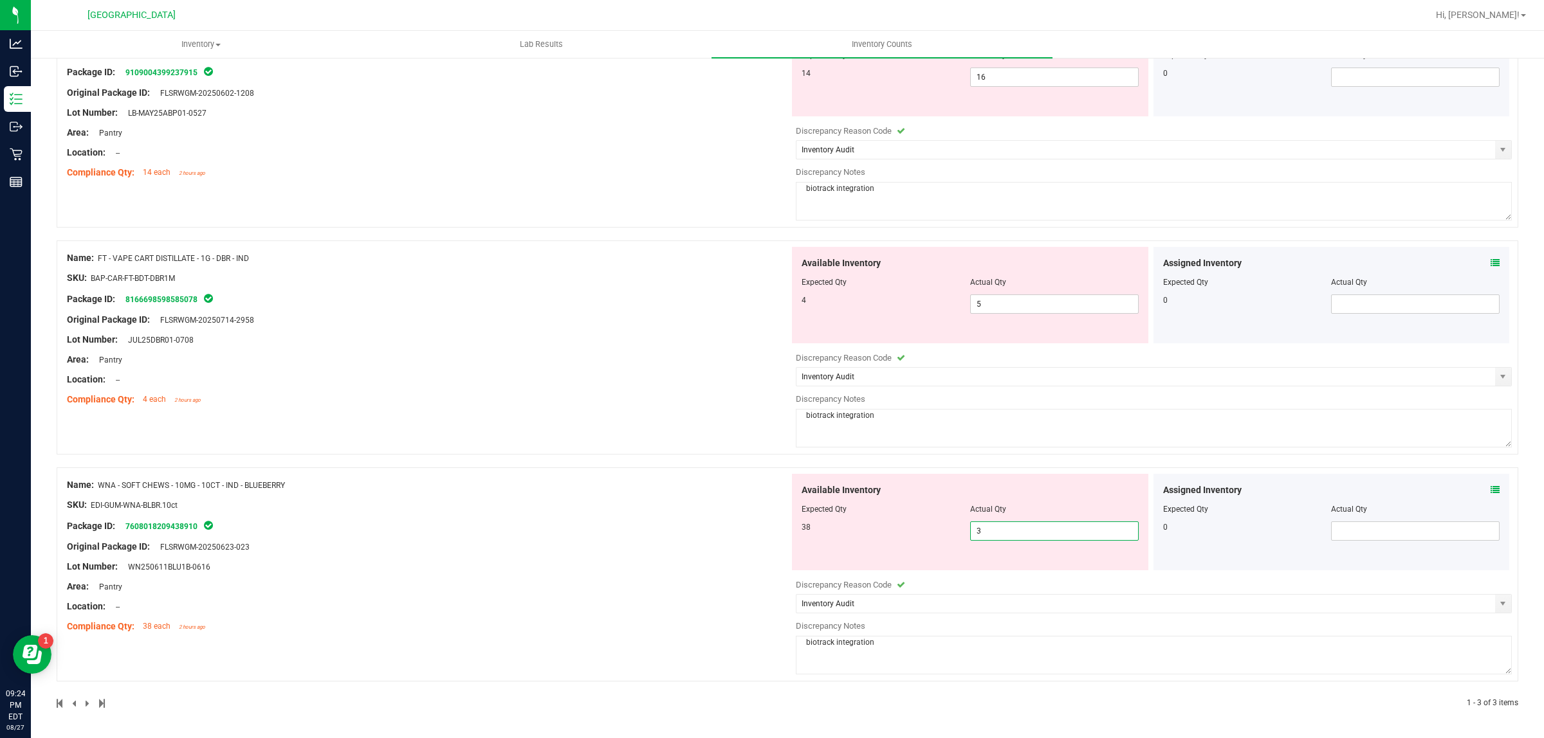
type input "38"
click at [527, 419] on div "Name: FT - VAPE CART DISTILLATE - 1G - DBR - IND SKU: BAP-CAR-FT-BDT-DBR1M Pack…" at bounding box center [787, 348] width 1461 height 214
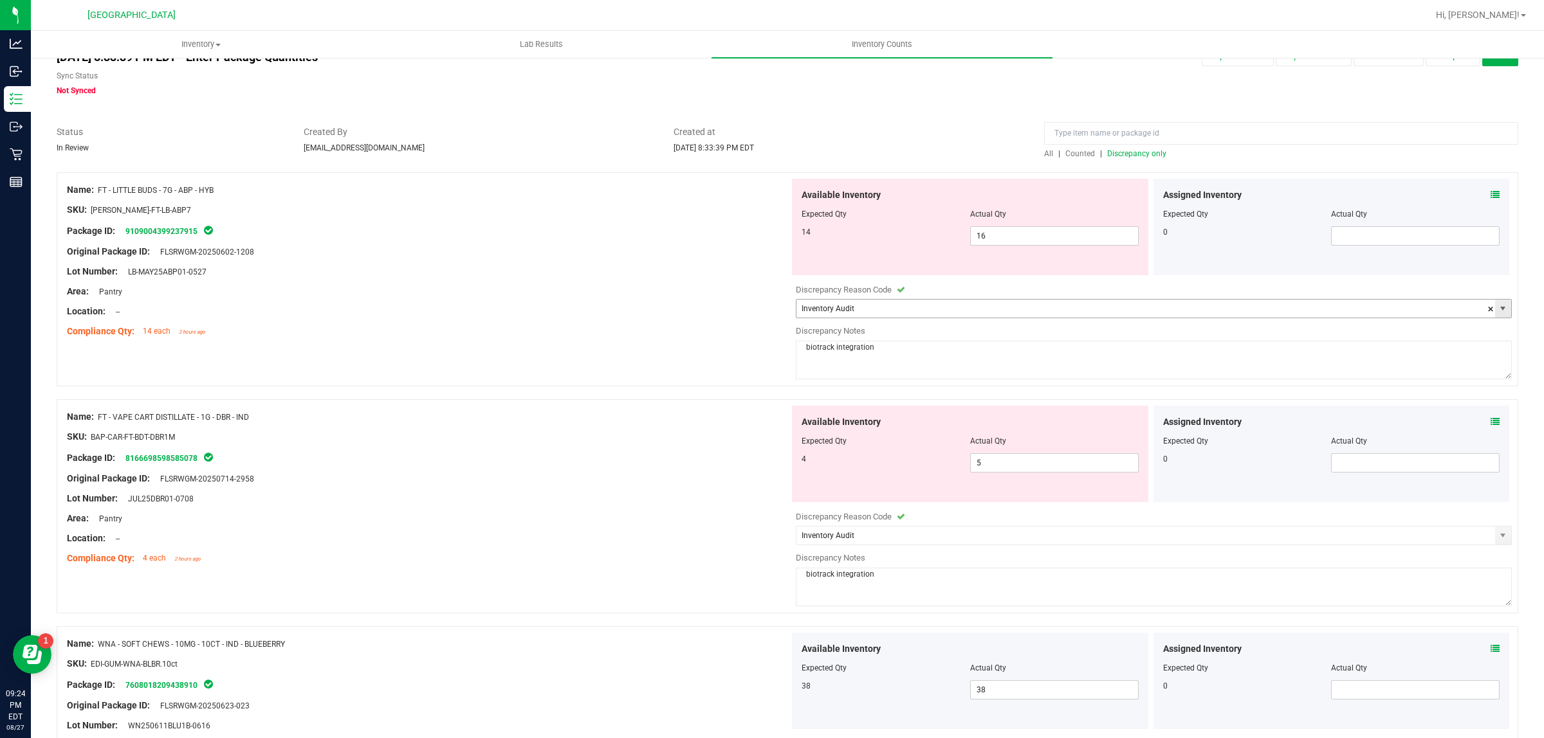
scroll to position [0, 0]
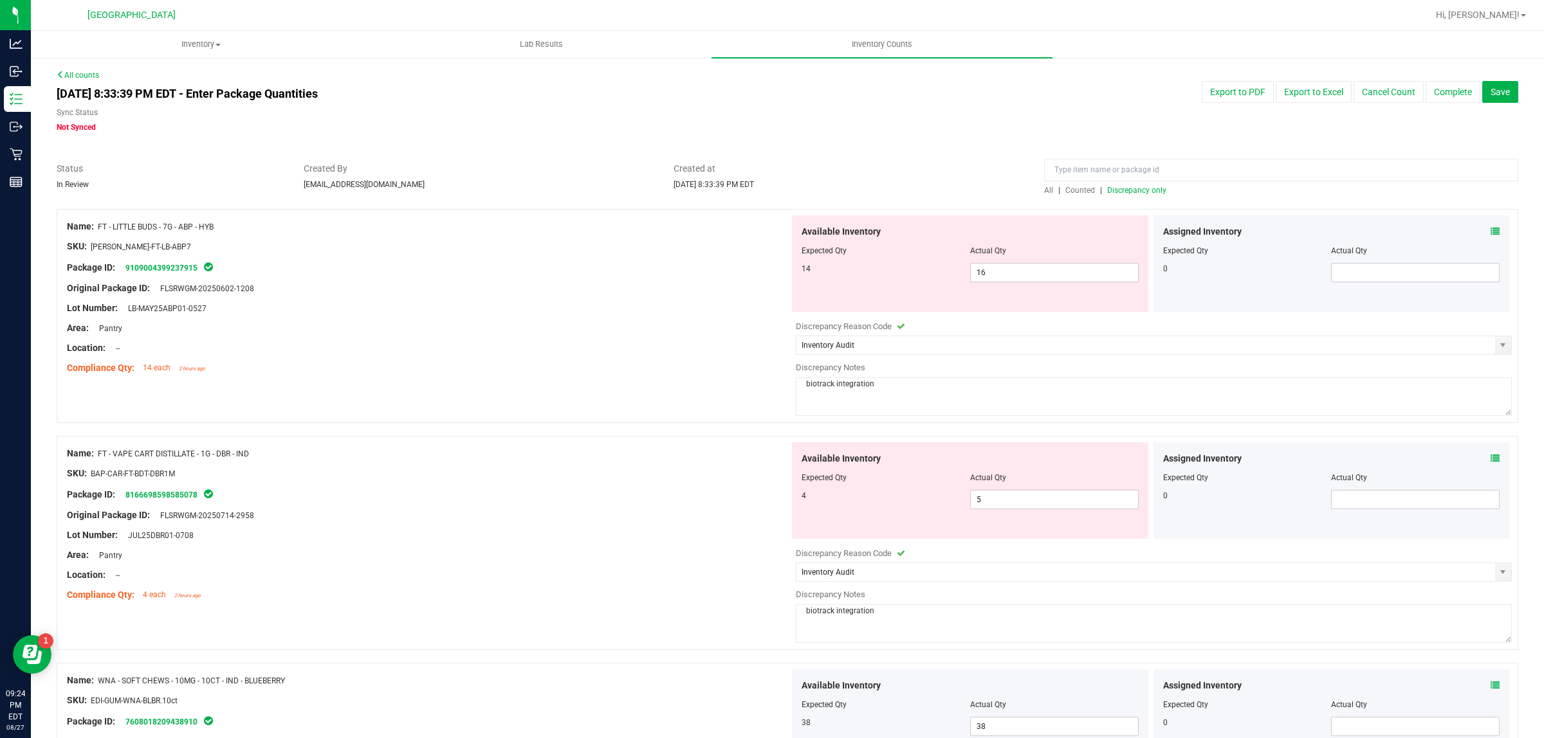
click at [1075, 194] on span "Counted" at bounding box center [1080, 190] width 30 height 9
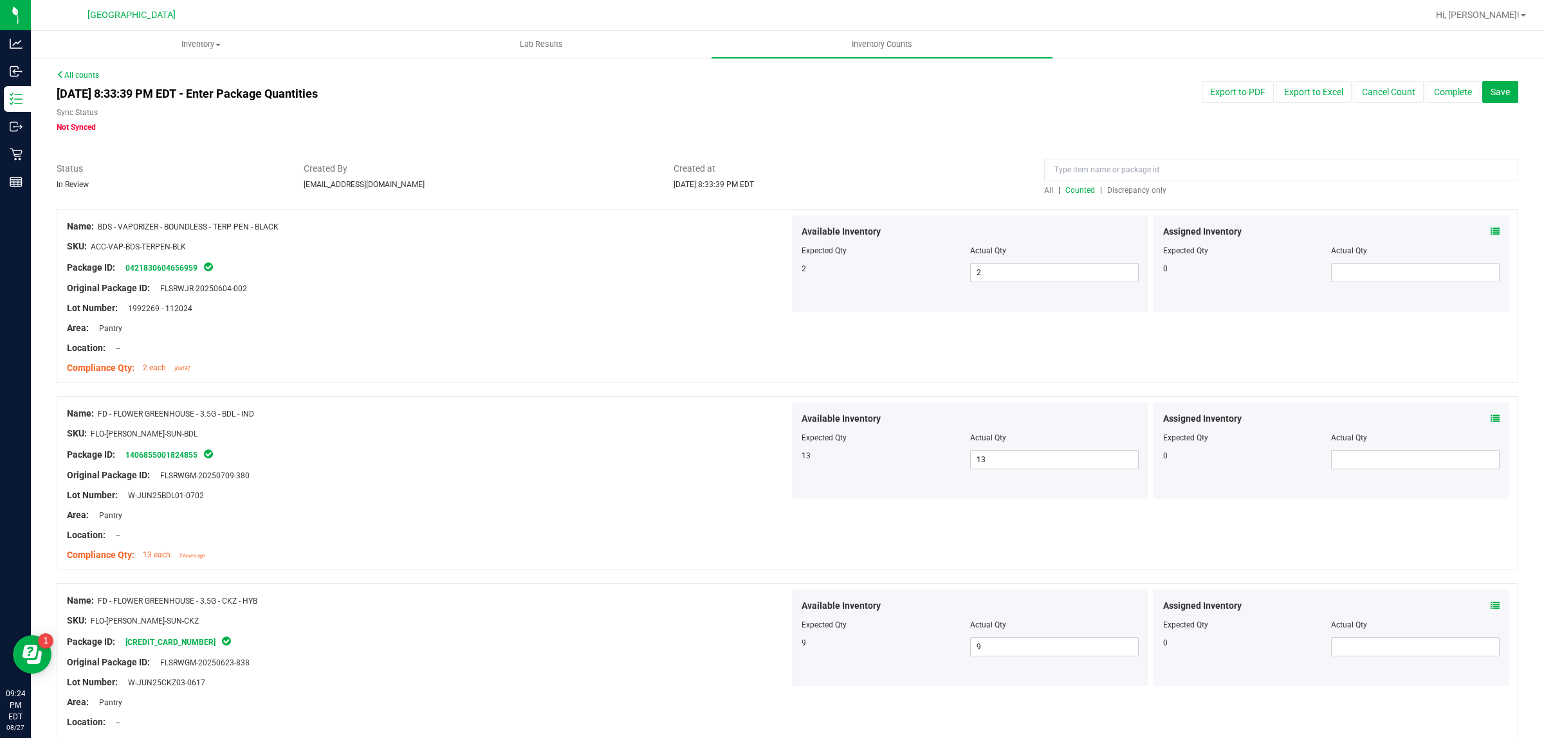
click at [1113, 188] on span "Discrepancy only" at bounding box center [1136, 190] width 59 height 9
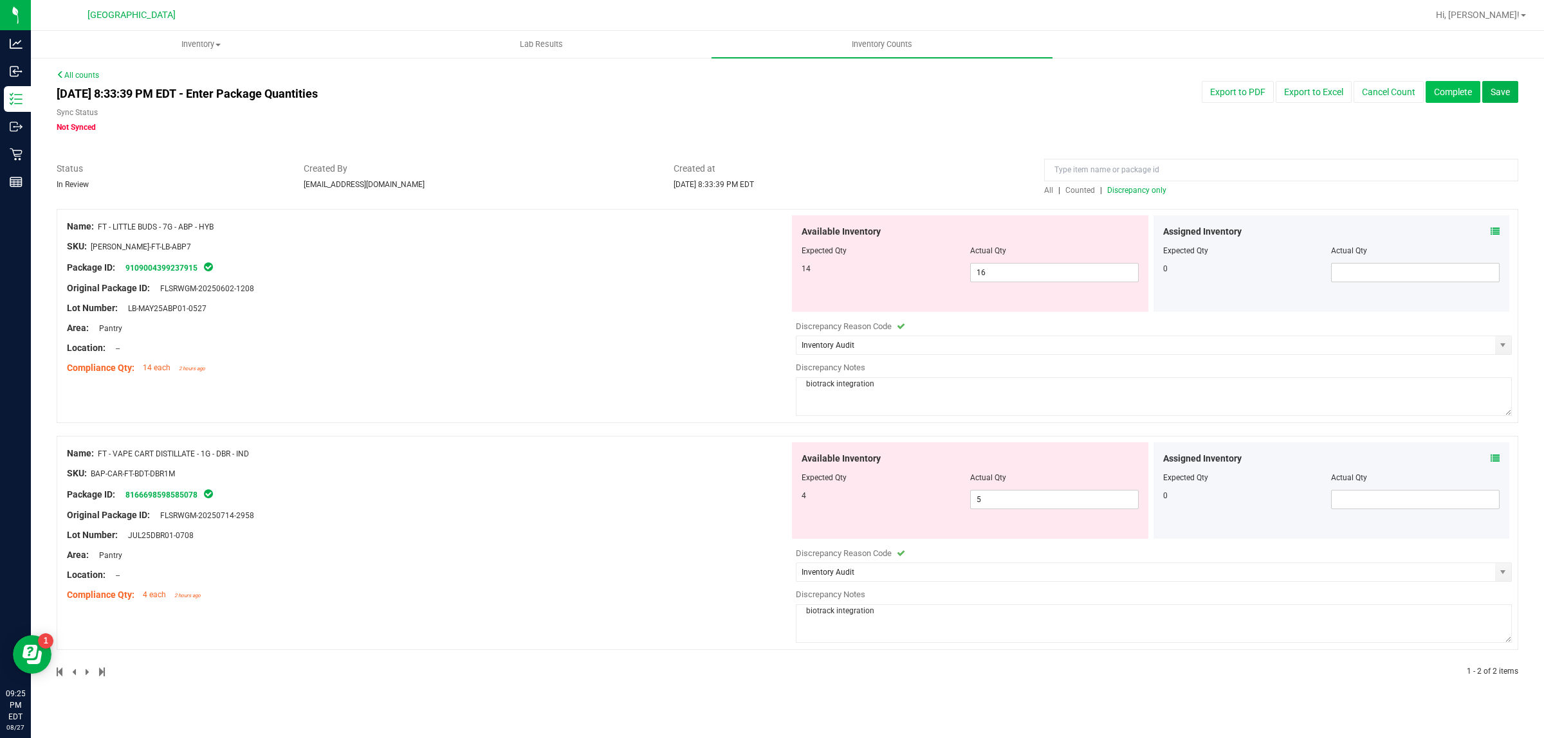
click at [1454, 98] on button "Complete" at bounding box center [1452, 92] width 55 height 22
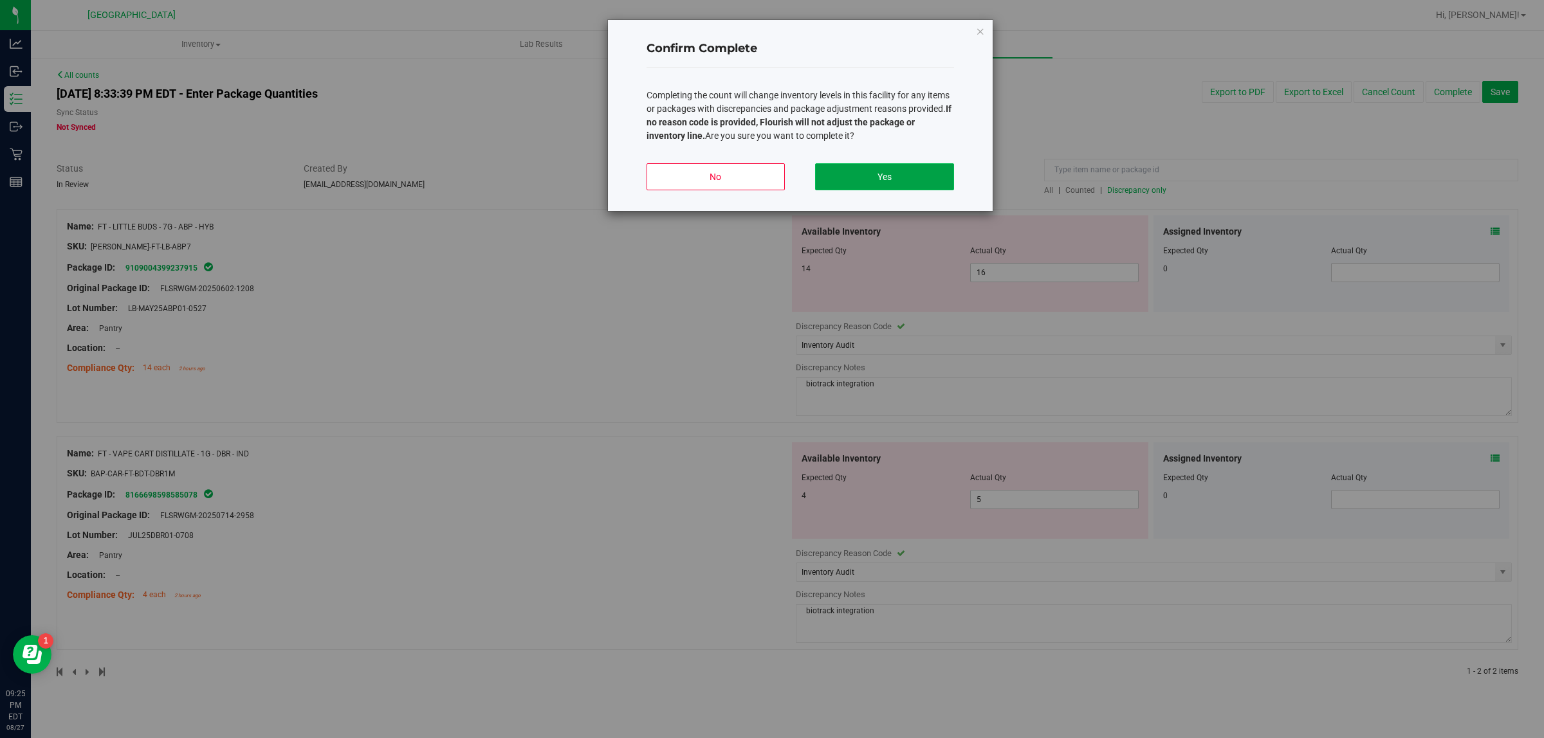
click at [938, 165] on button "Yes" at bounding box center [884, 176] width 138 height 27
